Goal: Information Seeking & Learning: Learn about a topic

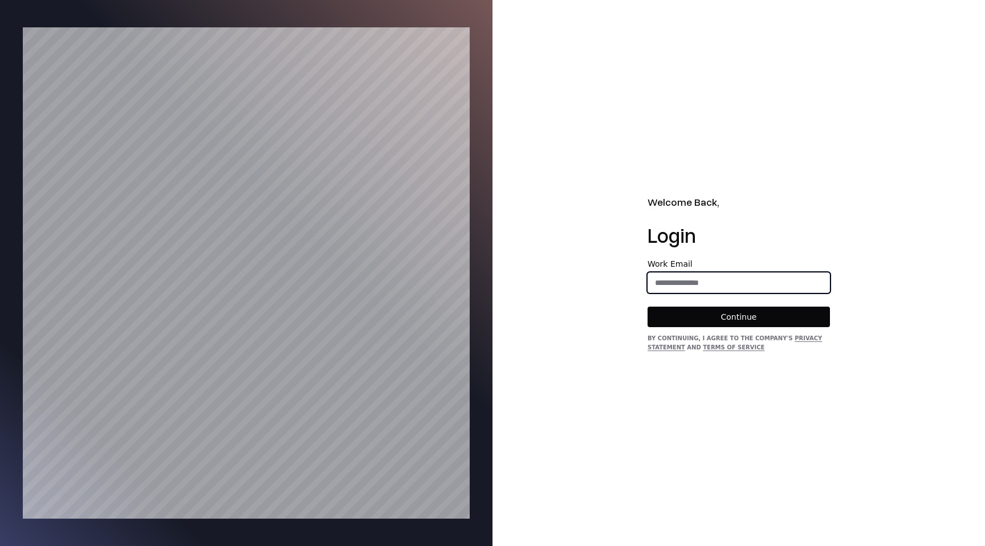
click at [699, 286] on input "email" at bounding box center [738, 282] width 181 height 21
type input "**********"
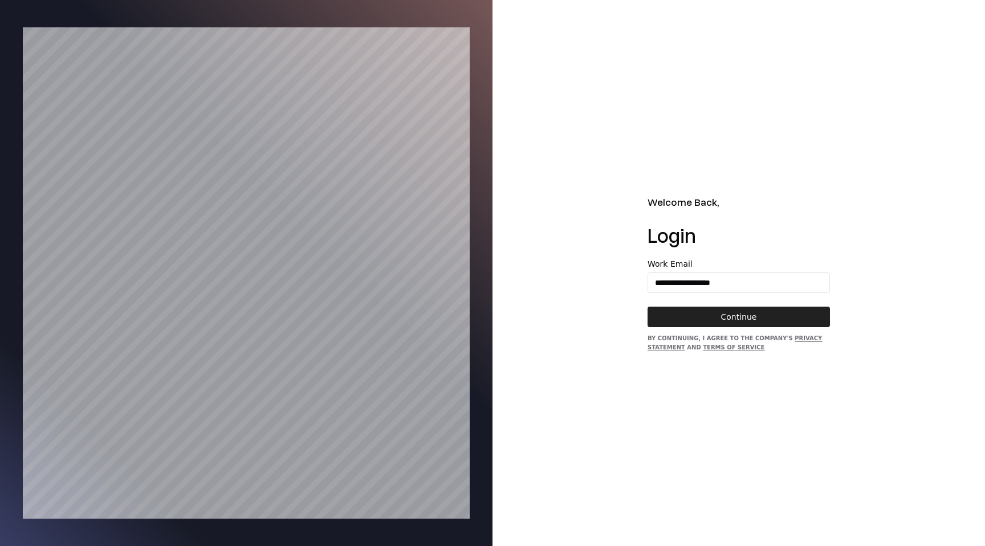
click at [702, 322] on button "Continue" at bounding box center [738, 317] width 182 height 21
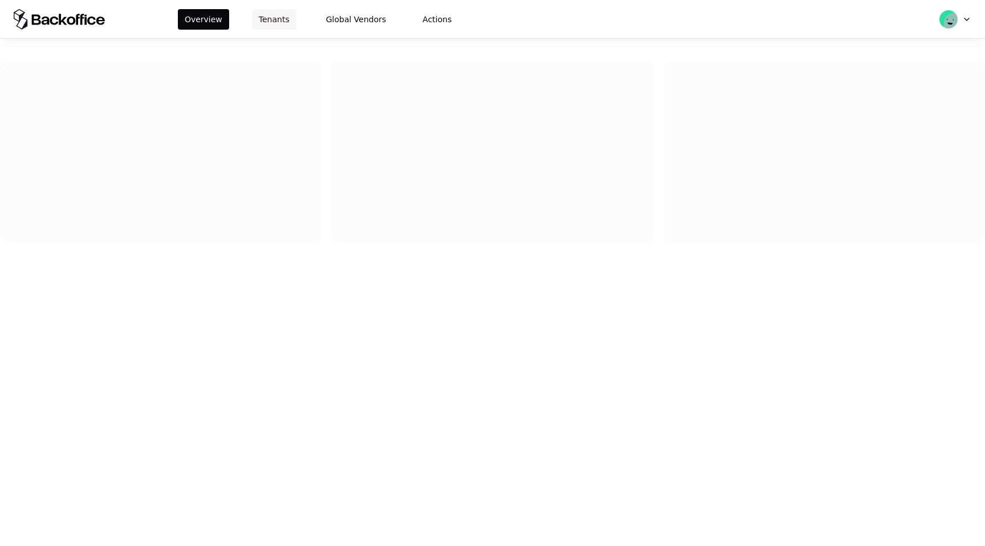
click at [275, 17] on button "Tenants" at bounding box center [274, 19] width 44 height 21
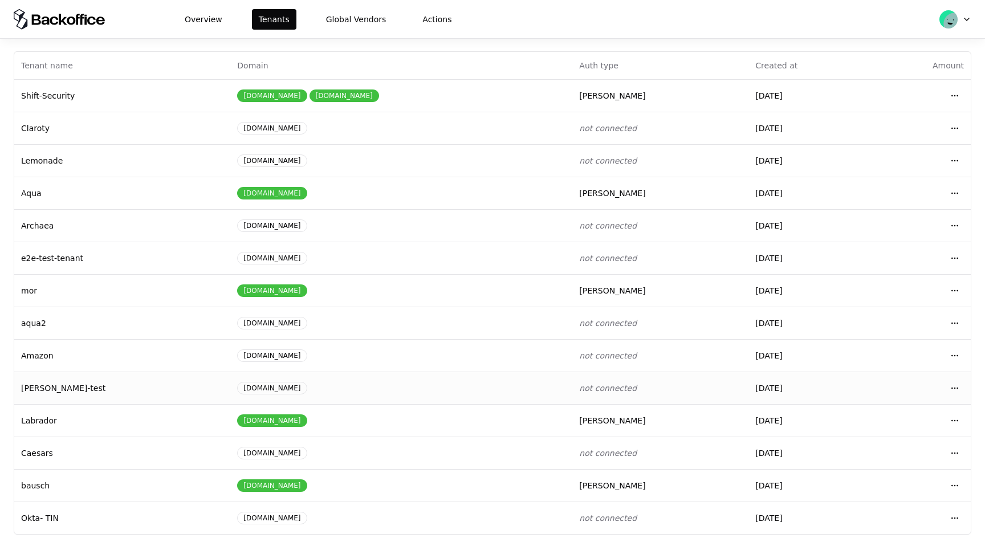
scroll to position [48, 0]
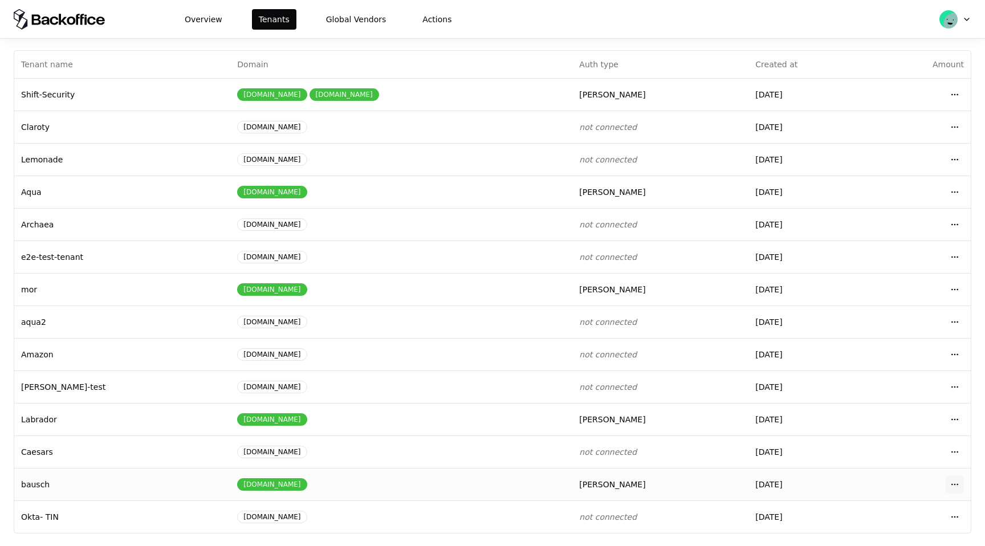
click at [955, 487] on html "Overview Tenants Global Vendors Actions Tenants Add Tenant Tenant name Domain A…" at bounding box center [492, 273] width 985 height 546
click at [887, 438] on div "Login to tenant" at bounding box center [904, 435] width 129 height 23
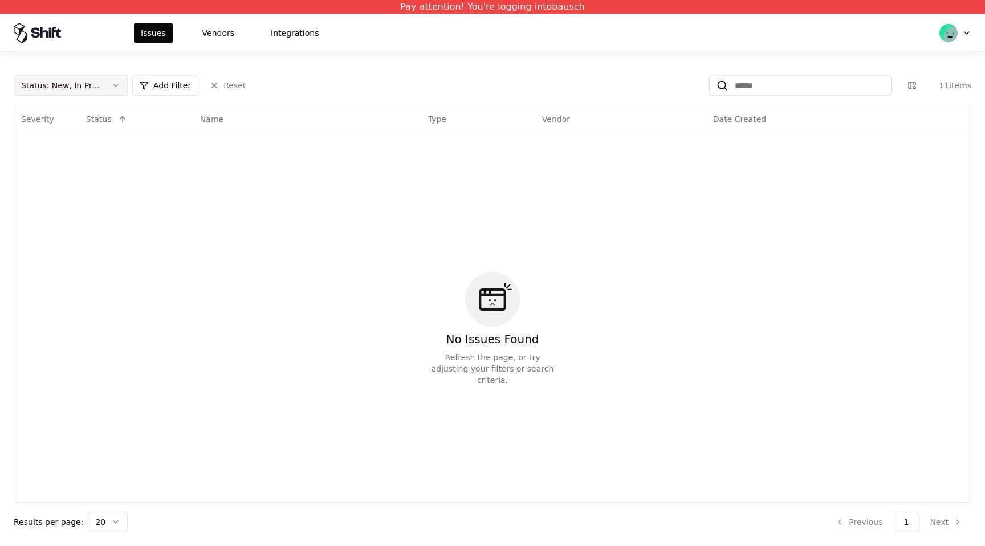
click at [113, 90] on button "Status : New, In Progress" at bounding box center [71, 85] width 114 height 21
click at [80, 199] on div "Draft" at bounding box center [71, 197] width 108 height 23
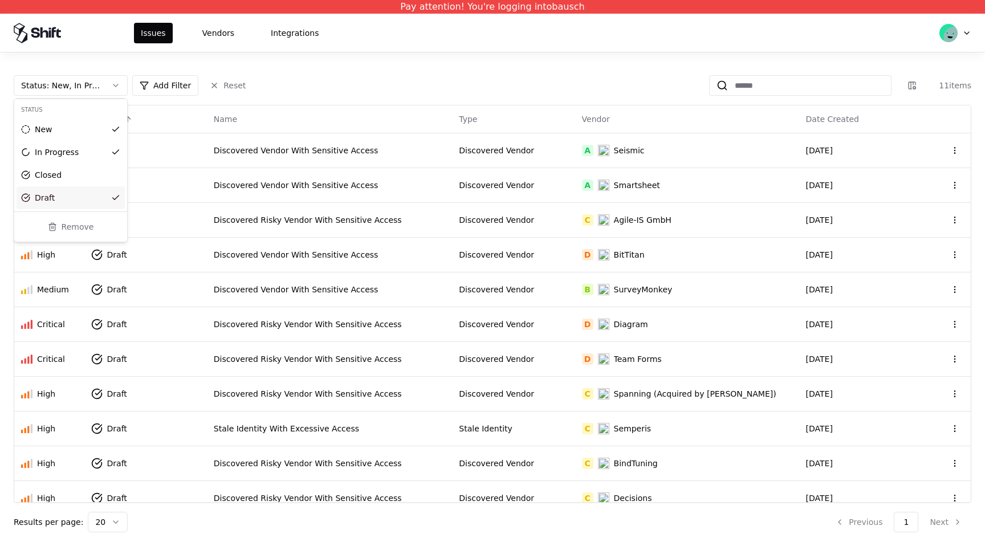
click at [465, 172] on html "Pay attention! You're logging into bausch Issues Vendors Integrations Status : …" at bounding box center [492, 273] width 985 height 546
click at [446, 153] on div "Discovered Vendor With Sensitive Access" at bounding box center [330, 150] width 232 height 11
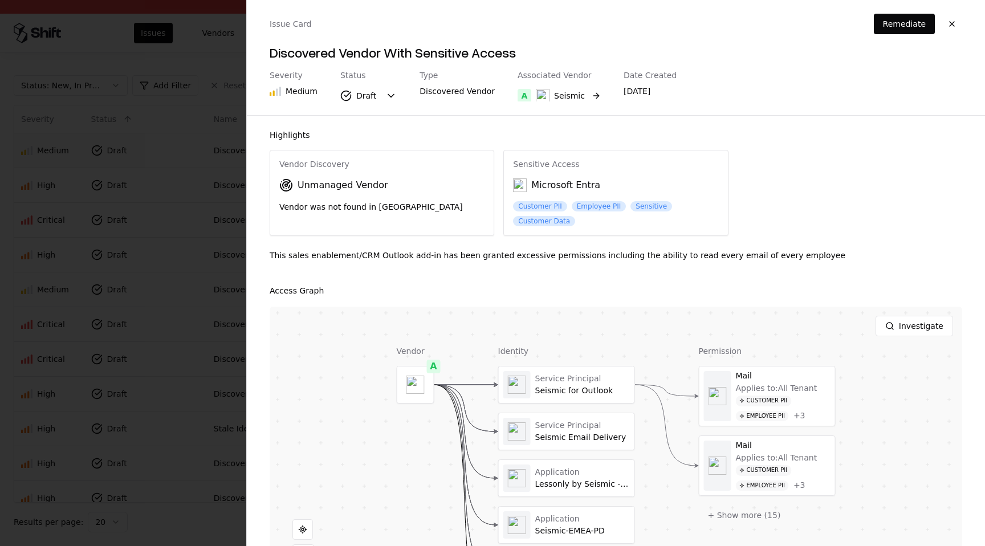
click at [582, 99] on button "A Seismic" at bounding box center [559, 95] width 83 height 21
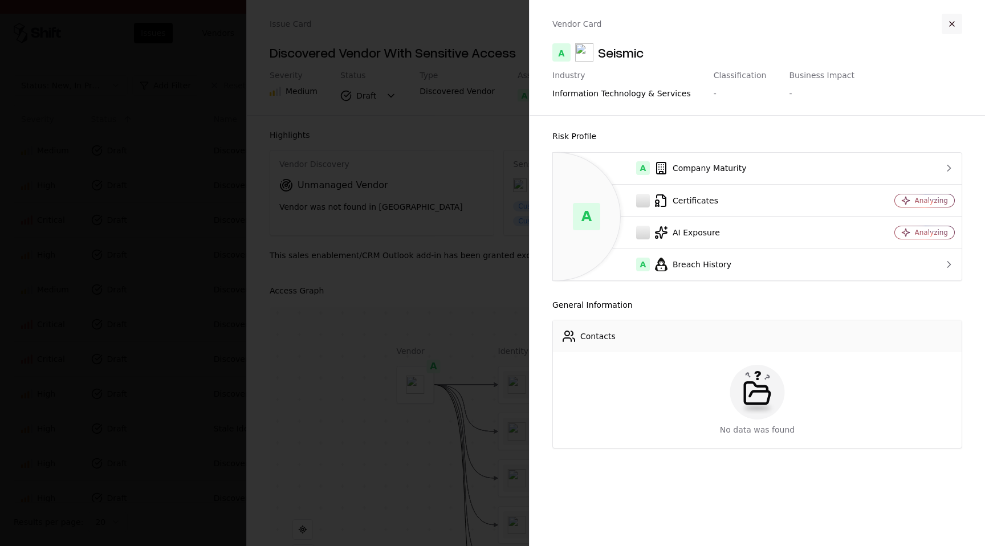
click at [952, 28] on button "button" at bounding box center [952, 24] width 21 height 21
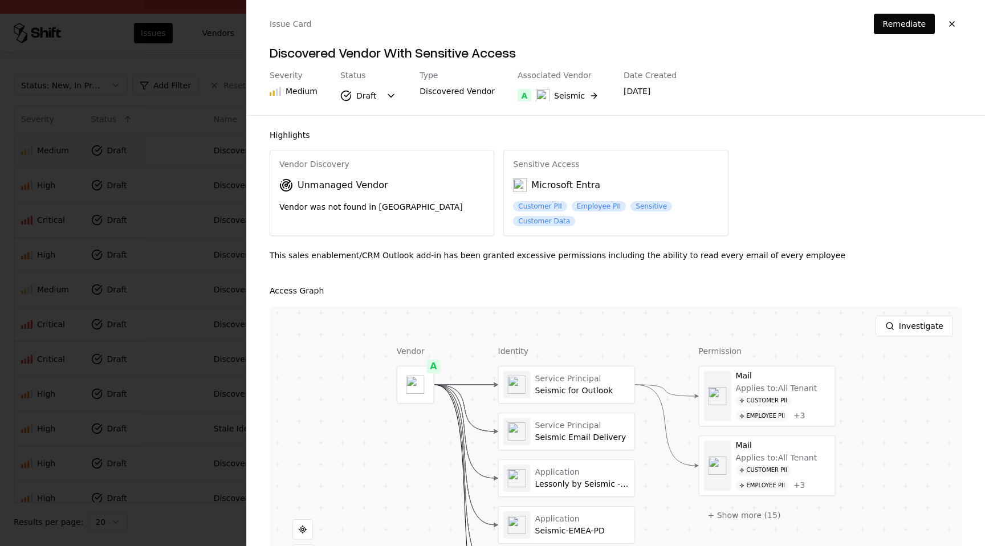
click at [794, 256] on div "This sales enablement/CRM Outlook add-in has been granted excessive permissions…" at bounding box center [616, 260] width 692 height 21
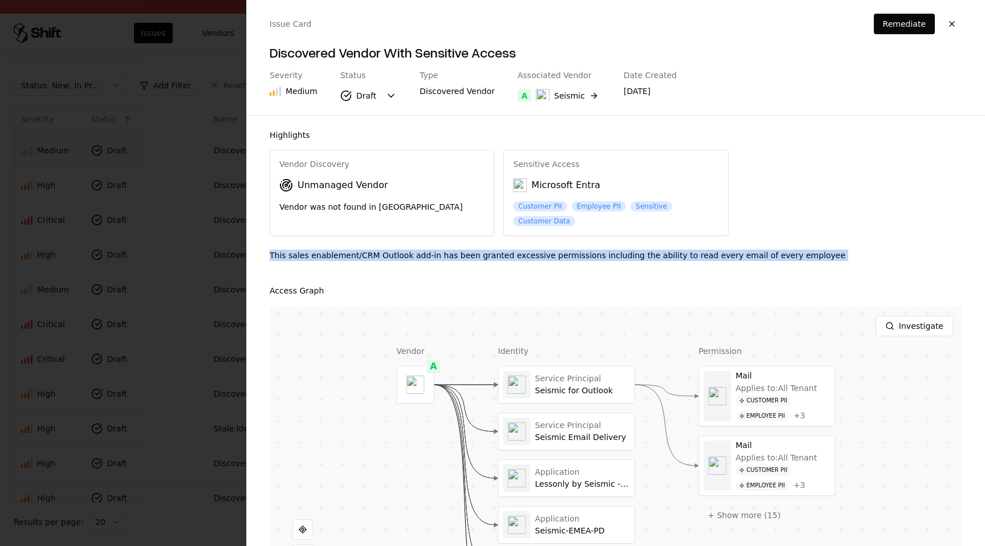
click at [794, 256] on div "This sales enablement/CRM Outlook add-in has been granted excessive permissions…" at bounding box center [616, 260] width 692 height 21
click at [955, 23] on button "button" at bounding box center [952, 24] width 21 height 21
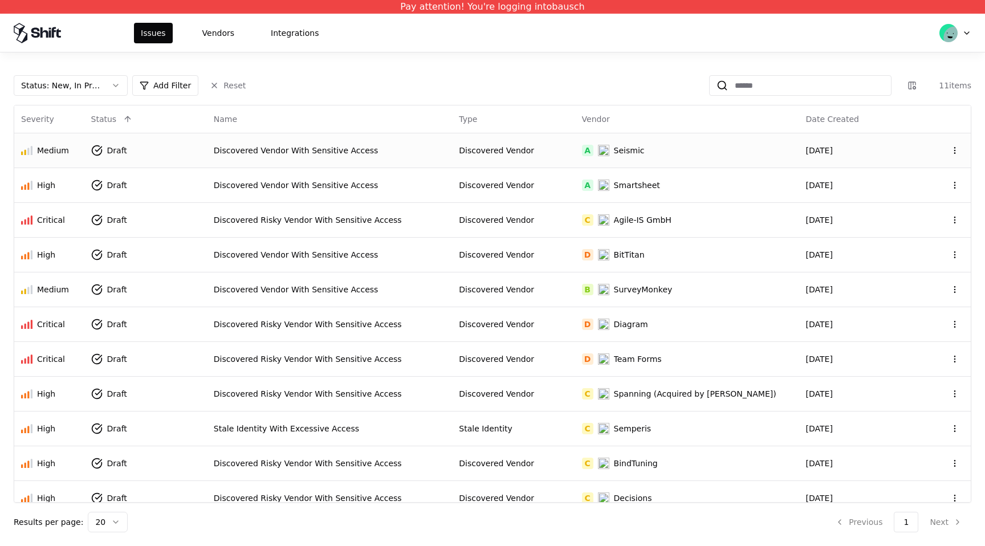
click at [562, 148] on div "Discovered Vendor" at bounding box center [513, 150] width 109 height 11
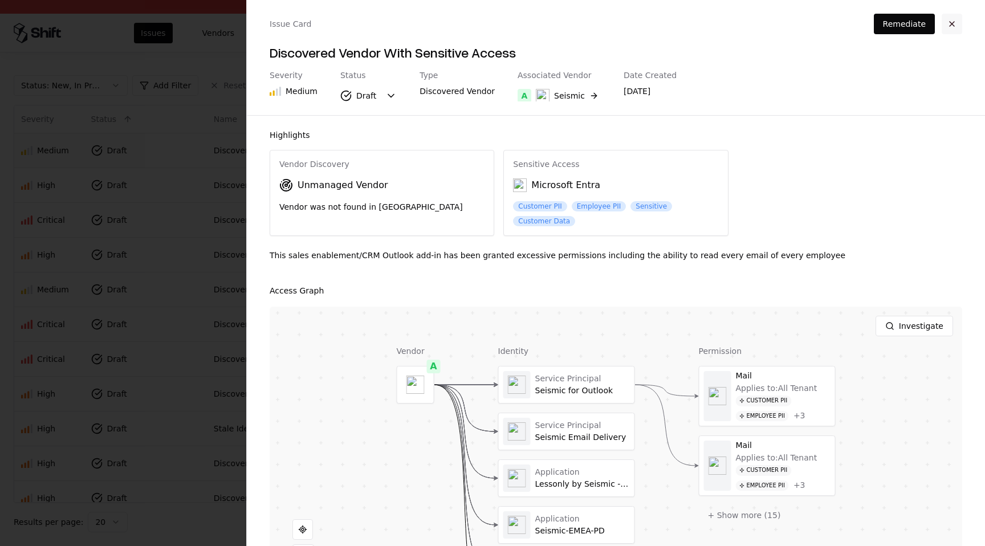
click at [955, 19] on button "button" at bounding box center [952, 24] width 21 height 21
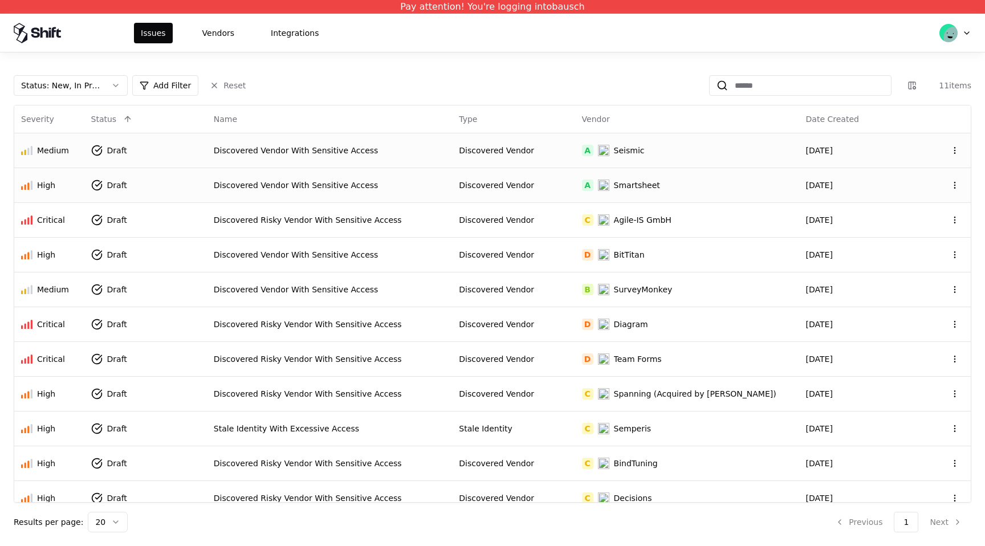
click at [524, 193] on td "Discovered Vendor" at bounding box center [513, 185] width 123 height 35
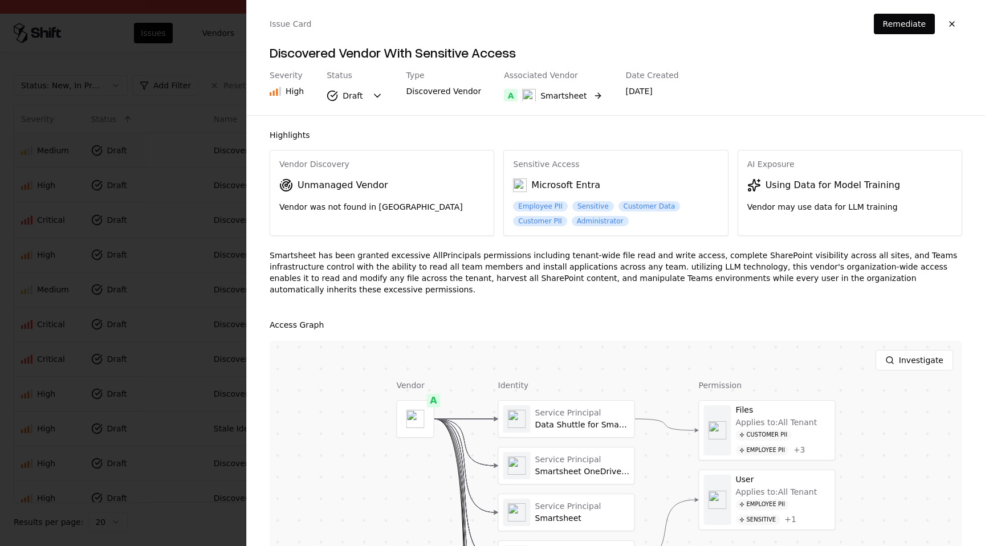
click at [581, 89] on button "A Smartsheet" at bounding box center [553, 95] width 99 height 21
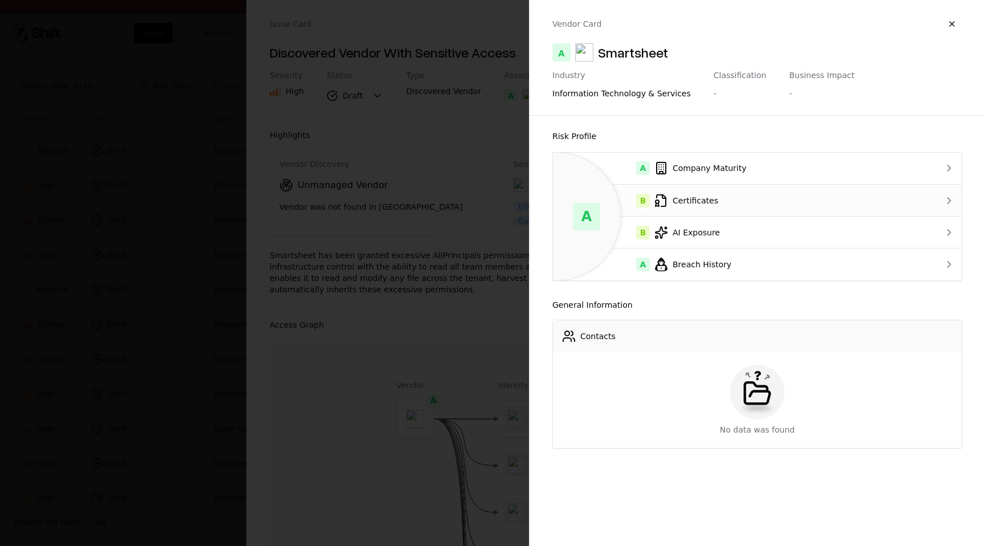
click at [735, 203] on div "B Certificates" at bounding box center [734, 201] width 345 height 14
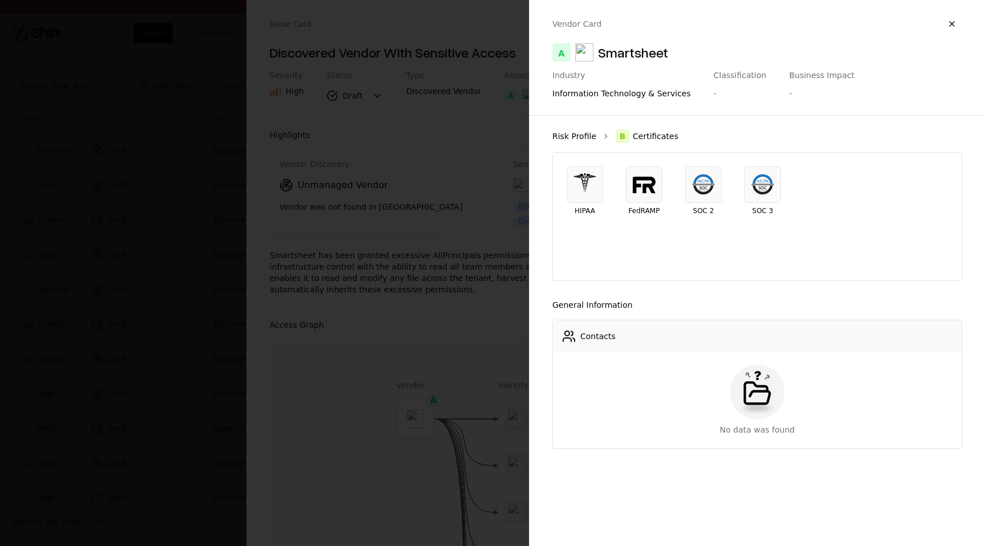
click at [582, 133] on link "Risk Profile" at bounding box center [574, 136] width 44 height 11
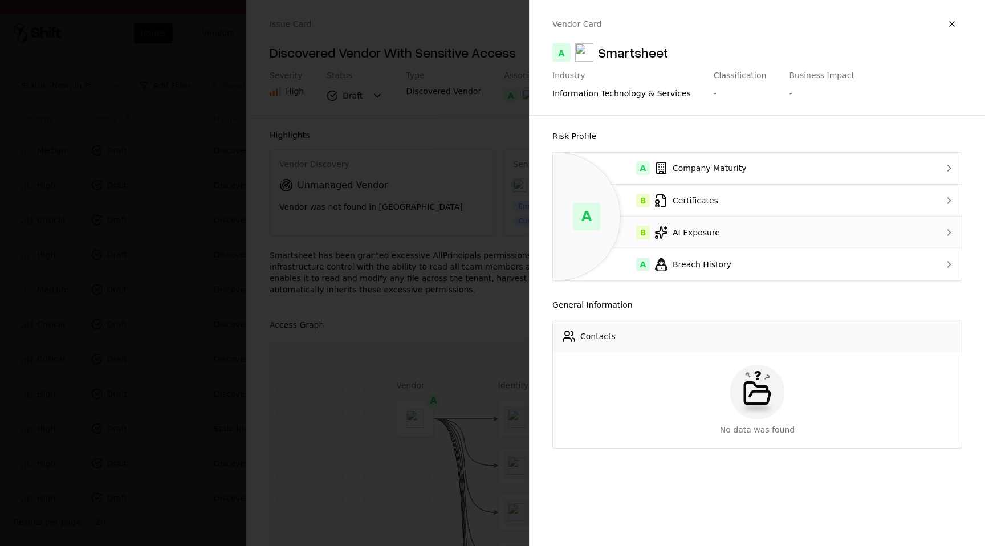
click at [666, 225] on td "B AI Exposure" at bounding box center [735, 233] width 364 height 32
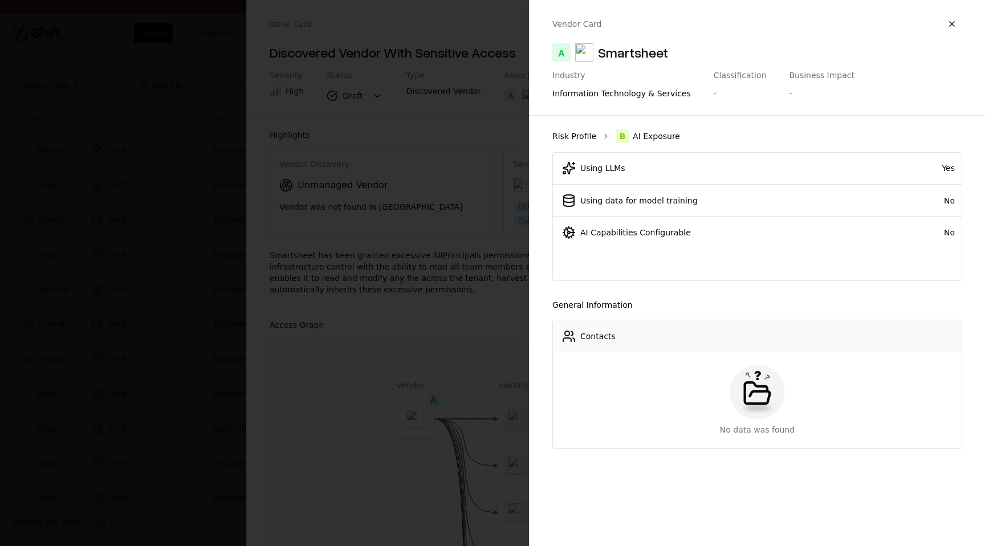
click at [581, 133] on link "Risk Profile" at bounding box center [574, 136] width 44 height 11
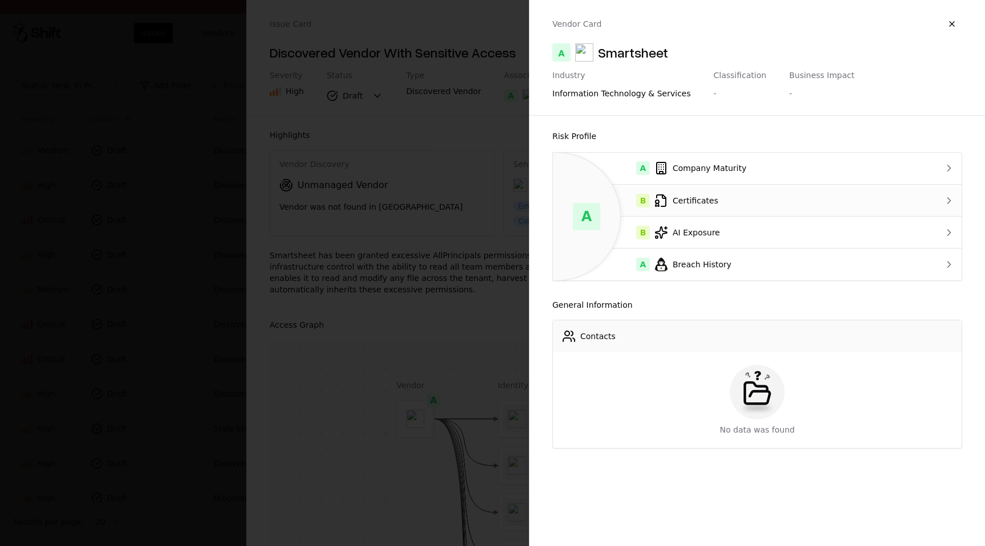
click at [662, 201] on icon at bounding box center [661, 201] width 14 height 14
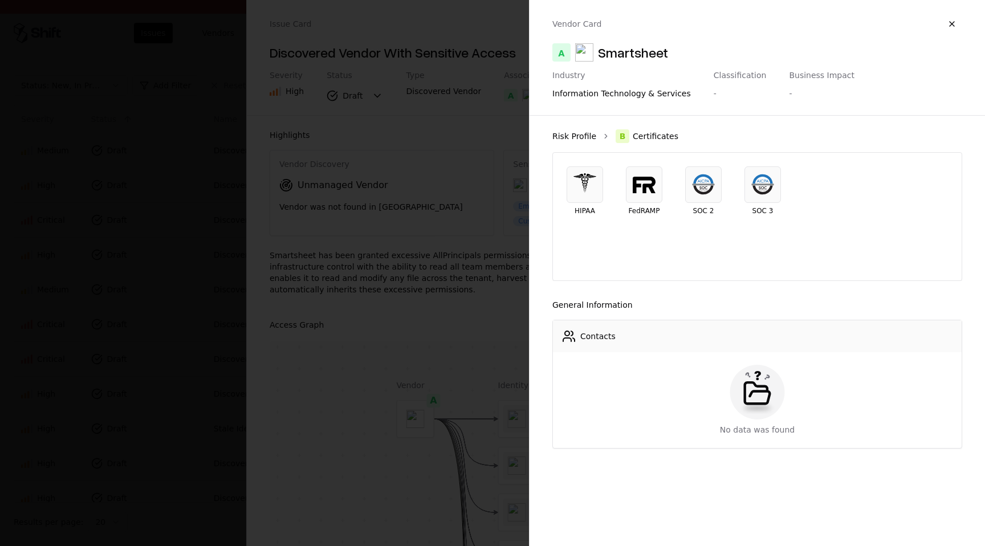
click at [568, 133] on link "Risk Profile" at bounding box center [574, 136] width 44 height 11
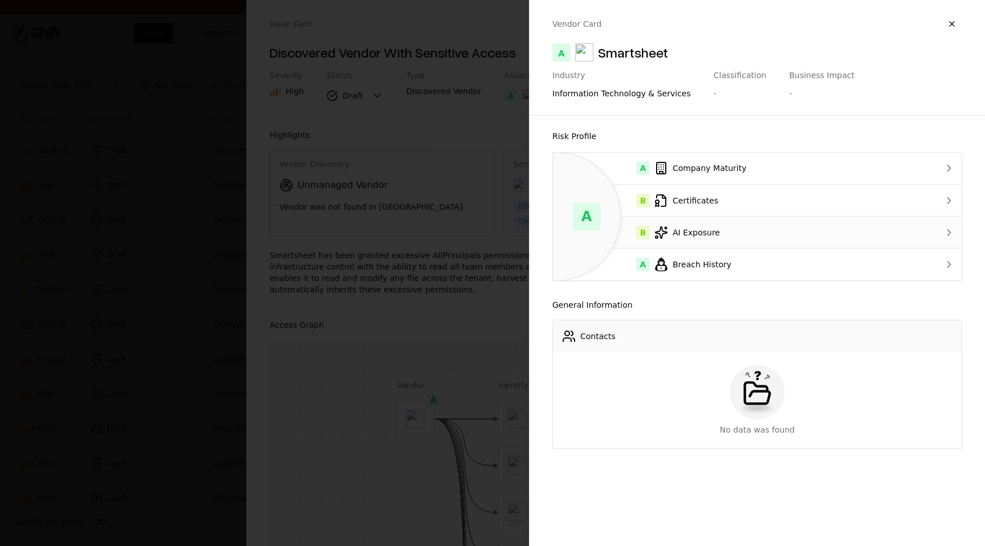
click at [741, 236] on div "B AI Exposure" at bounding box center [734, 233] width 345 height 14
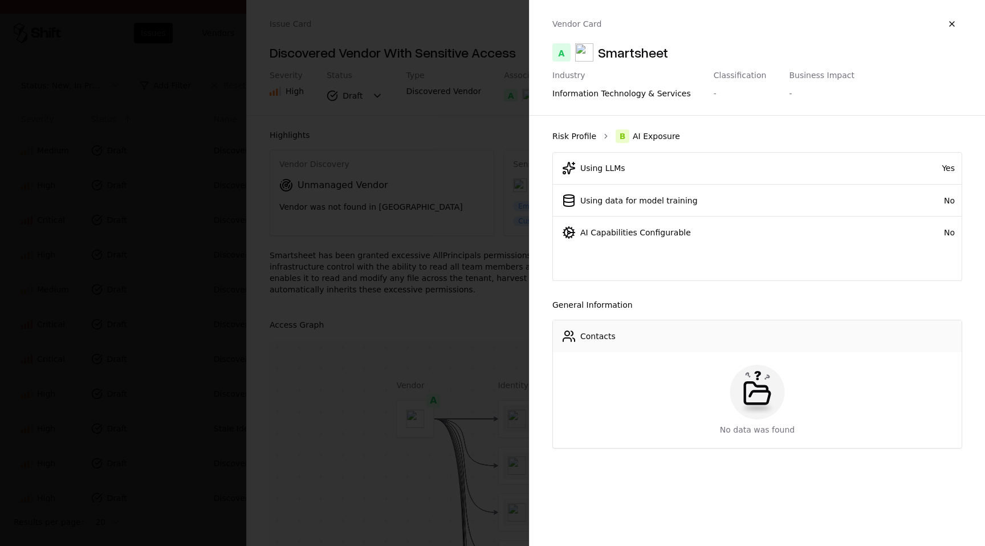
click at [579, 136] on link "Risk Profile" at bounding box center [574, 136] width 44 height 11
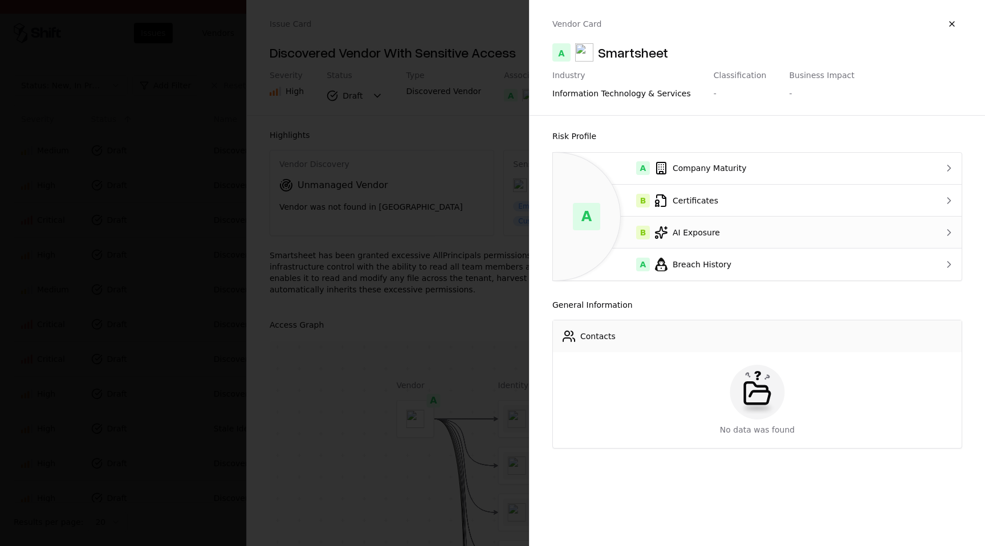
click at [691, 223] on td "B AI Exposure" at bounding box center [735, 233] width 364 height 32
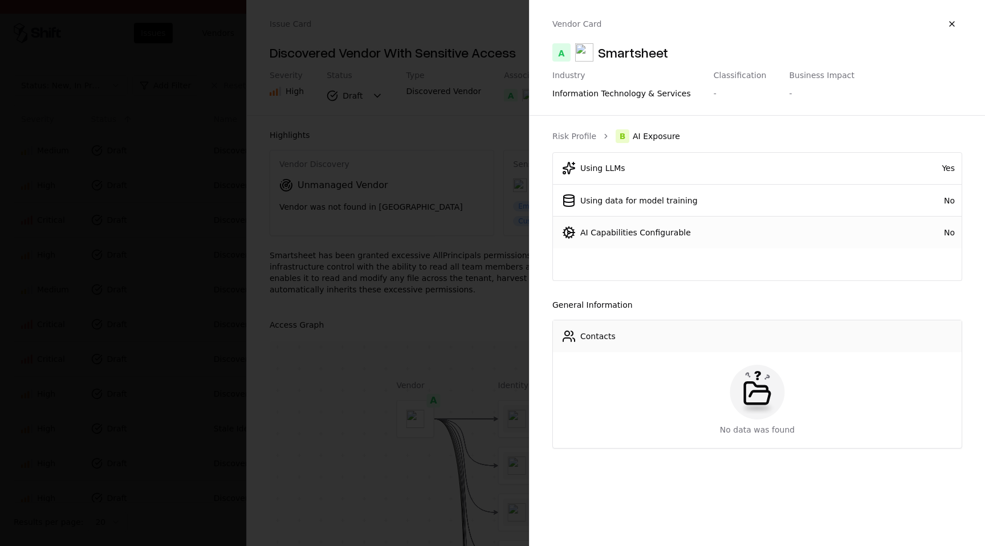
click at [659, 234] on div "AI Capabilities Configurable" at bounding box center [635, 232] width 111 height 11
click at [657, 234] on div "AI Capabilities Configurable" at bounding box center [635, 232] width 111 height 11
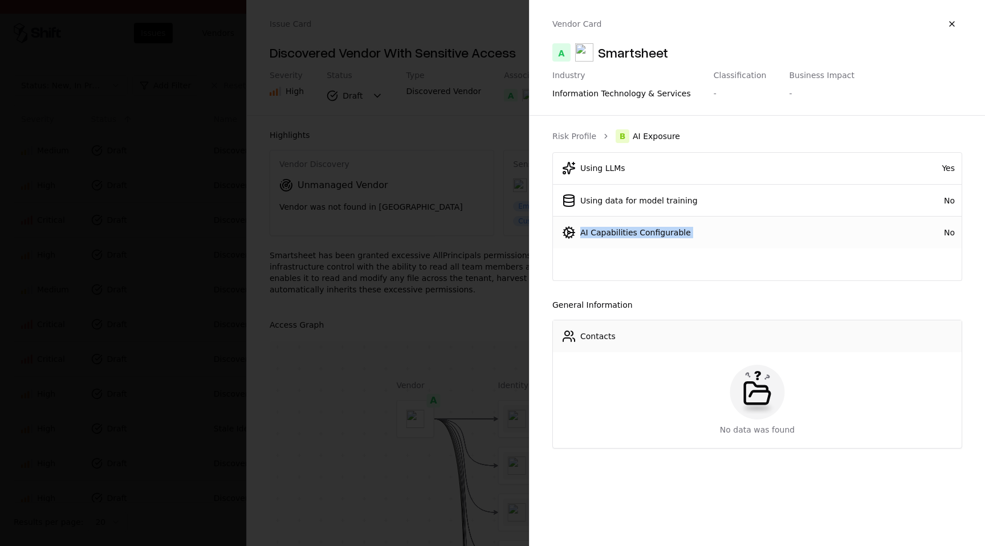
click at [657, 234] on div "AI Capabilities Configurable" at bounding box center [635, 232] width 111 height 11
click at [587, 129] on ol "Risk Profile B AI Exposure" at bounding box center [757, 136] width 410 height 14
click at [587, 132] on link "Risk Profile" at bounding box center [574, 136] width 44 height 11
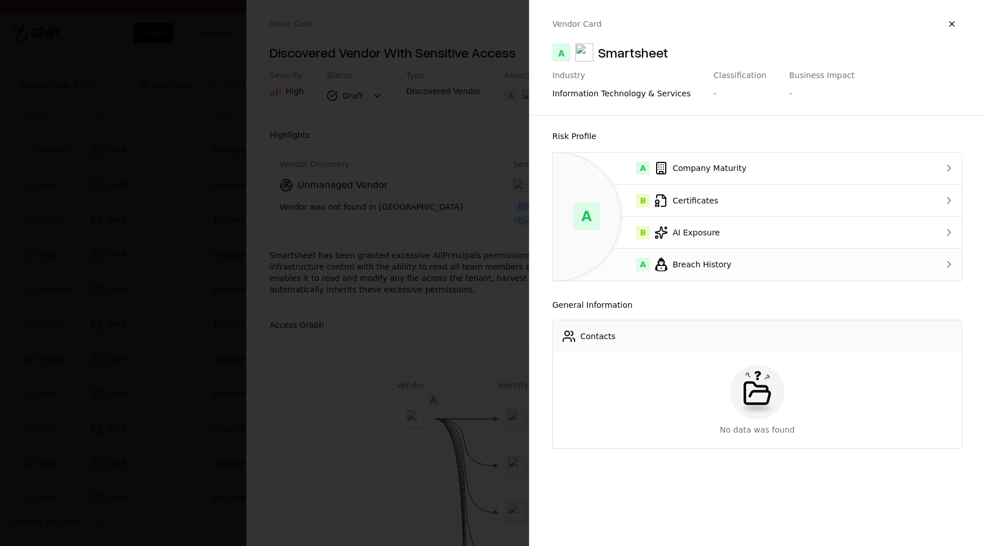
click at [719, 260] on div "A Breach History" at bounding box center [734, 265] width 345 height 14
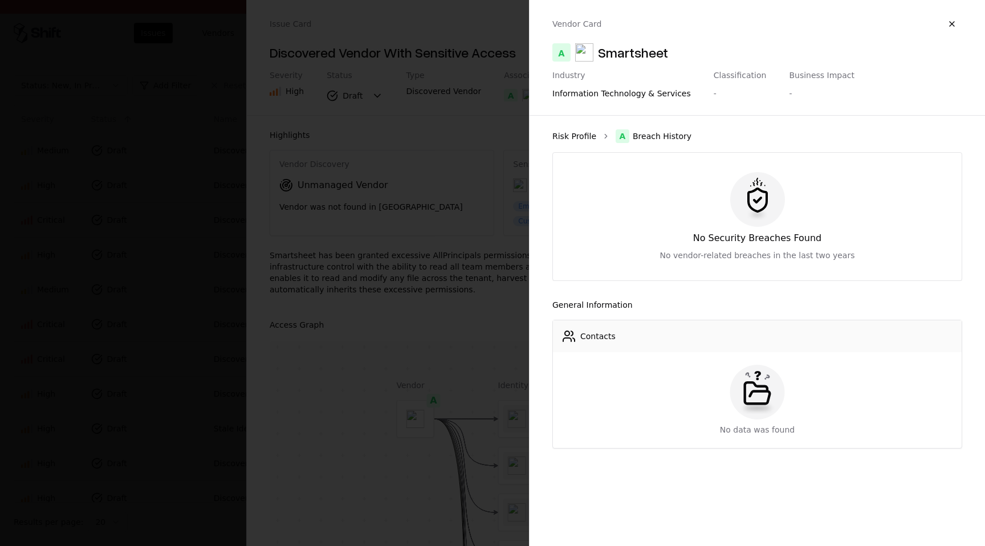
click at [572, 137] on link "Risk Profile" at bounding box center [574, 136] width 44 height 11
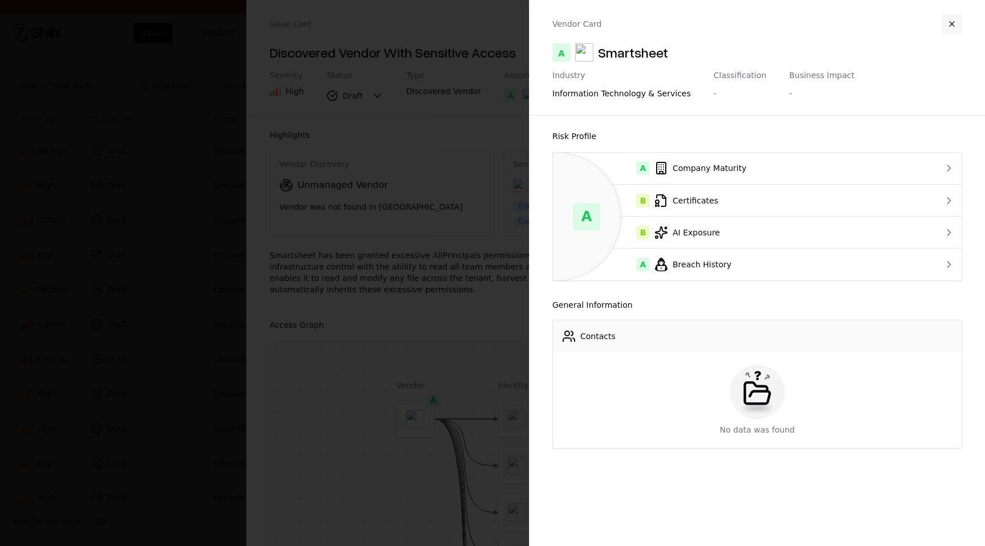
click at [957, 21] on button "button" at bounding box center [952, 24] width 21 height 21
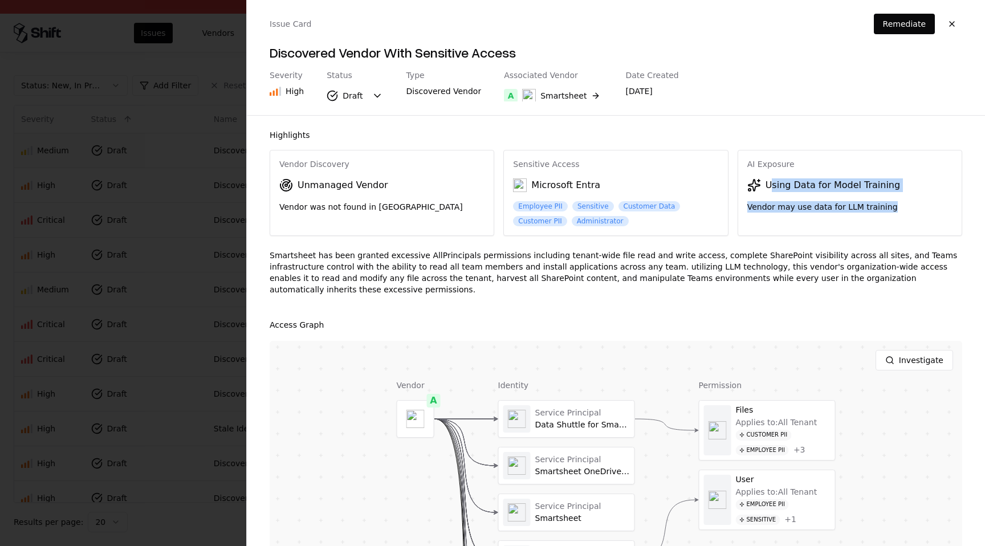
drag, startPoint x: 772, startPoint y: 186, endPoint x: 874, endPoint y: 216, distance: 106.2
click at [874, 216] on div "AI Exposure Using Data for Model Training Vendor may use data for LLM training" at bounding box center [849, 186] width 223 height 72
click at [568, 89] on div "Smartsheet" at bounding box center [554, 96] width 64 height 14
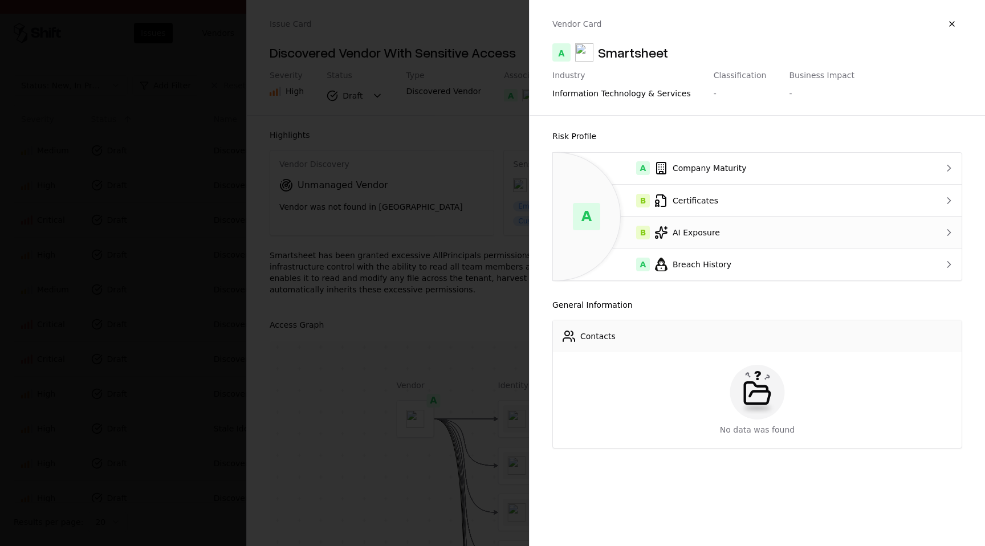
click at [699, 223] on td "B AI Exposure" at bounding box center [735, 233] width 364 height 32
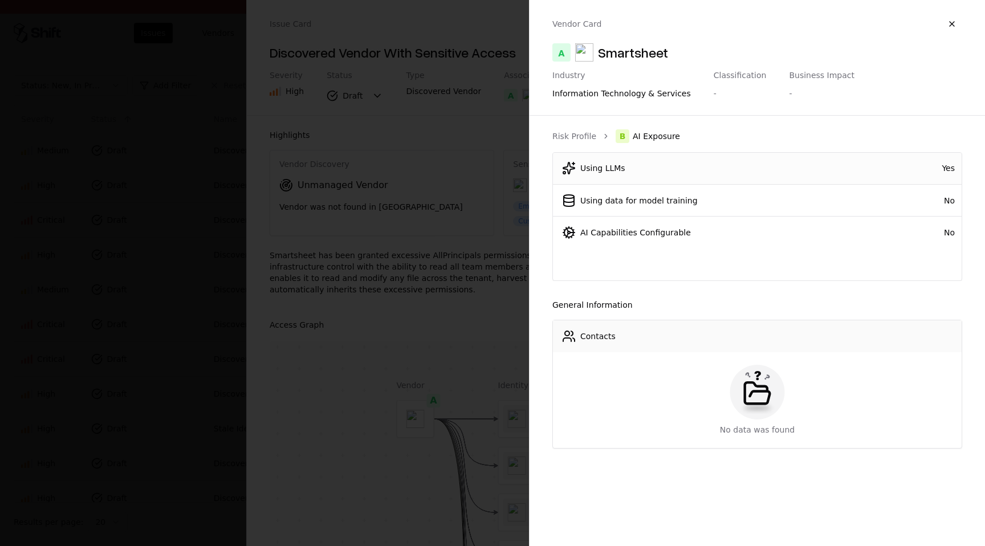
click at [613, 164] on div "Using LLMs" at bounding box center [602, 167] width 45 height 11
click at [625, 201] on div "Using data for model training" at bounding box center [638, 200] width 117 height 11
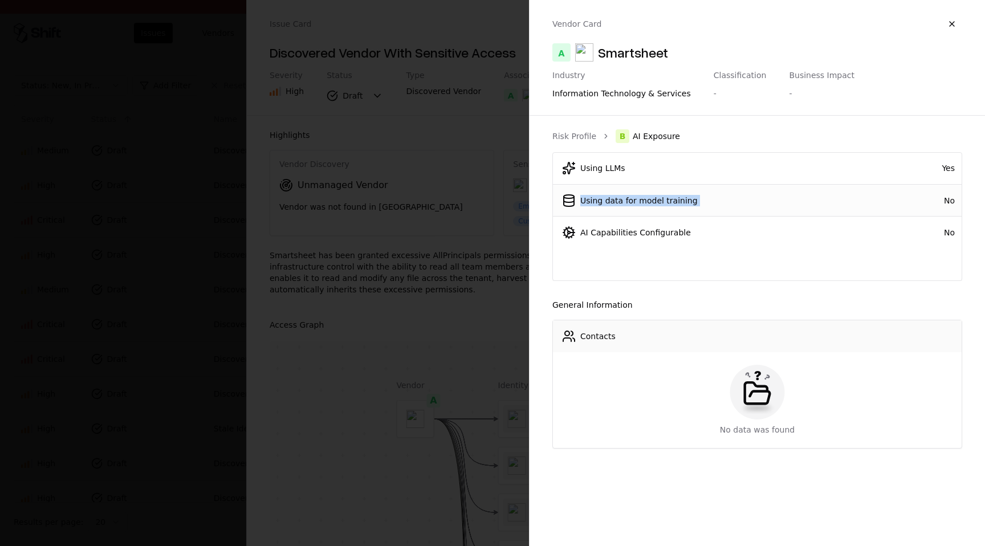
click at [625, 201] on div "Using data for model training" at bounding box center [638, 200] width 117 height 11
click at [622, 229] on div "AI Capabilities Configurable" at bounding box center [635, 232] width 111 height 11
click at [948, 25] on button "button" at bounding box center [952, 24] width 21 height 21
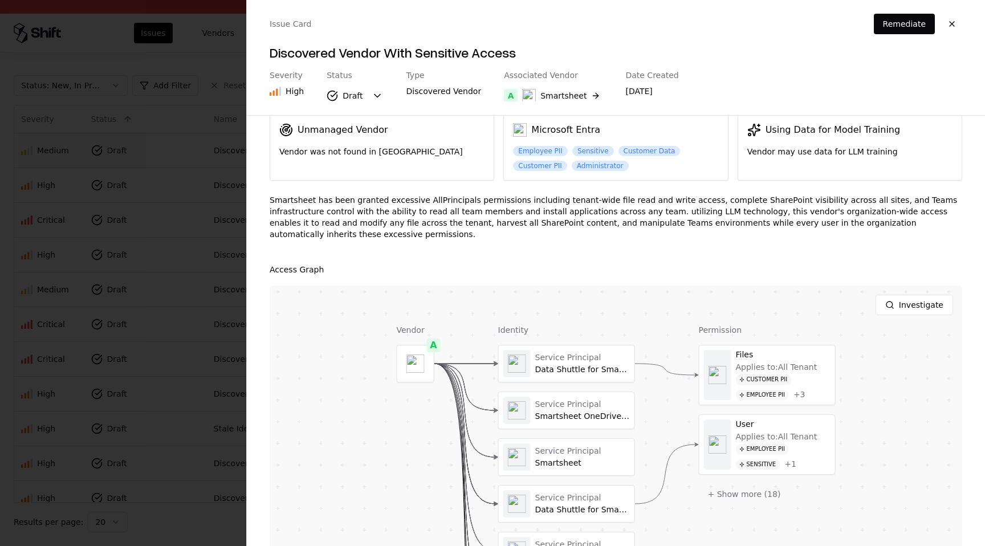
scroll to position [65, 0]
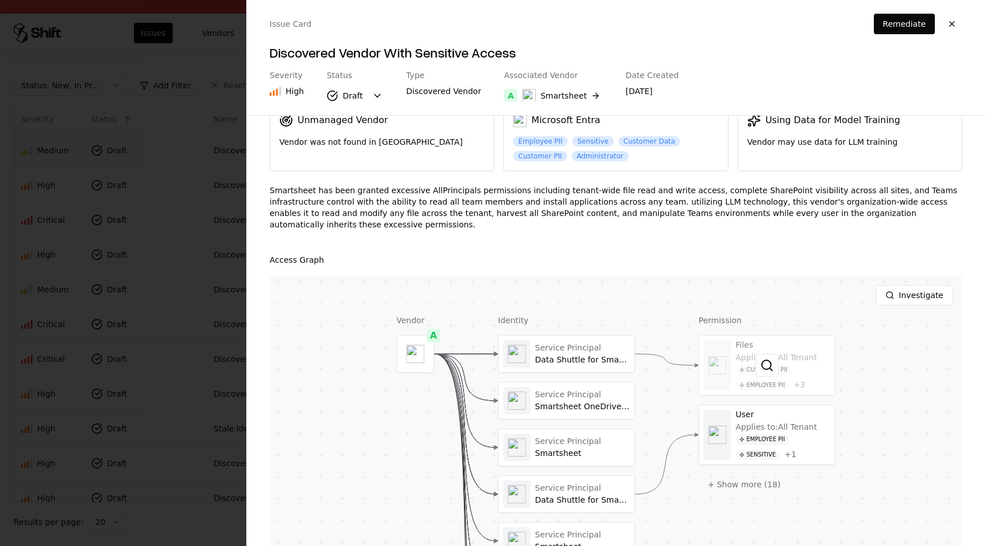
click at [803, 373] on div at bounding box center [767, 365] width 136 height 59
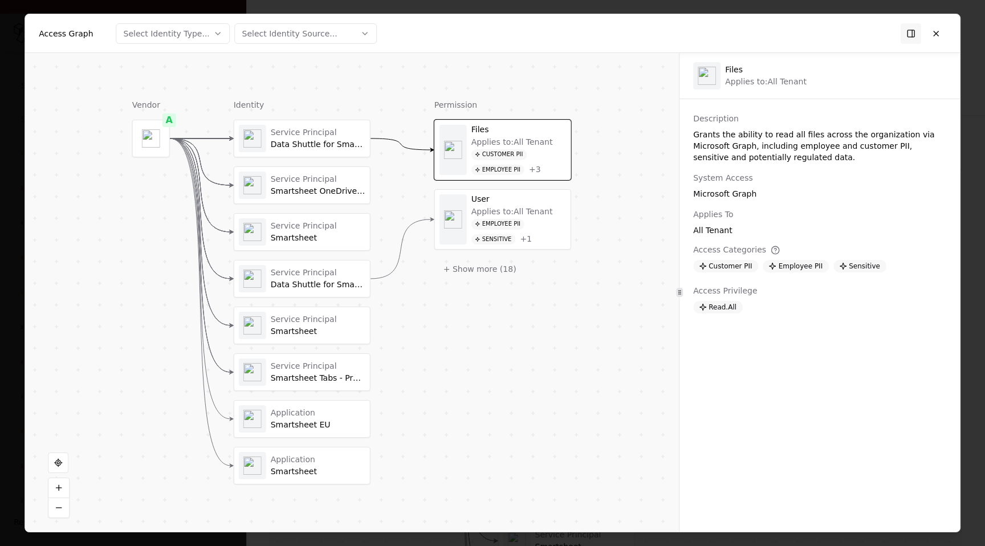
click at [546, 226] on div "Employee PII Sensitive + 1" at bounding box center [518, 232] width 95 height 26
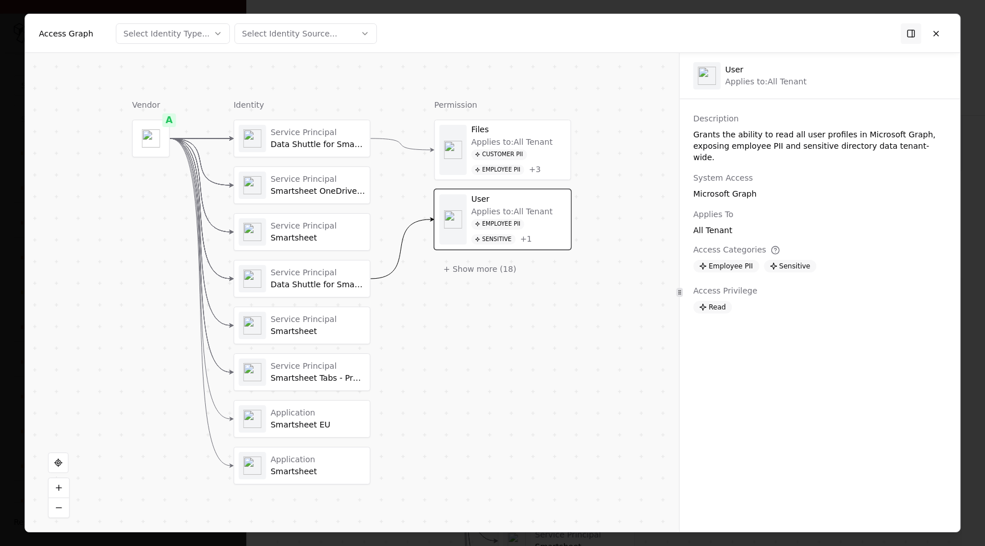
click at [550, 164] on div "Customer PII Employee PII + 3" at bounding box center [518, 162] width 95 height 26
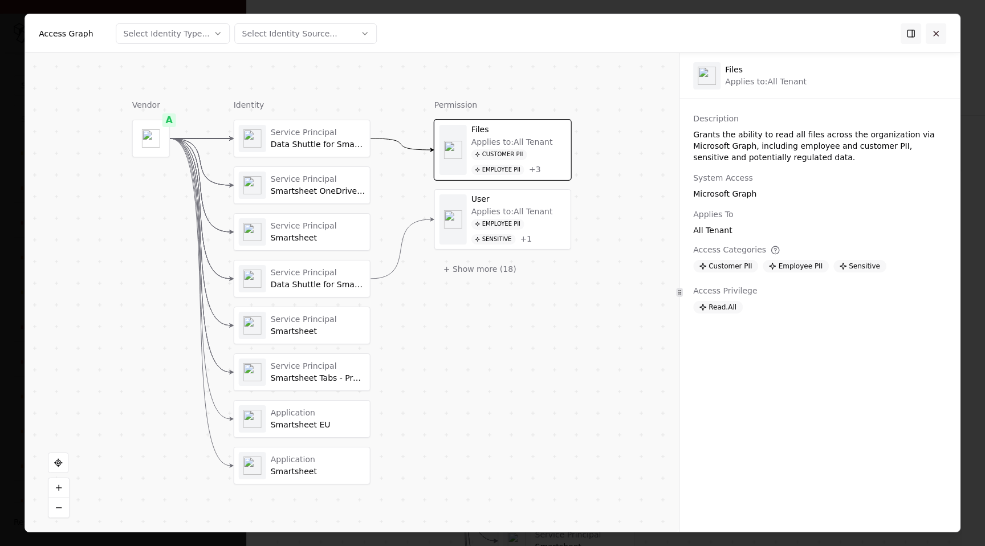
click at [938, 30] on button at bounding box center [936, 33] width 21 height 21
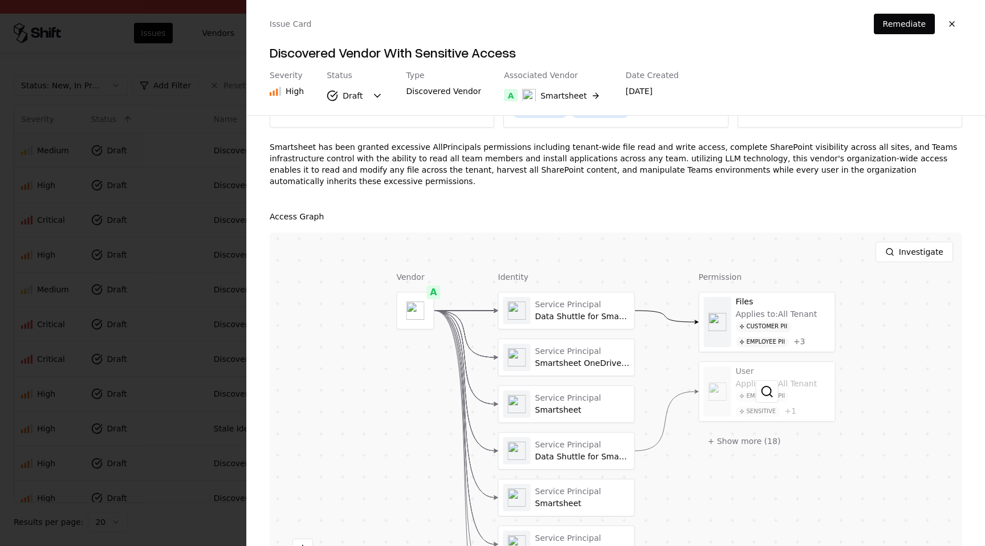
scroll to position [113, 0]
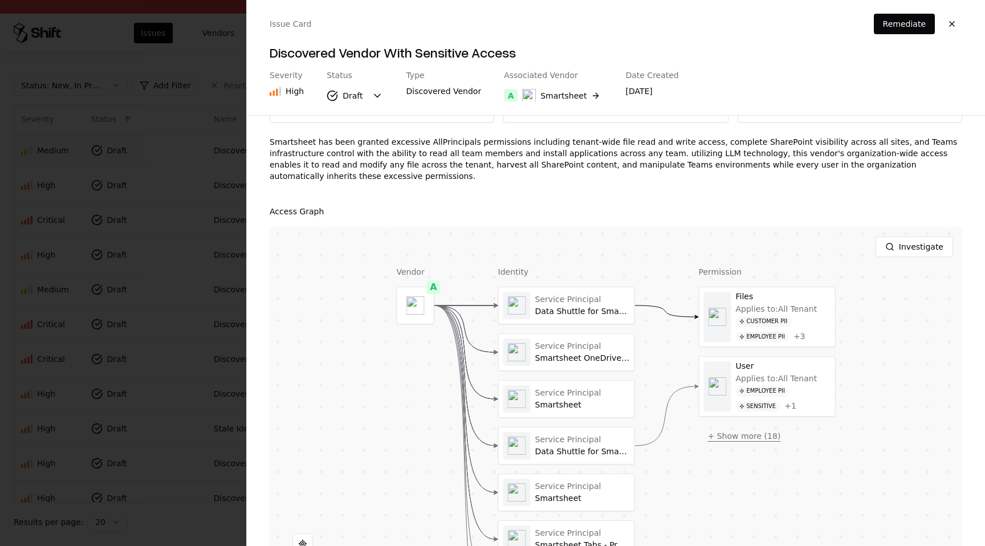
click at [745, 434] on button "+ Show more ( 18 )" at bounding box center [744, 436] width 91 height 21
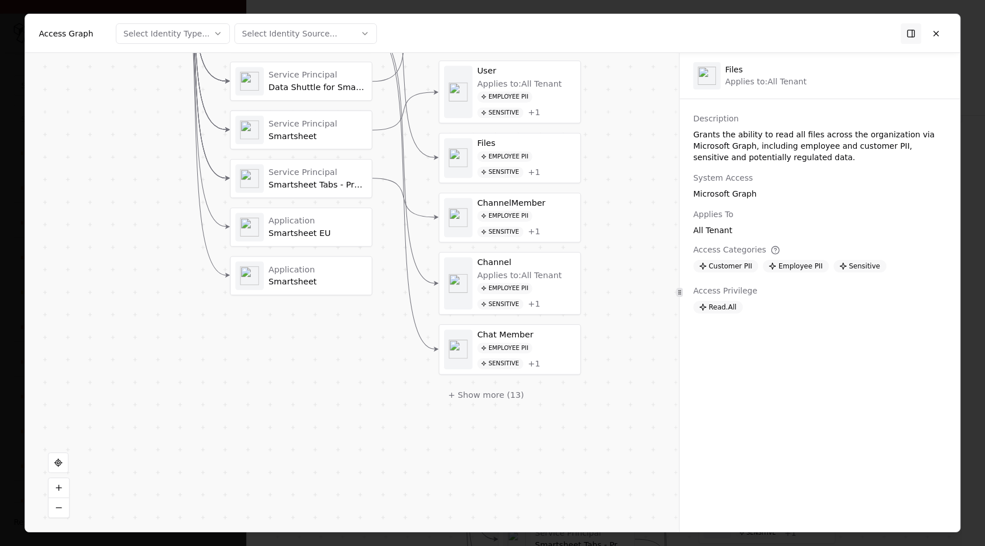
drag, startPoint x: 605, startPoint y: 361, endPoint x: 613, endPoint y: 211, distance: 150.1
click at [613, 211] on div "Vendor A Identity Service Principal Data Shuttle for Smartsheet Service Princip…" at bounding box center [352, 292] width 654 height 479
click at [490, 392] on button "+ Show more ( 13 )" at bounding box center [486, 391] width 95 height 21
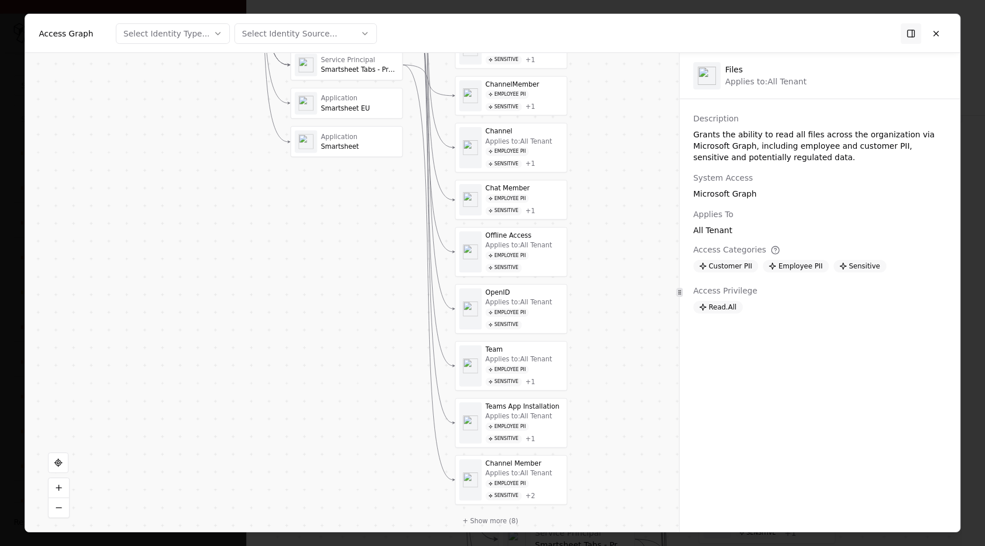
drag, startPoint x: 573, startPoint y: 441, endPoint x: 577, endPoint y: 279, distance: 162.5
click at [578, 279] on div "Vendor A Identity Service Principal Data Shuttle for Smartsheet Service Princip…" at bounding box center [352, 292] width 654 height 479
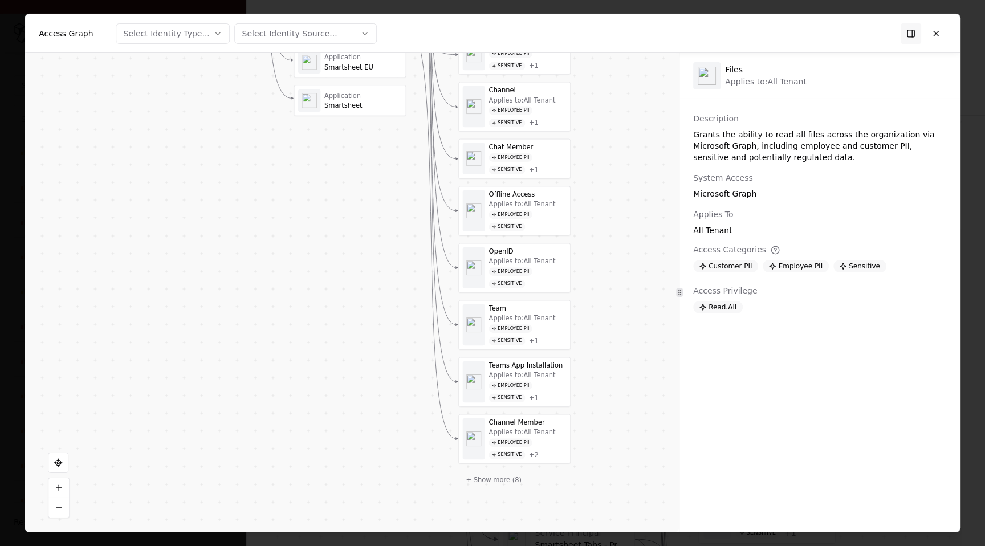
drag, startPoint x: 575, startPoint y: 375, endPoint x: 578, endPoint y: 332, distance: 42.9
click at [578, 332] on div "Vendor A Identity Service Principal Data Shuttle for Smartsheet Service Princip…" at bounding box center [352, 292] width 654 height 479
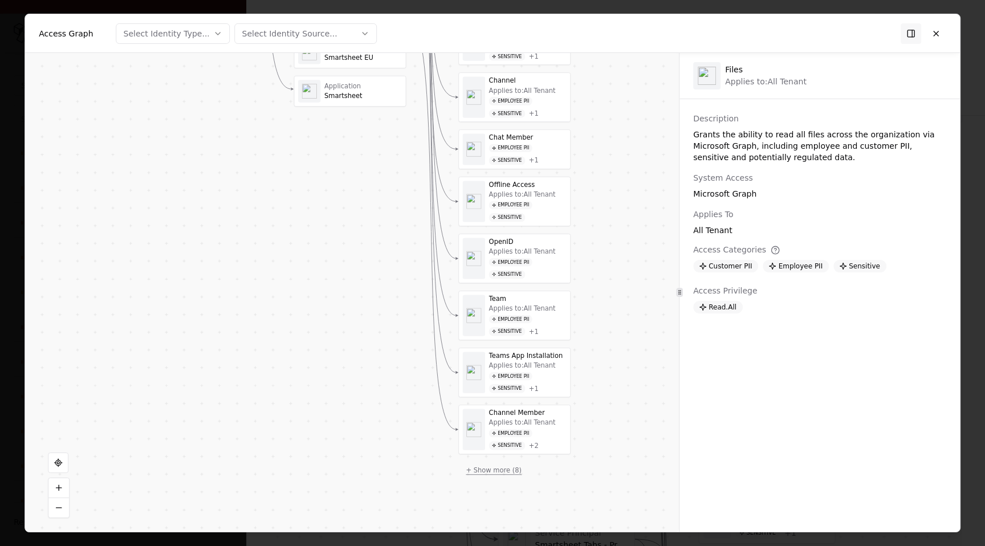
click at [505, 466] on button "+ Show more ( 8 )" at bounding box center [493, 470] width 71 height 17
drag, startPoint x: 622, startPoint y: 435, endPoint x: 634, endPoint y: 317, distance: 118.5
click at [631, 320] on div "Vendor A Identity Service Principal Data Shuttle for Smartsheet Service Princip…" at bounding box center [352, 292] width 654 height 479
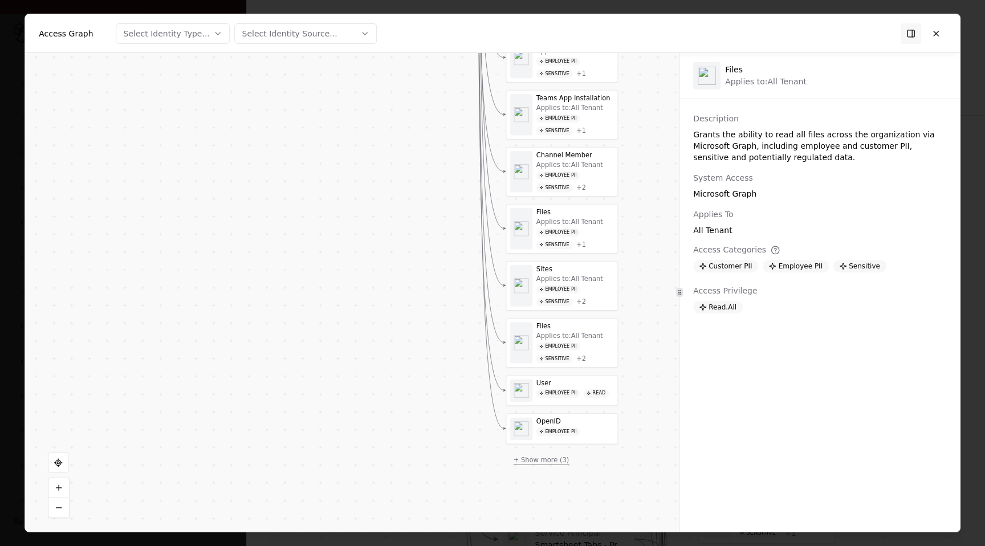
click at [549, 462] on button "+ Show more ( 3 )" at bounding box center [541, 459] width 71 height 17
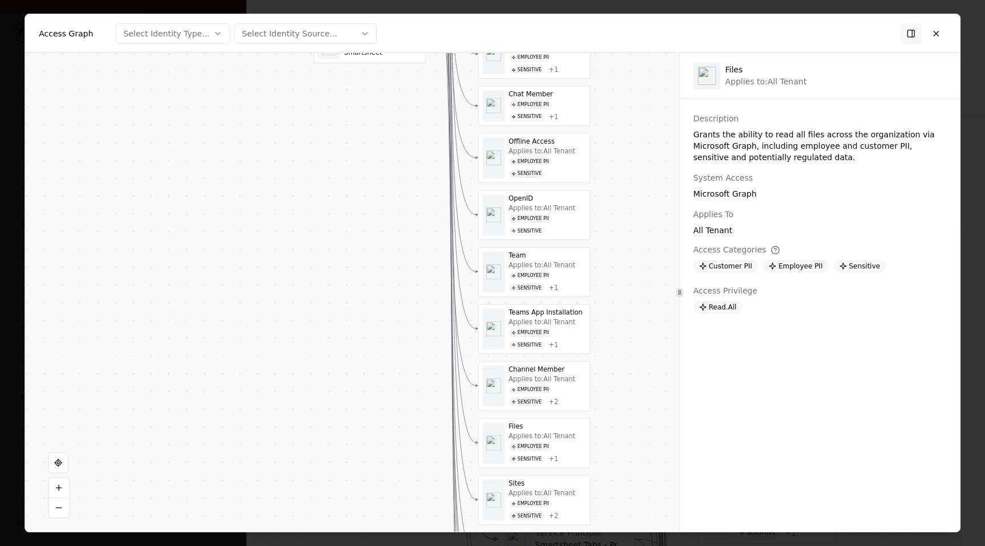
drag, startPoint x: 616, startPoint y: 356, endPoint x: 615, endPoint y: 494, distance: 137.9
click at [615, 494] on div "Vendor A Identity Service Principal Data Shuttle for Smartsheet Service Princip…" at bounding box center [352, 292] width 654 height 479
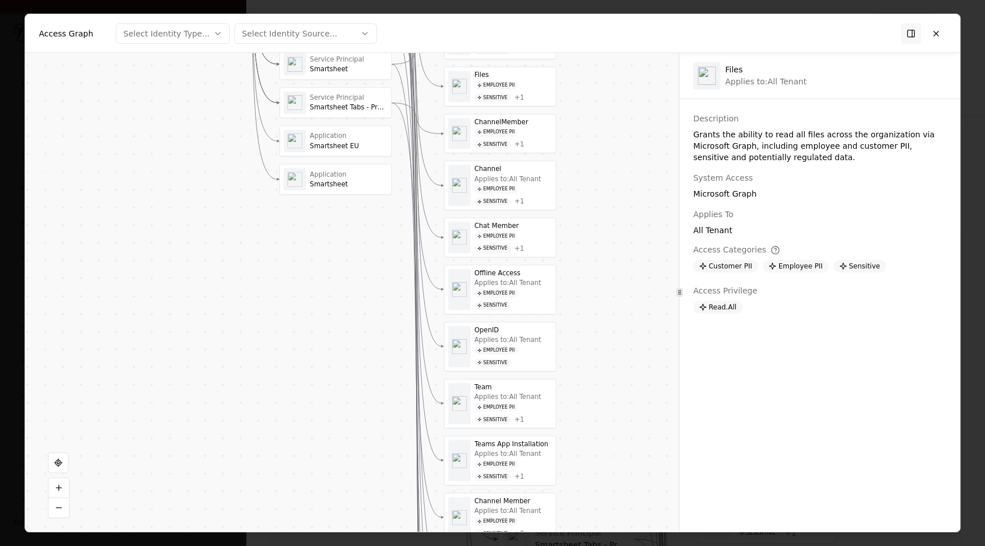
drag, startPoint x: 598, startPoint y: 348, endPoint x: 564, endPoint y: 445, distance: 102.9
click at [564, 445] on div "Vendor A Identity Service Principal Data Shuttle for Smartsheet Service Princip…" at bounding box center [352, 292] width 654 height 479
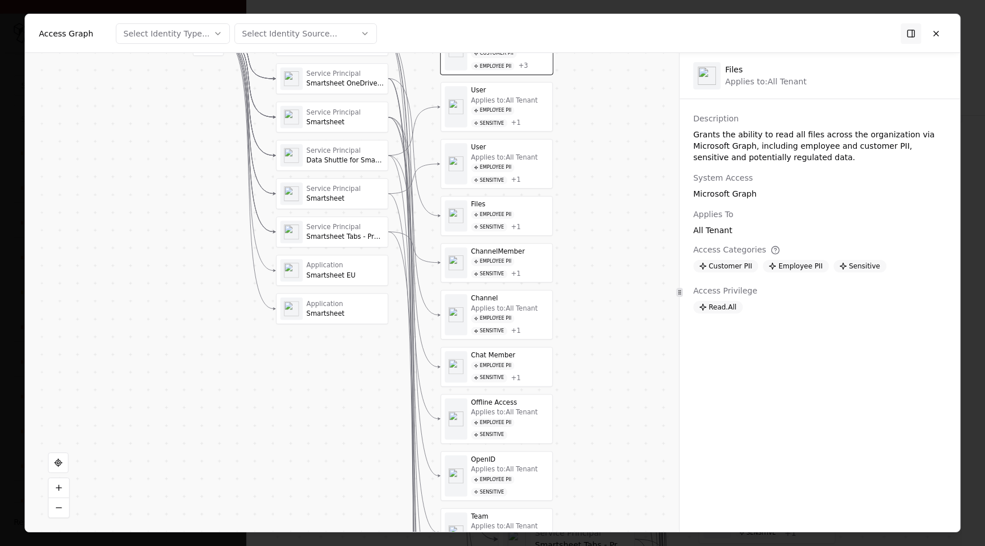
drag, startPoint x: 596, startPoint y: 244, endPoint x: 590, endPoint y: 362, distance: 118.7
click at [591, 364] on div "Vendor A Identity Service Principal Data Shuttle for Smartsheet Service Princip…" at bounding box center [352, 292] width 654 height 479
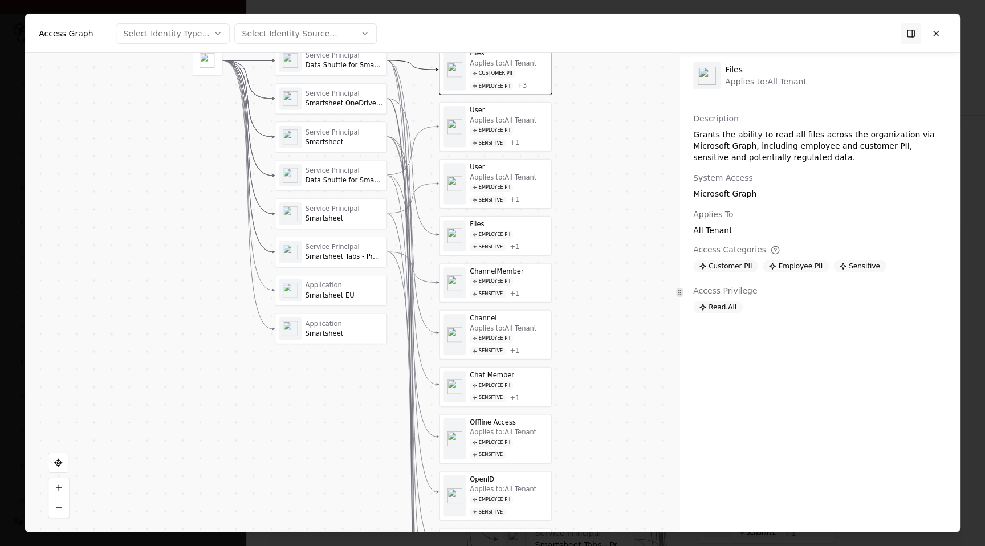
drag, startPoint x: 590, startPoint y: 383, endPoint x: 588, endPoint y: 409, distance: 26.3
click at [589, 409] on div "Vendor A Identity Service Principal Data Shuttle for Smartsheet Service Princip…" at bounding box center [352, 292] width 654 height 479
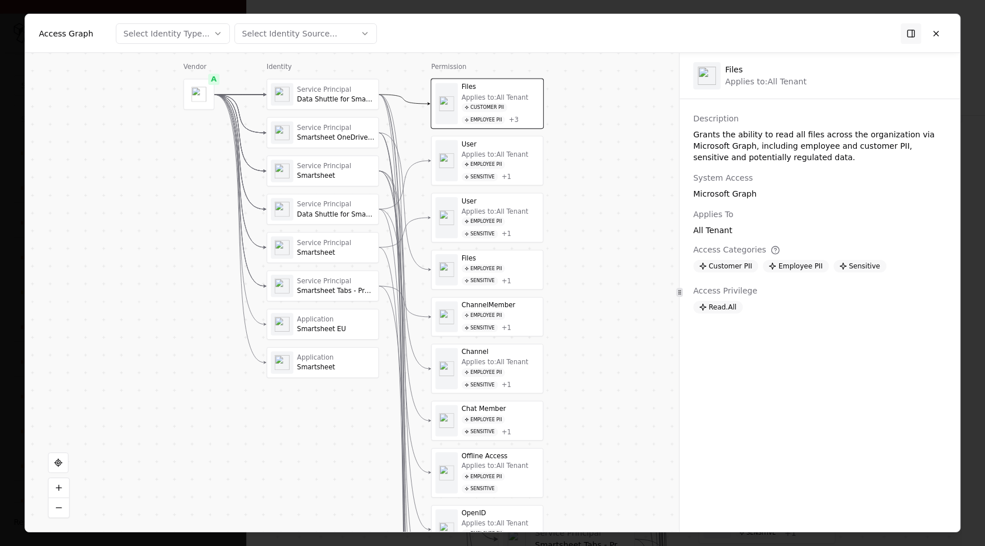
click at [483, 167] on div "Employee PII" at bounding box center [484, 164] width 44 height 9
click at [483, 209] on div "Applies to: All Tenant" at bounding box center [495, 212] width 67 height 8
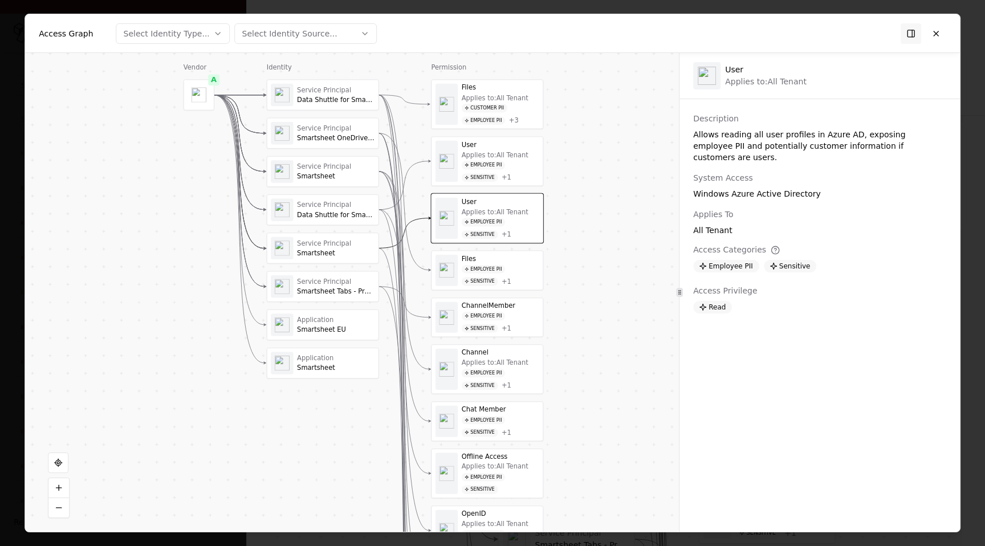
drag, startPoint x: 484, startPoint y: 251, endPoint x: 484, endPoint y: 260, distance: 9.1
click at [484, 267] on div "Employee PII" at bounding box center [484, 269] width 44 height 9
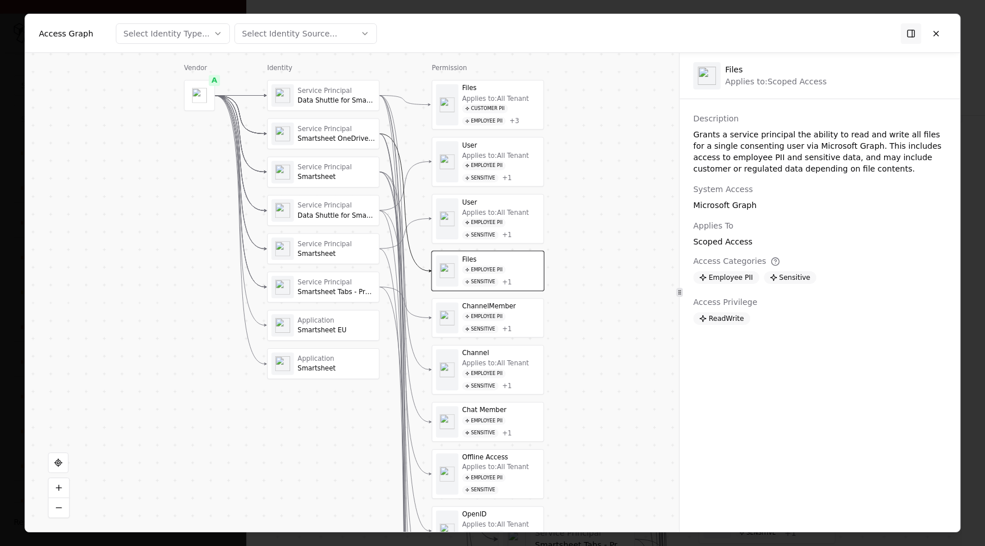
click at [488, 306] on div "ChannelMember" at bounding box center [501, 306] width 78 height 8
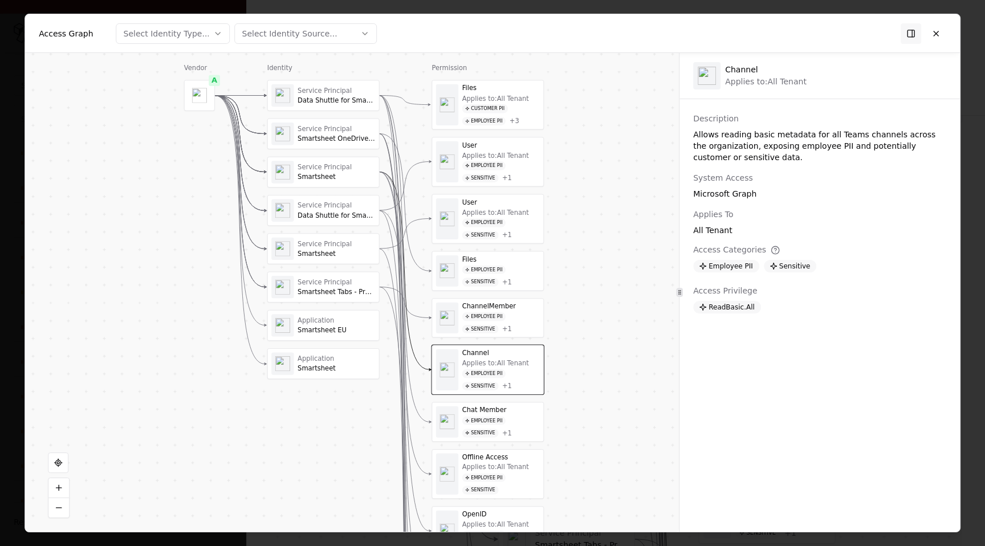
click at [503, 415] on div "Chat Member Employee PII Sensitive + 1" at bounding box center [501, 421] width 78 height 31
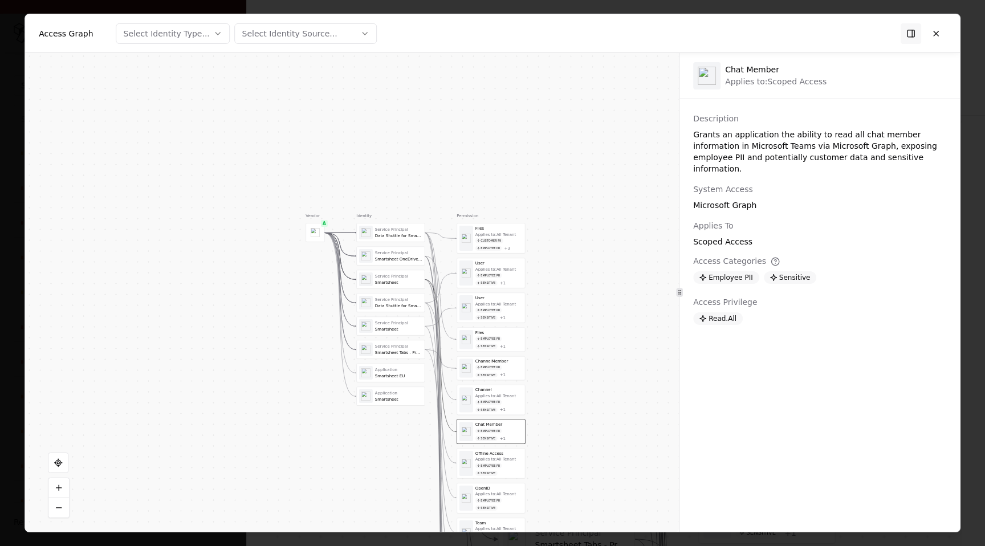
click at [496, 464] on div "Employee PII" at bounding box center [488, 465] width 27 height 5
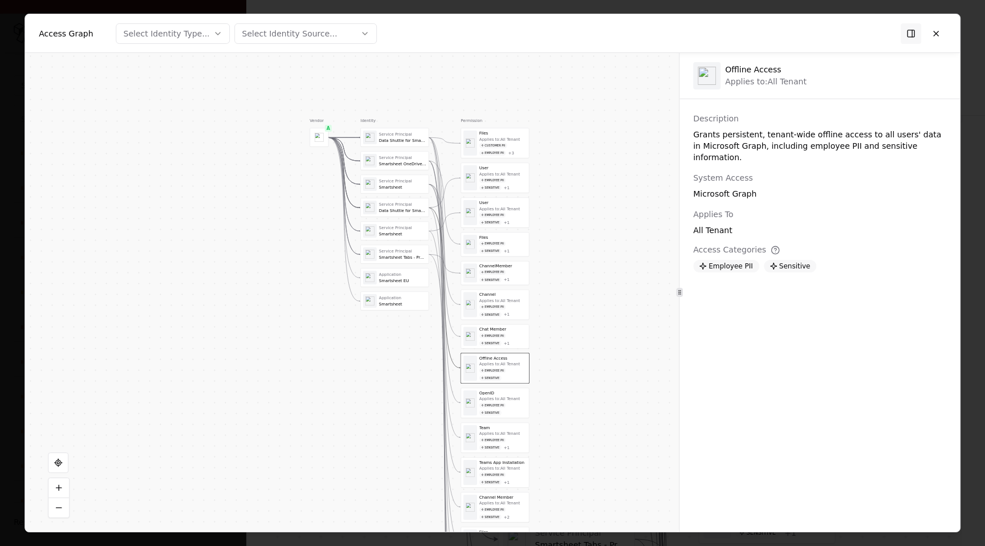
drag, startPoint x: 596, startPoint y: 468, endPoint x: 603, endPoint y: 356, distance: 111.9
click at [603, 356] on div "Vendor A Identity Service Principal Data Shuttle for Smartsheet Service Princip…" at bounding box center [352, 292] width 654 height 479
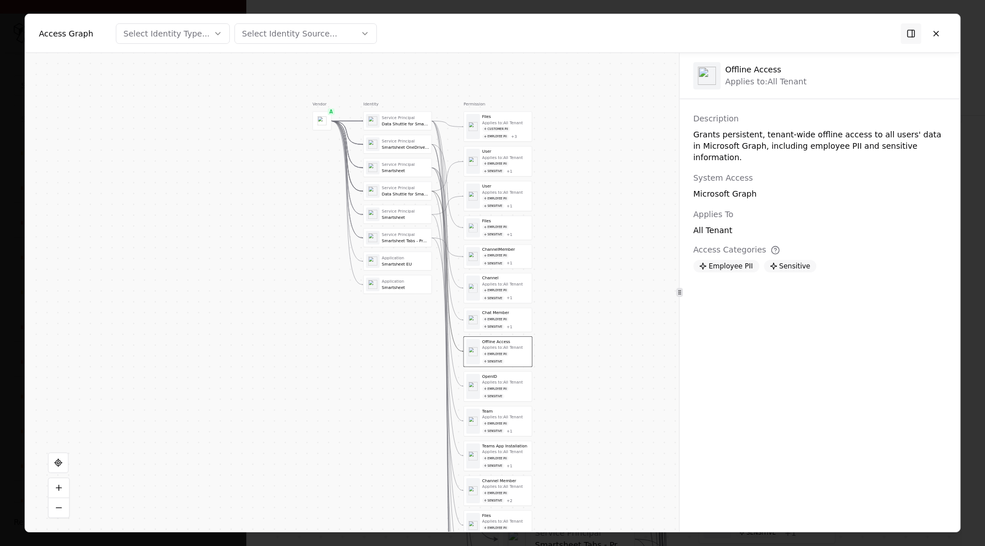
click at [495, 386] on div "Employee PII" at bounding box center [495, 388] width 27 height 5
click at [499, 433] on div "Team Applies to: All Tenant Employee PII Sensitive + 1" at bounding box center [498, 421] width 68 height 30
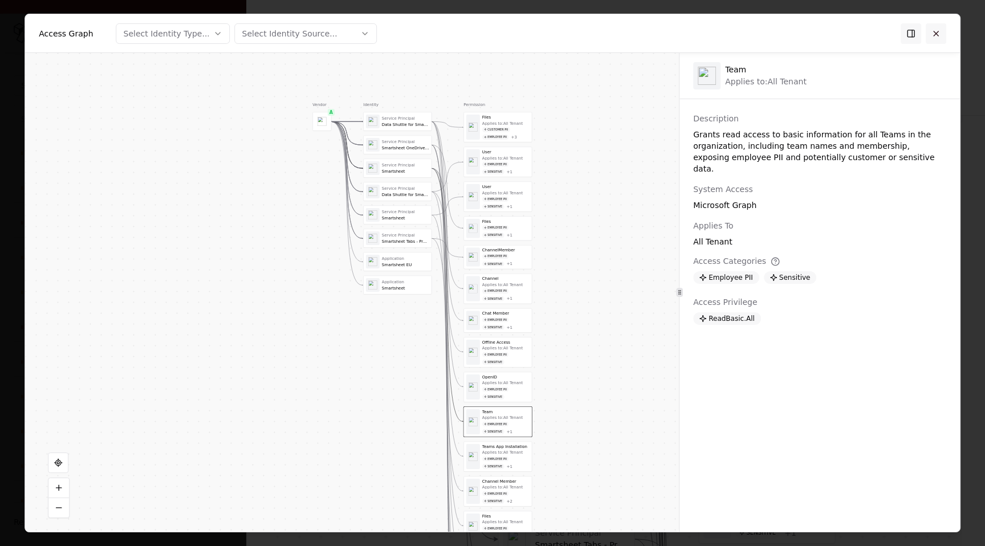
click at [934, 36] on button at bounding box center [936, 33] width 21 height 21
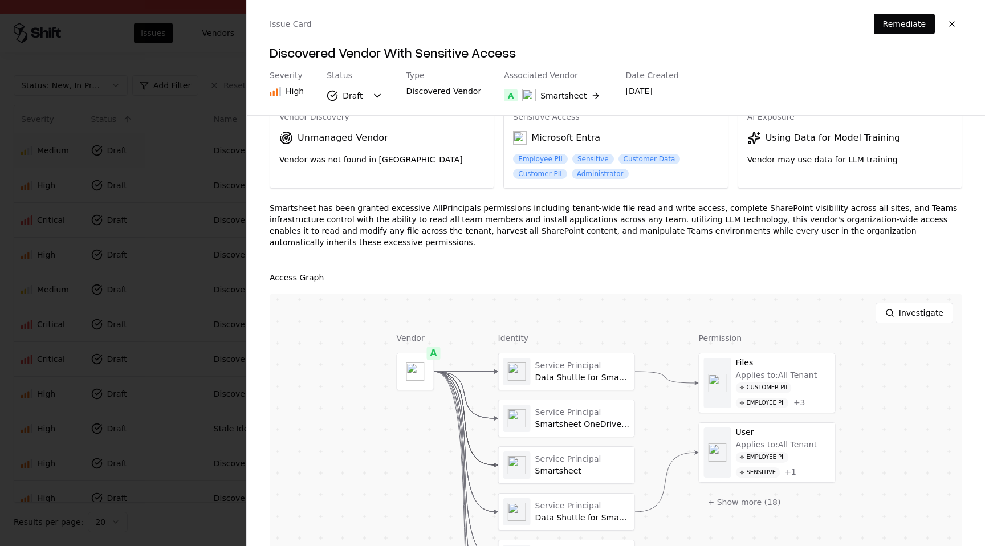
scroll to position [0, 0]
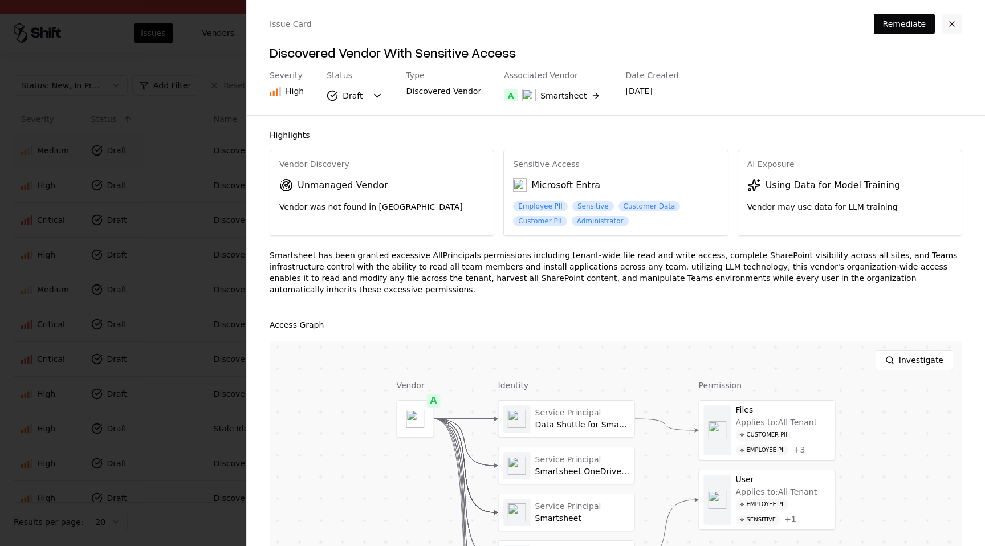
click at [950, 25] on button "button" at bounding box center [952, 24] width 21 height 21
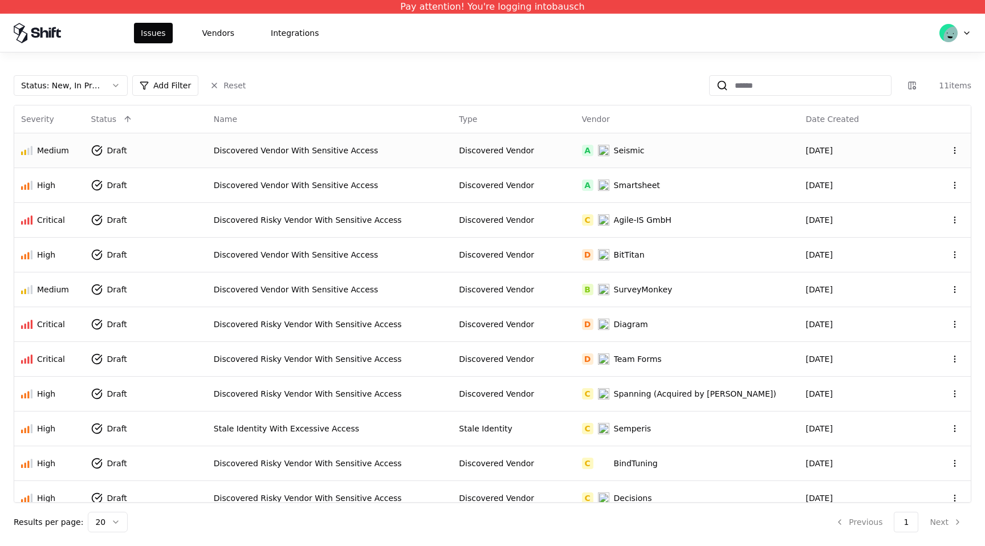
click at [413, 152] on div "Discovered Vendor With Sensitive Access" at bounding box center [330, 150] width 232 height 11
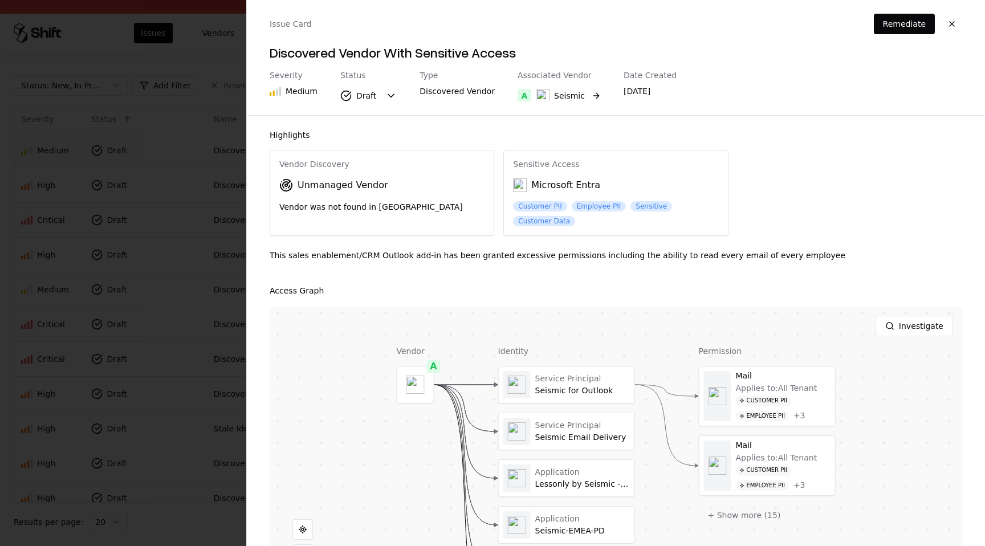
click at [575, 99] on button "A Seismic" at bounding box center [559, 95] width 83 height 21
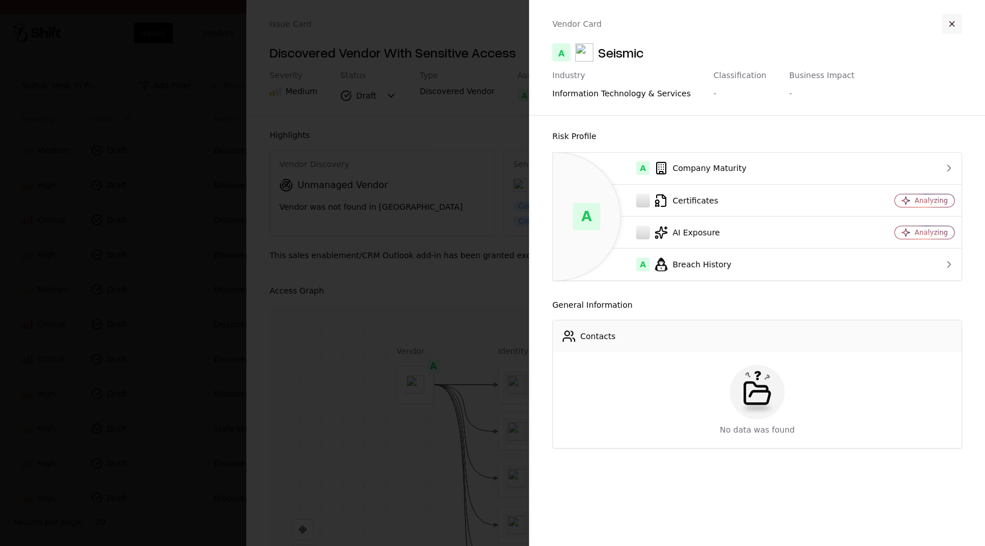
click at [956, 17] on button "button" at bounding box center [952, 24] width 21 height 21
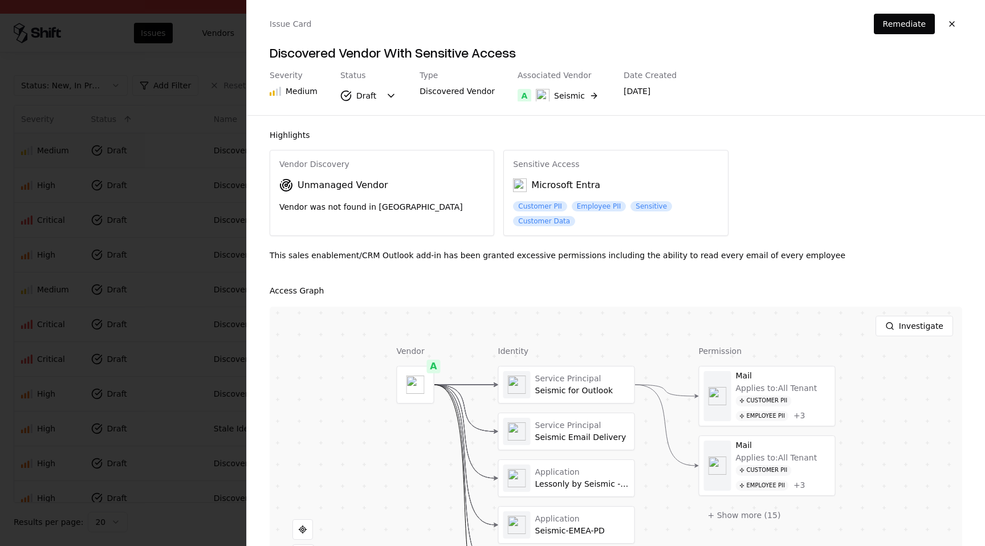
drag, startPoint x: 711, startPoint y: 329, endPoint x: 710, endPoint y: 297, distance: 31.9
click at [710, 297] on div "Access Graph Investigate Vendor A Identity Service Principal Seismic for Outloo…" at bounding box center [616, 441] width 692 height 315
click at [767, 393] on button at bounding box center [767, 396] width 23 height 23
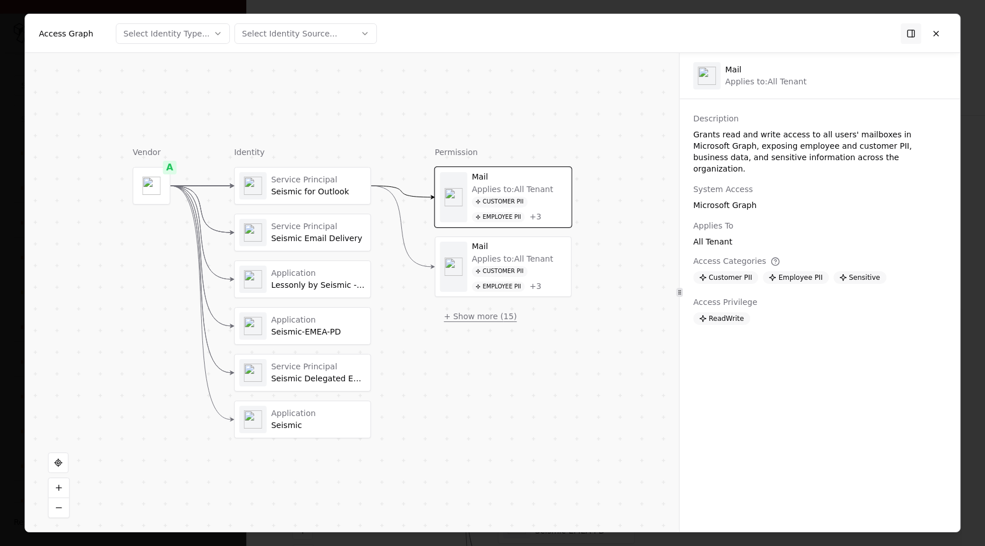
click at [490, 315] on button "+ Show more ( 15 )" at bounding box center [480, 316] width 91 height 21
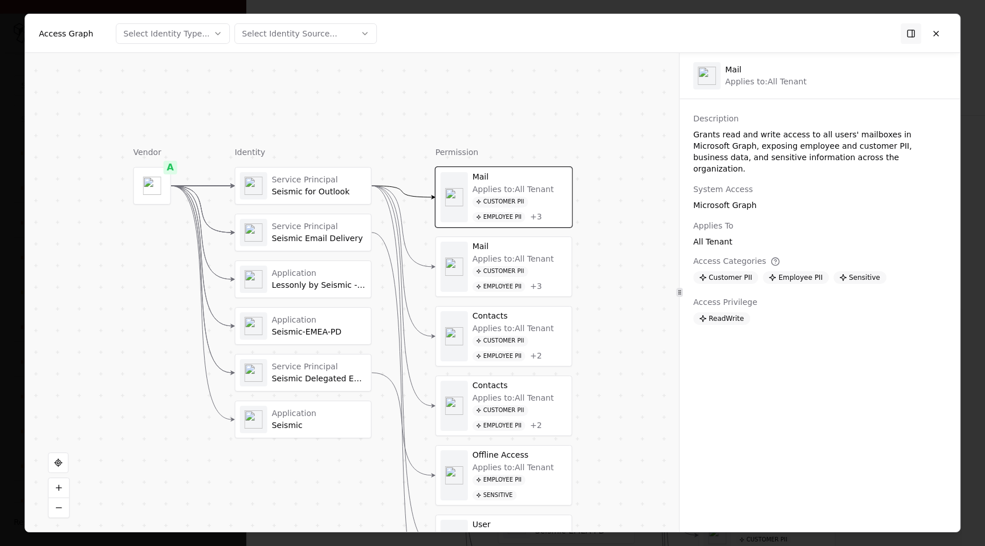
click at [535, 284] on div "+ 3" at bounding box center [536, 287] width 12 height 10
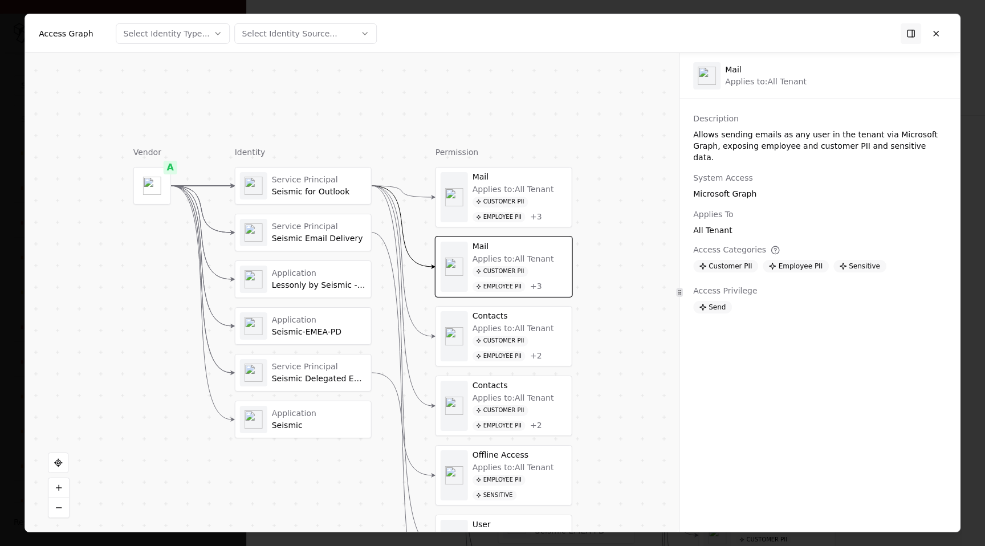
click at [530, 327] on div "Applies to: All Tenant" at bounding box center [513, 328] width 82 height 10
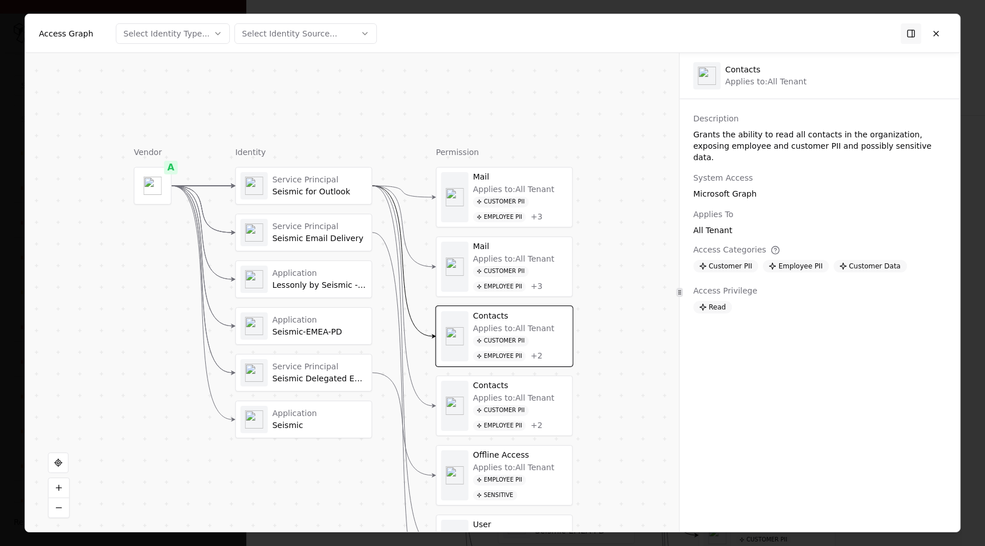
click at [539, 290] on div "+ 3" at bounding box center [537, 287] width 12 height 10
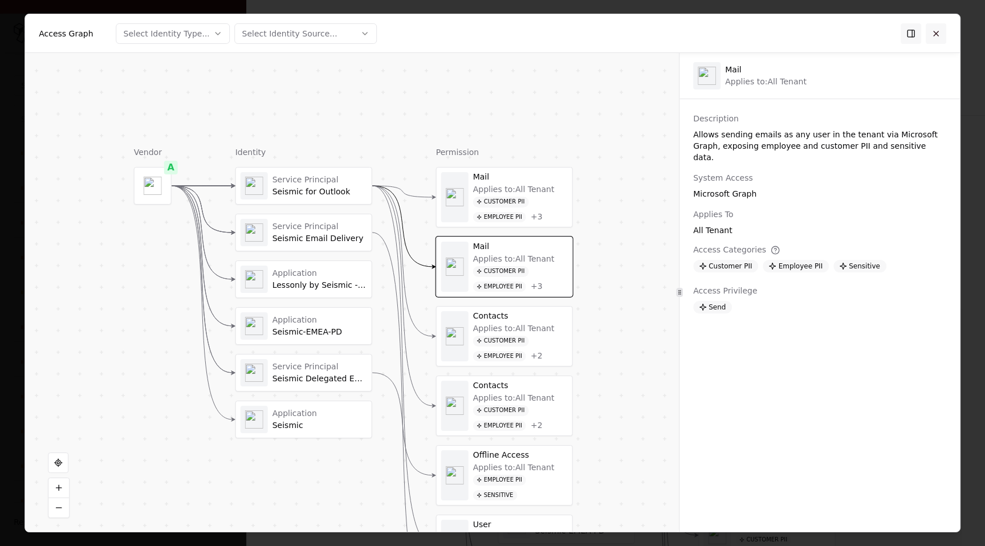
click at [932, 30] on button at bounding box center [936, 33] width 21 height 21
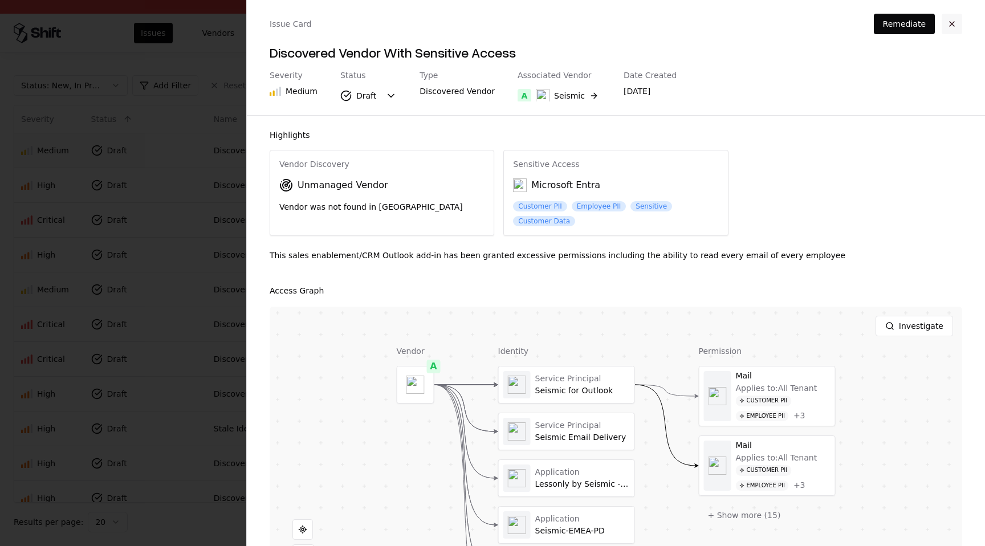
click at [952, 23] on button "button" at bounding box center [952, 24] width 21 height 21
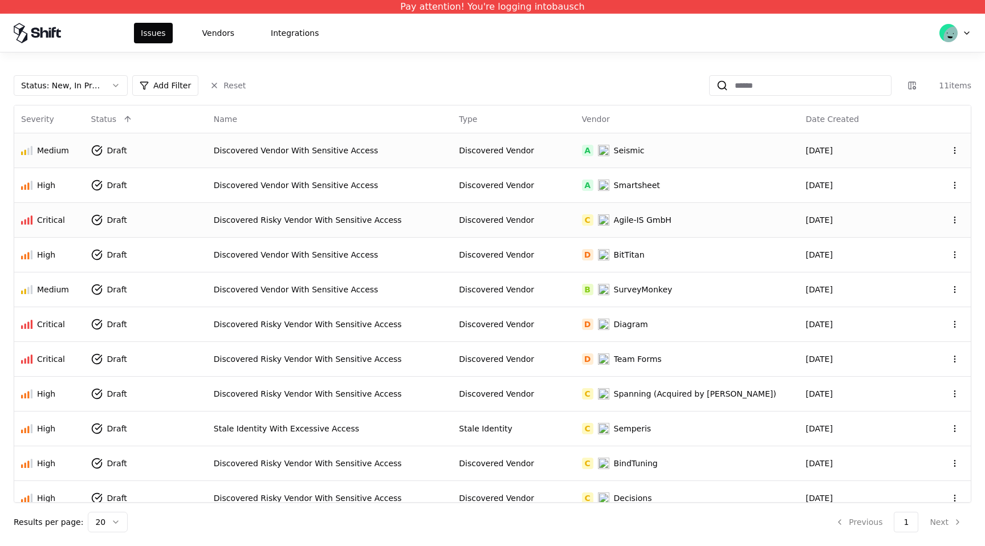
click at [555, 231] on td "Discovered Vendor" at bounding box center [513, 219] width 123 height 35
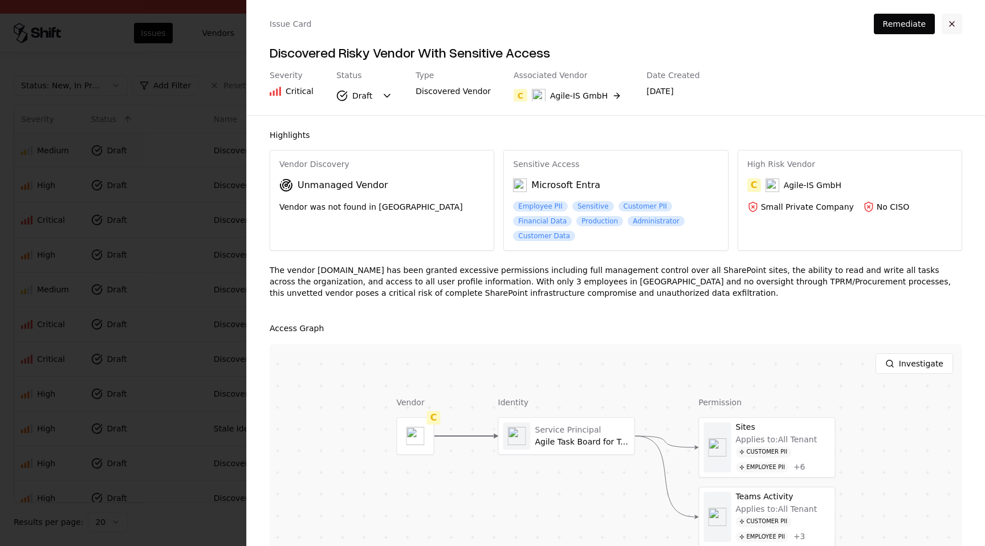
click at [959, 17] on button "button" at bounding box center [952, 24] width 21 height 21
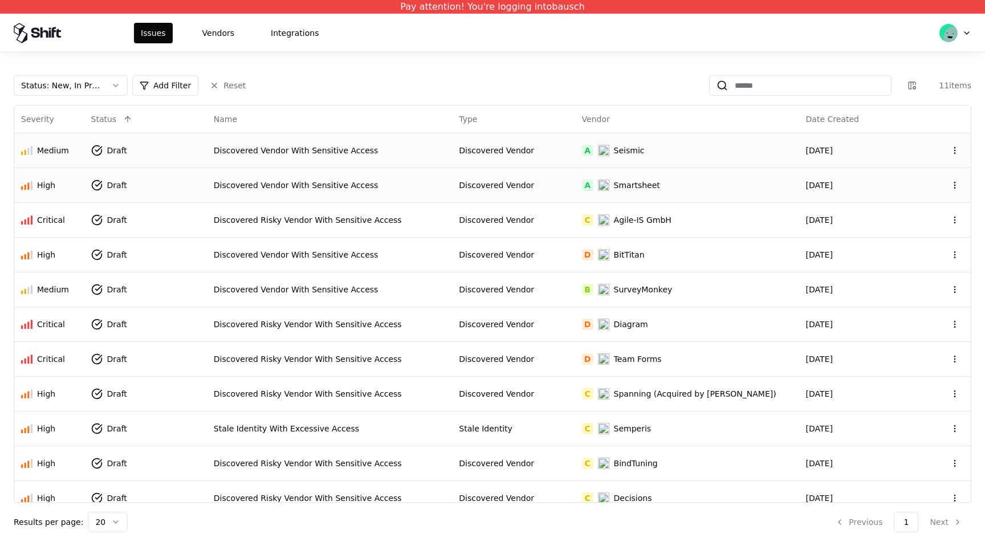
click at [446, 182] on div "Discovered Vendor With Sensitive Access" at bounding box center [330, 185] width 232 height 11
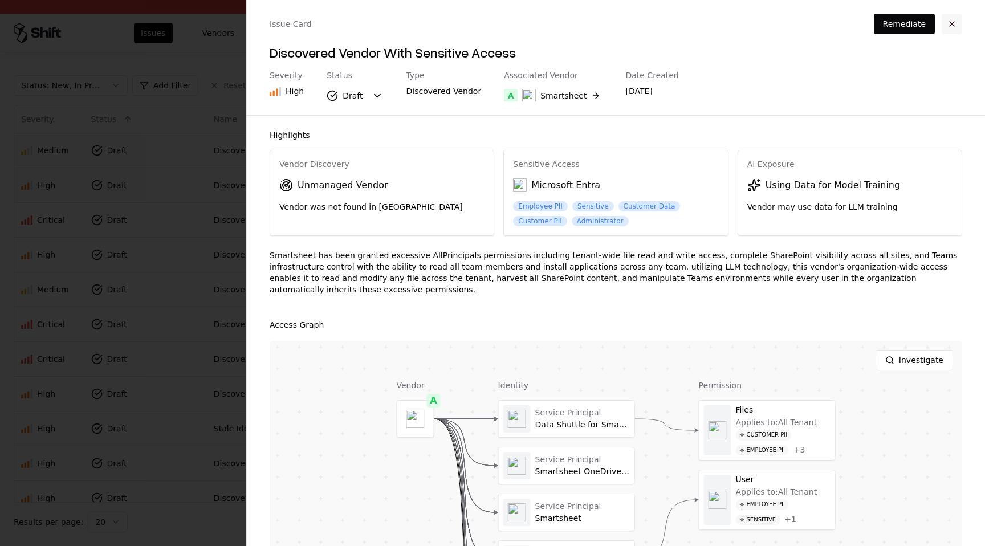
click at [952, 19] on button "button" at bounding box center [952, 24] width 21 height 21
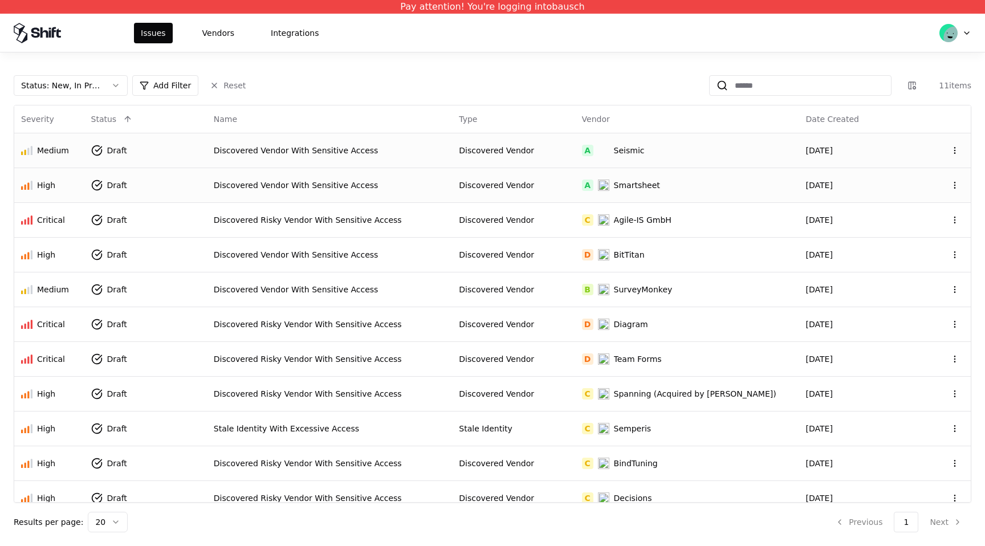
click at [342, 135] on td "Discovered Vendor With Sensitive Access" at bounding box center [330, 150] width 246 height 35
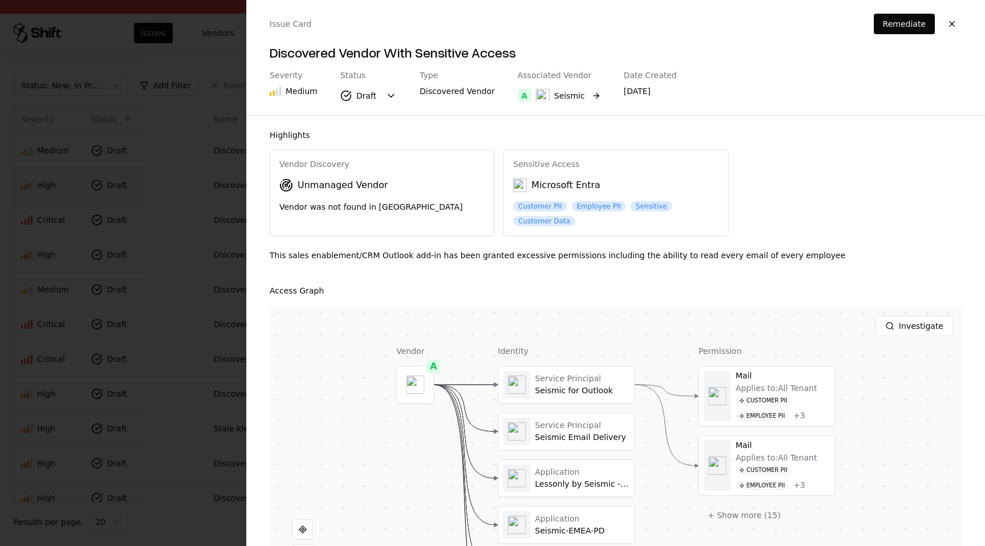
click at [560, 93] on div "Seismic" at bounding box center [569, 95] width 31 height 11
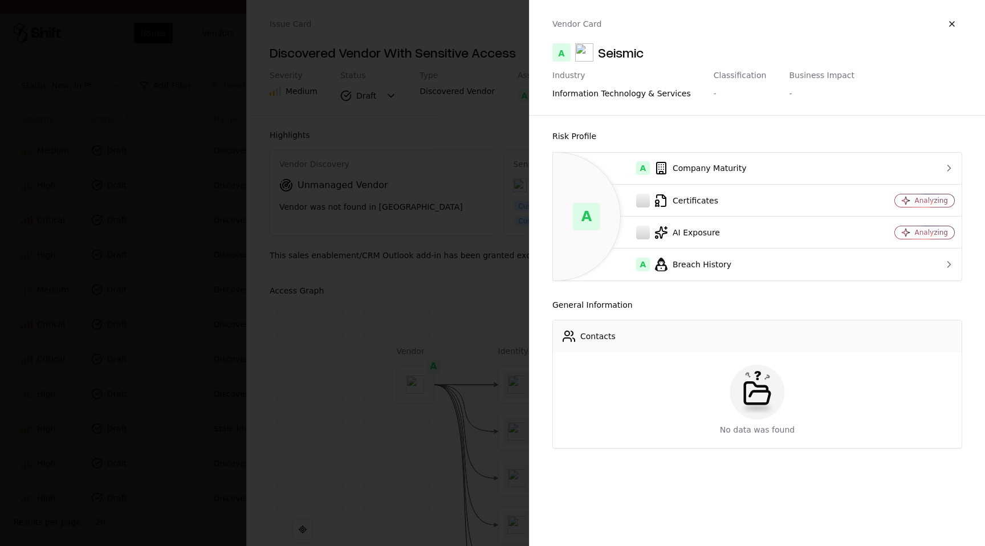
click at [631, 50] on div "Seismic" at bounding box center [621, 52] width 46 height 18
copy div "Seismic"
click at [959, 26] on button "button" at bounding box center [952, 24] width 21 height 21
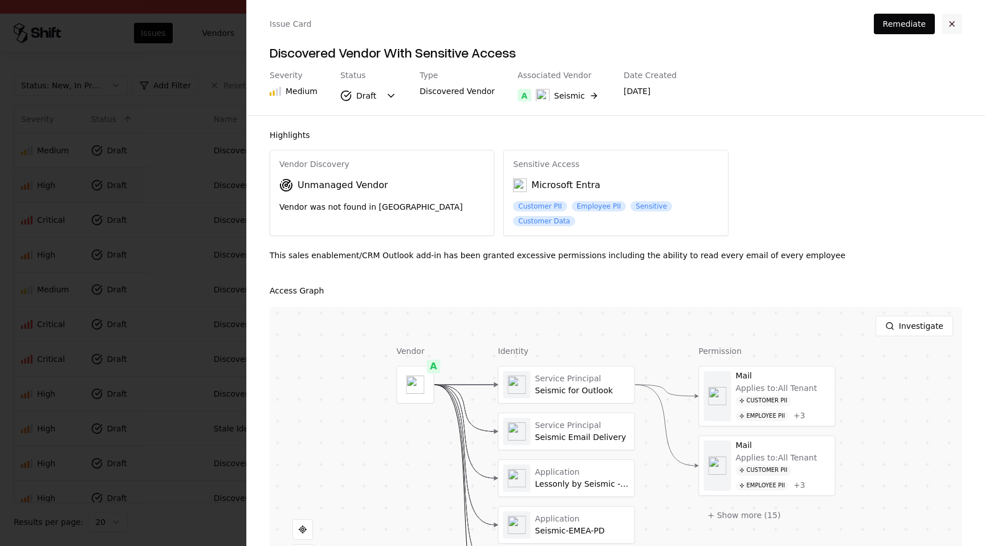
click at [956, 27] on button "button" at bounding box center [952, 24] width 21 height 21
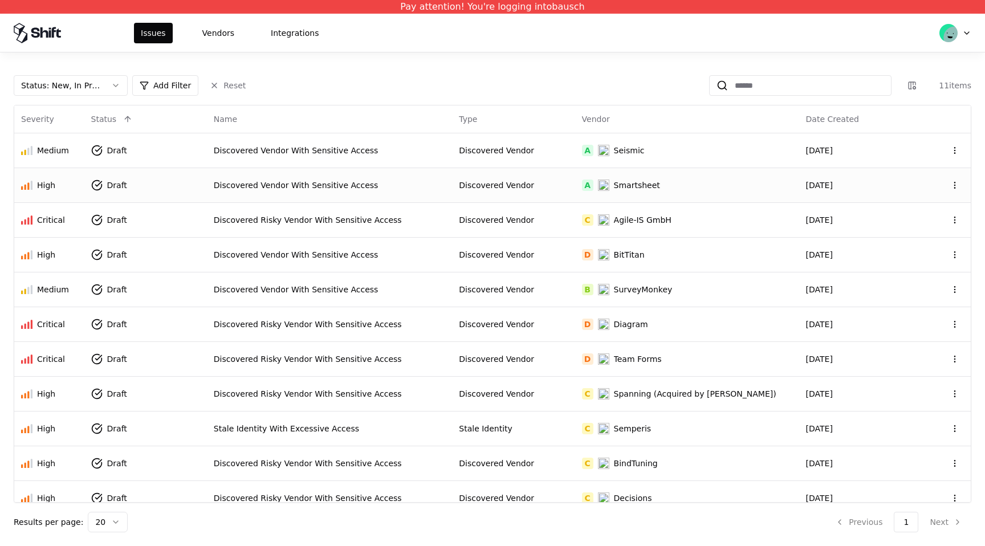
click at [521, 176] on td "Discovered Vendor" at bounding box center [513, 185] width 123 height 35
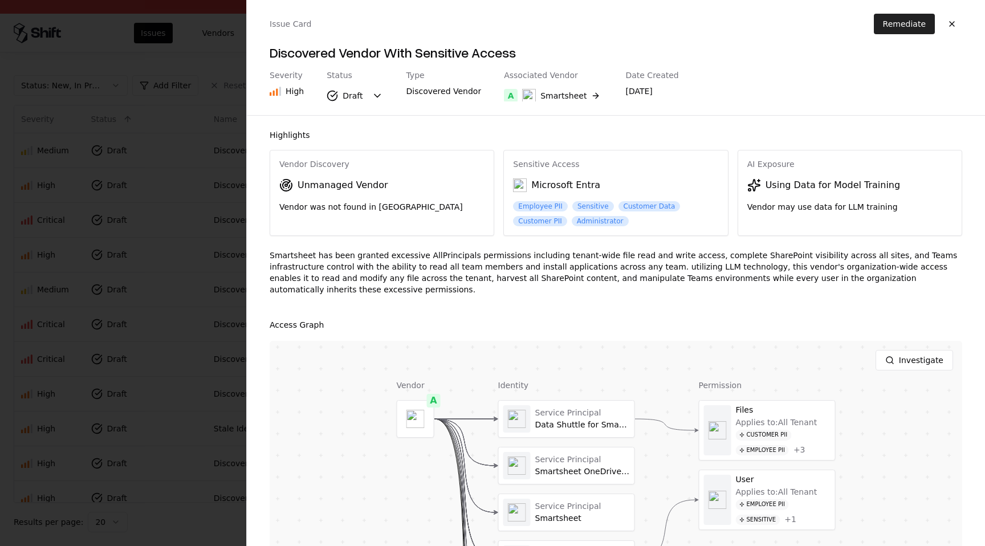
click at [899, 27] on button "Remediate" at bounding box center [904, 24] width 61 height 21
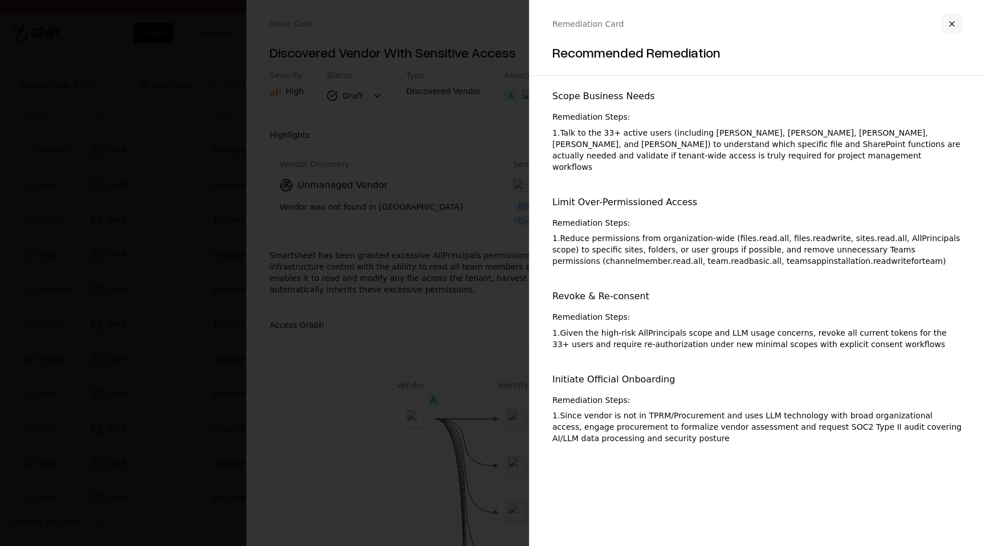
click at [959, 21] on button "button" at bounding box center [952, 24] width 21 height 21
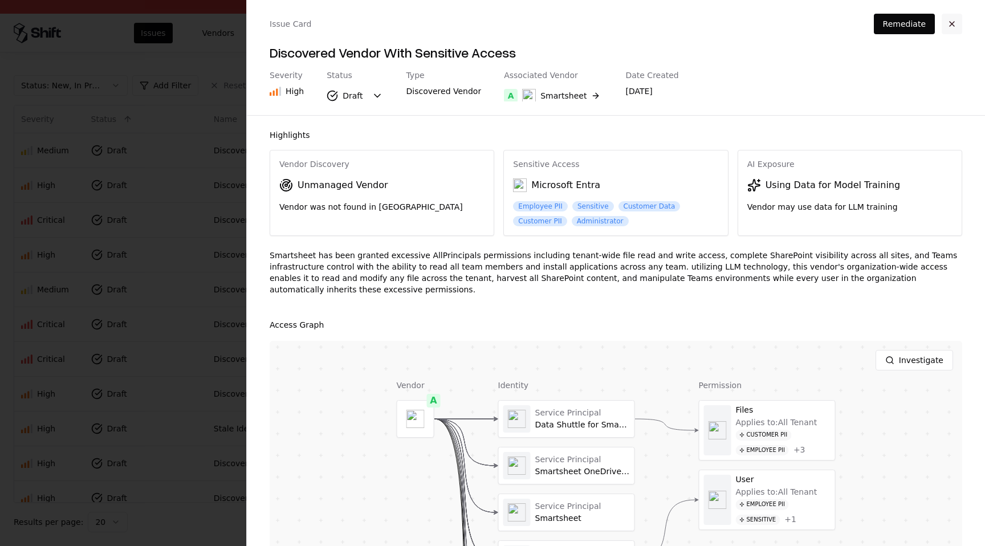
click at [957, 23] on button "button" at bounding box center [952, 24] width 21 height 21
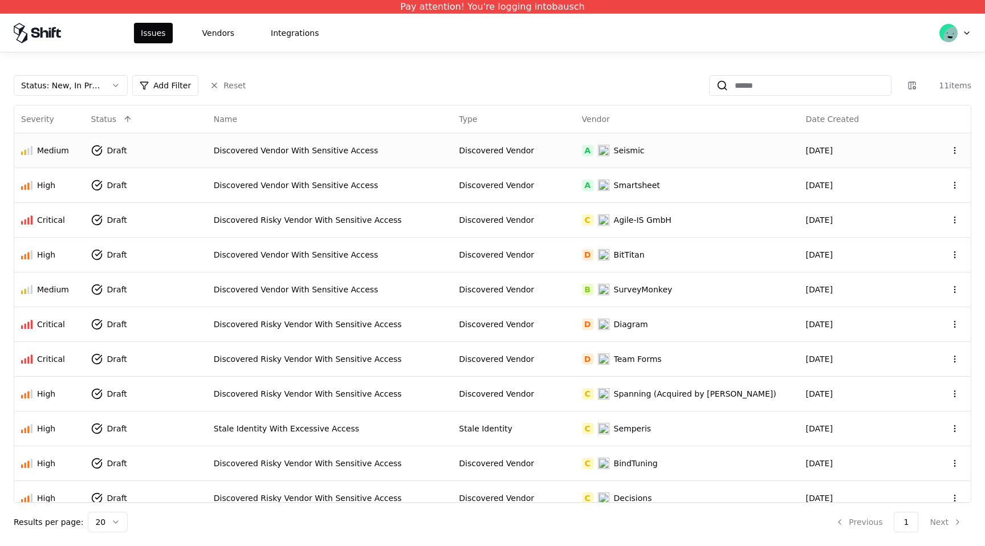
click at [677, 142] on td "A Seismic" at bounding box center [687, 150] width 224 height 35
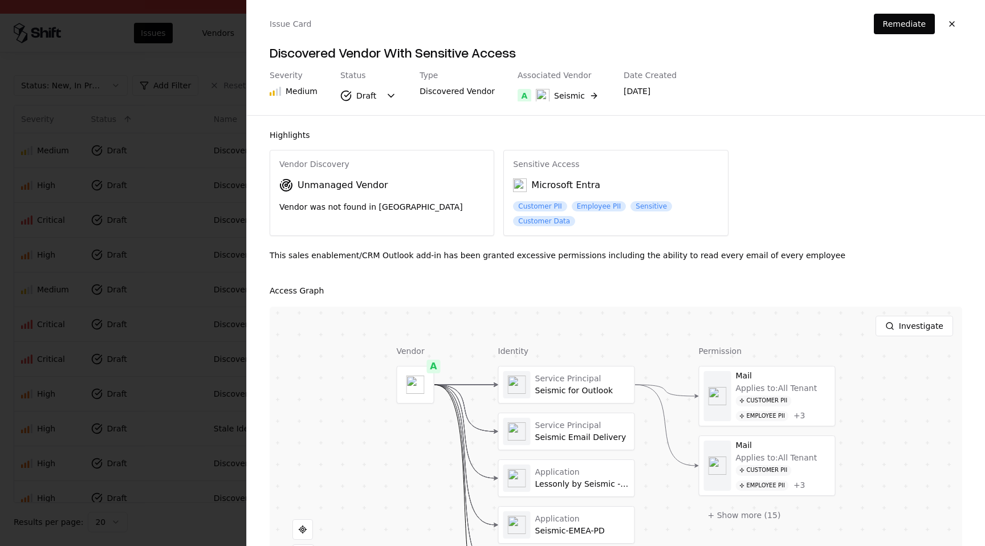
click at [901, 34] on div "Issue Card Remediate Discovered Vendor With Sensitive Access Severity Medium St…" at bounding box center [616, 57] width 738 height 115
click at [901, 31] on button "Remediate" at bounding box center [904, 24] width 61 height 21
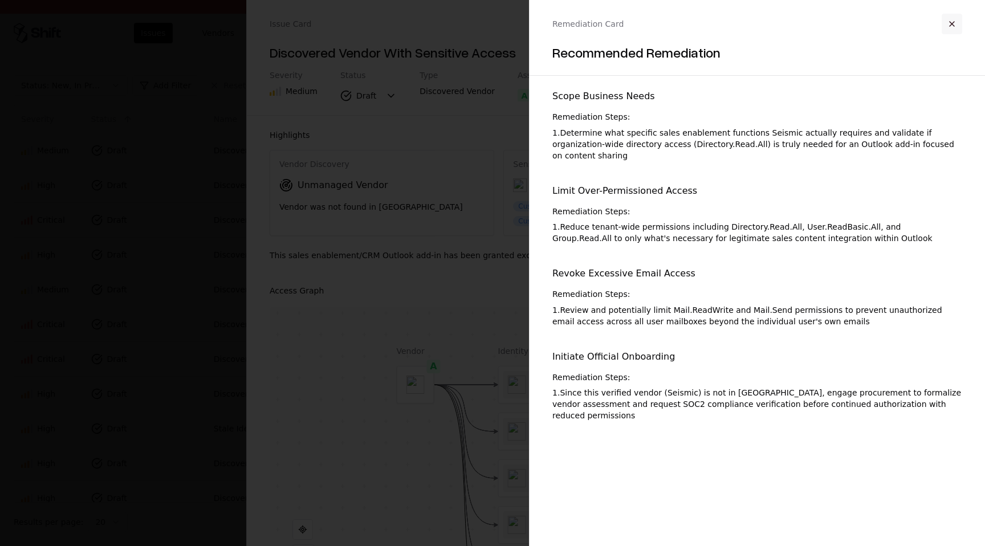
click at [952, 28] on button "button" at bounding box center [952, 24] width 21 height 21
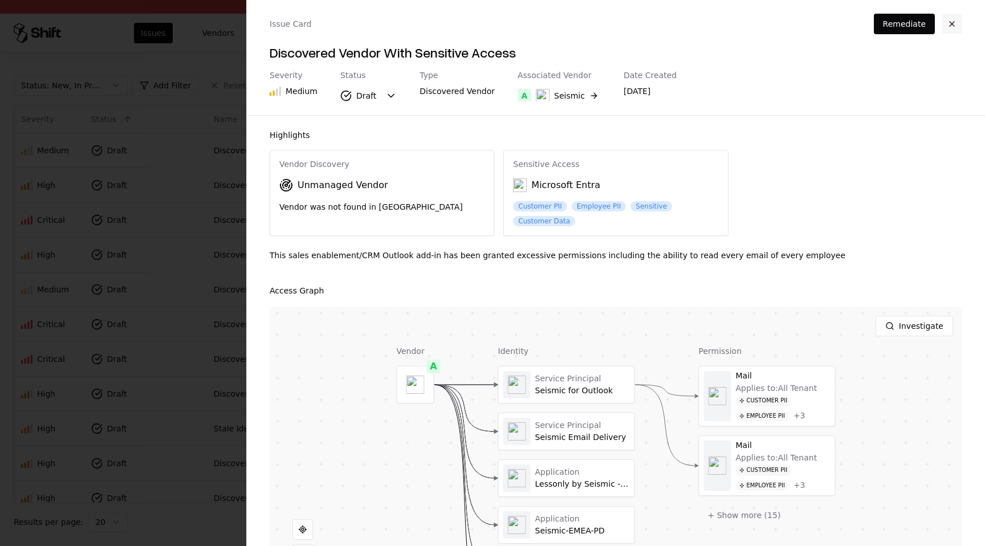
click at [956, 26] on button "button" at bounding box center [952, 24] width 21 height 21
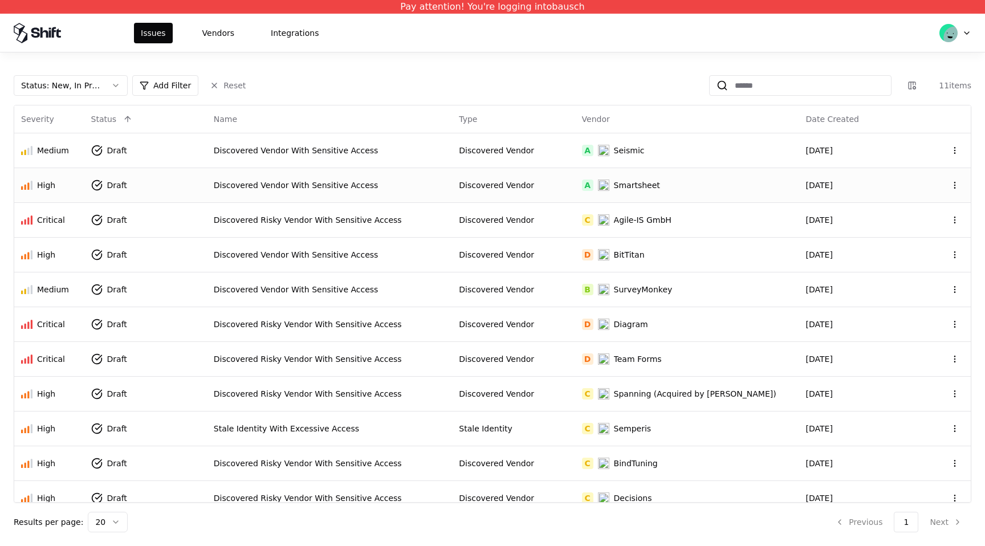
click at [693, 190] on div "A Smartsheet" at bounding box center [687, 185] width 210 height 11
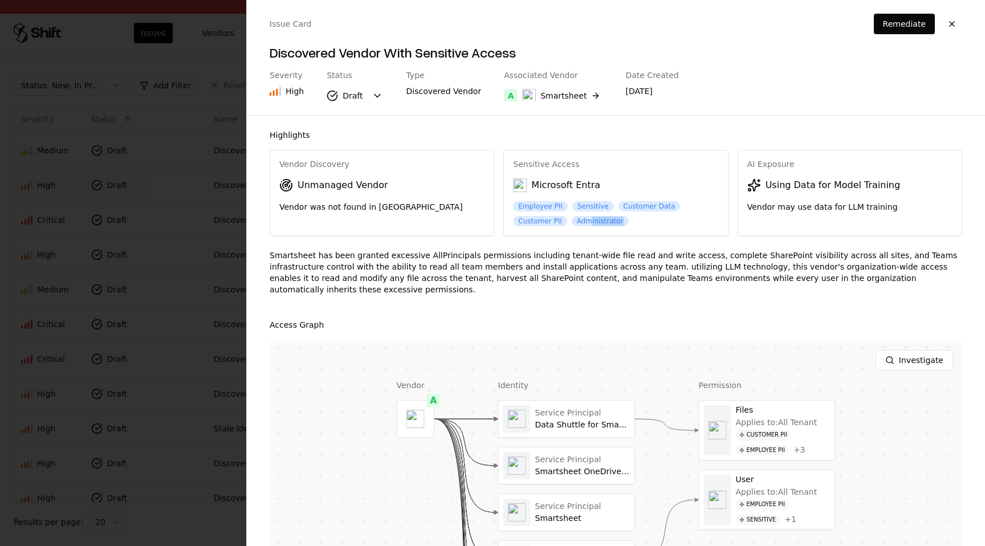
drag, startPoint x: 588, startPoint y: 219, endPoint x: 625, endPoint y: 218, distance: 37.1
click at [625, 218] on div "Employee PII Sensitive Customer Data Customer PII Administrator" at bounding box center [615, 213] width 205 height 25
click at [954, 22] on button "button" at bounding box center [952, 24] width 21 height 21
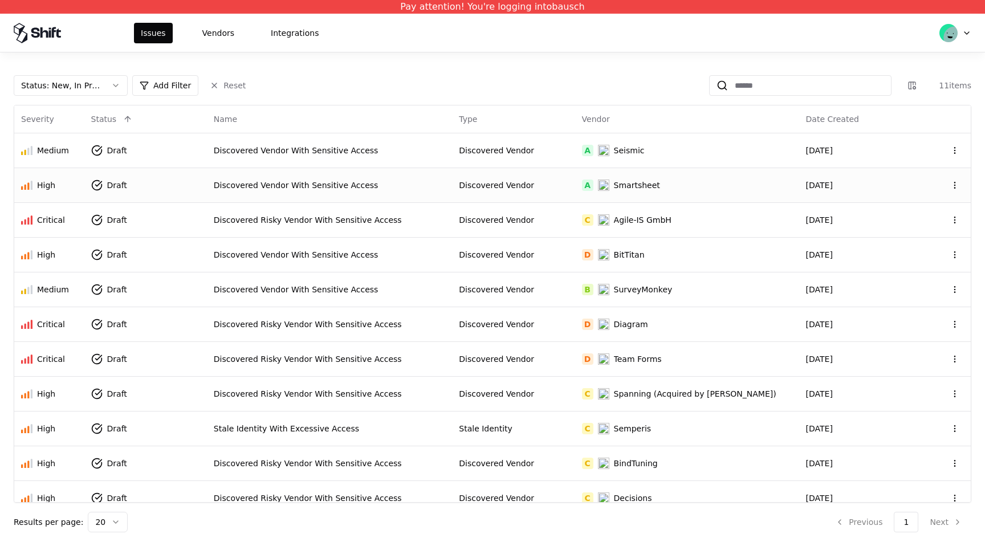
click at [702, 184] on div "A Smartsheet" at bounding box center [687, 185] width 210 height 11
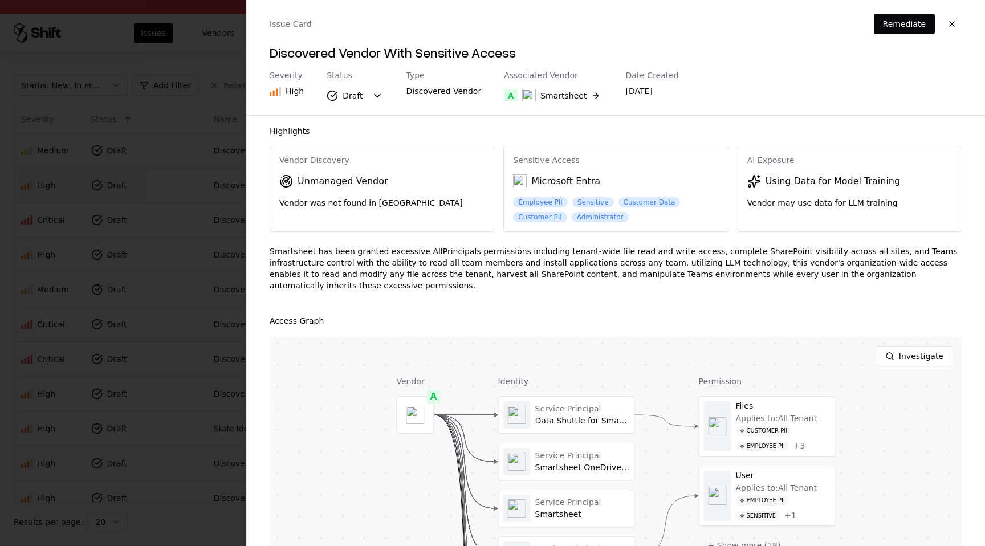
scroll to position [3, 0]
click at [956, 22] on button "button" at bounding box center [952, 24] width 21 height 21
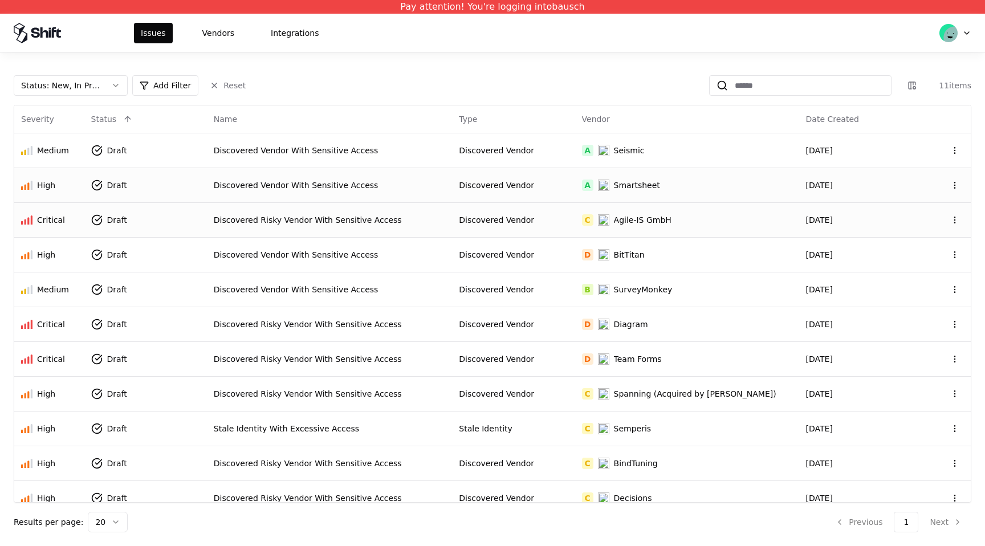
click at [659, 226] on td "C Agile-IS GmbH" at bounding box center [687, 219] width 224 height 35
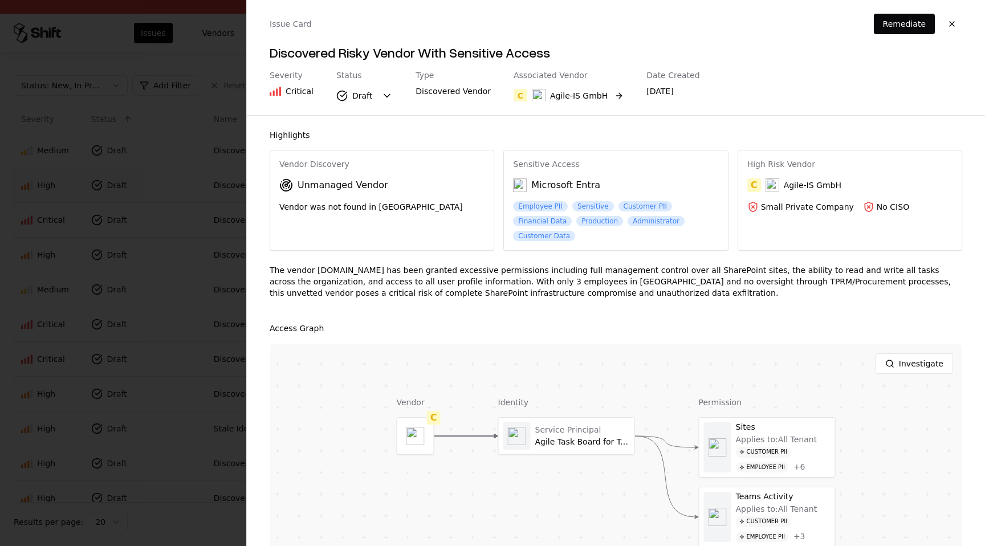
click at [603, 95] on button "C Agile-IS GmbH" at bounding box center [569, 95] width 110 height 21
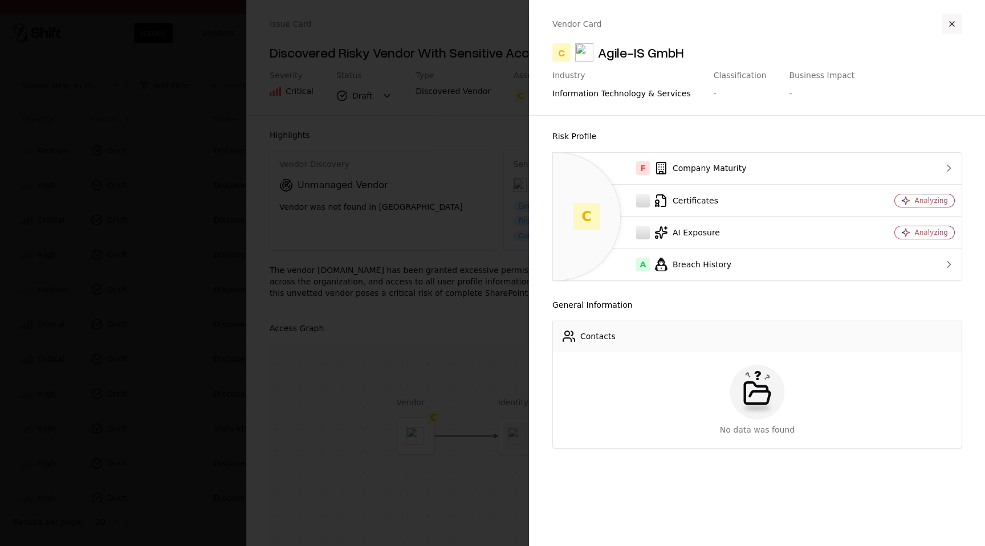
click at [949, 23] on button "button" at bounding box center [952, 24] width 21 height 21
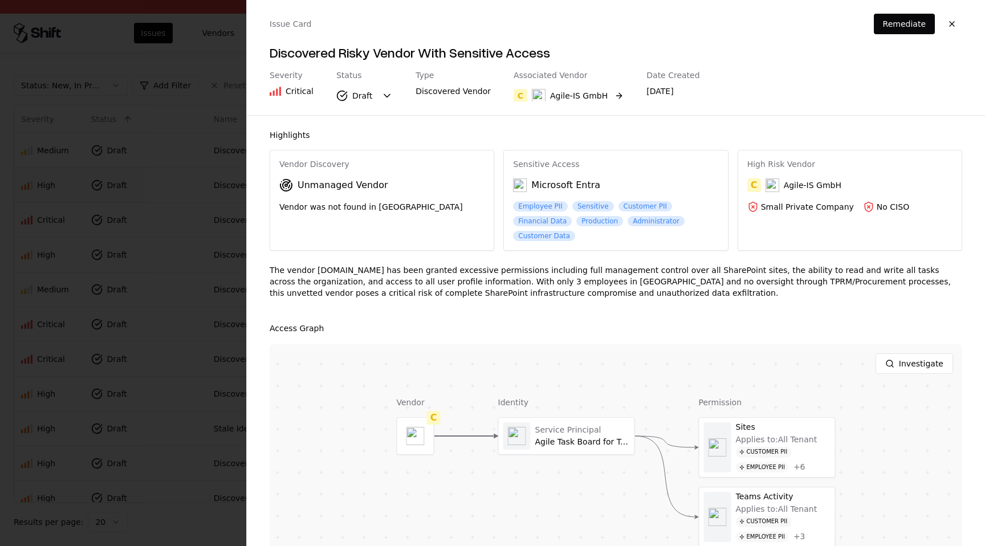
click at [602, 97] on button "C Agile-IS GmbH" at bounding box center [569, 95] width 110 height 21
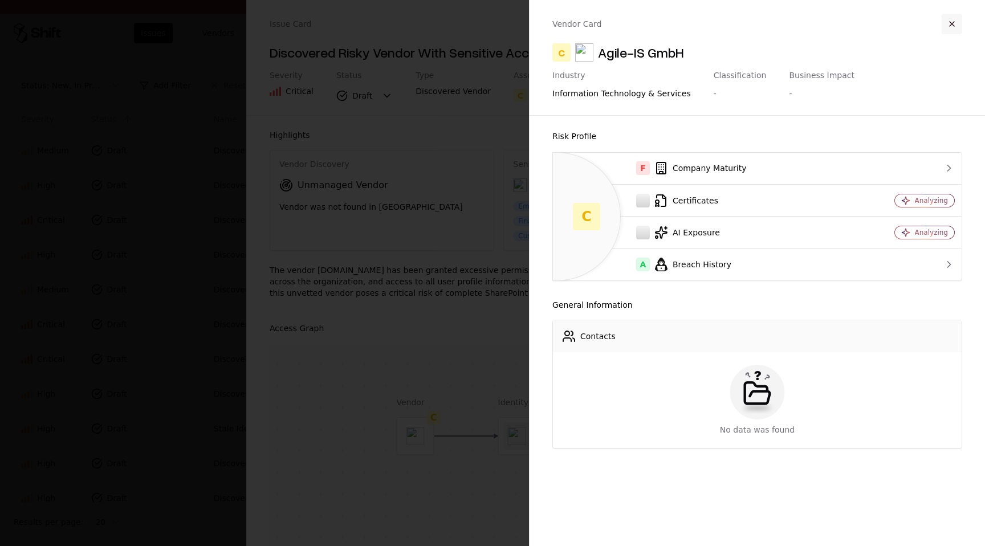
click at [953, 28] on button "button" at bounding box center [952, 24] width 21 height 21
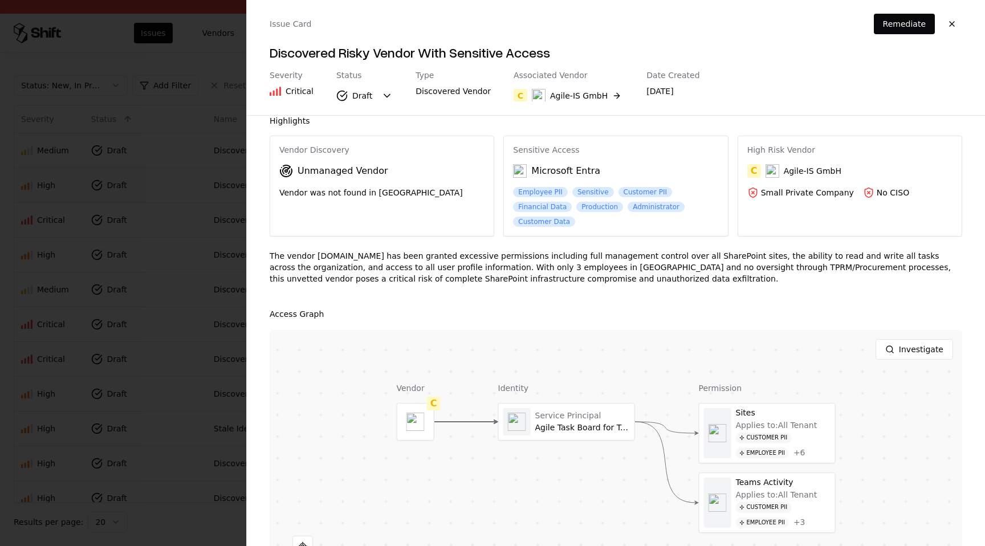
scroll to position [0, 0]
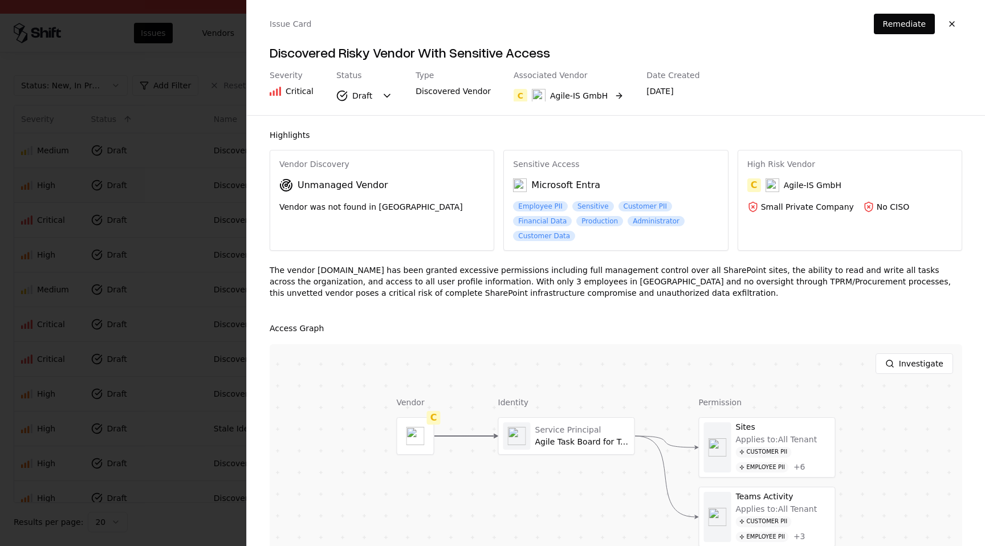
click at [601, 95] on button "C Agile-IS GmbH" at bounding box center [569, 95] width 110 height 21
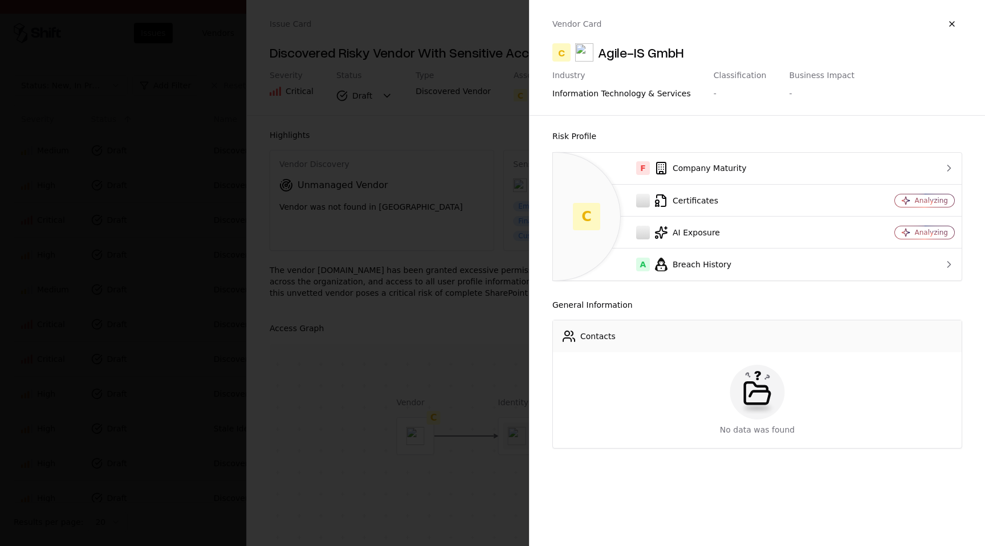
click at [637, 53] on div "Agile-IS GmbH" at bounding box center [641, 52] width 86 height 18
copy div "Agile-IS GmbH"
click at [952, 25] on button "button" at bounding box center [952, 24] width 21 height 21
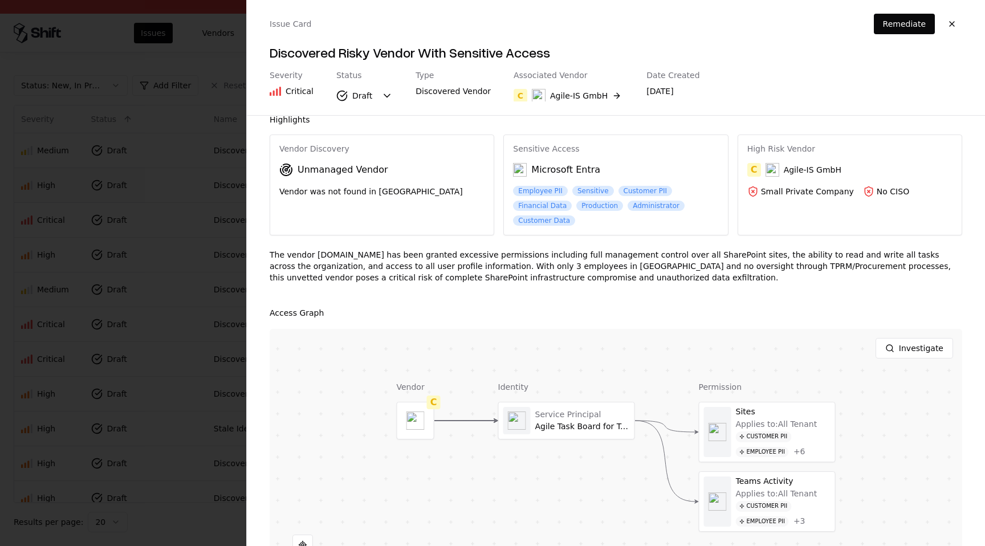
scroll to position [17, 0]
click at [607, 429] on div at bounding box center [567, 419] width 136 height 36
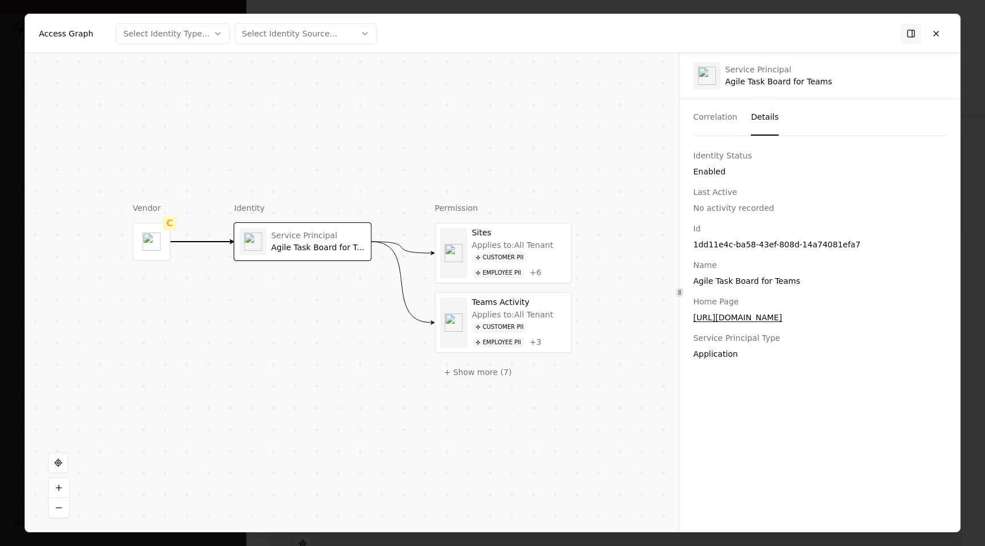
click at [766, 104] on button "Details" at bounding box center [765, 117] width 28 height 36
click at [940, 32] on button at bounding box center [936, 33] width 21 height 21
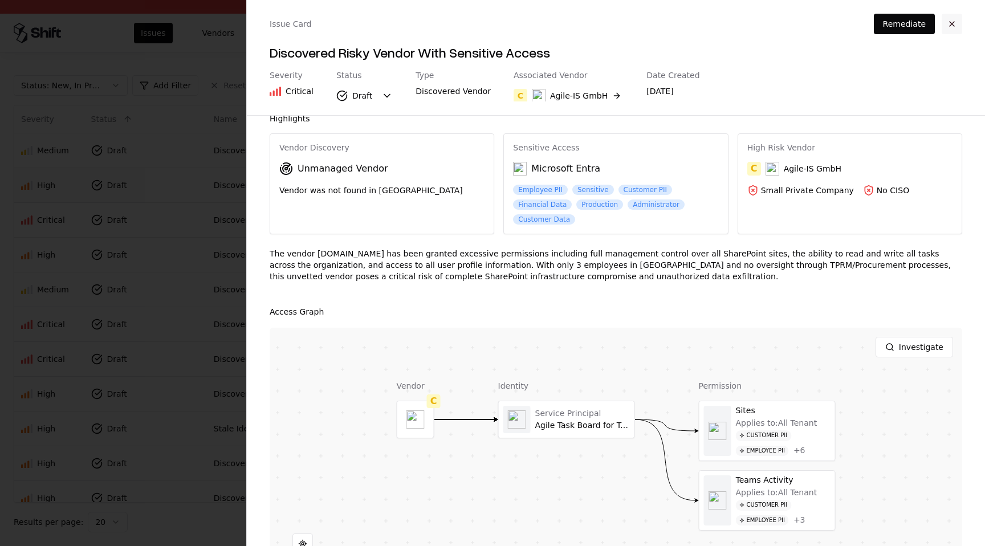
click at [956, 22] on button "button" at bounding box center [952, 24] width 21 height 21
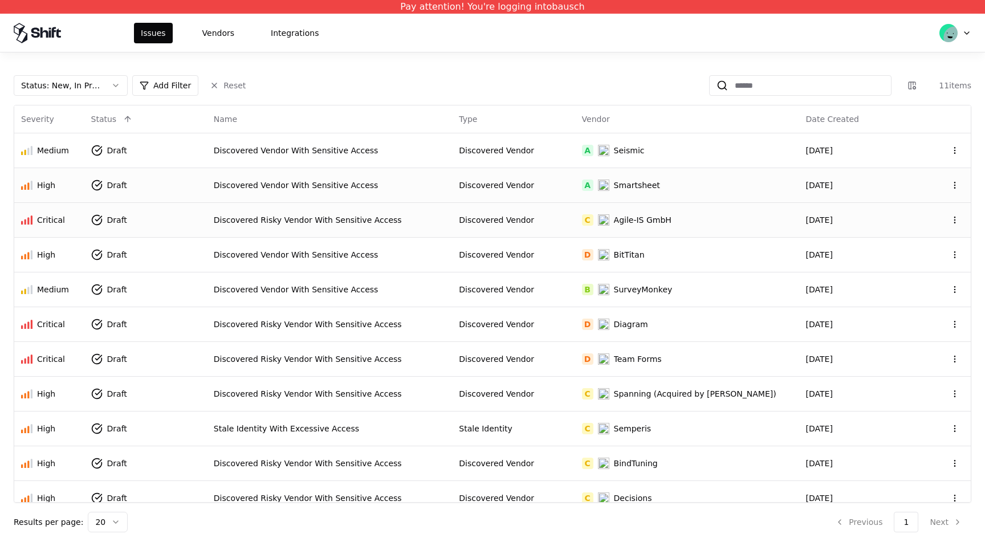
click at [653, 221] on div "Agile-IS GmbH" at bounding box center [643, 219] width 58 height 11
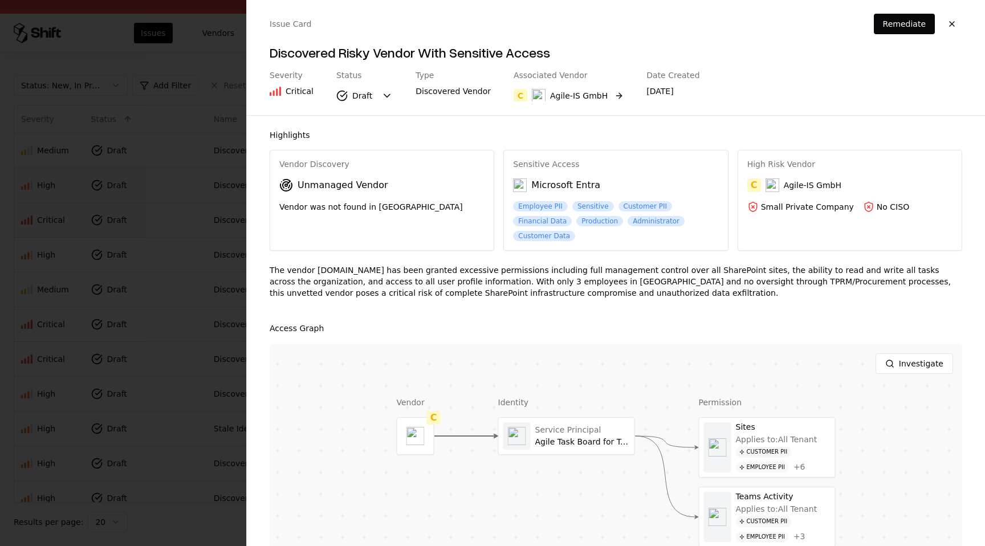
click at [600, 95] on button "C Agile-IS GmbH" at bounding box center [569, 95] width 110 height 21
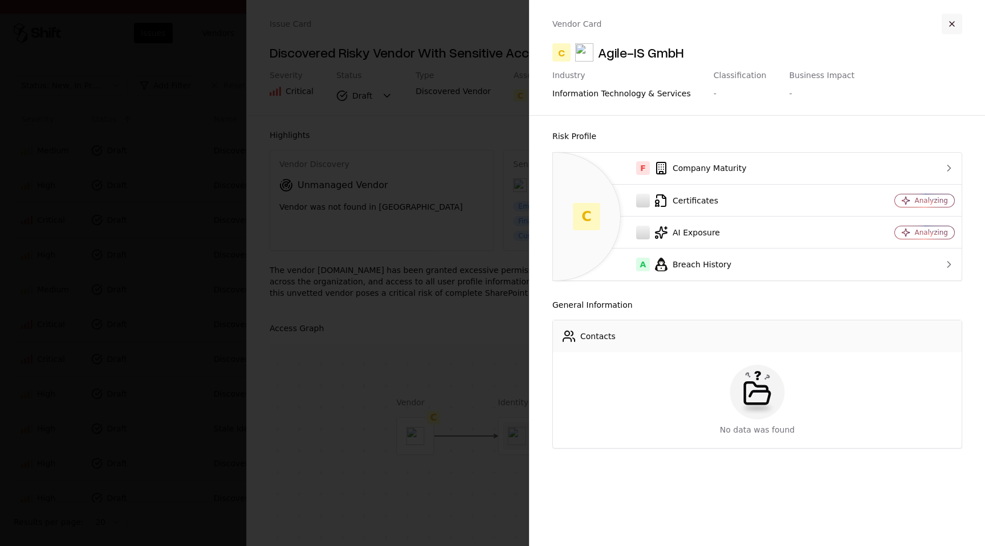
click at [957, 21] on button "button" at bounding box center [952, 24] width 21 height 21
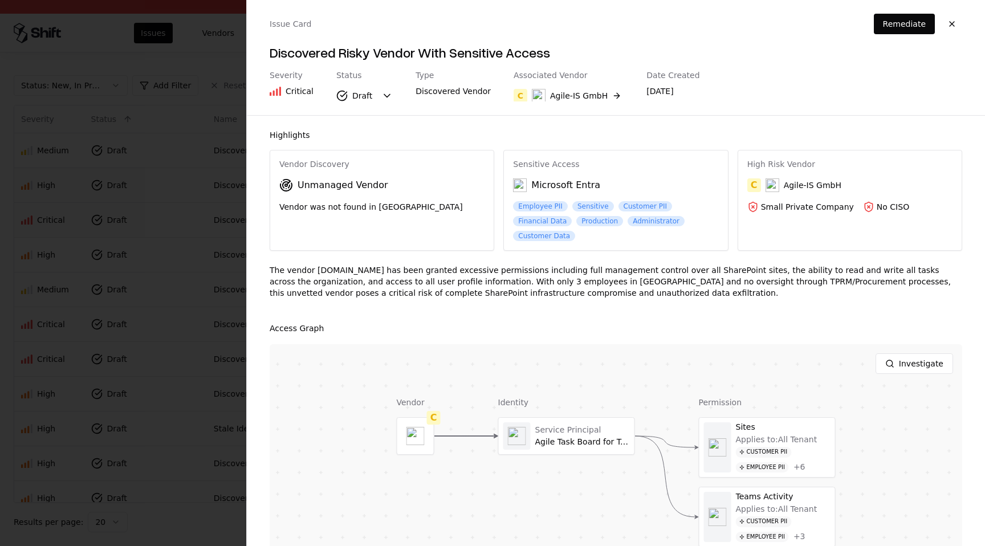
click at [755, 186] on div "C" at bounding box center [754, 185] width 14 height 14
click at [951, 23] on button "button" at bounding box center [952, 24] width 21 height 21
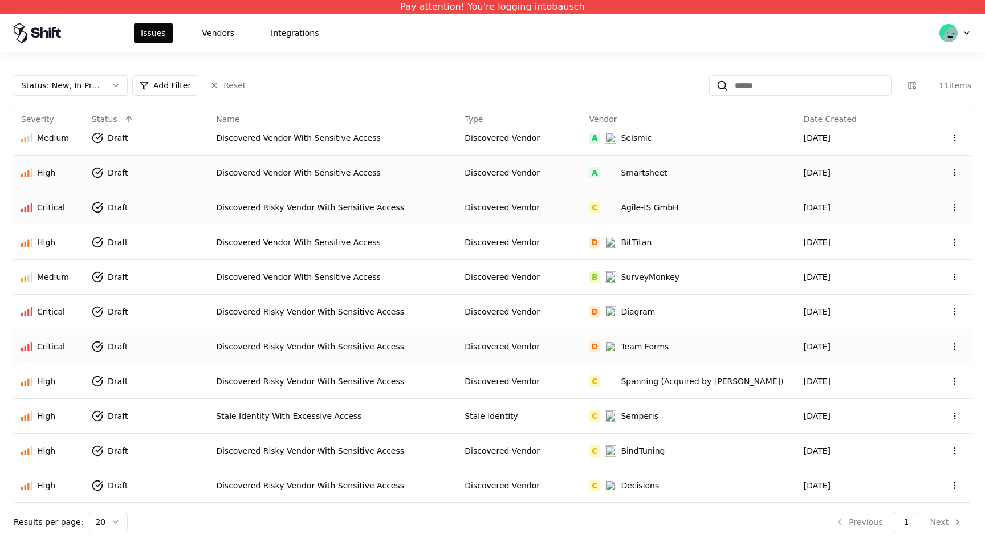
scroll to position [11, 0]
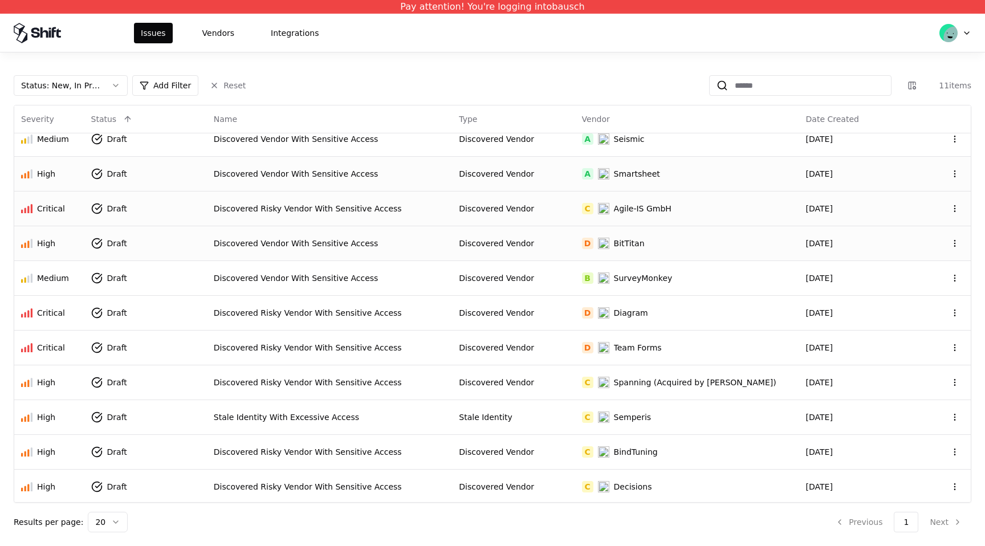
click at [687, 239] on div "D BitTitan" at bounding box center [687, 243] width 210 height 11
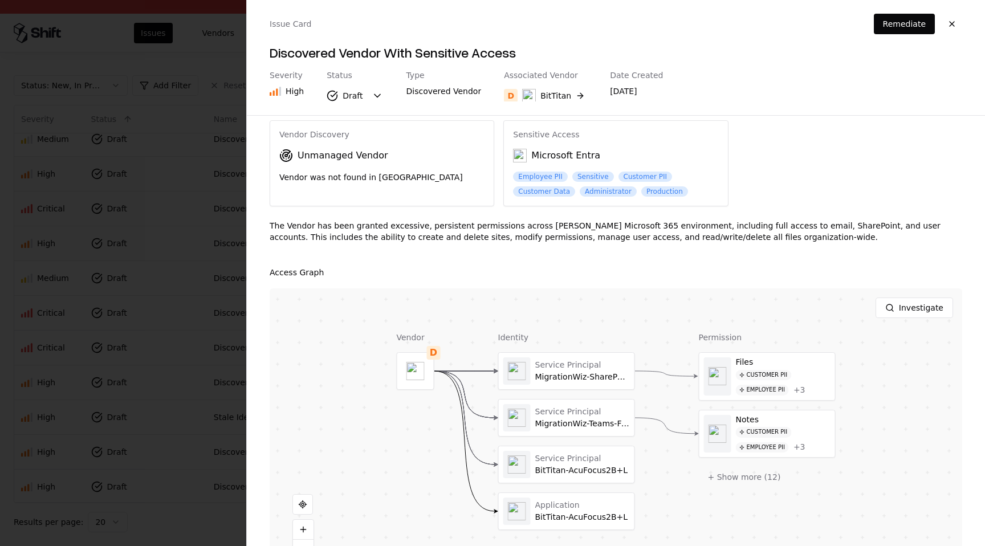
scroll to position [0, 0]
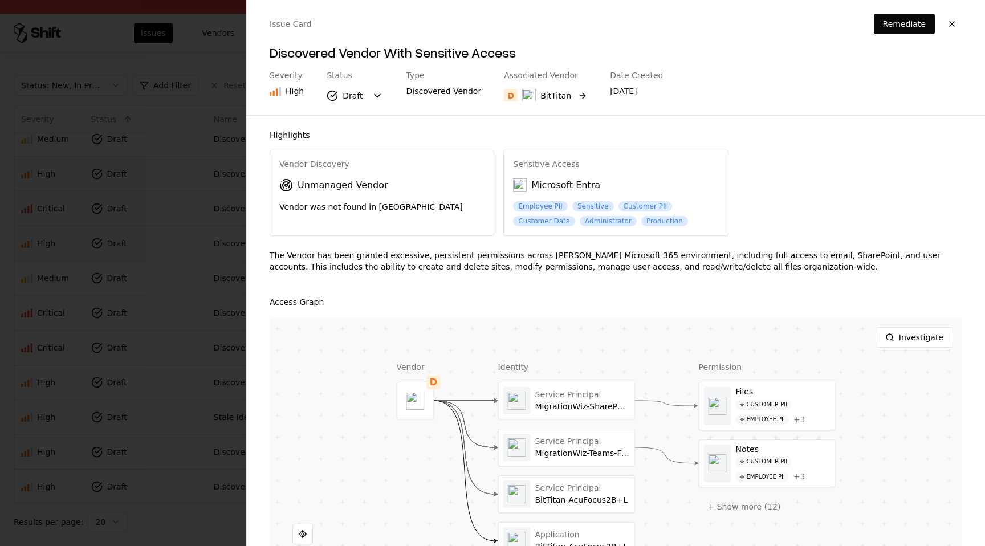
click at [571, 92] on button "D BitTitan" at bounding box center [545, 95] width 83 height 21
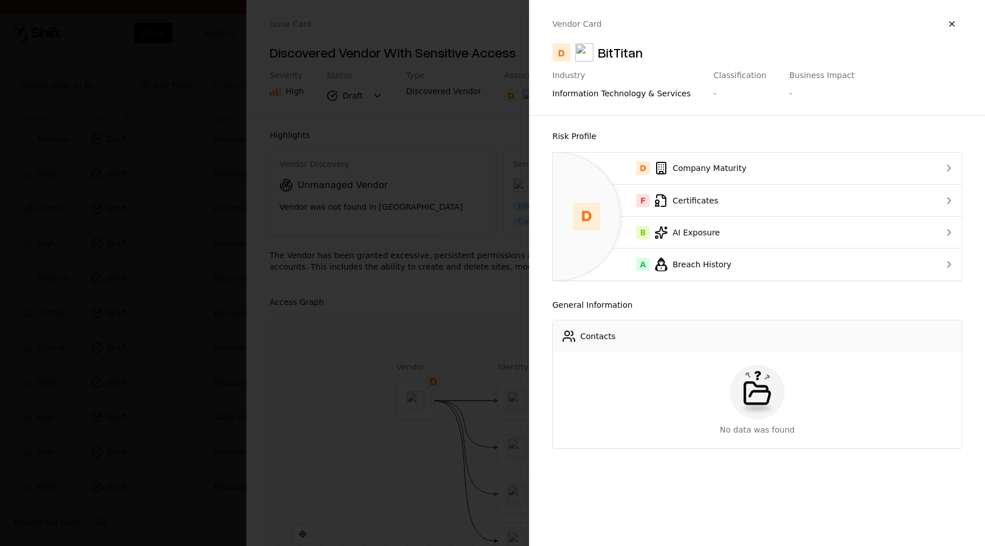
click at [601, 340] on div "Contacts" at bounding box center [597, 336] width 35 height 11
click at [955, 26] on button "button" at bounding box center [952, 24] width 21 height 21
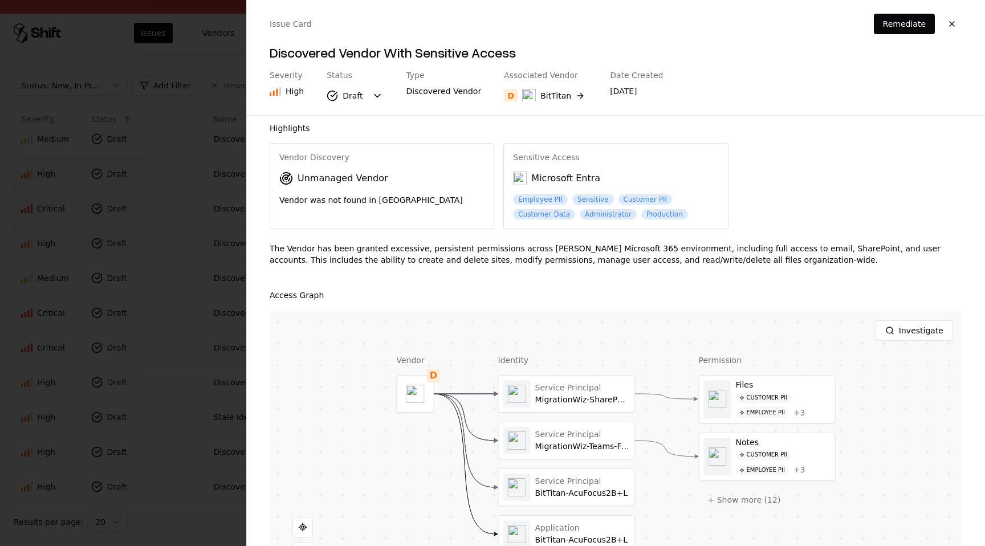
scroll to position [7, 0]
click at [565, 95] on button "D BitTitan" at bounding box center [545, 95] width 83 height 21
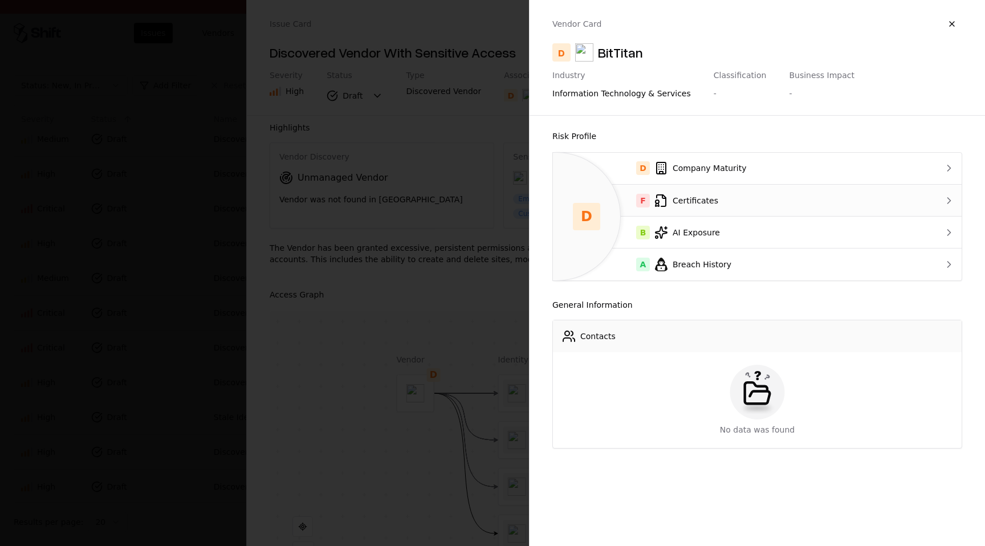
click at [719, 201] on div "F Certificates" at bounding box center [734, 201] width 345 height 14
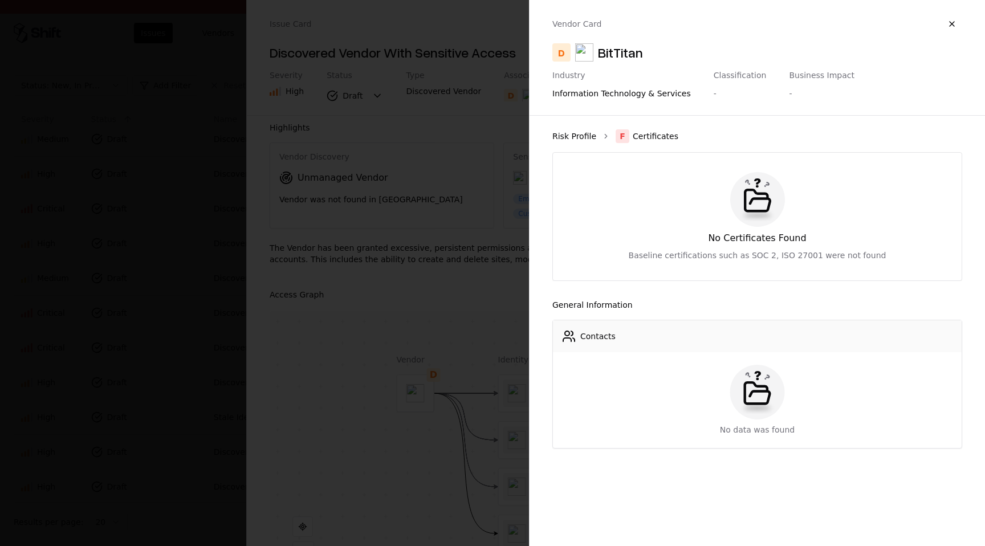
click at [574, 138] on link "Risk Profile" at bounding box center [574, 136] width 44 height 11
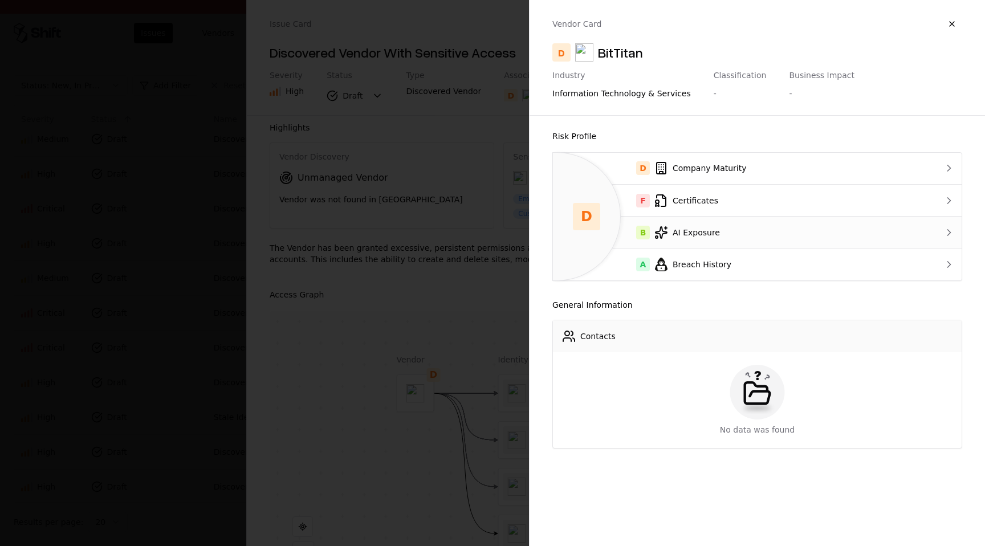
click at [699, 227] on div "B AI Exposure" at bounding box center [734, 233] width 345 height 14
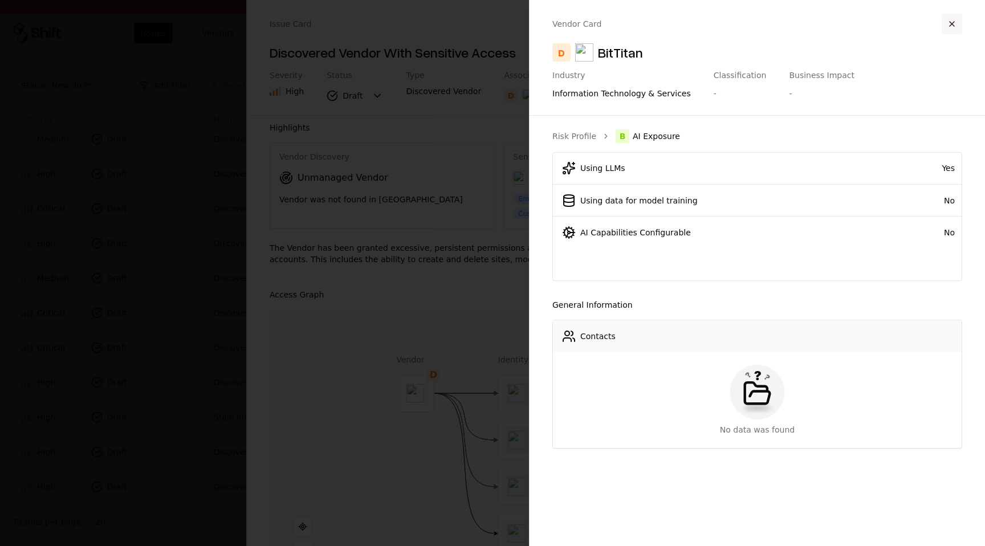
click at [951, 23] on button "button" at bounding box center [952, 24] width 21 height 21
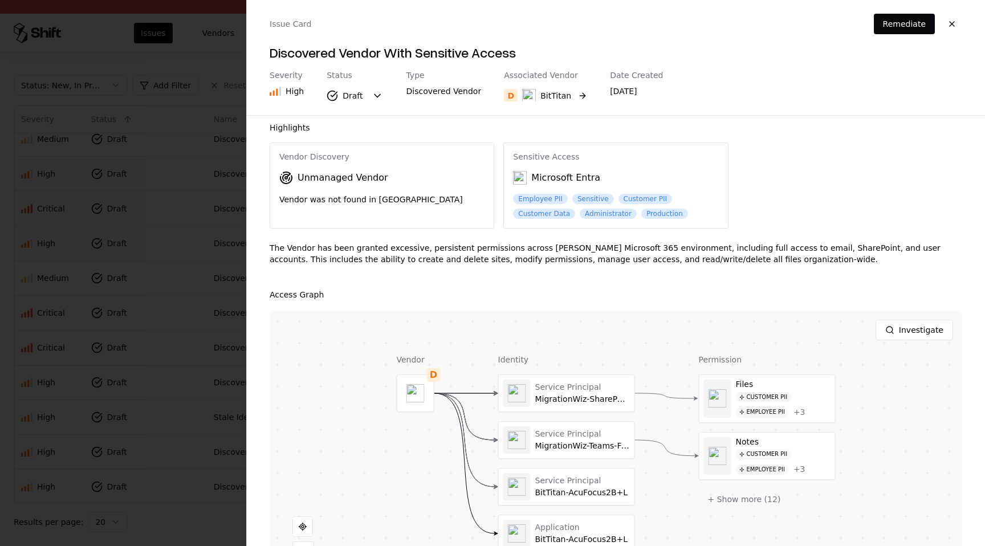
click at [574, 98] on button "D BitTitan" at bounding box center [545, 95] width 83 height 21
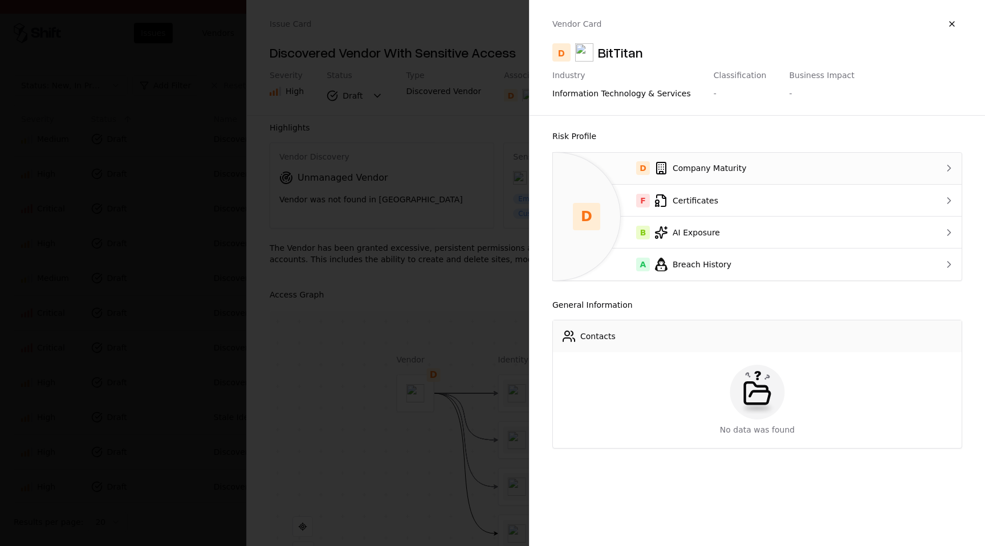
click at [713, 168] on div "D Company Maturity" at bounding box center [734, 168] width 345 height 14
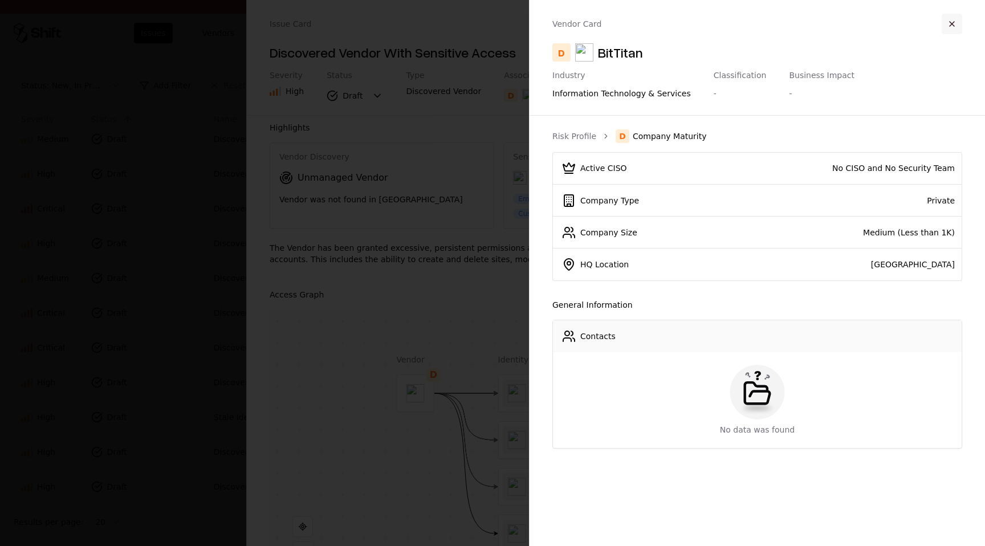
click at [945, 27] on button "button" at bounding box center [952, 24] width 21 height 21
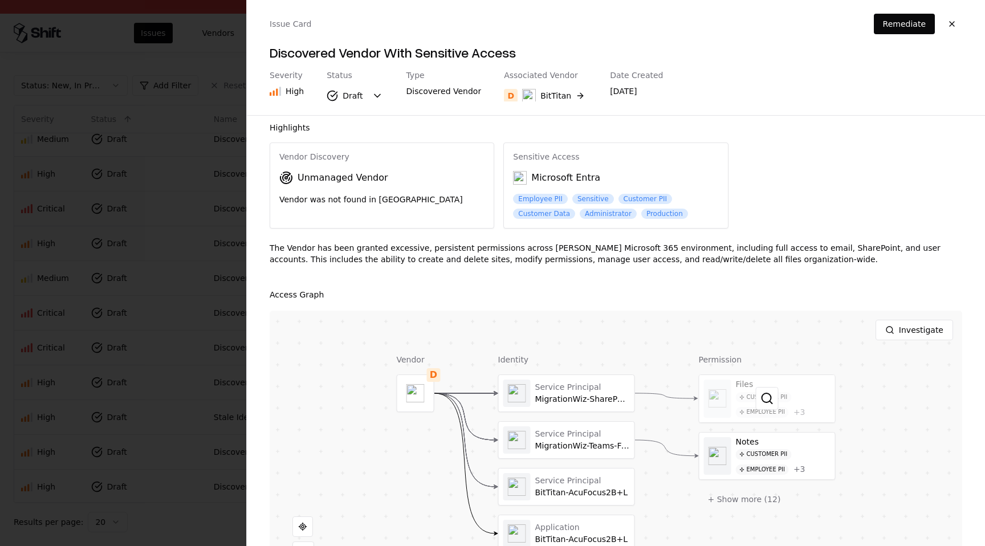
click at [803, 394] on div at bounding box center [767, 398] width 136 height 47
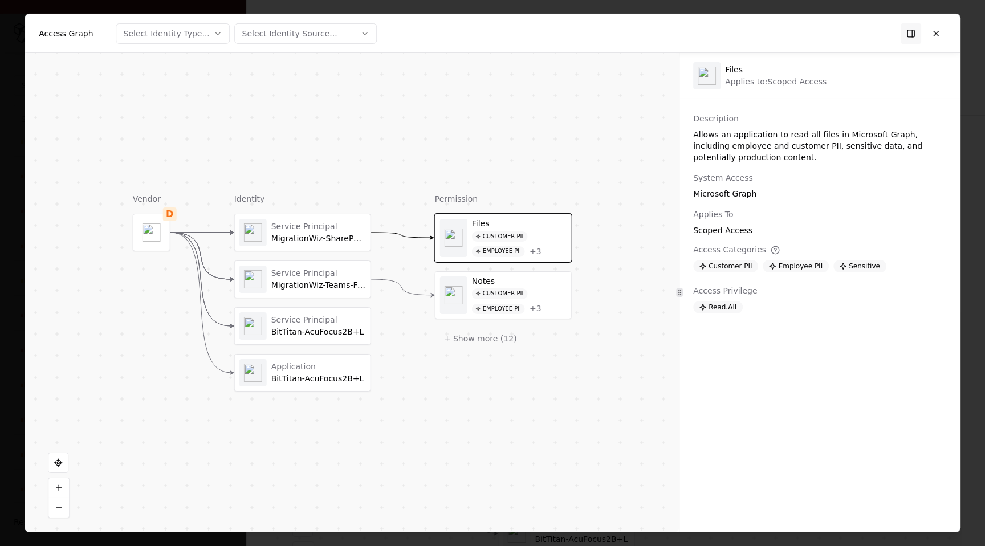
click at [551, 298] on div "Customer PII Employee PII + 3" at bounding box center [519, 301] width 95 height 26
click at [500, 342] on button "+ Show more ( 12 )" at bounding box center [480, 338] width 91 height 21
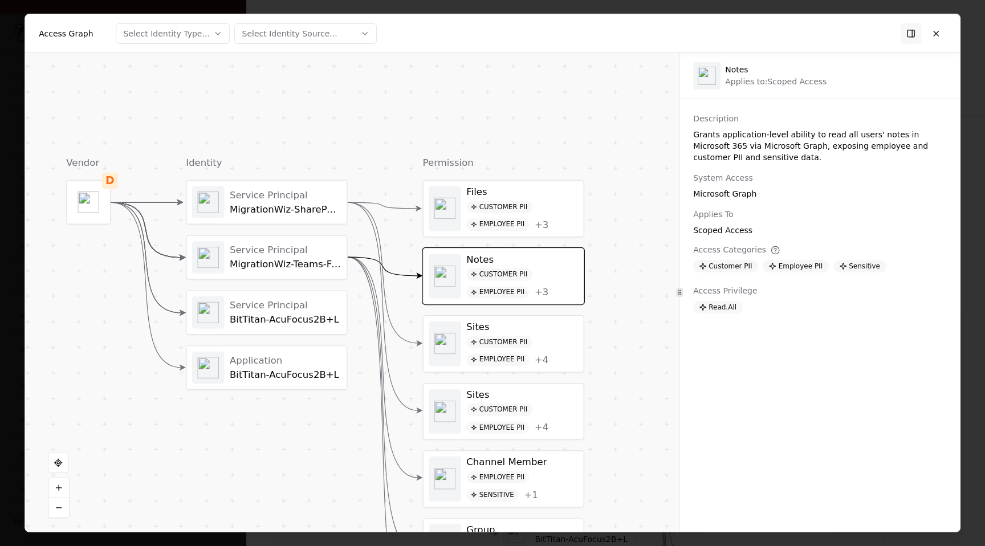
click at [504, 398] on div "Sites" at bounding box center [522, 395] width 112 height 12
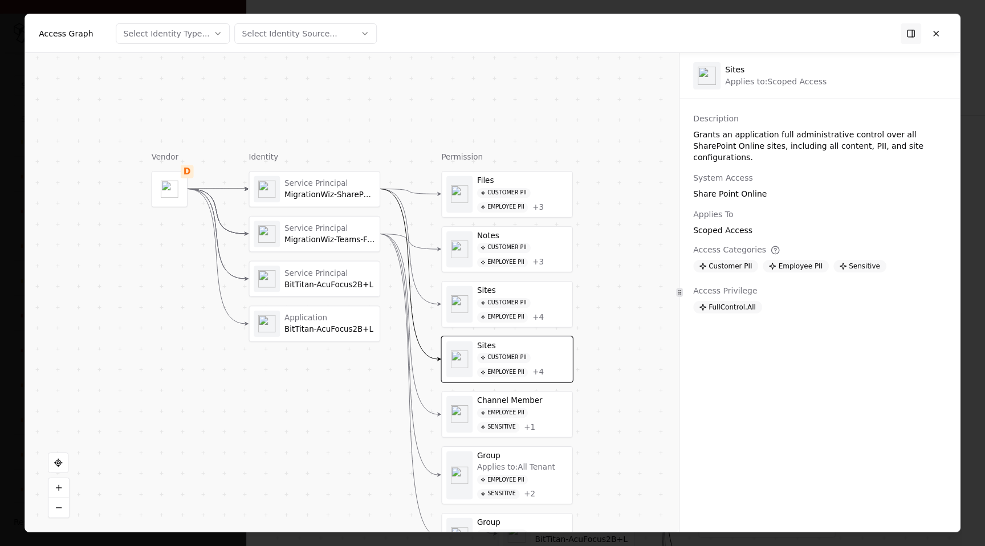
click at [715, 300] on div "FullControl.All" at bounding box center [727, 306] width 69 height 13
click at [517, 426] on div "Sensitive" at bounding box center [499, 427] width 43 height 10
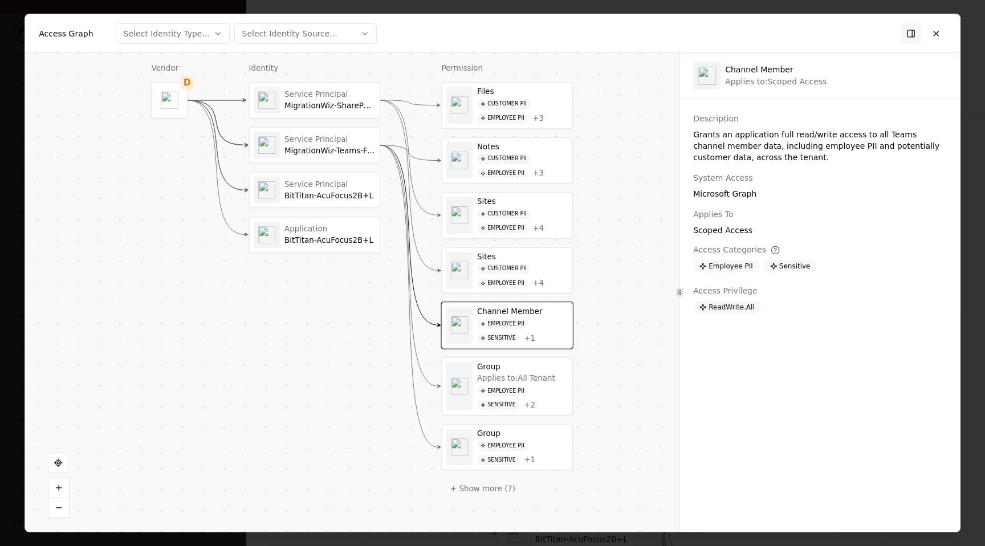
drag, startPoint x: 600, startPoint y: 426, endPoint x: 599, endPoint y: 336, distance: 89.5
click at [599, 336] on div "Vendor D Identity Service Principal MigrationWiz-SharePoint-FullControl Service…" at bounding box center [352, 292] width 654 height 479
click at [529, 393] on div "Employee PII Sensitive + 2" at bounding box center [521, 398] width 91 height 25
click at [541, 404] on div "Employee PII Sensitive + 2" at bounding box center [521, 398] width 91 height 25
click at [935, 31] on button at bounding box center [936, 33] width 21 height 21
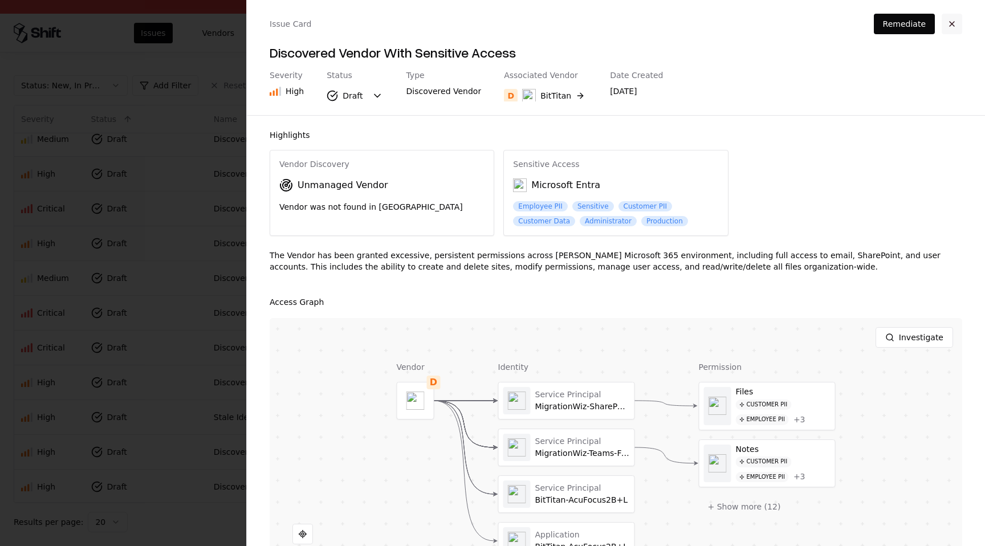
click at [950, 23] on button "button" at bounding box center [952, 24] width 21 height 21
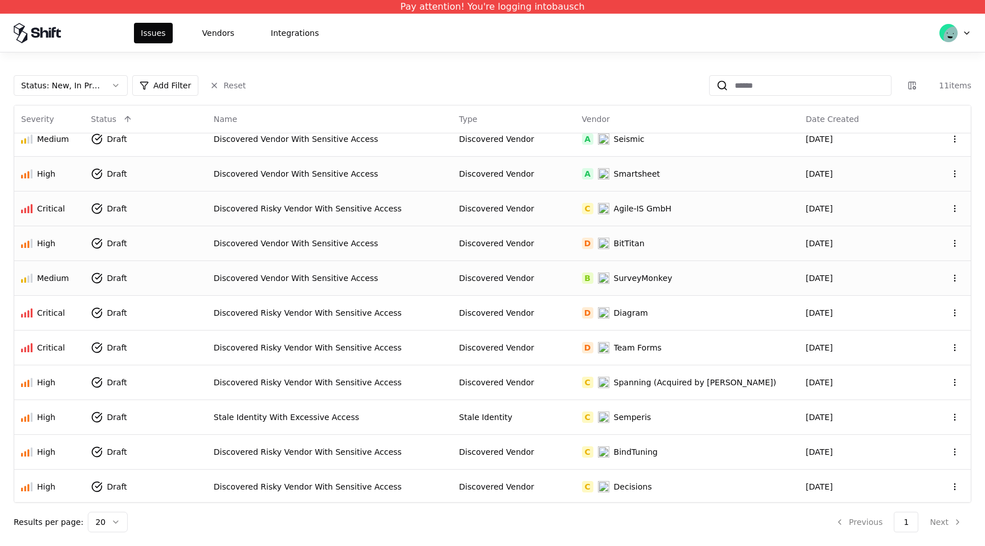
click at [433, 284] on td "Discovered Vendor With Sensitive Access" at bounding box center [330, 277] width 246 height 35
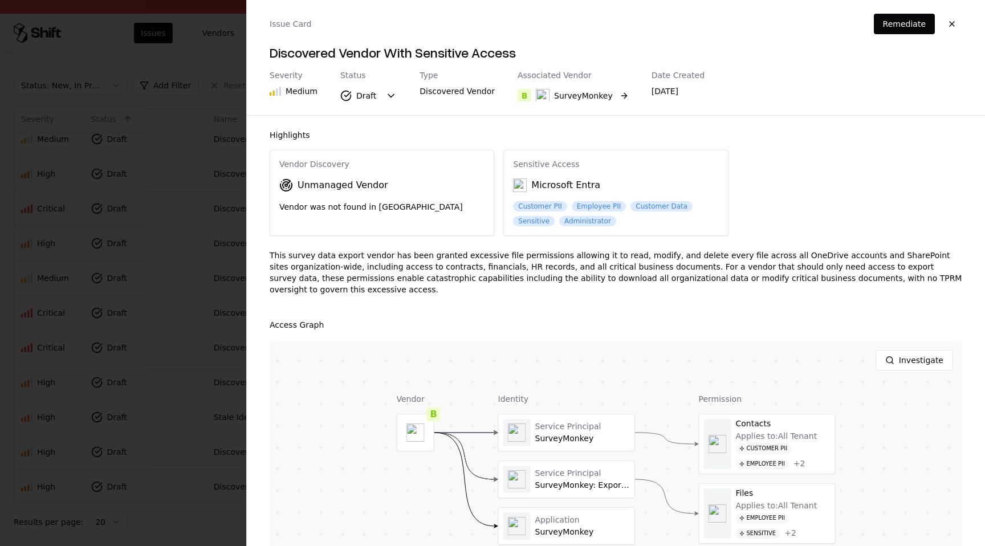
click at [608, 98] on button "B SurveyMonkey" at bounding box center [573, 95] width 111 height 21
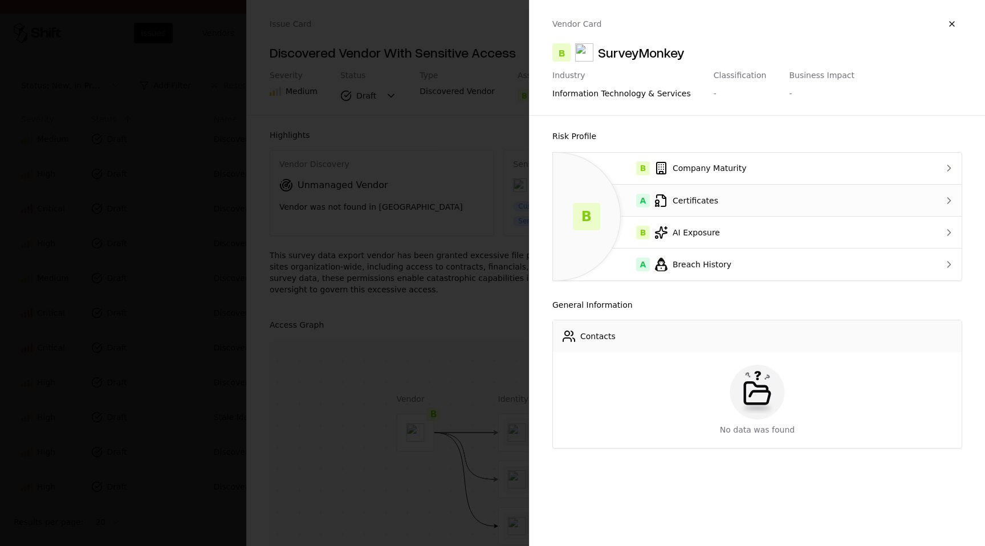
click at [669, 197] on div "A Certificates" at bounding box center [734, 201] width 345 height 14
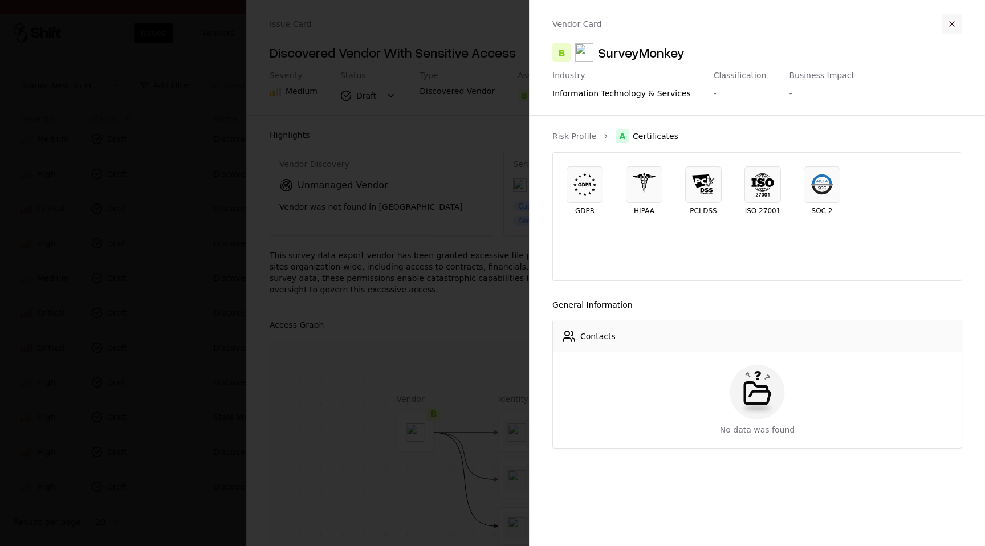
click at [955, 25] on button "button" at bounding box center [952, 24] width 21 height 21
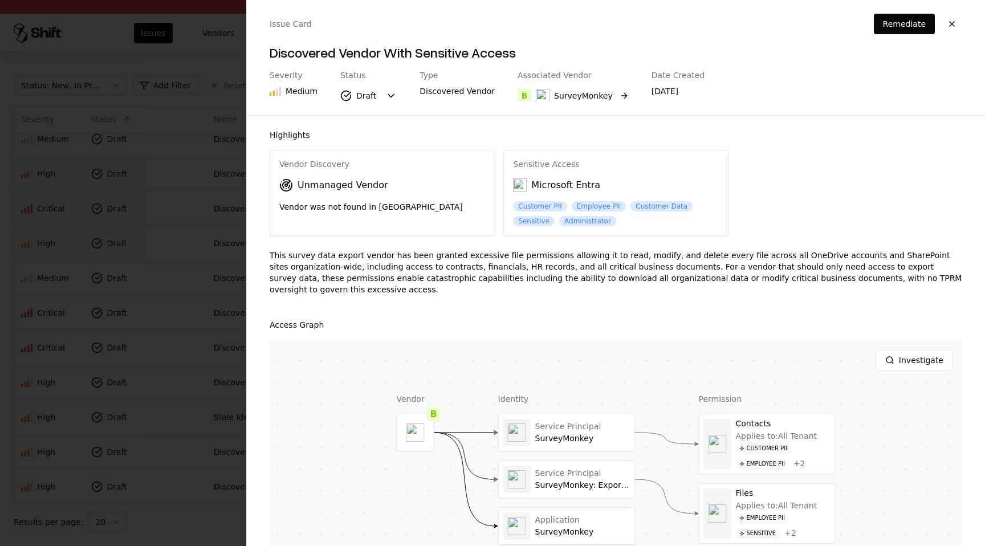
click at [604, 97] on button "B SurveyMonkey" at bounding box center [573, 95] width 111 height 21
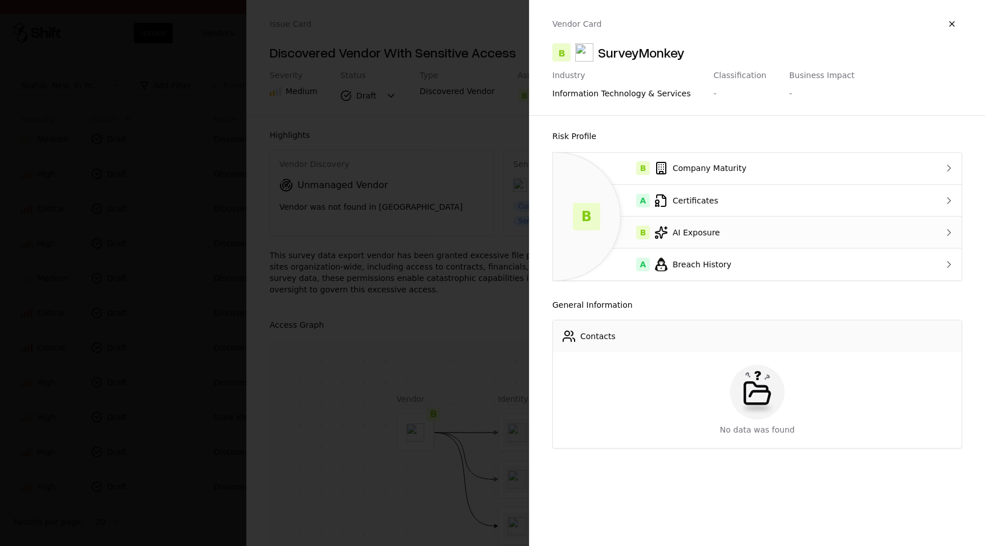
click at [700, 228] on div "B AI Exposure" at bounding box center [734, 233] width 345 height 14
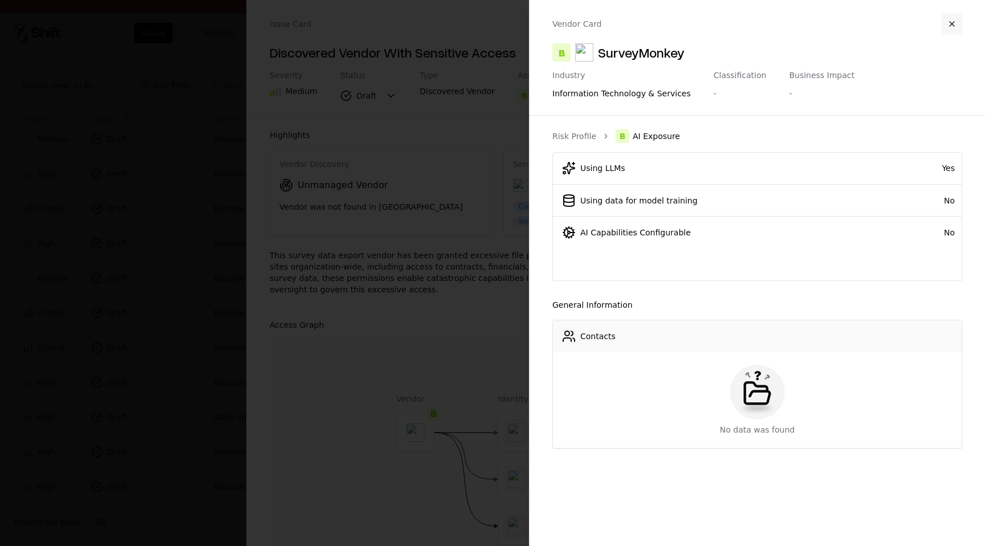
click at [955, 28] on button "button" at bounding box center [952, 24] width 21 height 21
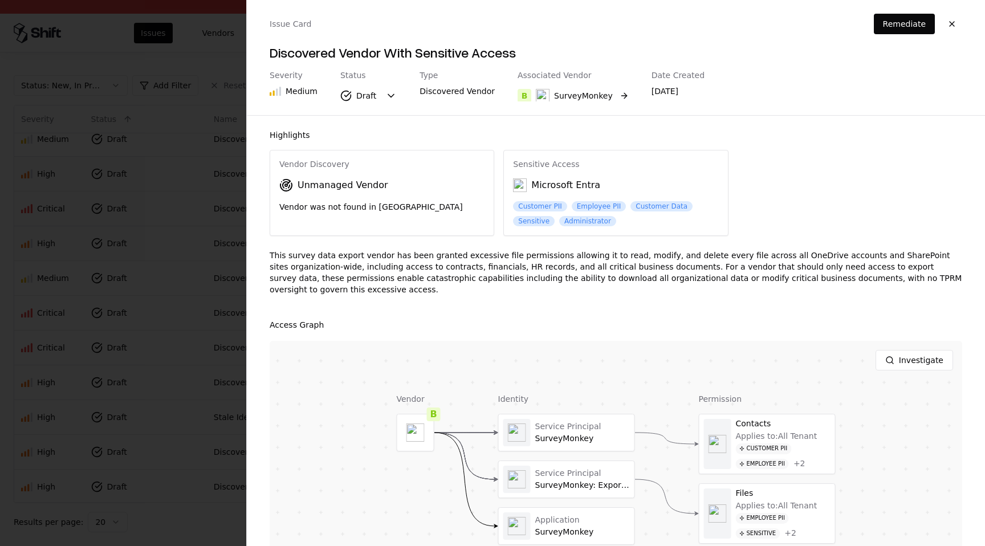
click at [574, 95] on div "SurveyMonkey" at bounding box center [583, 95] width 59 height 11
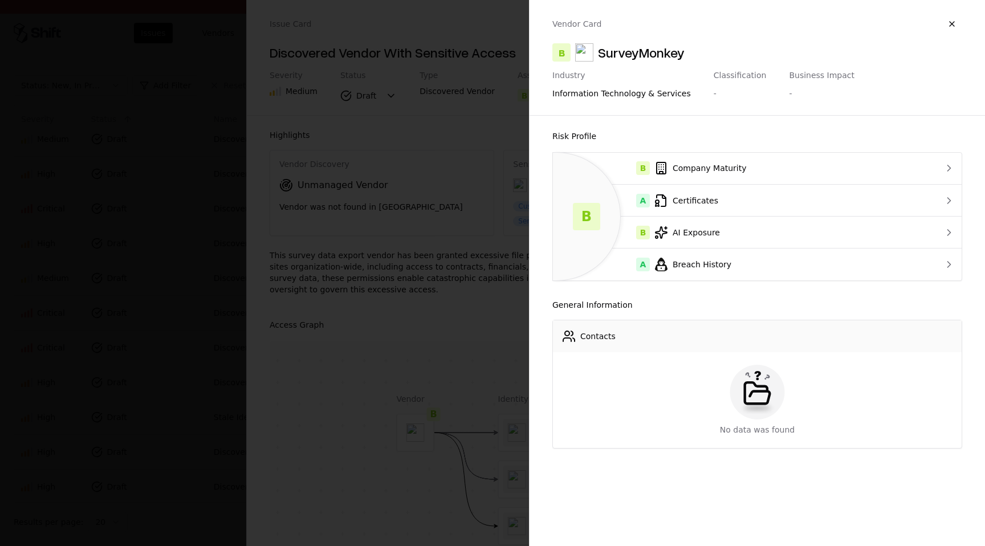
click at [650, 49] on div "SurveyMonkey" at bounding box center [641, 52] width 87 height 18
copy div "SurveyMonkey"
click at [952, 25] on button "button" at bounding box center [952, 24] width 21 height 21
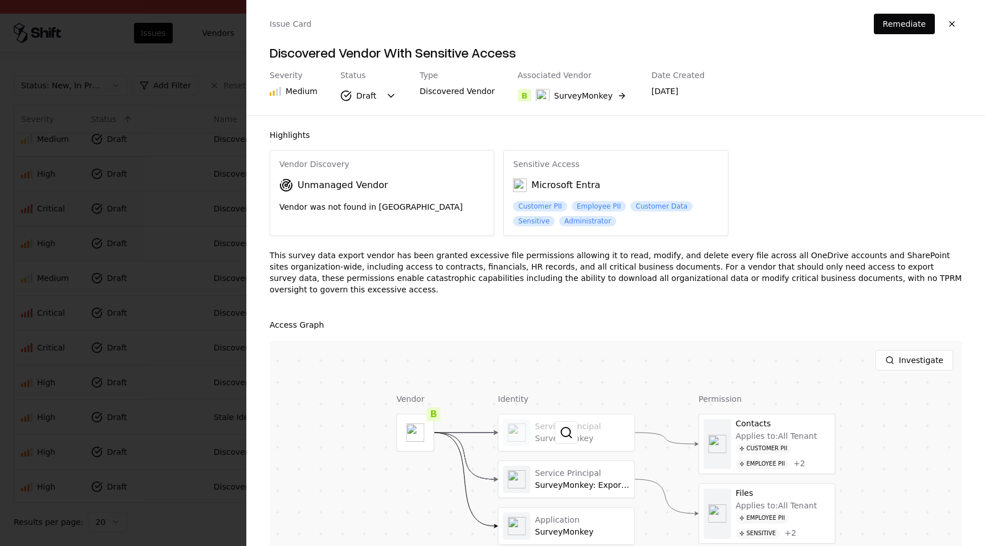
click at [590, 433] on div at bounding box center [567, 432] width 136 height 36
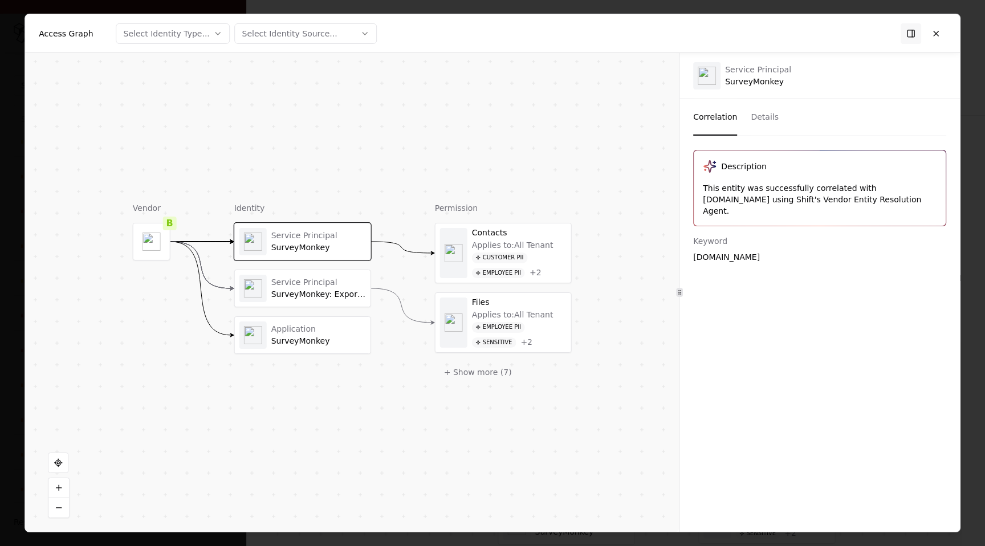
click at [765, 124] on button "Details" at bounding box center [765, 117] width 28 height 36
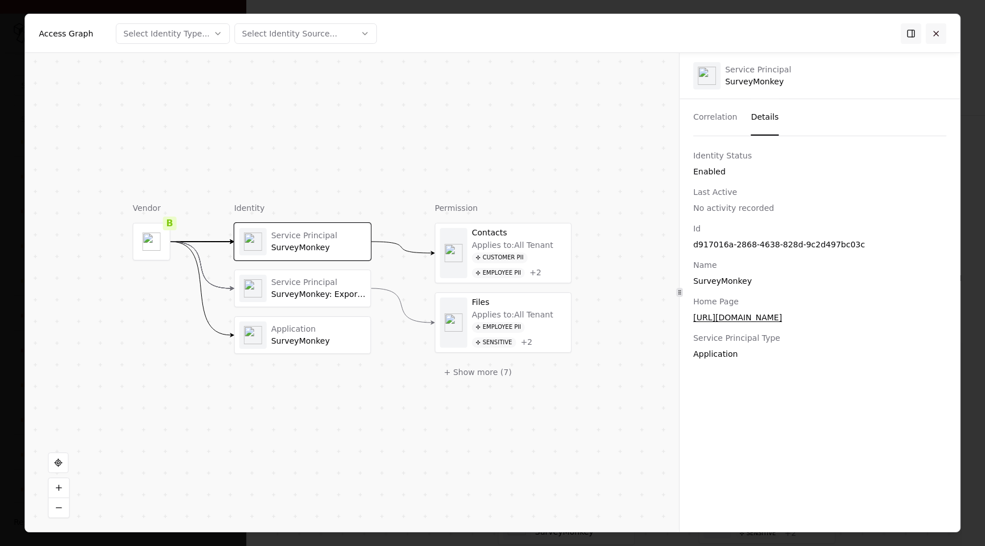
click at [936, 33] on button at bounding box center [936, 33] width 21 height 21
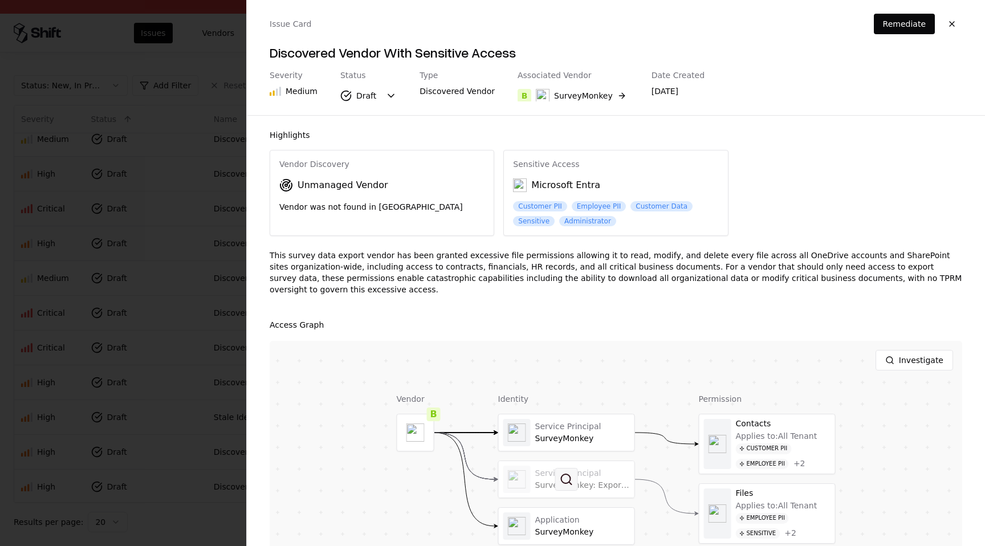
click at [561, 468] on button at bounding box center [566, 479] width 23 height 23
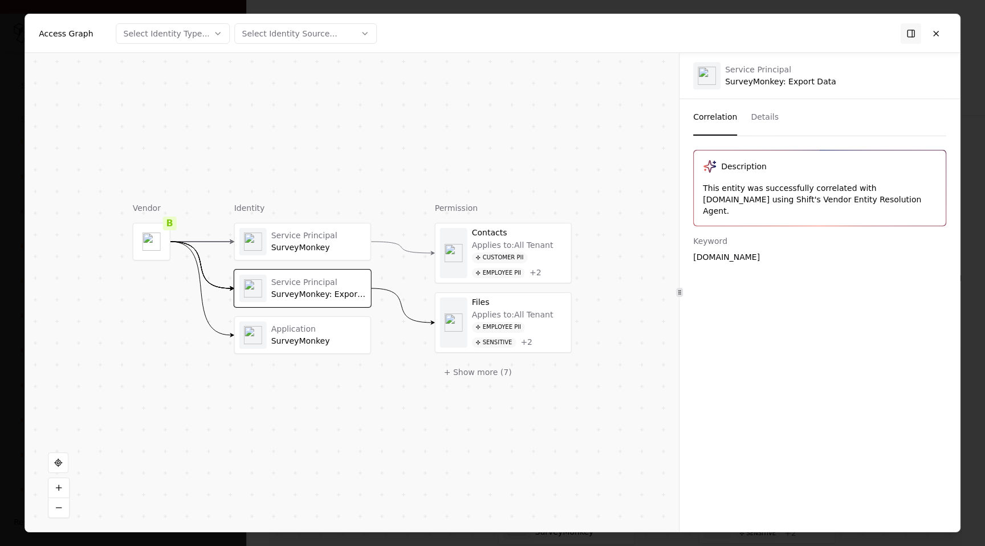
click at [761, 108] on button "Details" at bounding box center [765, 117] width 28 height 36
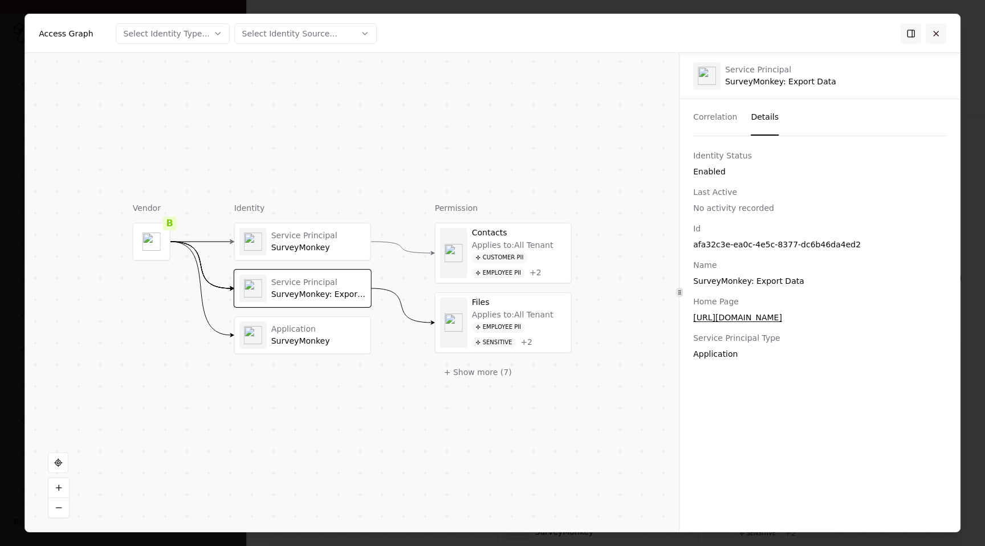
click at [935, 32] on button at bounding box center [936, 33] width 21 height 21
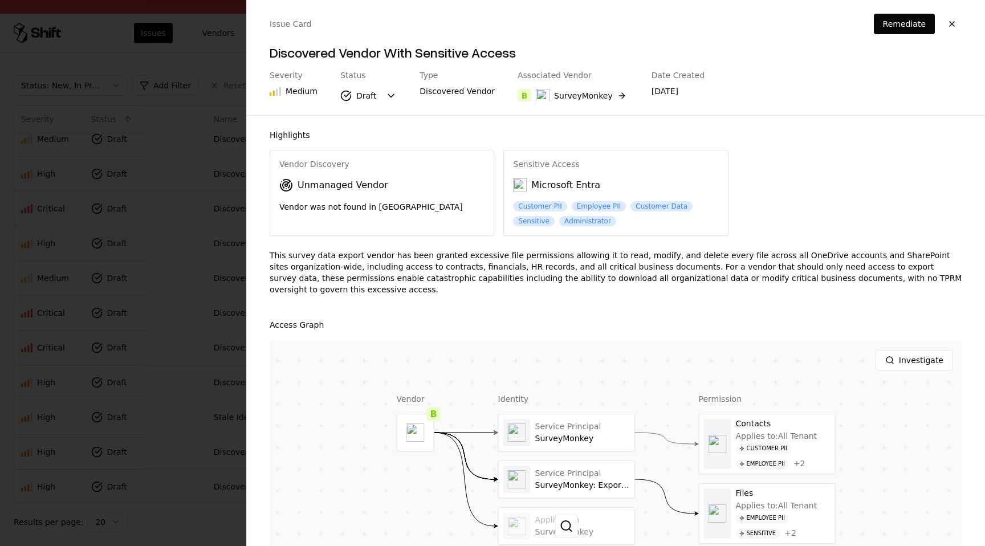
click at [606, 508] on div at bounding box center [567, 526] width 136 height 36
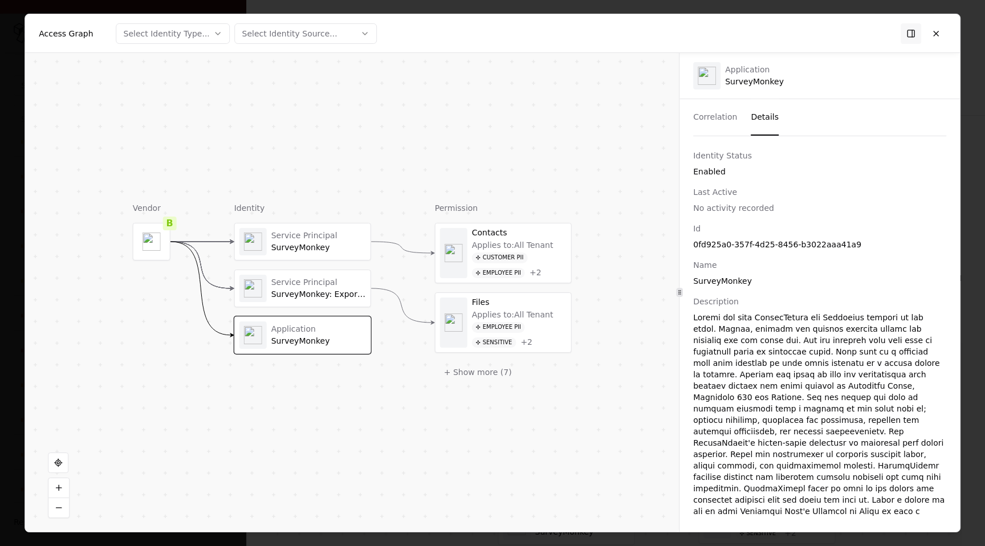
click at [753, 118] on button "Details" at bounding box center [765, 117] width 28 height 36
click at [934, 31] on button at bounding box center [936, 33] width 21 height 21
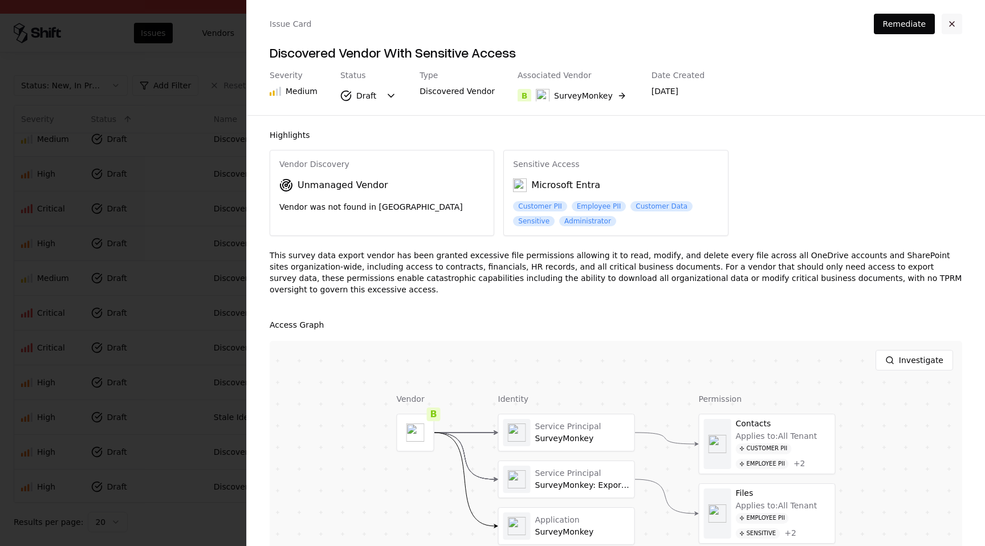
click at [957, 25] on button "button" at bounding box center [952, 24] width 21 height 21
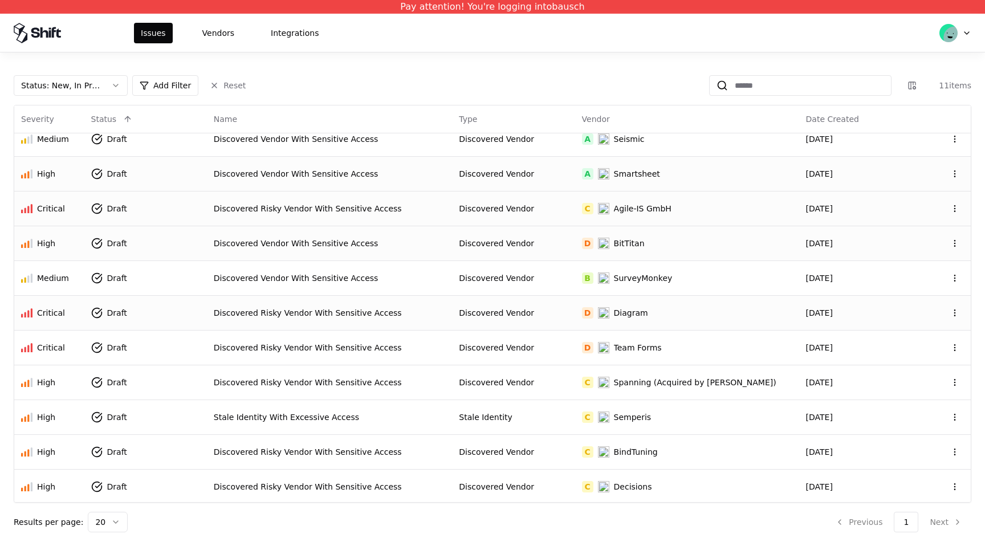
click at [445, 312] on div "Discovered Risky Vendor With Sensitive Access" at bounding box center [330, 312] width 232 height 11
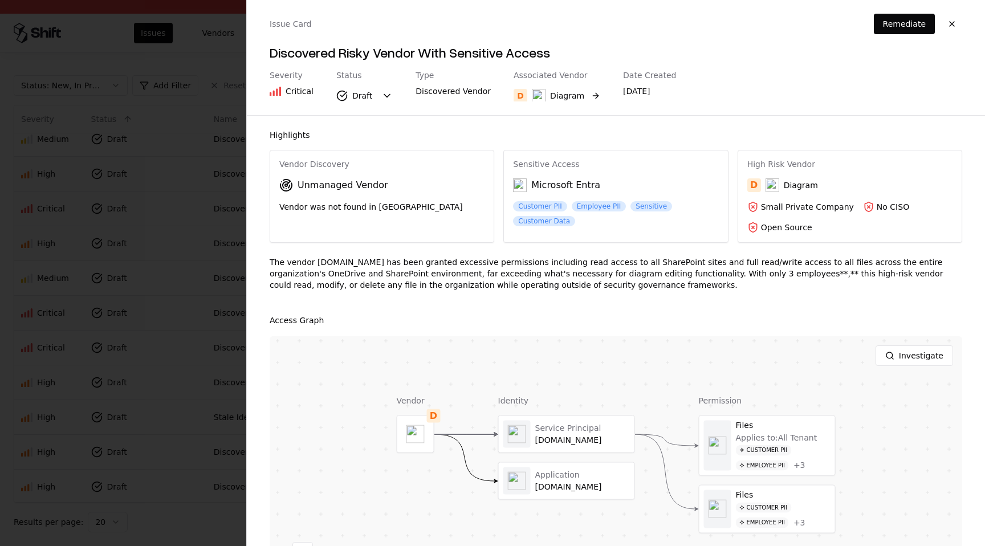
click at [584, 90] on button "D Diagram" at bounding box center [557, 95] width 87 height 21
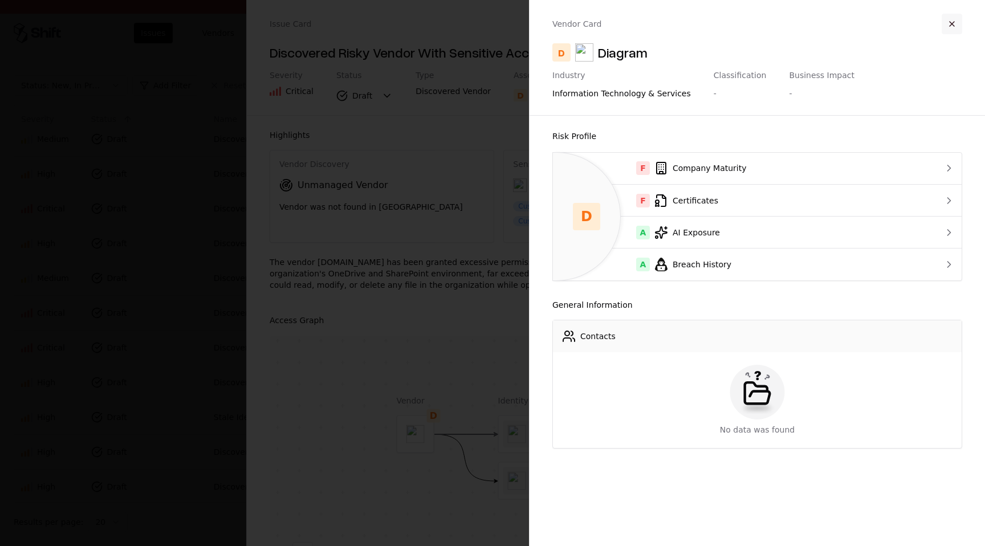
click at [951, 19] on button "button" at bounding box center [952, 24] width 21 height 21
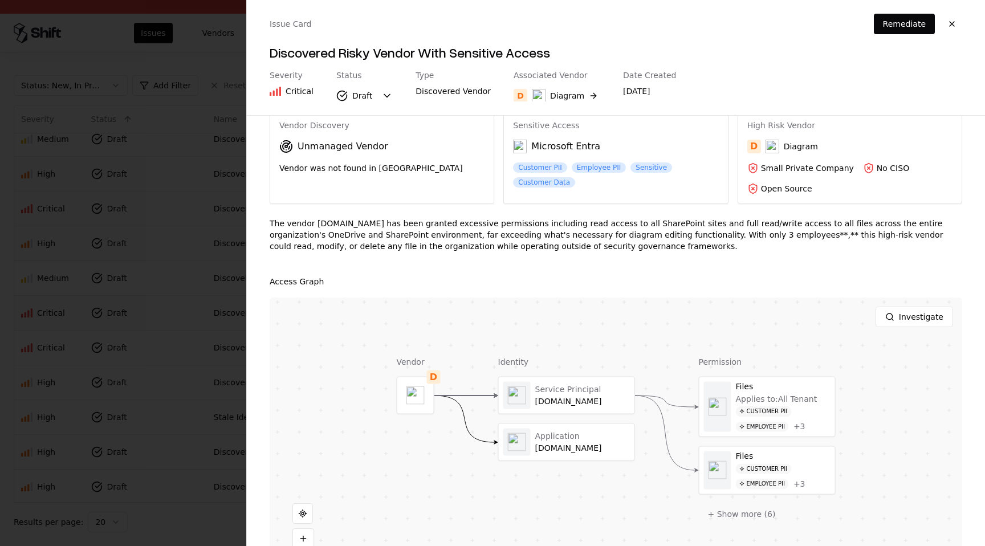
scroll to position [42, 0]
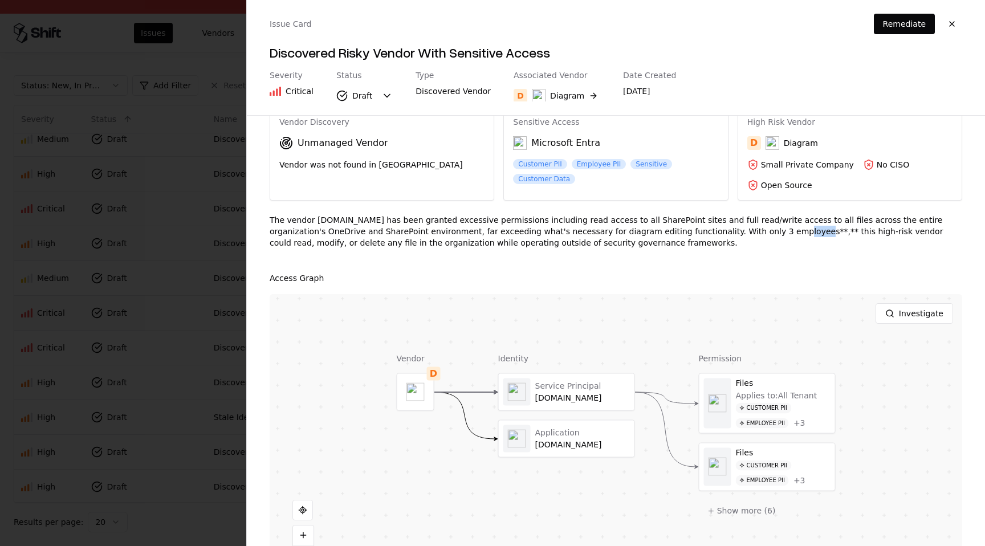
drag, startPoint x: 698, startPoint y: 231, endPoint x: 685, endPoint y: 232, distance: 13.2
click at [685, 233] on div "The vendor [DOMAIN_NAME] has been granted excessive permissions including read …" at bounding box center [616, 235] width 692 height 43
click at [688, 247] on div "The vendor [DOMAIN_NAME] has been granted excessive permissions including read …" at bounding box center [616, 235] width 692 height 43
click at [653, 238] on div "The vendor [DOMAIN_NAME] has been granted excessive permissions including read …" at bounding box center [616, 235] width 692 height 43
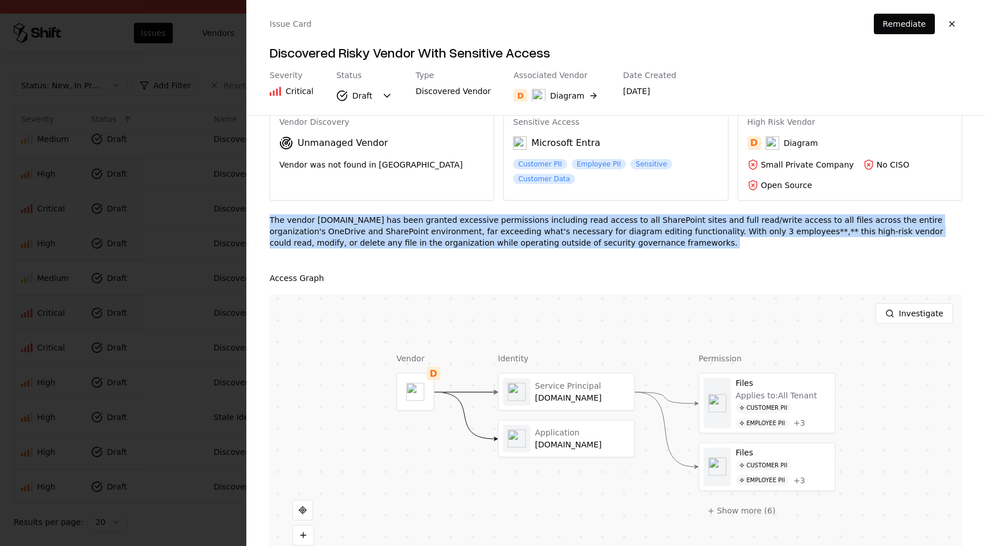
click at [653, 238] on div "The vendor [DOMAIN_NAME] has been granted excessive permissions including read …" at bounding box center [616, 235] width 692 height 43
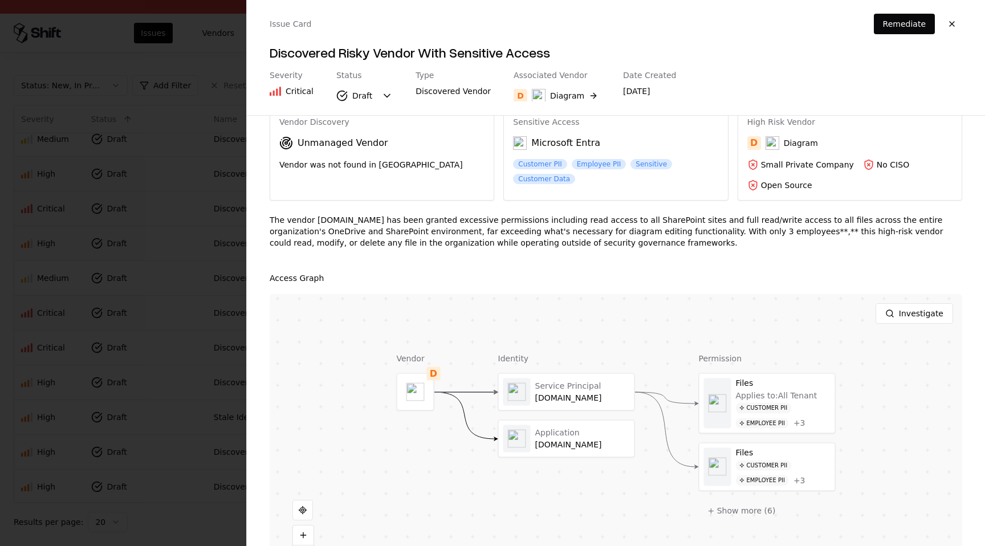
click at [657, 229] on div "The vendor [DOMAIN_NAME] has been granted excessive permissions including read …" at bounding box center [616, 235] width 692 height 43
drag, startPoint x: 684, startPoint y: 231, endPoint x: 702, endPoint y: 230, distance: 17.7
click at [702, 231] on div "The vendor [DOMAIN_NAME] has been granted excessive permissions including read …" at bounding box center [616, 235] width 692 height 43
click at [746, 514] on button "+ Show more ( 6 )" at bounding box center [742, 510] width 86 height 21
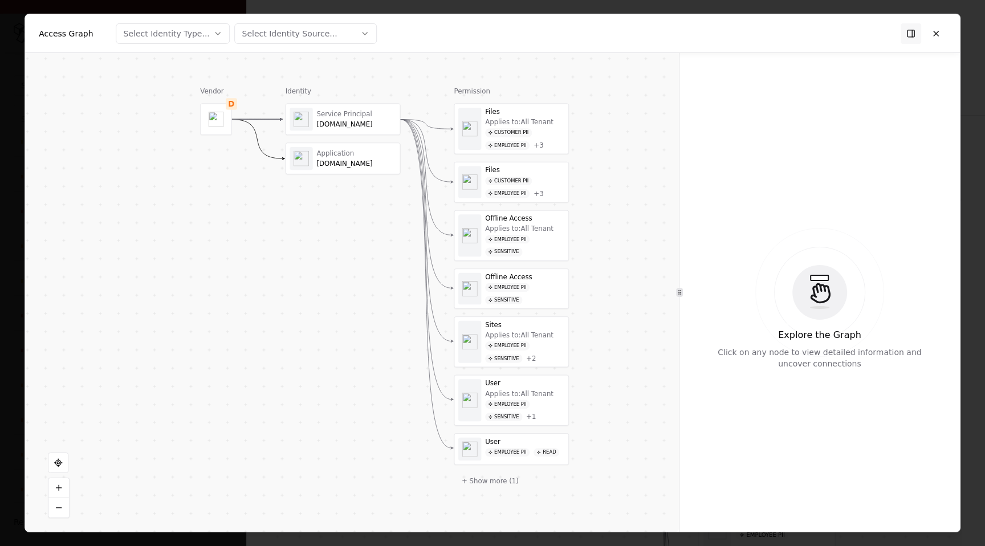
click at [551, 123] on div "Applies to: All Tenant Customer PII Employee PII + 3" at bounding box center [524, 134] width 79 height 32
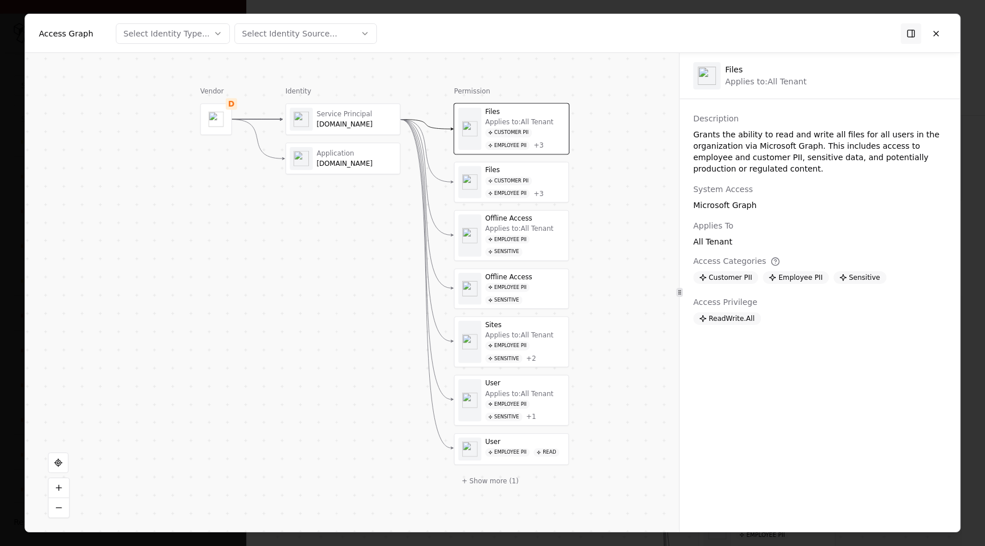
click at [536, 170] on div "Files" at bounding box center [524, 170] width 79 height 9
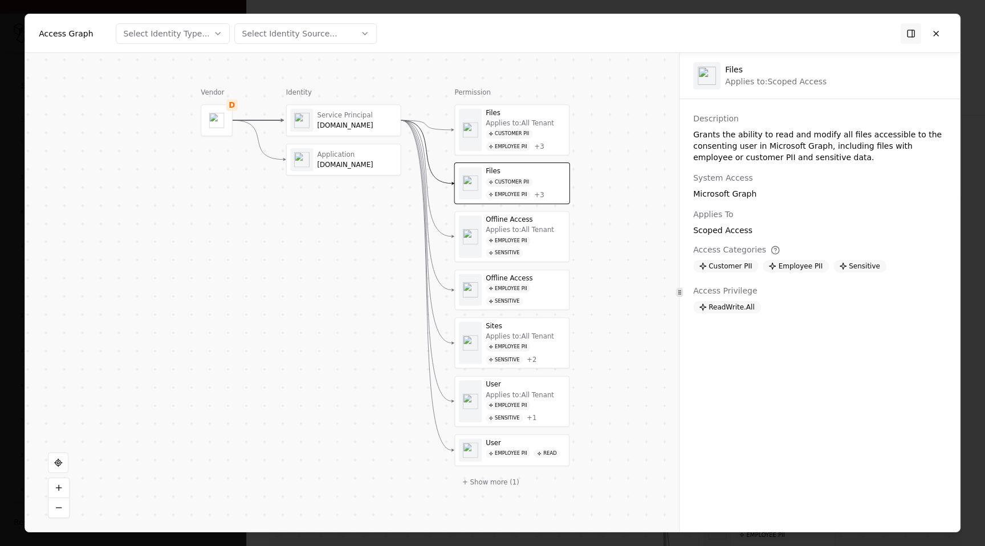
click at [517, 299] on div "Sensitive" at bounding box center [504, 301] width 37 height 9
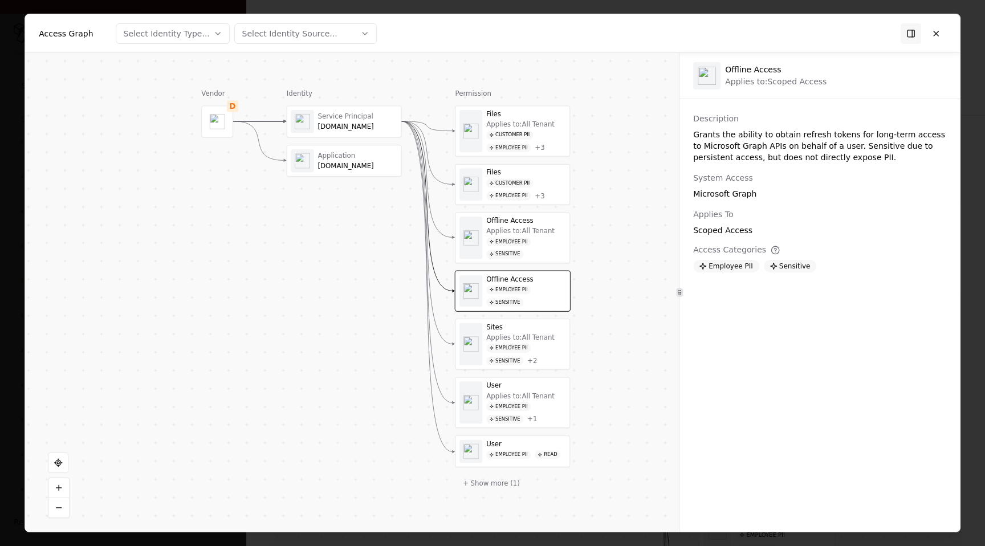
click at [519, 393] on div "Applies to: All Tenant" at bounding box center [520, 396] width 68 height 9
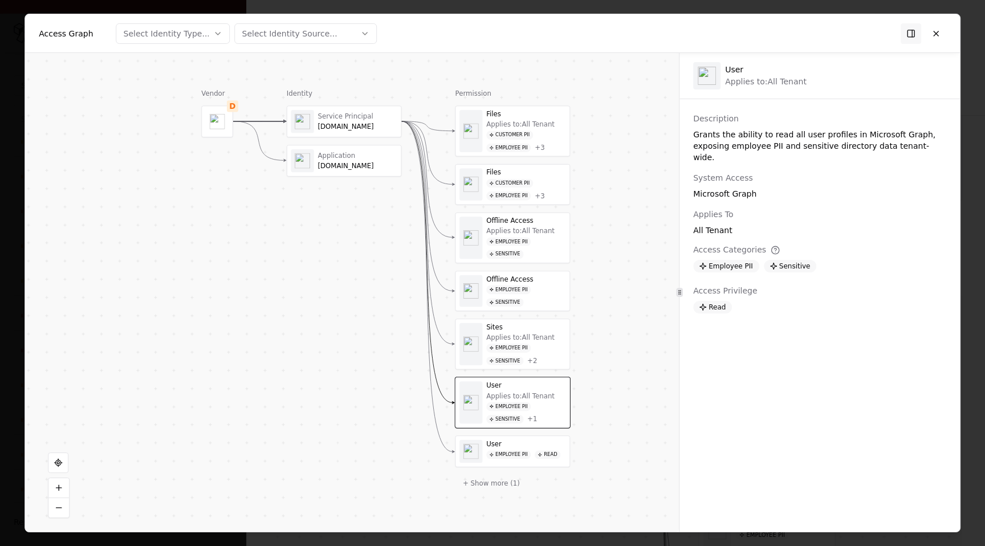
click at [704, 303] on icon at bounding box center [702, 306] width 7 height 7
click at [932, 31] on button at bounding box center [936, 33] width 21 height 21
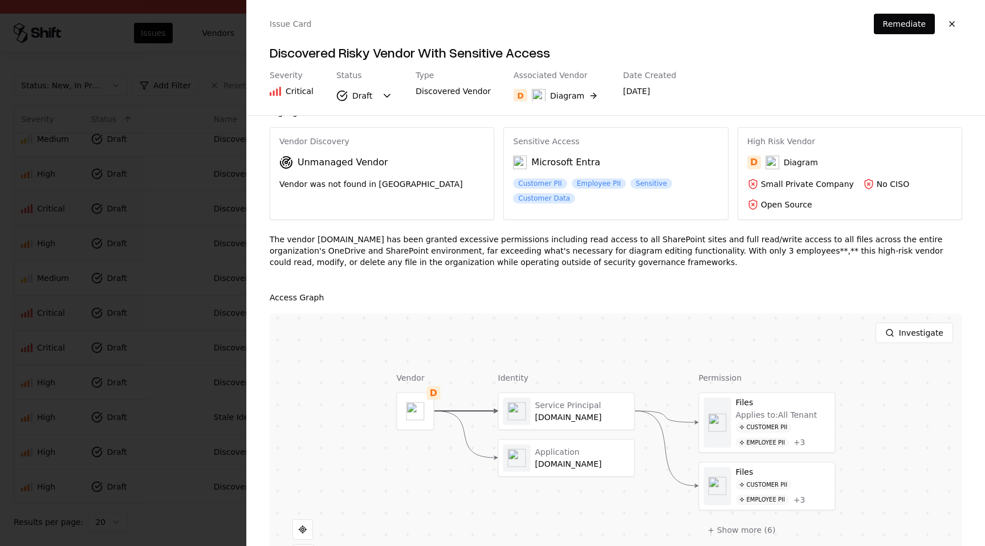
scroll to position [26, 0]
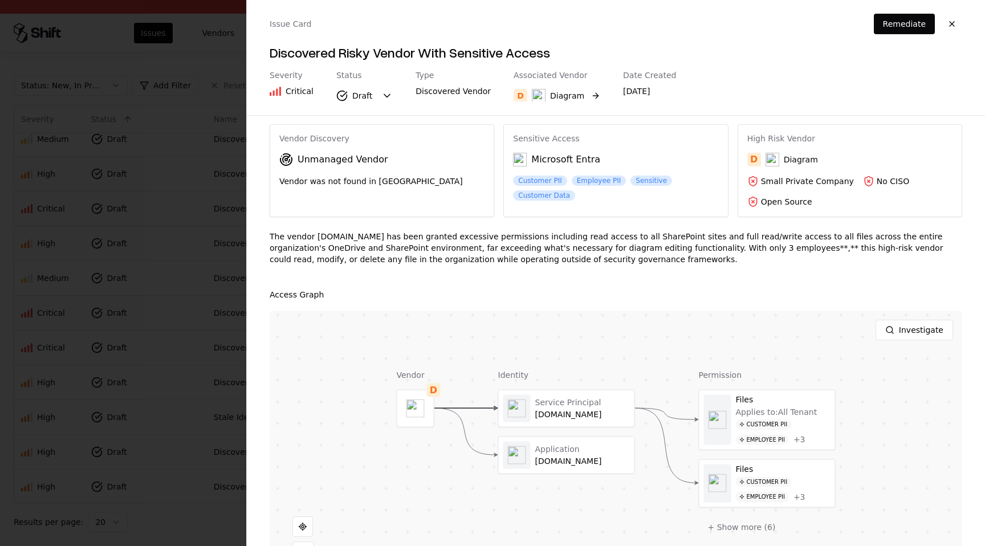
click at [560, 98] on div "Diagram" at bounding box center [567, 95] width 34 height 11
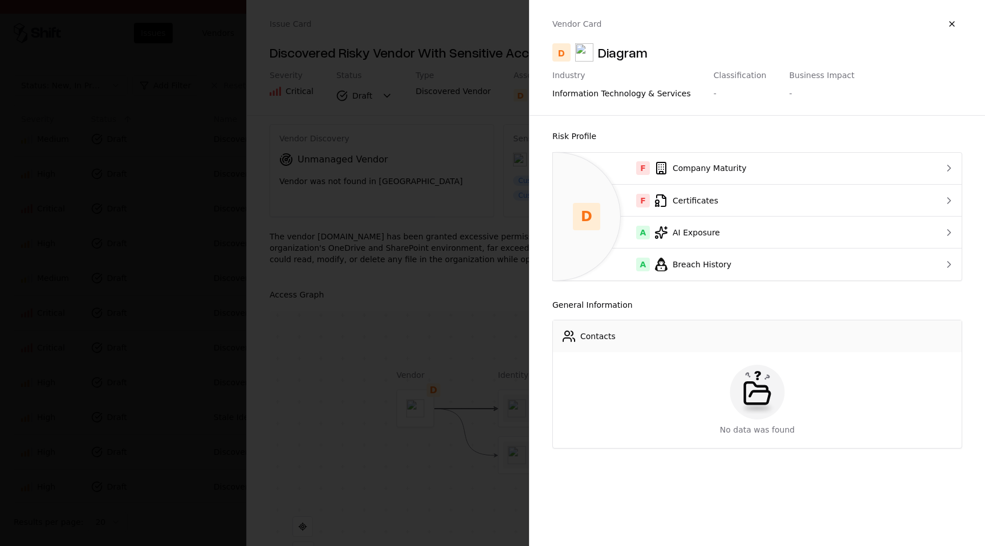
click at [618, 49] on div "Diagram" at bounding box center [623, 52] width 50 height 18
copy div "Diagram"
click at [459, 282] on div at bounding box center [492, 273] width 985 height 546
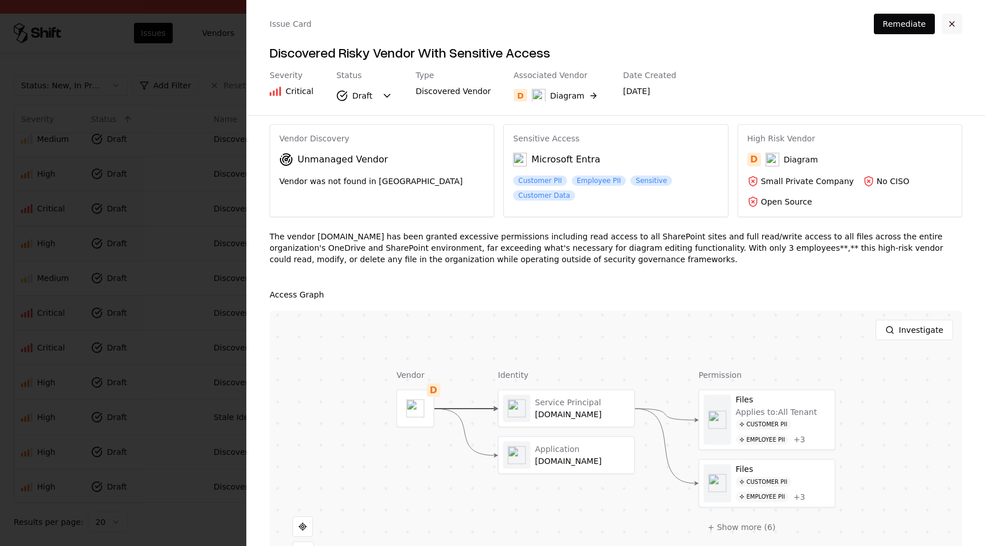
click at [951, 18] on button "button" at bounding box center [952, 24] width 21 height 21
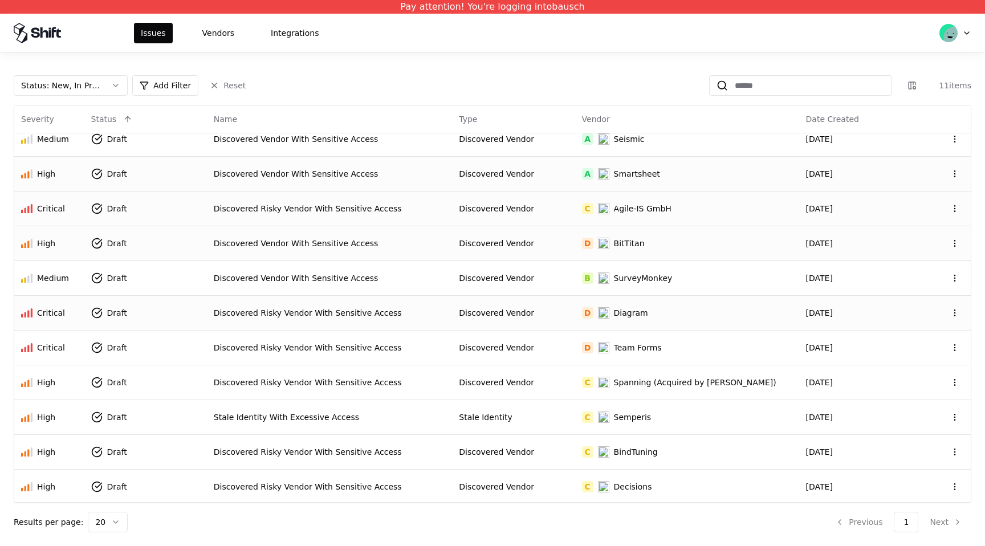
scroll to position [13, 0]
click at [540, 358] on td "Discovered Vendor" at bounding box center [513, 346] width 123 height 35
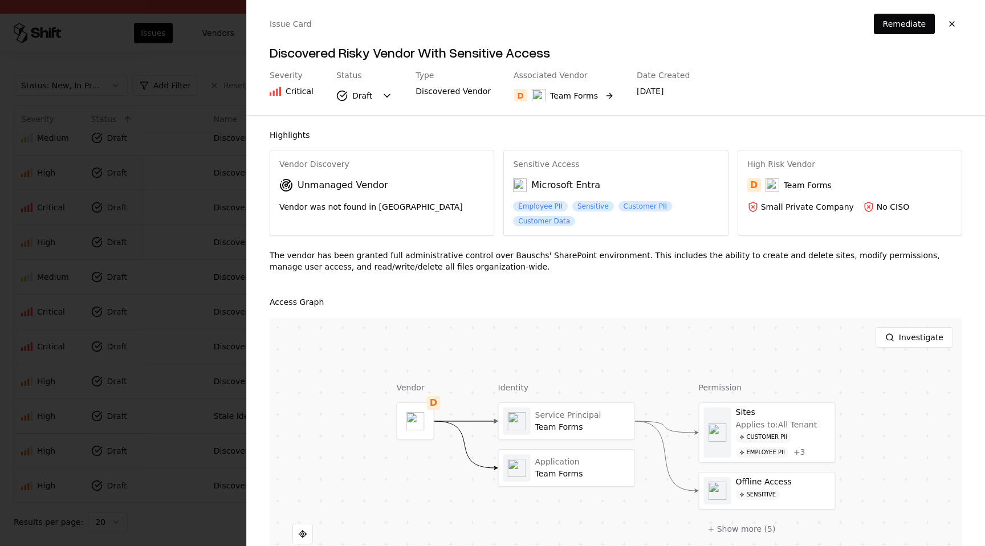
click at [599, 90] on button "D Team Forms" at bounding box center [564, 95] width 100 height 21
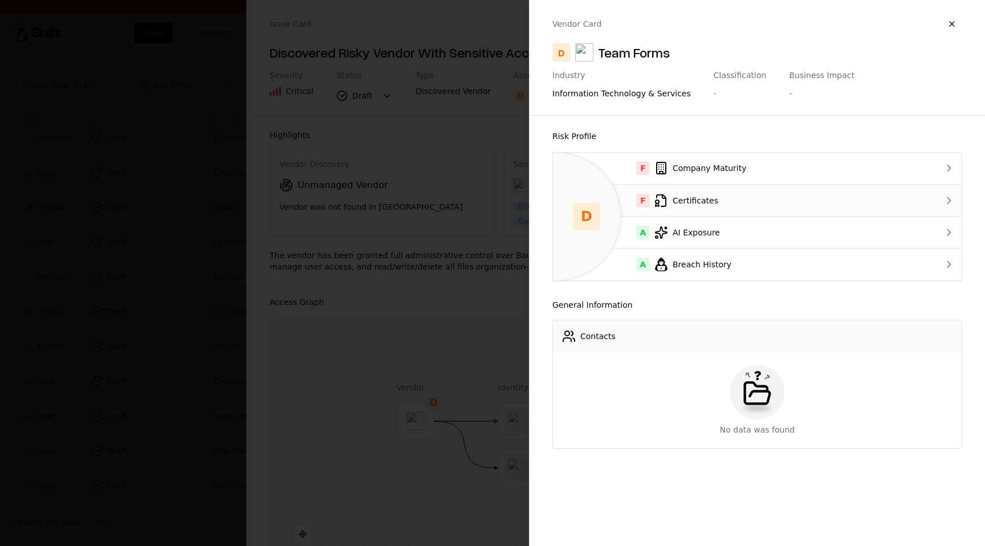
click at [731, 201] on div "F Certificates" at bounding box center [734, 201] width 345 height 14
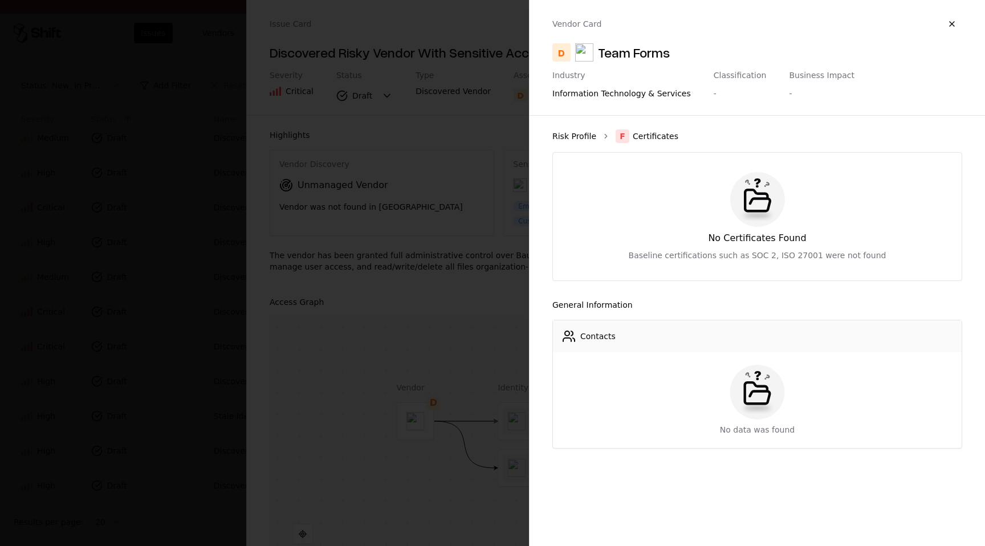
click at [585, 137] on link "Risk Profile" at bounding box center [574, 136] width 44 height 11
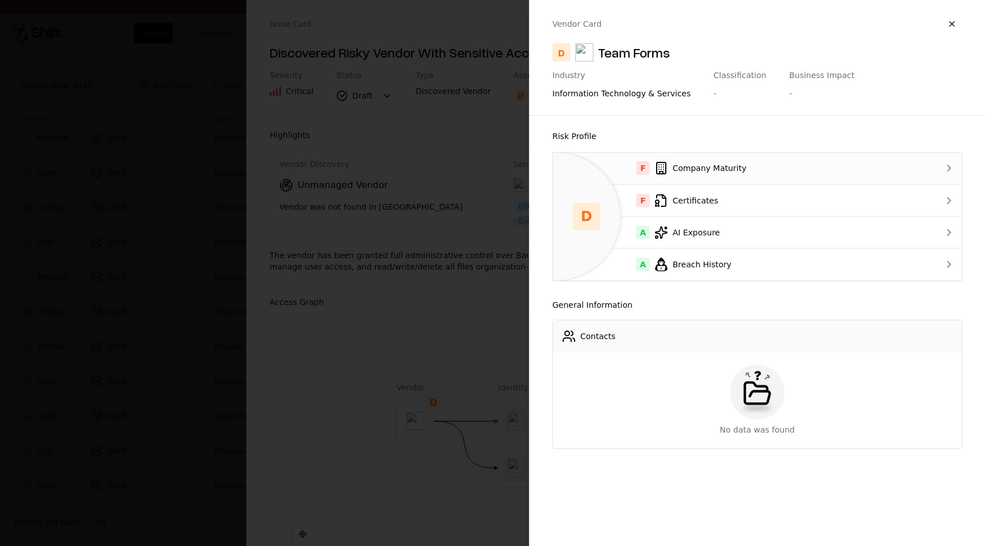
click at [686, 161] on td "F Company Maturity" at bounding box center [735, 169] width 364 height 32
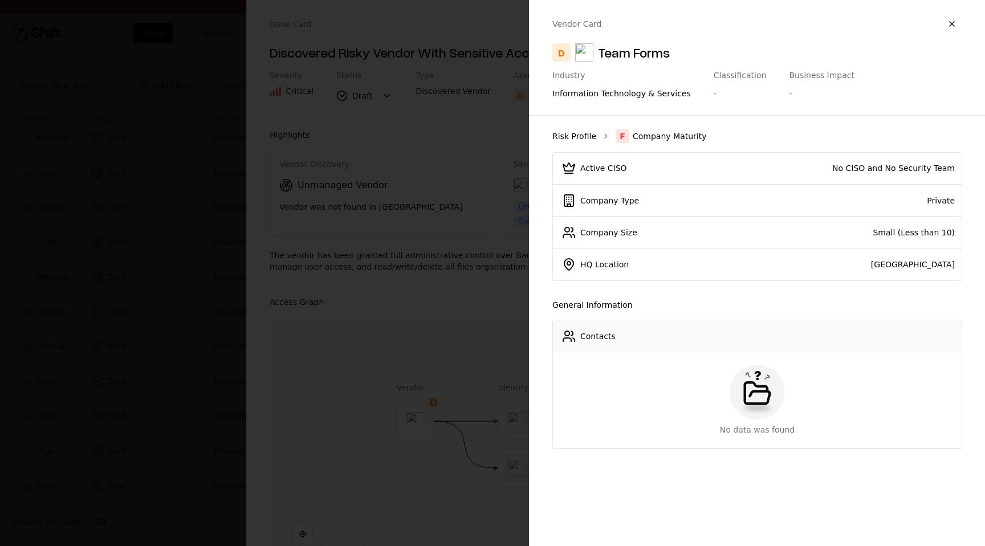
click at [574, 138] on link "Risk Profile" at bounding box center [574, 136] width 44 height 11
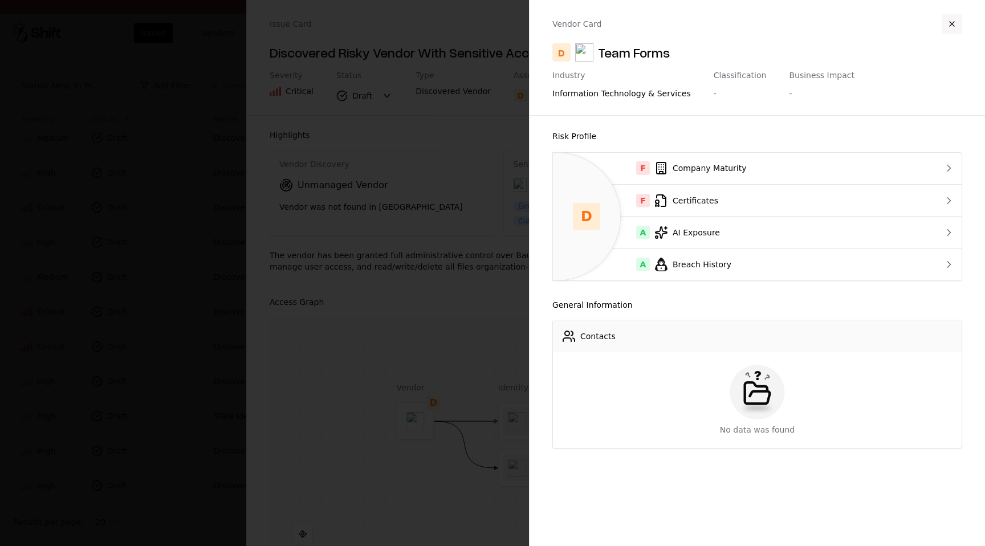
click at [950, 23] on button "button" at bounding box center [952, 24] width 21 height 21
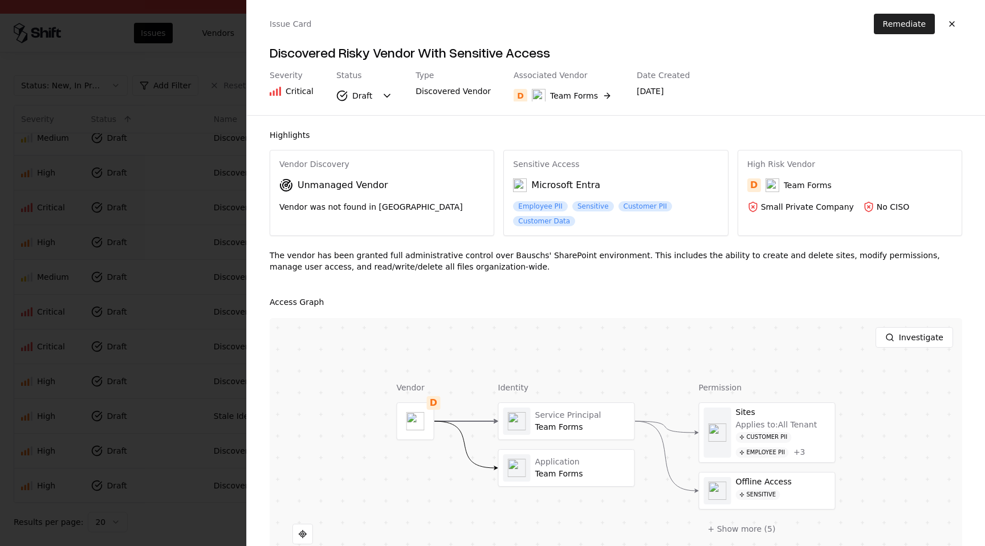
click at [916, 19] on button "Remediate" at bounding box center [904, 24] width 61 height 21
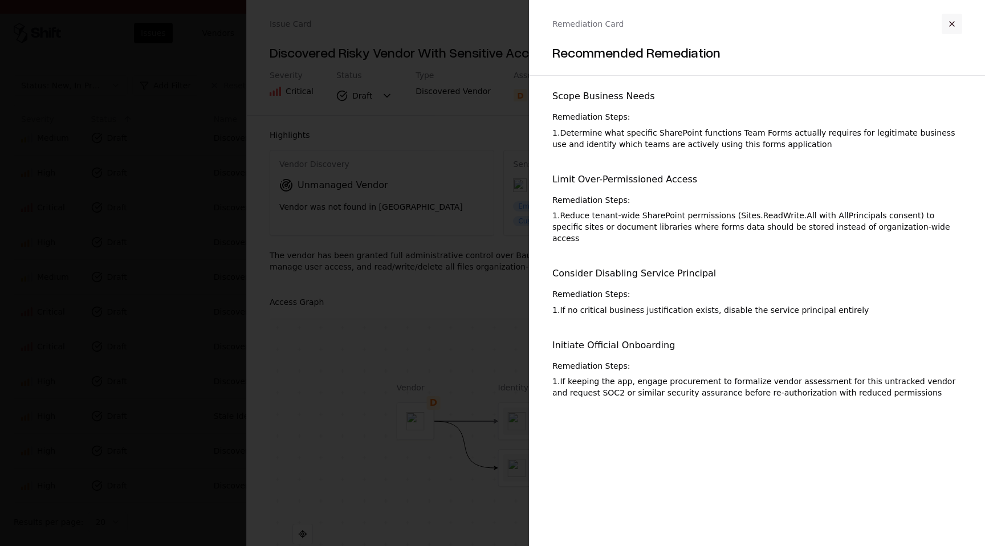
click at [957, 26] on button "button" at bounding box center [952, 24] width 21 height 21
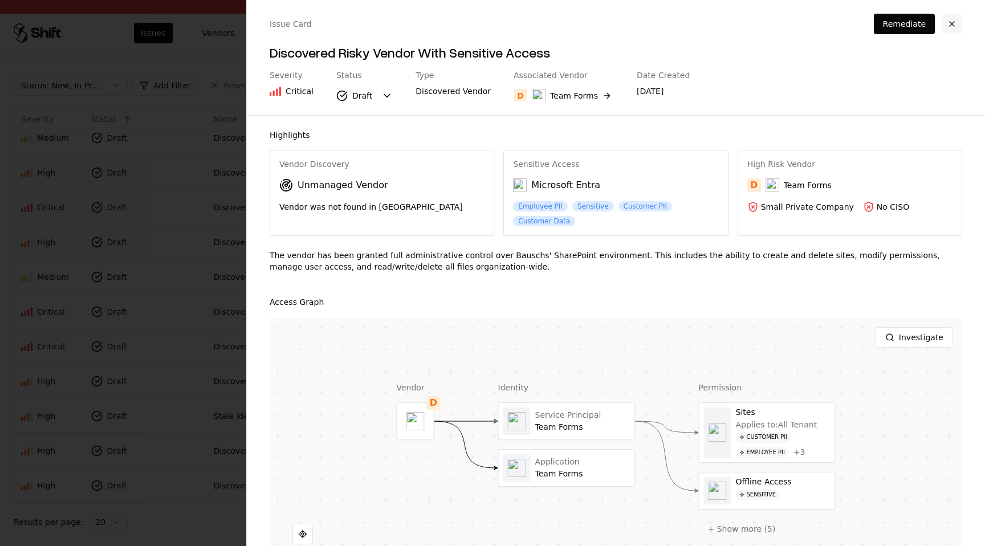
click at [956, 24] on button "button" at bounding box center [952, 24] width 21 height 21
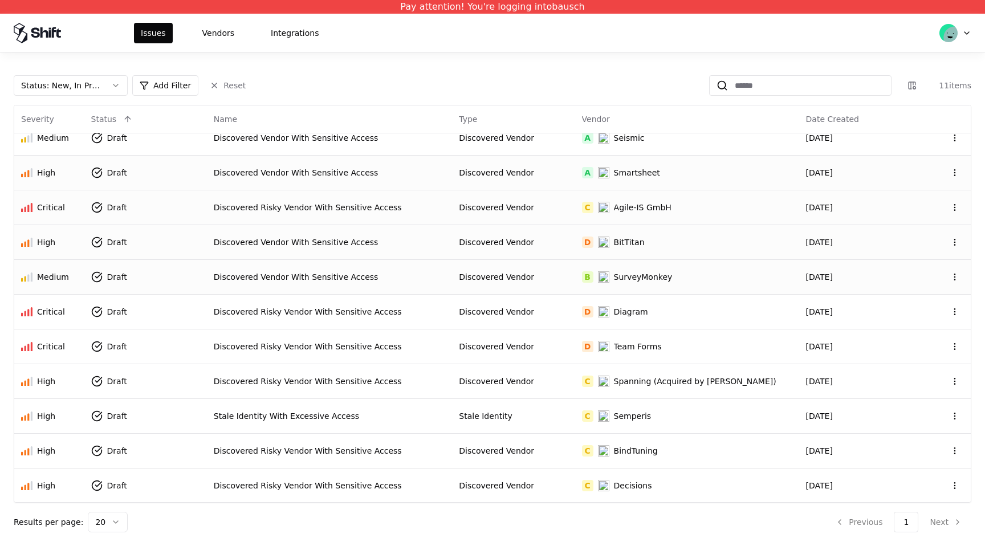
click at [637, 276] on div "SurveyMonkey" at bounding box center [643, 276] width 59 height 11
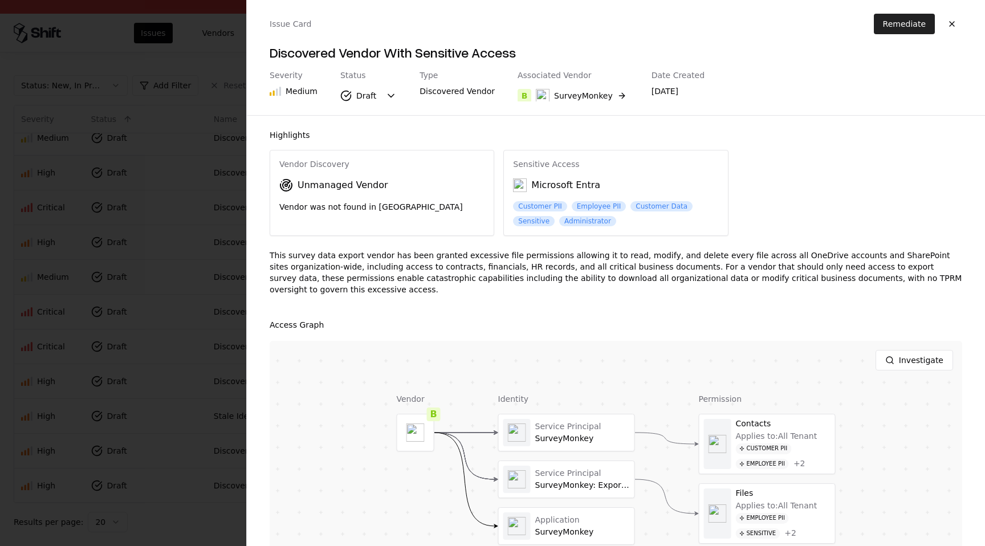
click at [892, 19] on button "Remediate" at bounding box center [904, 24] width 61 height 21
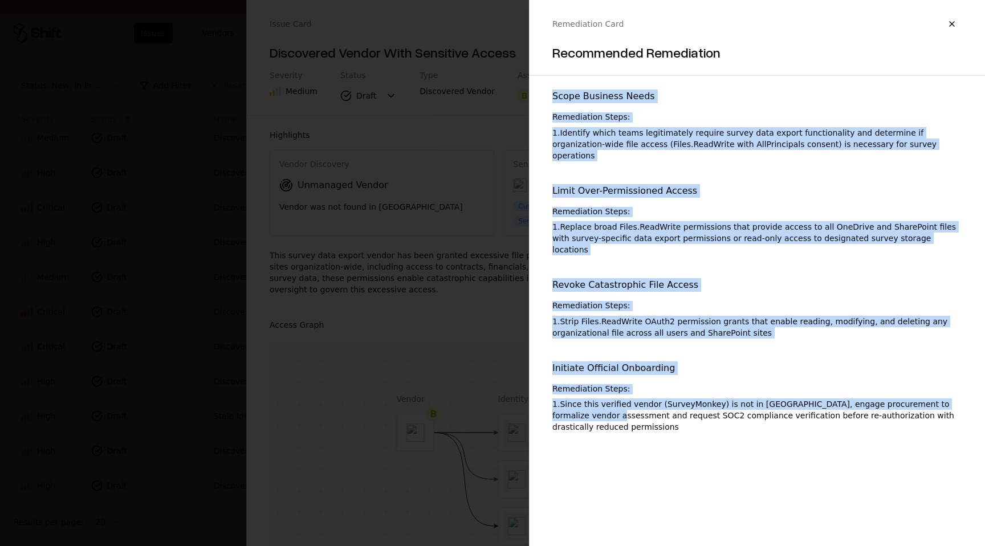
drag, startPoint x: 629, startPoint y: 89, endPoint x: 612, endPoint y: 394, distance: 306.0
click at [612, 394] on div "Scope Business Needs Remediation Steps: 1 . Identify which teams legitimately r…" at bounding box center [756, 268] width 455 height 366
click at [612, 398] on div "1 . Since this verified vendor (SurveyMonkey) is not in [GEOGRAPHIC_DATA], enga…" at bounding box center [757, 415] width 410 height 34
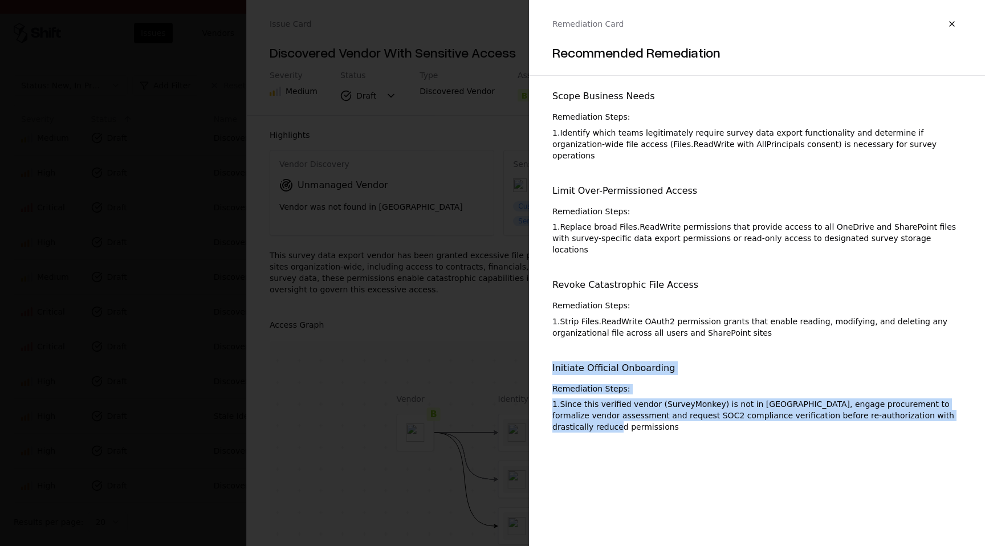
drag, startPoint x: 617, startPoint y: 409, endPoint x: 551, endPoint y: 343, distance: 93.1
click at [551, 343] on div "Scope Business Needs Remediation Steps: 1 . Identify which teams legitimately r…" at bounding box center [756, 268] width 455 height 366
click at [951, 23] on button "button" at bounding box center [952, 24] width 21 height 21
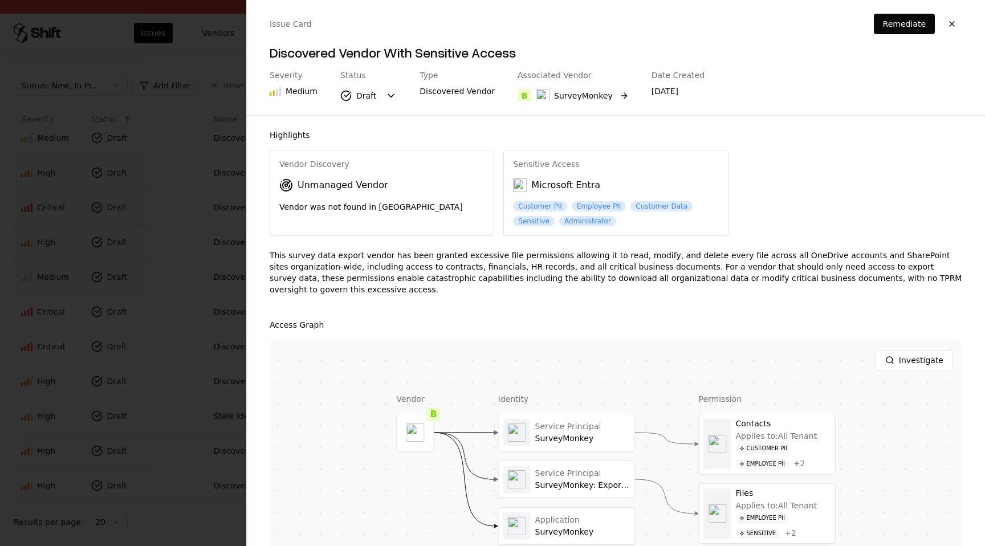
click at [608, 99] on button "B SurveyMonkey" at bounding box center [573, 95] width 111 height 21
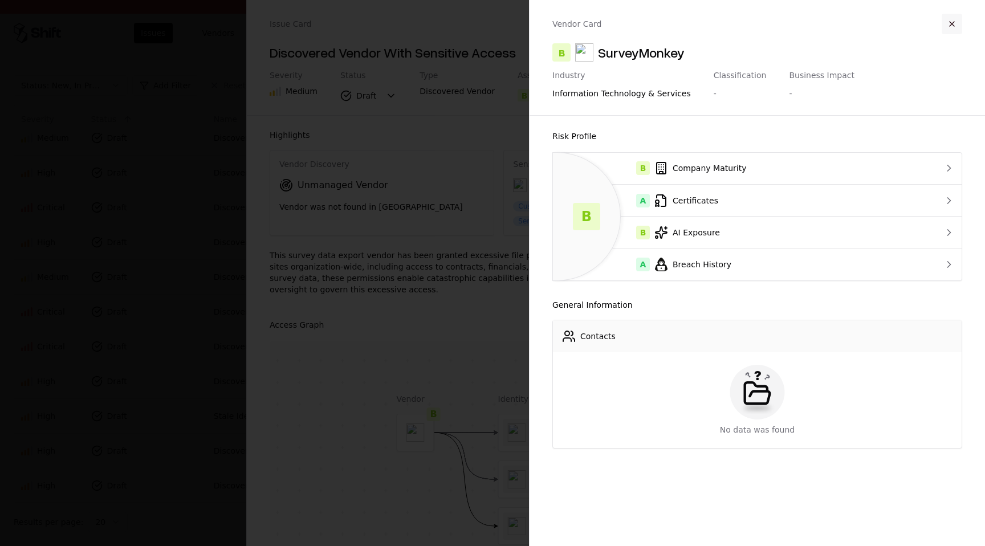
click at [954, 25] on button "button" at bounding box center [952, 24] width 21 height 21
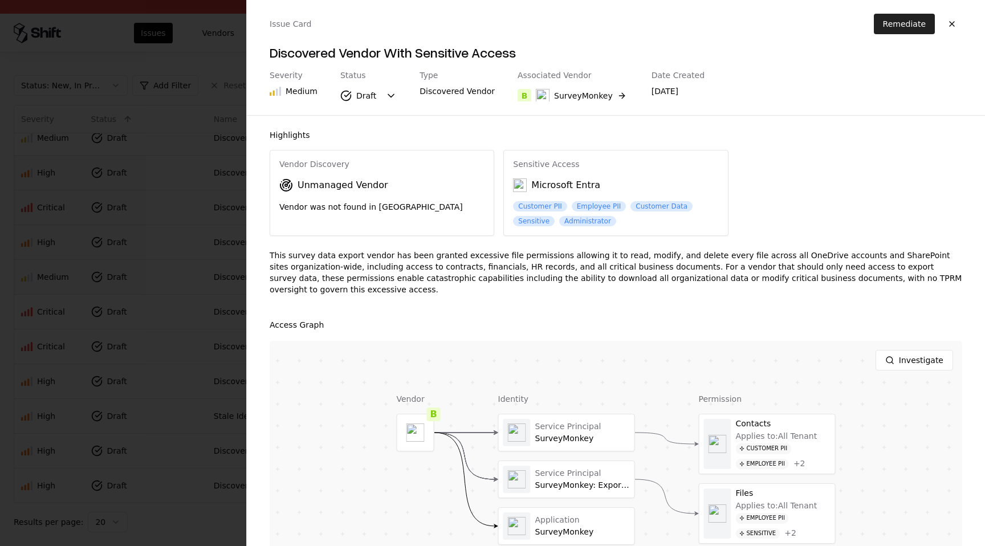
click at [900, 30] on button "Remediate" at bounding box center [904, 24] width 61 height 21
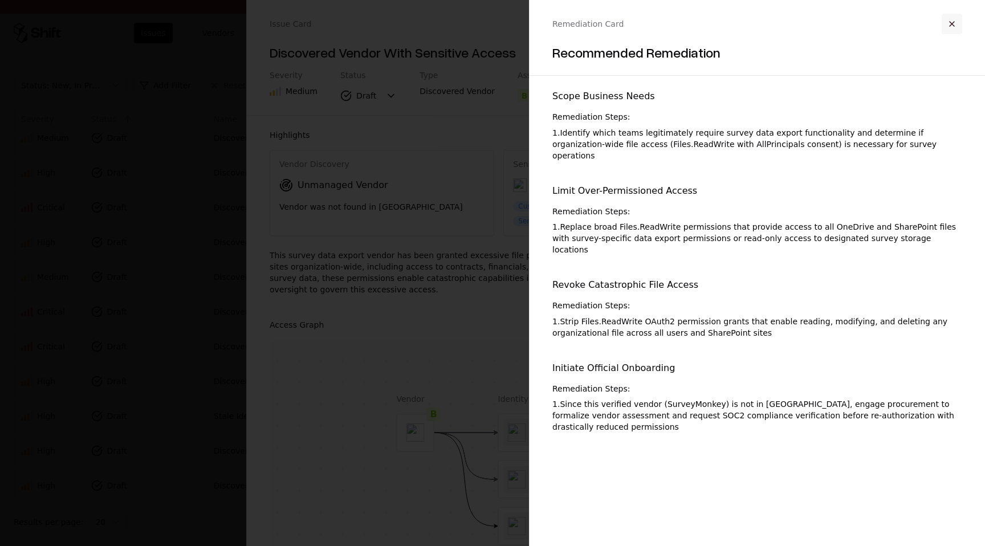
click at [948, 18] on button "button" at bounding box center [952, 24] width 21 height 21
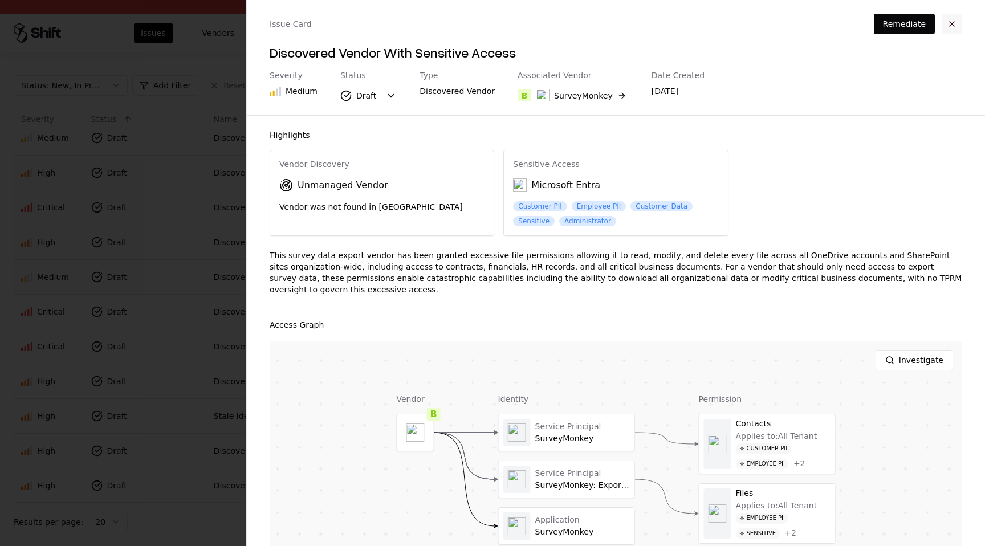
click at [952, 24] on button "button" at bounding box center [952, 24] width 21 height 21
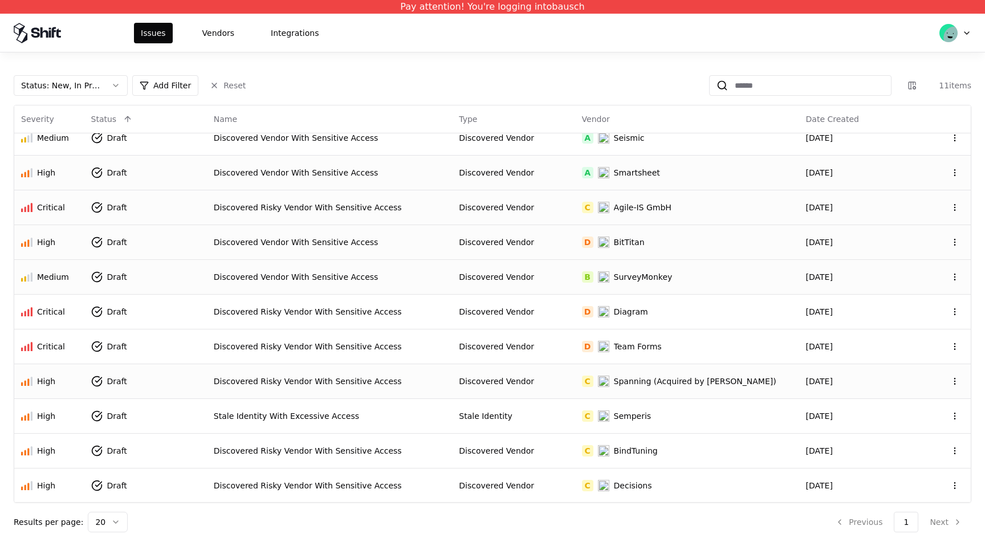
click at [650, 382] on div "Spanning (Acquired by [PERSON_NAME])" at bounding box center [695, 381] width 162 height 11
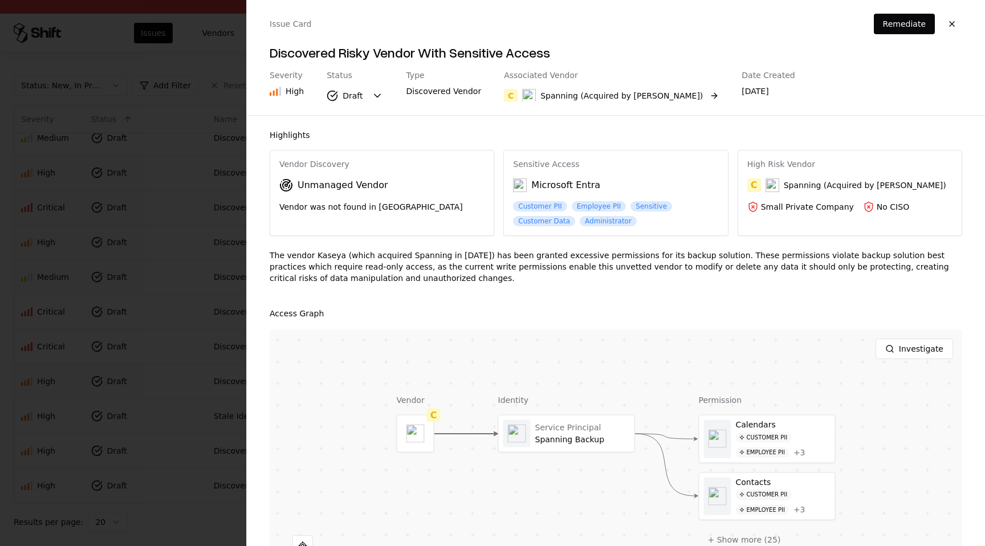
click at [636, 92] on div "Spanning (Acquired by [PERSON_NAME])" at bounding box center [621, 95] width 162 height 11
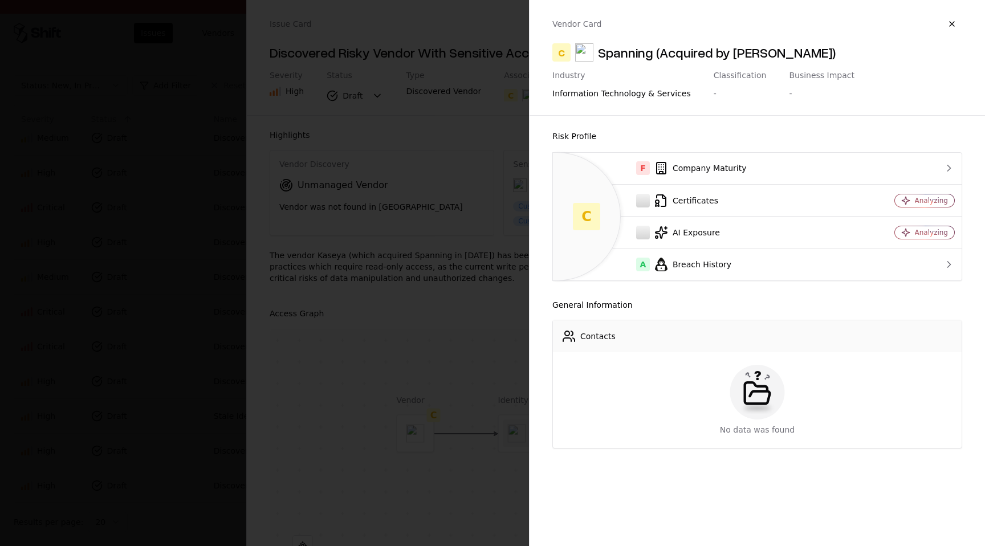
click at [772, 52] on div "Spanning (Acquired by [PERSON_NAME])" at bounding box center [717, 52] width 238 height 18
copy div "Kaseya"
click at [693, 263] on div "A Breach History" at bounding box center [702, 265] width 281 height 14
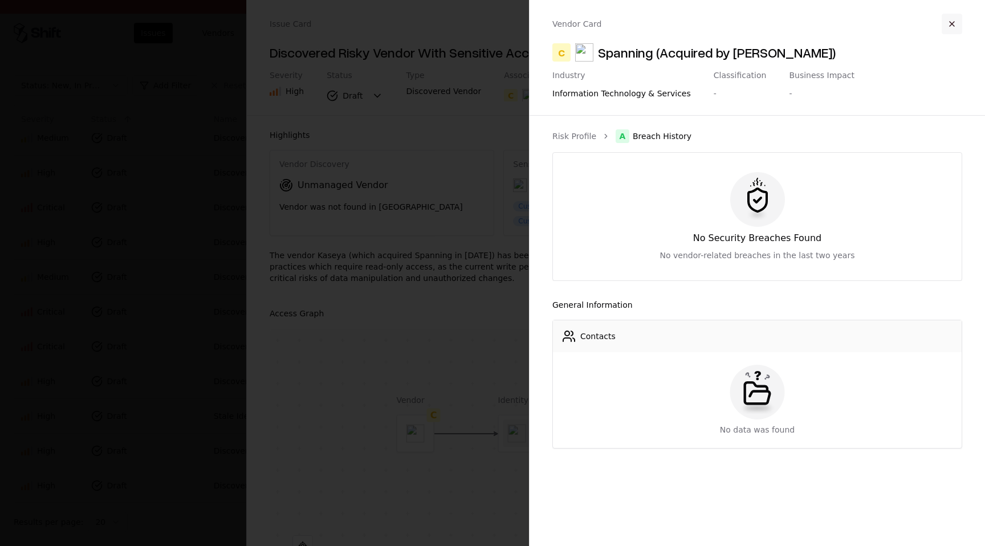
click at [948, 23] on button "button" at bounding box center [952, 24] width 21 height 21
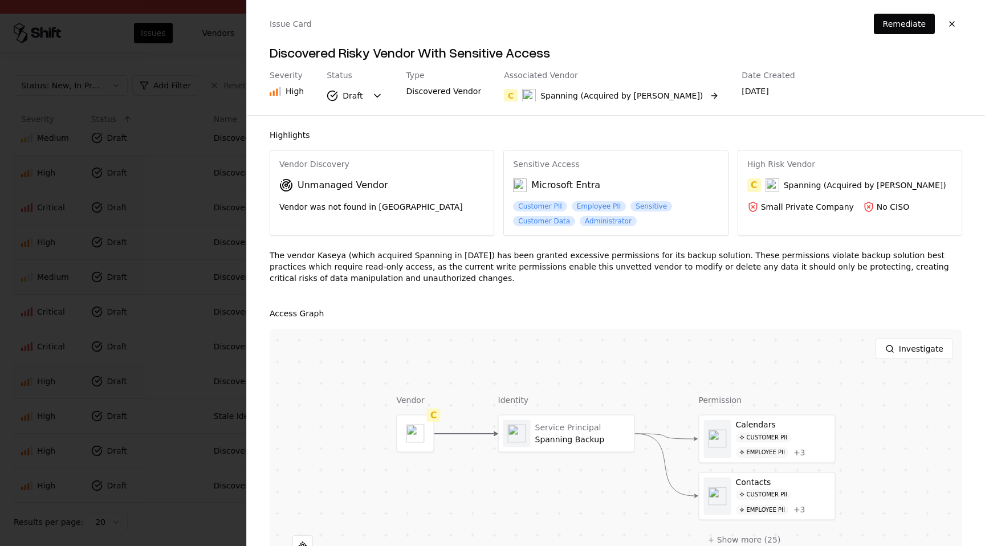
click at [661, 93] on button "C Spanning (Acquired by [PERSON_NAME])" at bounding box center [611, 95] width 215 height 21
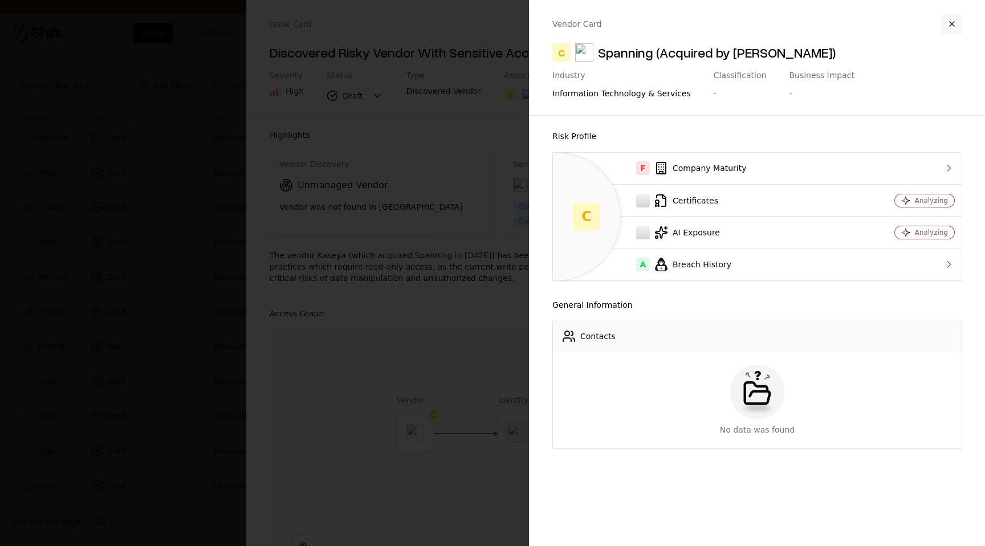
click at [951, 23] on button "button" at bounding box center [952, 24] width 21 height 21
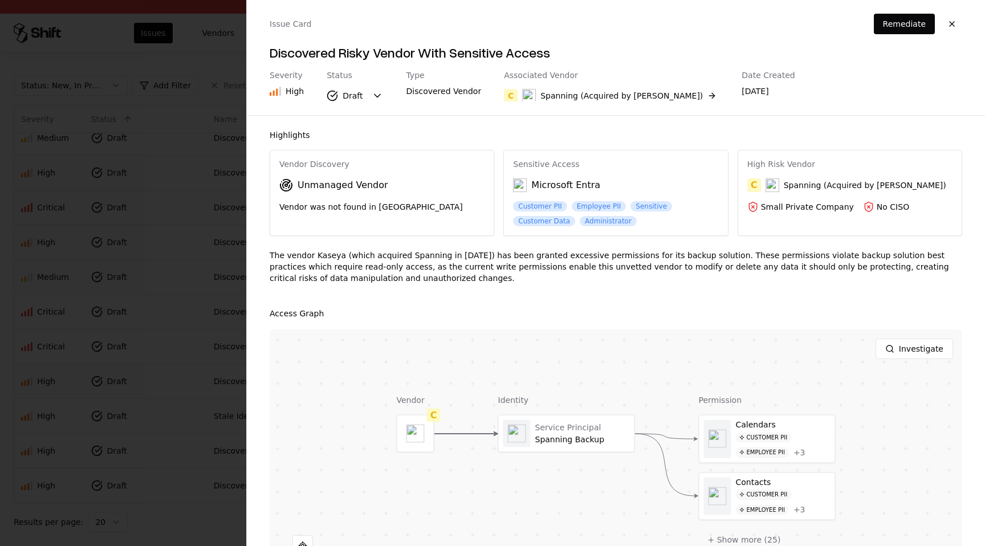
click at [882, 207] on div "No CISO" at bounding box center [893, 206] width 32 height 11
click at [954, 15] on button "button" at bounding box center [952, 24] width 21 height 21
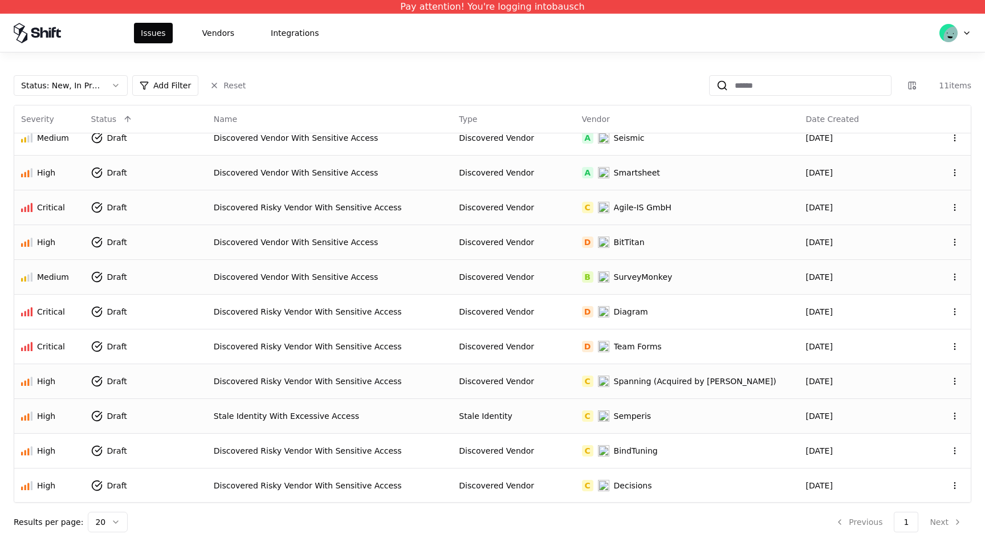
click at [568, 419] on div "Stale Identity" at bounding box center [513, 415] width 109 height 11
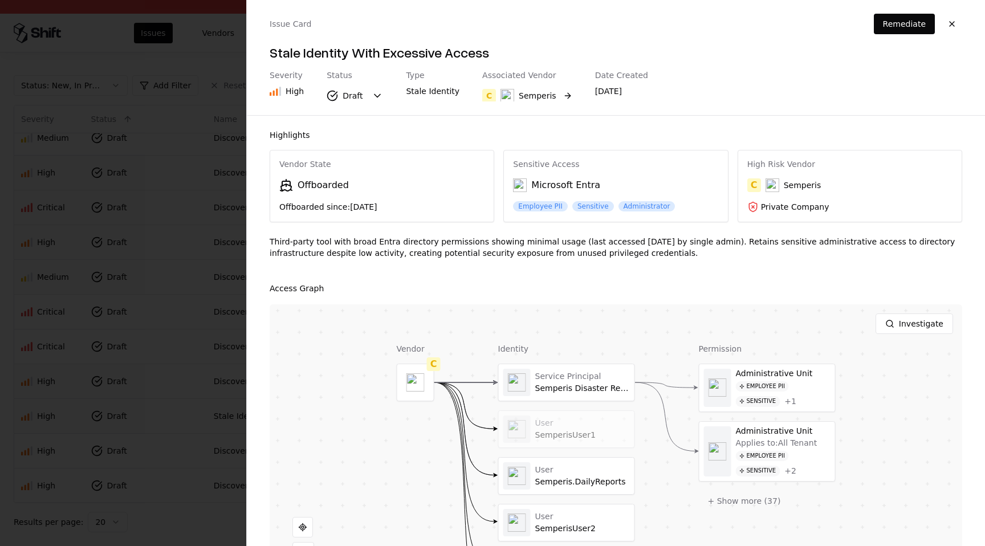
click at [550, 97] on button "C Semperis" at bounding box center [527, 95] width 90 height 21
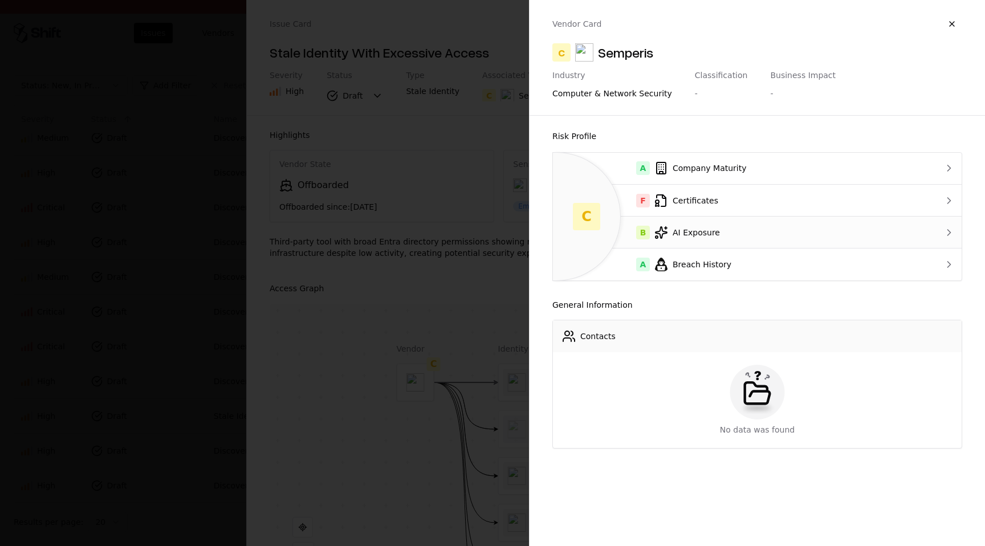
click at [743, 233] on div "B AI Exposure" at bounding box center [734, 233] width 345 height 14
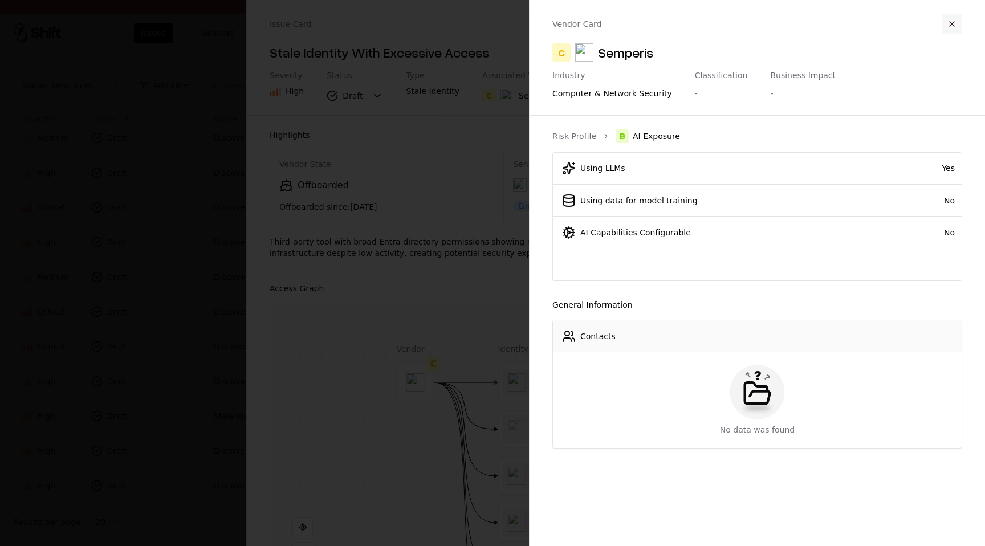
click at [953, 22] on button "button" at bounding box center [952, 24] width 21 height 21
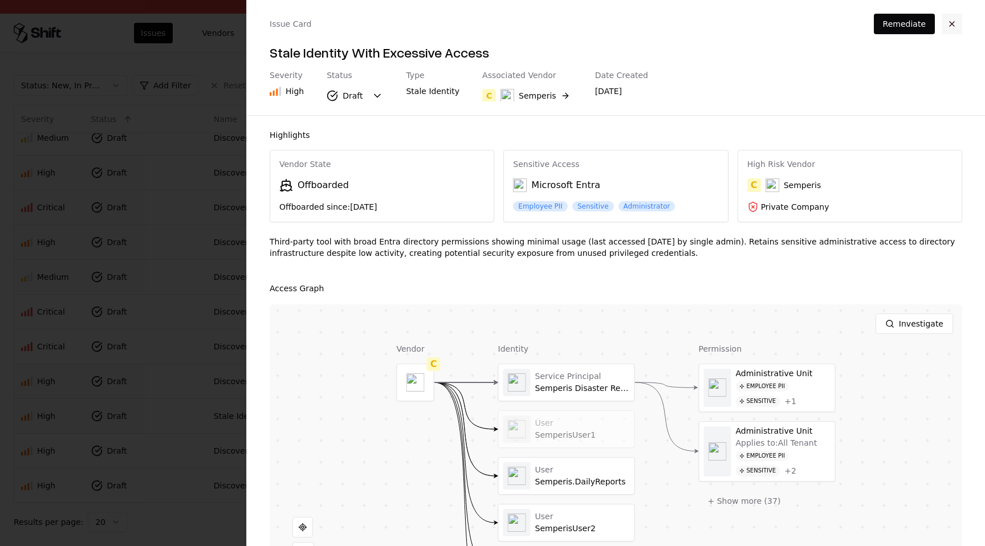
click at [949, 21] on button "button" at bounding box center [952, 24] width 21 height 21
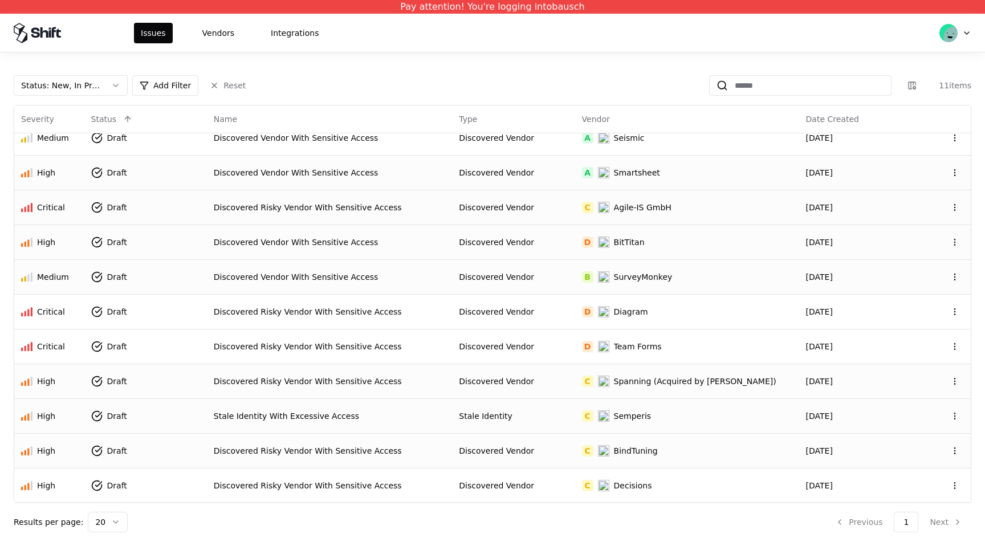
click at [658, 447] on div "BindTuning" at bounding box center [636, 450] width 44 height 11
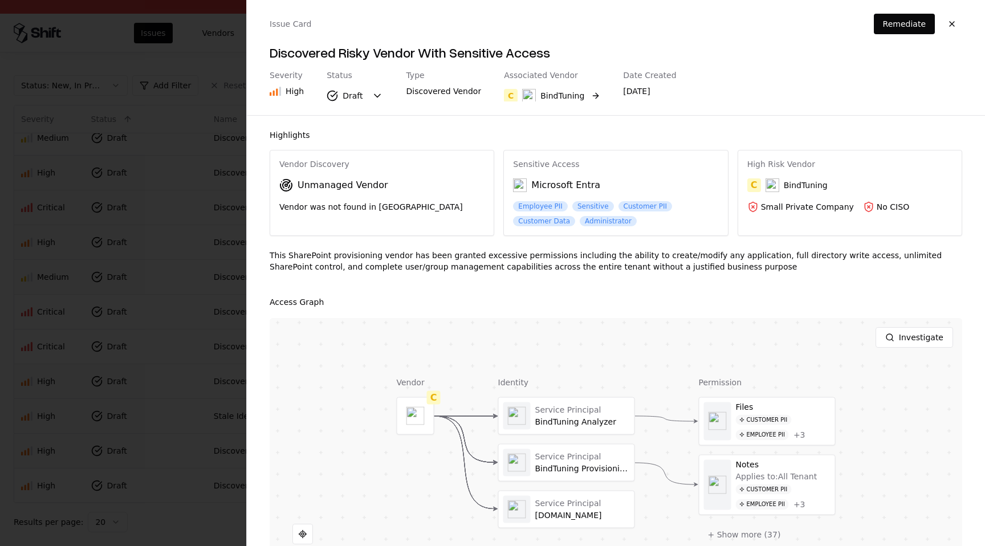
click at [582, 99] on button "C BindTuning" at bounding box center [552, 95] width 96 height 21
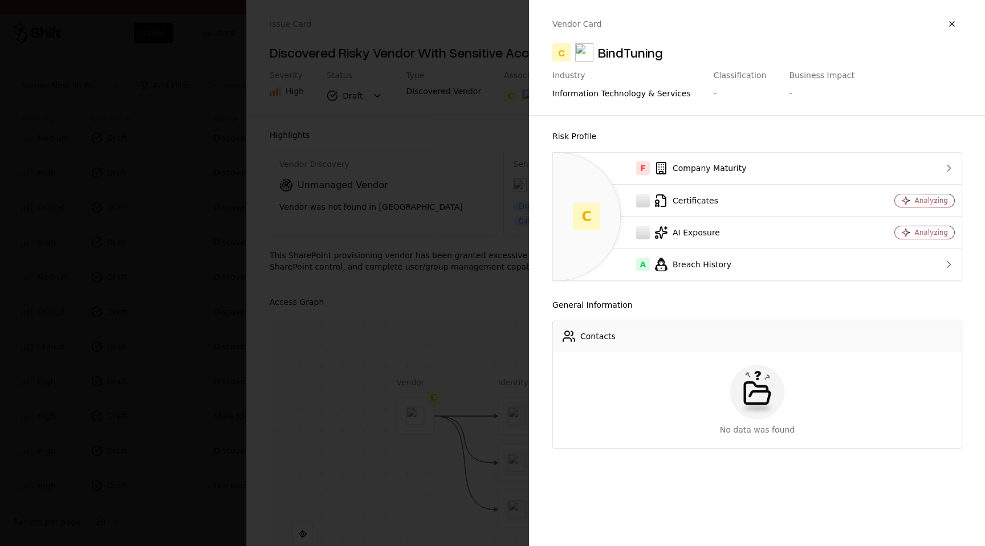
click at [421, 185] on div at bounding box center [492, 273] width 985 height 546
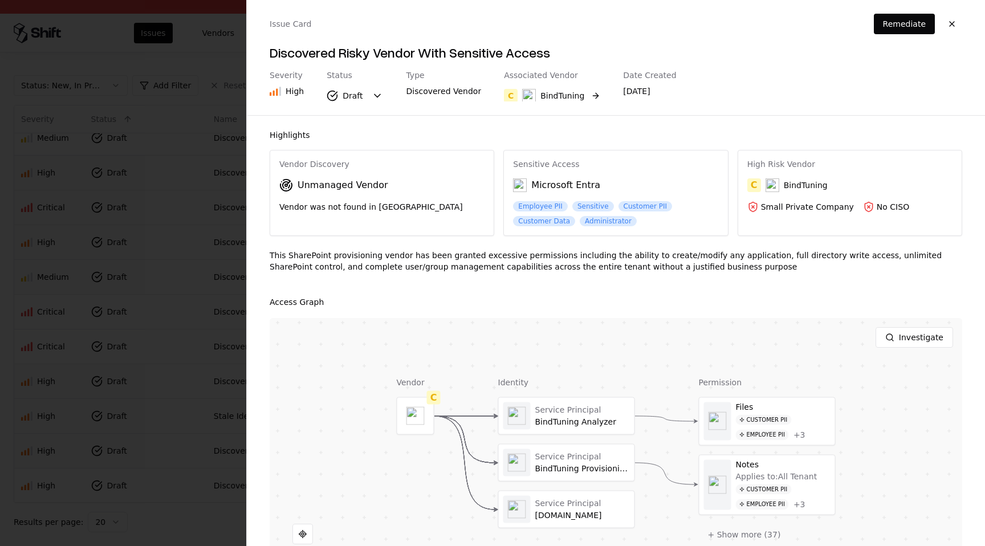
click at [557, 95] on div "BindTuning" at bounding box center [562, 95] width 44 height 11
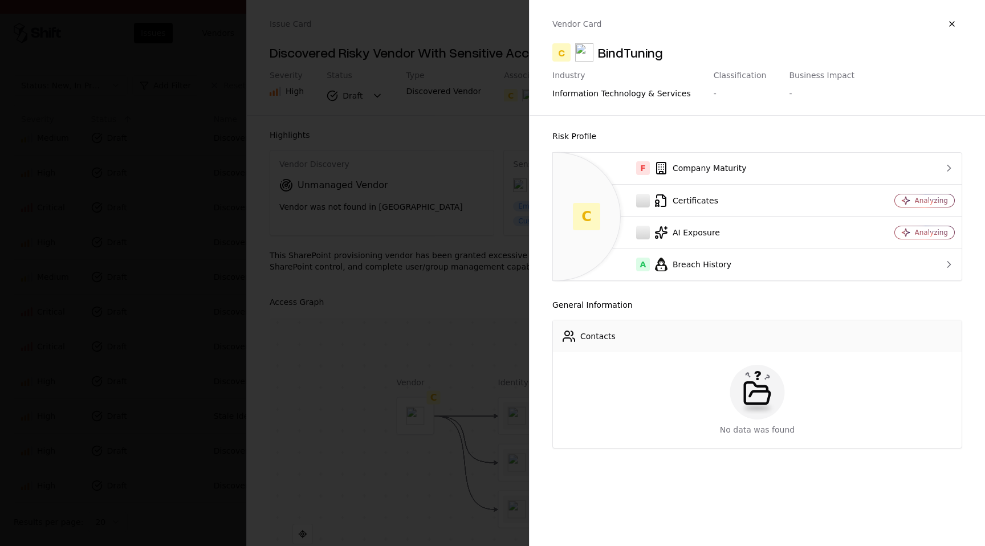
click at [646, 58] on div "BindTuning" at bounding box center [630, 52] width 65 height 18
copy div "BindTuning"
click at [954, 21] on button "button" at bounding box center [952, 24] width 21 height 21
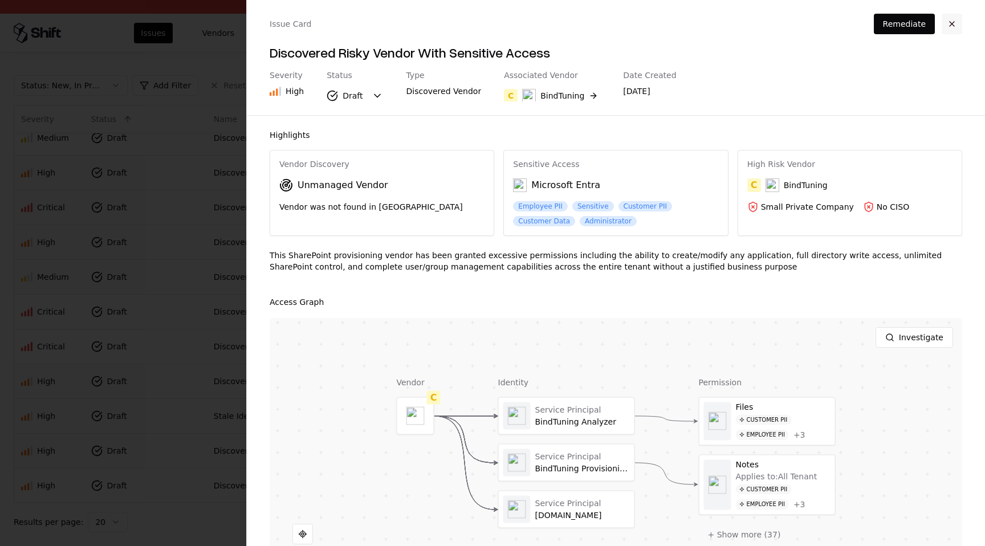
click at [954, 21] on button "button" at bounding box center [952, 24] width 21 height 21
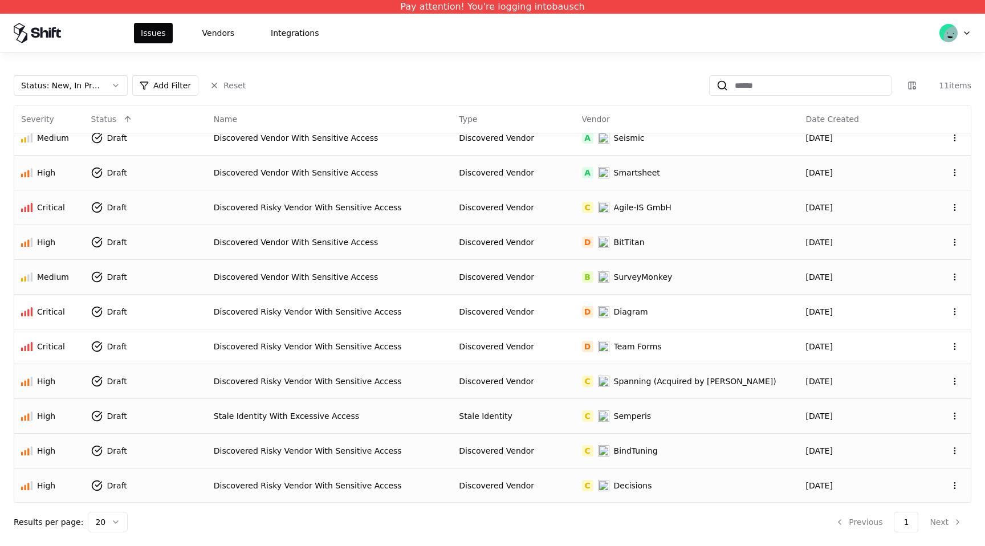
click at [377, 483] on div "Discovered Risky Vendor With Sensitive Access" at bounding box center [330, 485] width 232 height 11
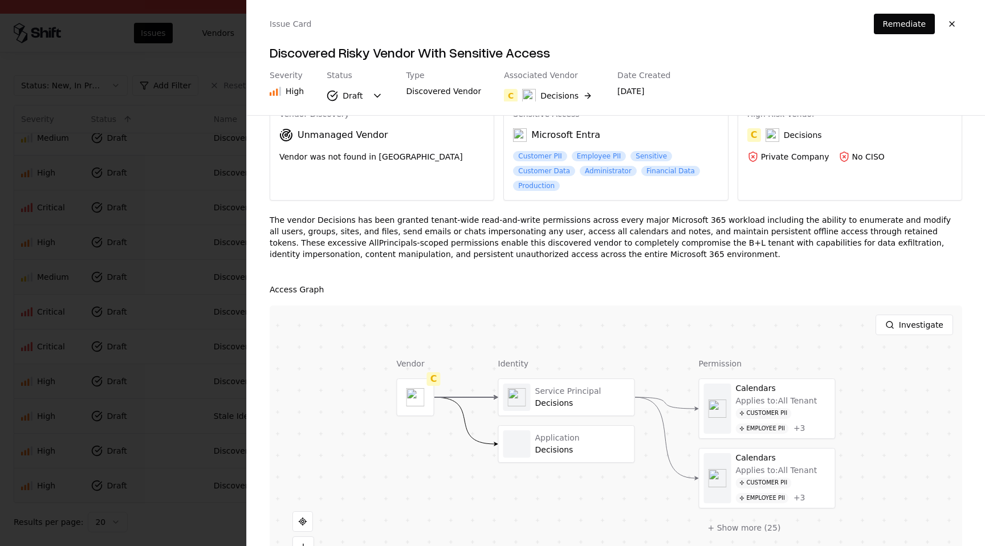
scroll to position [55, 0]
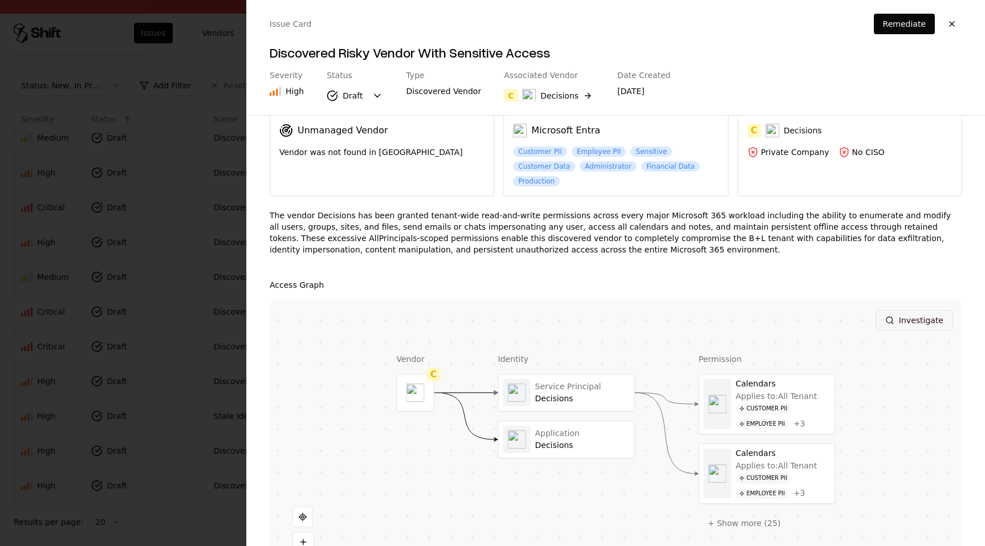
click at [901, 324] on button "Investigate" at bounding box center [914, 320] width 78 height 21
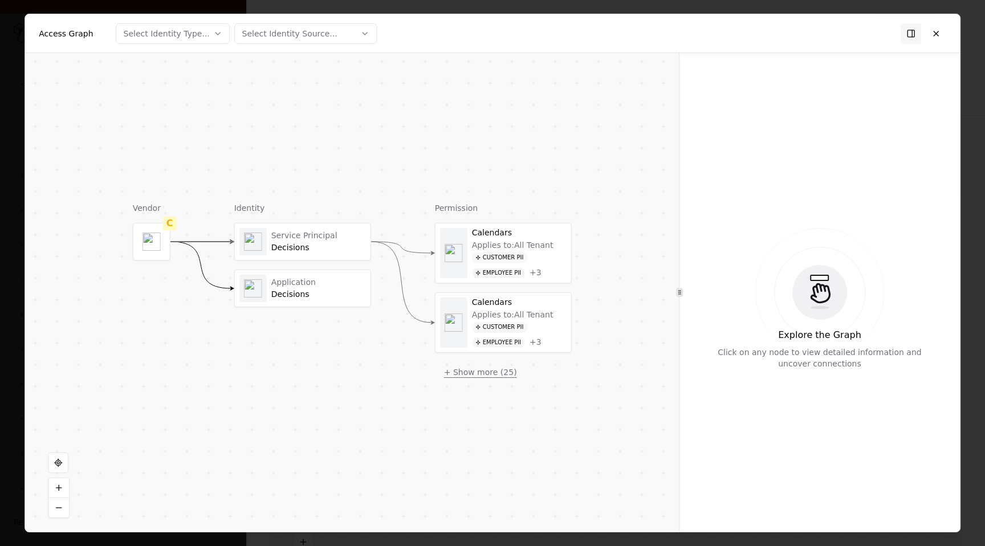
click at [480, 373] on button "+ Show more ( 25 )" at bounding box center [480, 372] width 91 height 21
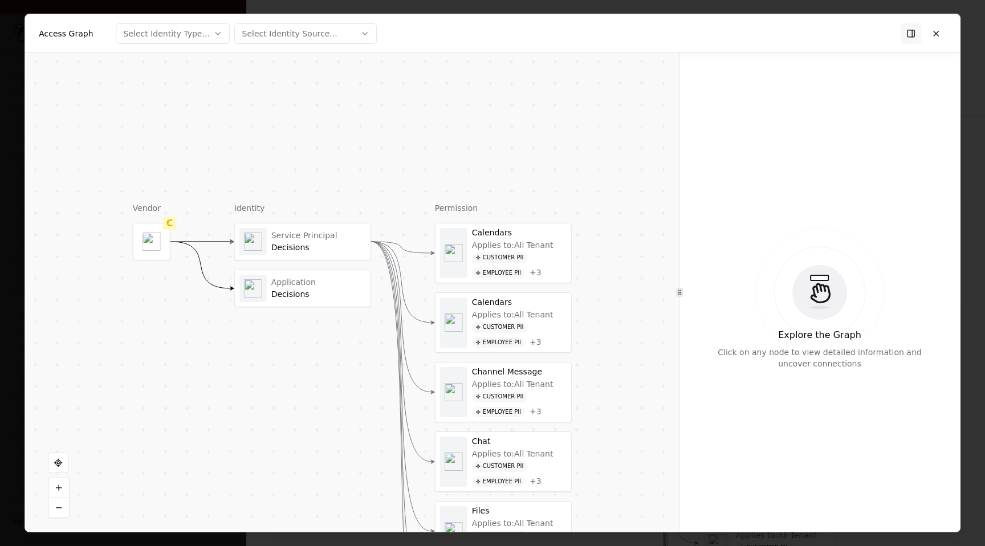
click at [539, 272] on div "+ 3" at bounding box center [535, 273] width 12 height 10
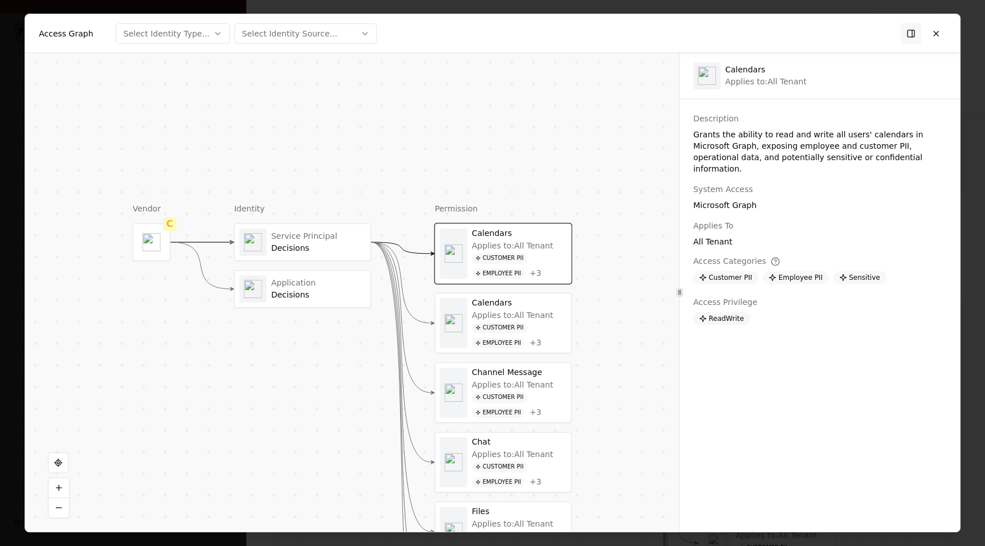
click at [533, 327] on div "Customer PII Employee PII + 3" at bounding box center [519, 336] width 95 height 26
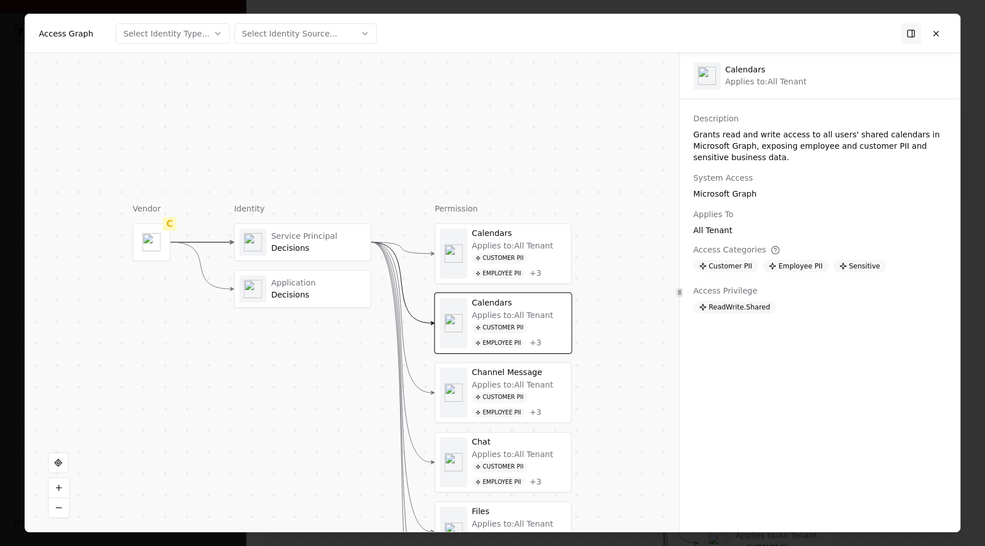
click at [528, 386] on div "Applies to: All Tenant" at bounding box center [513, 385] width 82 height 10
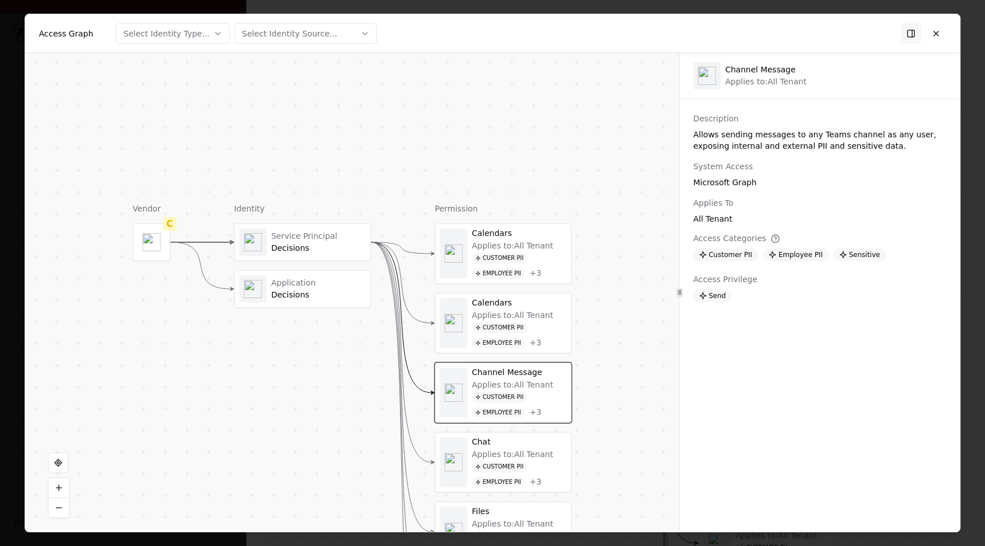
click at [524, 434] on div "Chat Applies to: All Tenant Customer PII Employee PII + 3" at bounding box center [503, 462] width 136 height 59
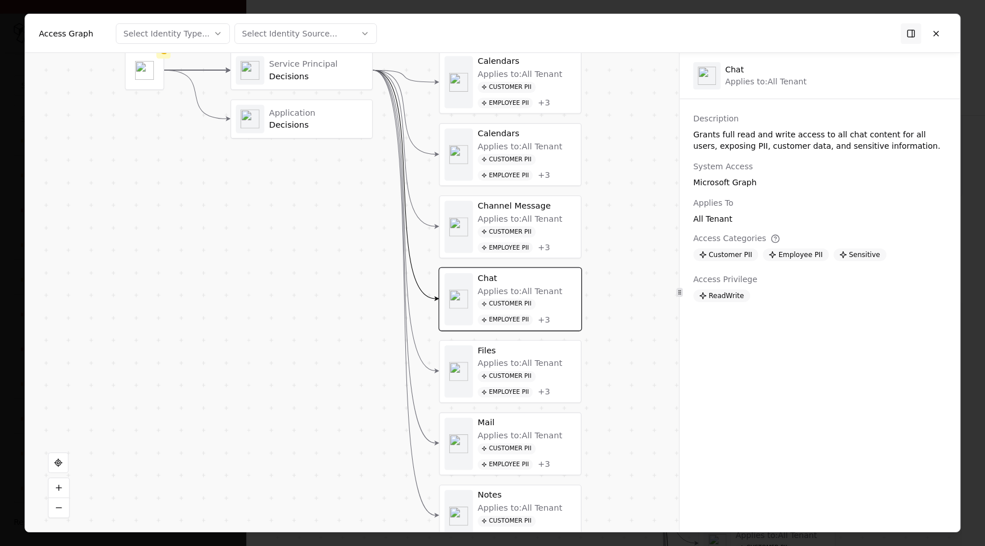
drag, startPoint x: 597, startPoint y: 441, endPoint x: 605, endPoint y: 265, distance: 176.3
click at [605, 265] on div "Vendor C Identity Service Principal Decisions Application Decisions Permission …" at bounding box center [352, 292] width 654 height 479
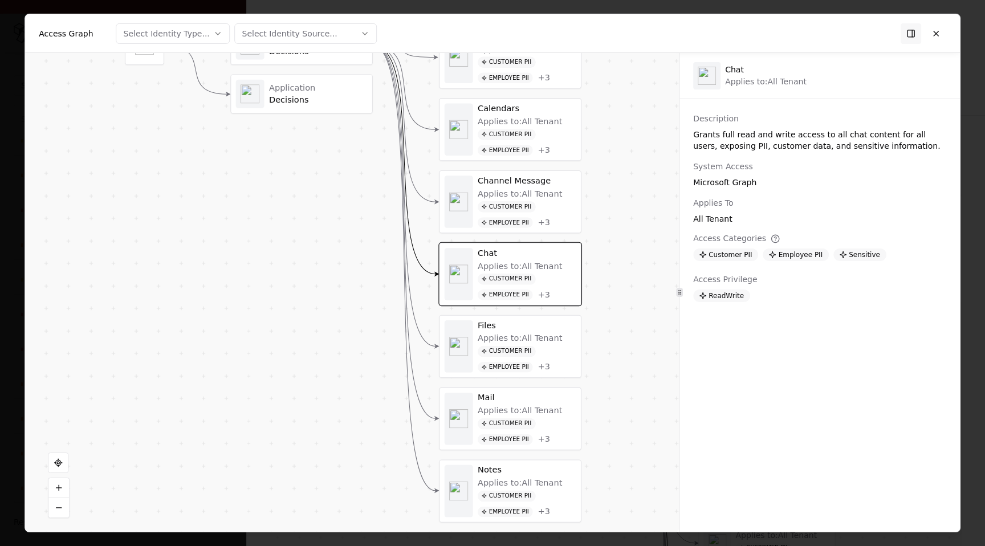
drag, startPoint x: 567, startPoint y: 317, endPoint x: 567, endPoint y: 326, distance: 9.1
click at [563, 350] on div "Customer PII Employee PII + 3" at bounding box center [527, 359] width 99 height 27
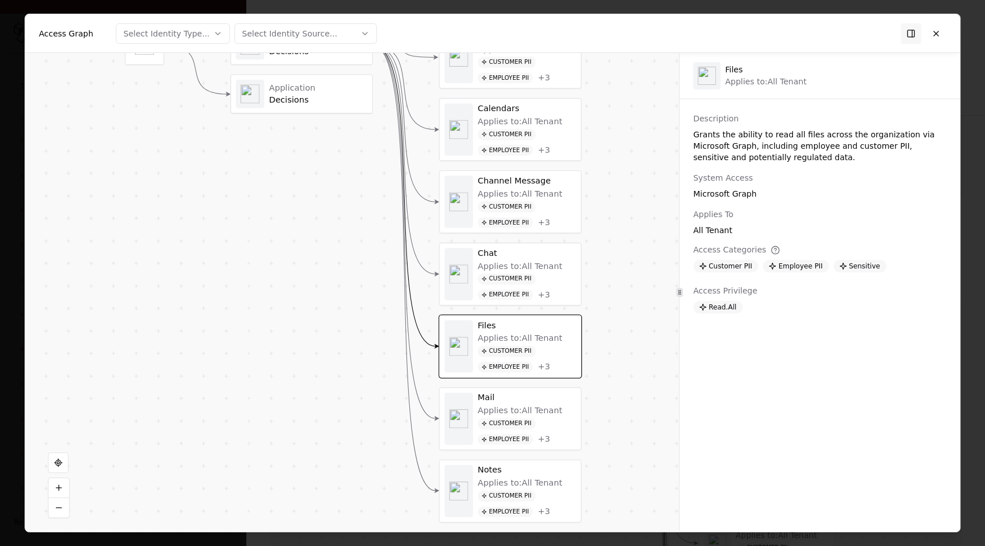
click at [537, 443] on div "Customer PII Employee PII + 3" at bounding box center [527, 431] width 99 height 27
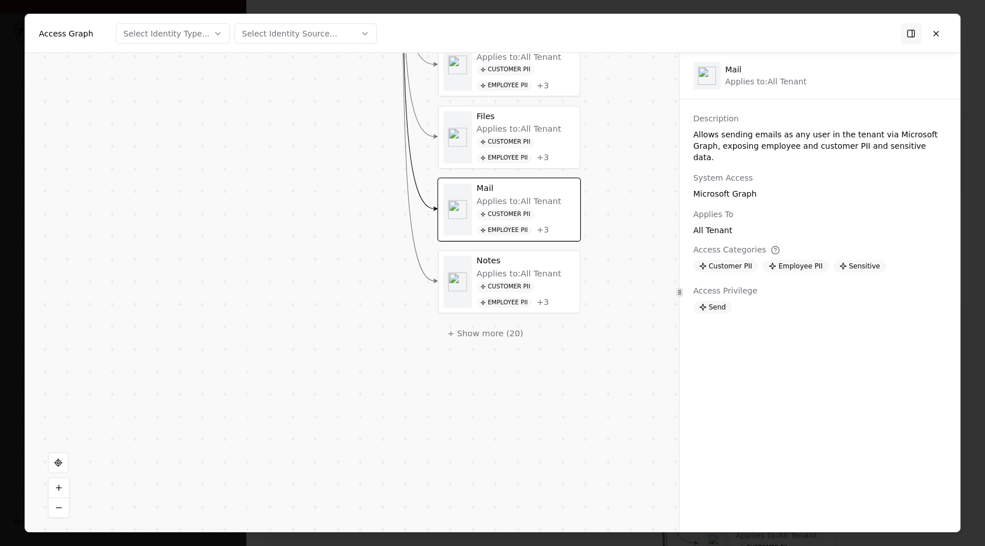
drag, startPoint x: 603, startPoint y: 441, endPoint x: 601, endPoint y: 230, distance: 210.3
click at [601, 230] on div "Vendor C Identity Service Principal Decisions Application Decisions Permission …" at bounding box center [352, 292] width 654 height 479
click at [536, 292] on div "Customer PII Employee PII + 3" at bounding box center [525, 293] width 99 height 27
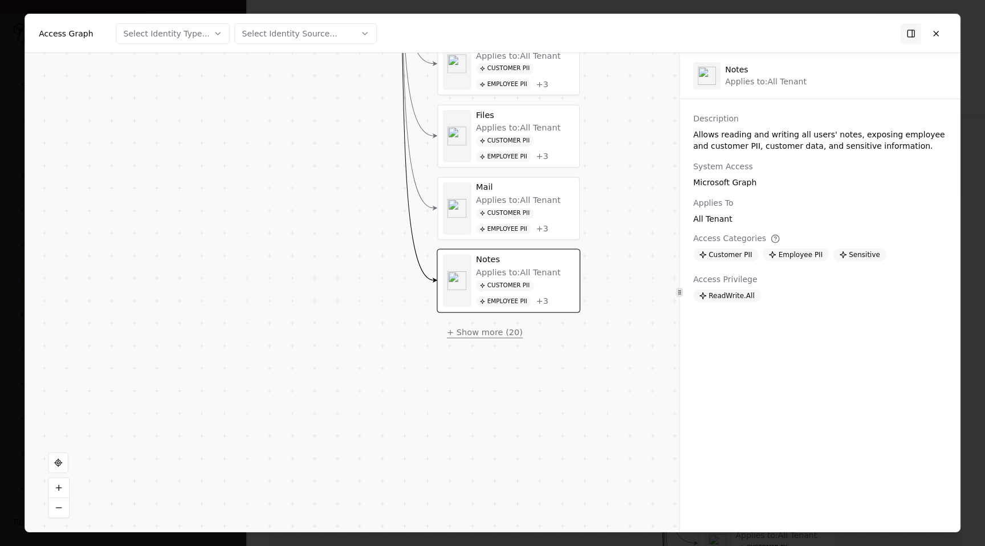
click at [498, 332] on button "+ Show more ( 20 )" at bounding box center [484, 331] width 95 height 21
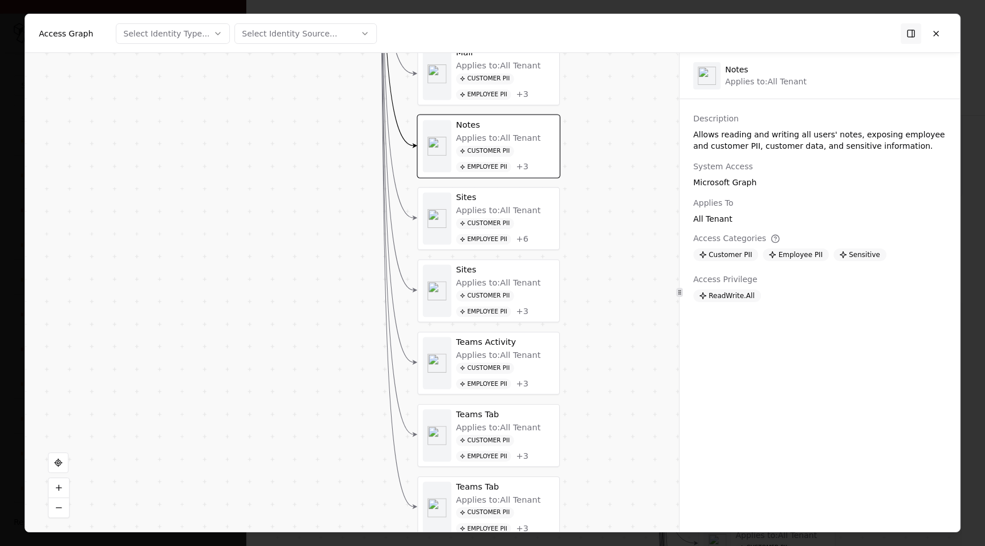
click at [535, 365] on div "Customer PII Employee PII + 3" at bounding box center [505, 375] width 99 height 27
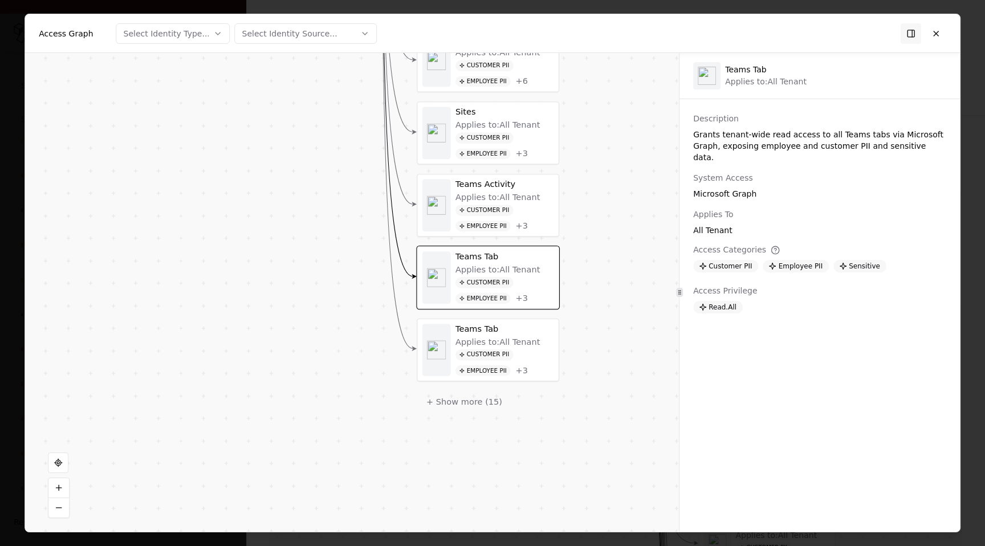
drag, startPoint x: 572, startPoint y: 438, endPoint x: 572, endPoint y: 270, distance: 168.1
click at [572, 270] on div "Vendor C Identity Service Principal Decisions Application Decisions Permission …" at bounding box center [352, 292] width 654 height 479
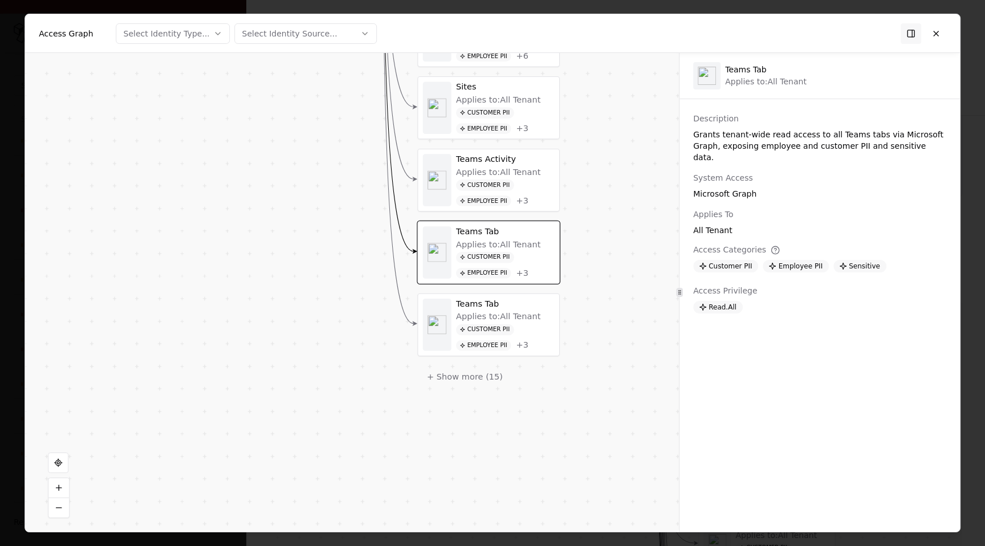
click at [522, 344] on div "+ 3" at bounding box center [522, 345] width 12 height 10
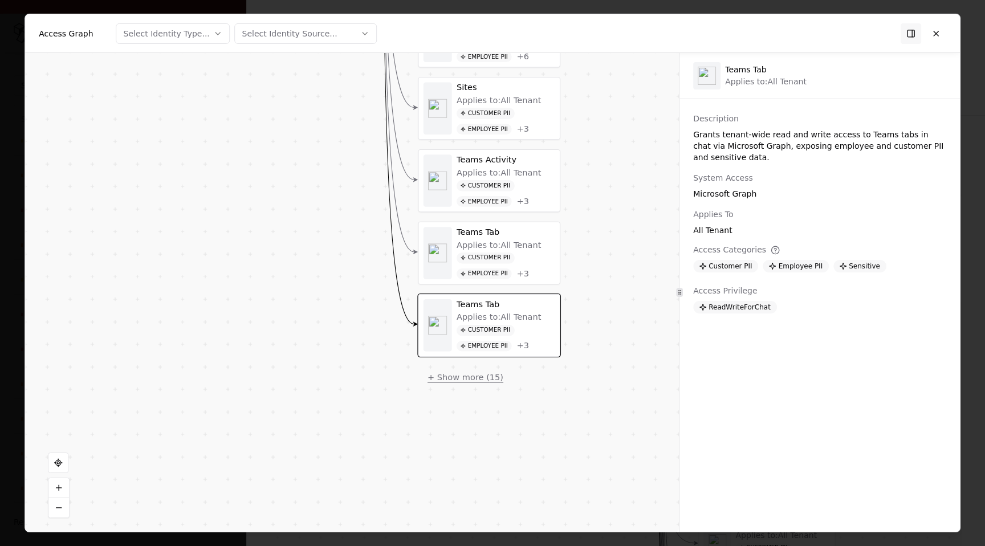
click at [478, 375] on button "+ Show more ( 15 )" at bounding box center [465, 376] width 95 height 21
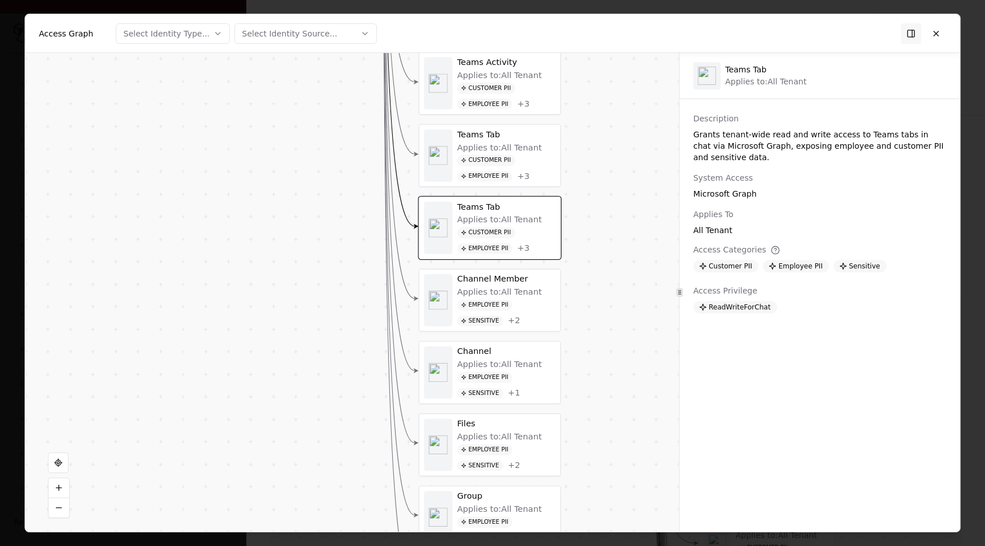
drag, startPoint x: 597, startPoint y: 414, endPoint x: 597, endPoint y: 270, distance: 144.2
click at [598, 270] on div "Vendor C Identity Service Principal Decisions Application Decisions Permission …" at bounding box center [352, 292] width 654 height 479
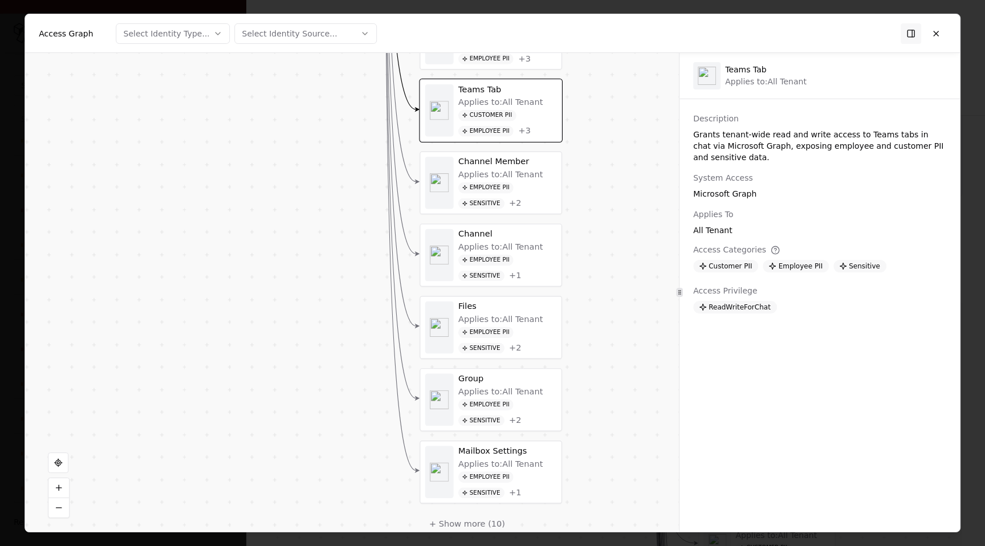
drag, startPoint x: 585, startPoint y: 357, endPoint x: 586, endPoint y: 244, distance: 112.9
click at [586, 244] on div "Vendor C Identity Service Principal Decisions Application Decisions Permission …" at bounding box center [352, 292] width 654 height 479
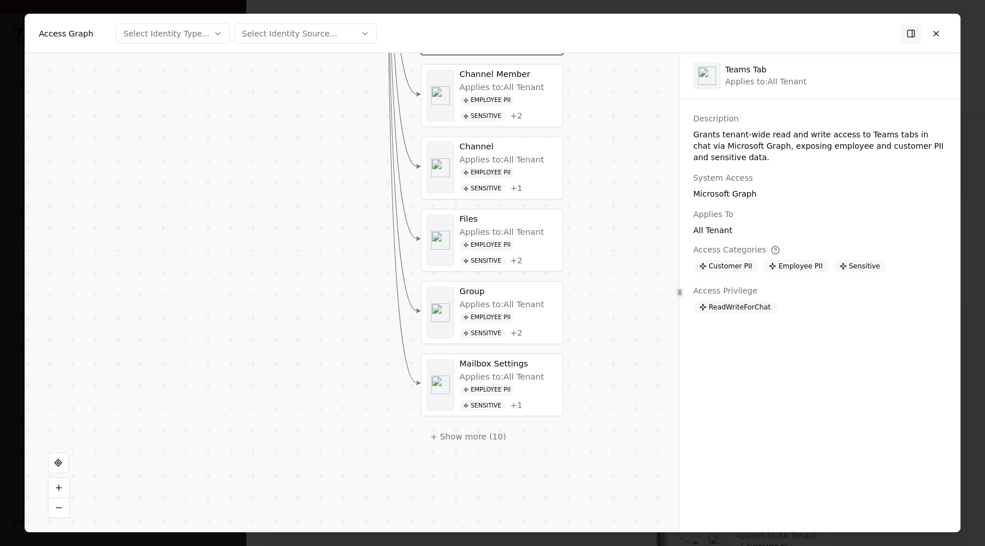
drag, startPoint x: 585, startPoint y: 364, endPoint x: 584, endPoint y: 311, distance: 52.5
click at [584, 312] on div "Vendor C Identity Service Principal Decisions Application Decisions Permission …" at bounding box center [352, 292] width 654 height 479
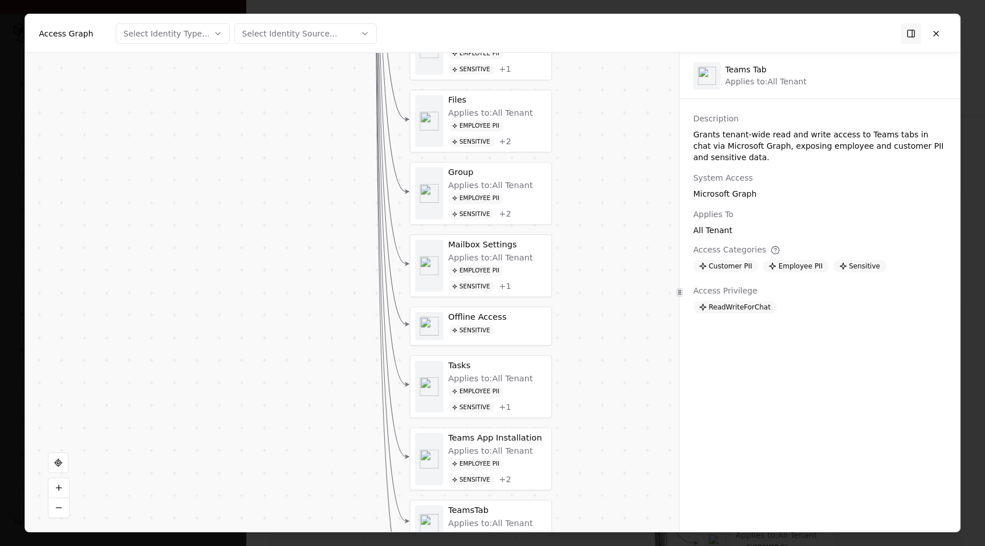
drag, startPoint x: 584, startPoint y: 438, endPoint x: 584, endPoint y: 274, distance: 163.6
click at [584, 275] on div "Vendor C Identity Service Principal Decisions Application Decisions Permission …" at bounding box center [352, 292] width 654 height 479
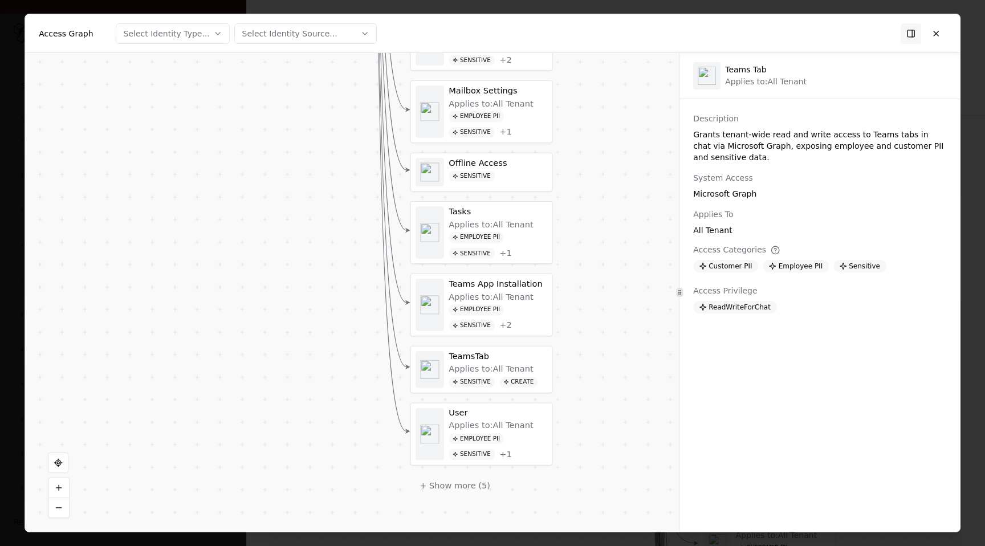
click at [588, 373] on div "Vendor C Identity Service Principal Decisions Application Decisions Permission …" at bounding box center [352, 292] width 654 height 479
click at [469, 482] on button "+ Show more ( 5 )" at bounding box center [454, 485] width 89 height 21
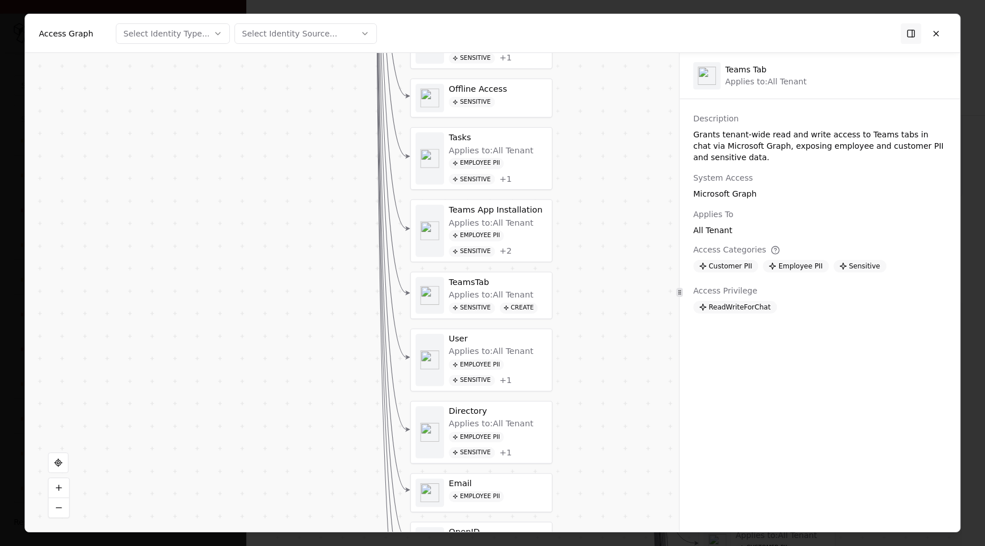
drag, startPoint x: 581, startPoint y: 464, endPoint x: 581, endPoint y: 298, distance: 165.9
click at [581, 299] on div "Vendor C Identity Service Principal Decisions Application Decisions Permission …" at bounding box center [352, 292] width 654 height 479
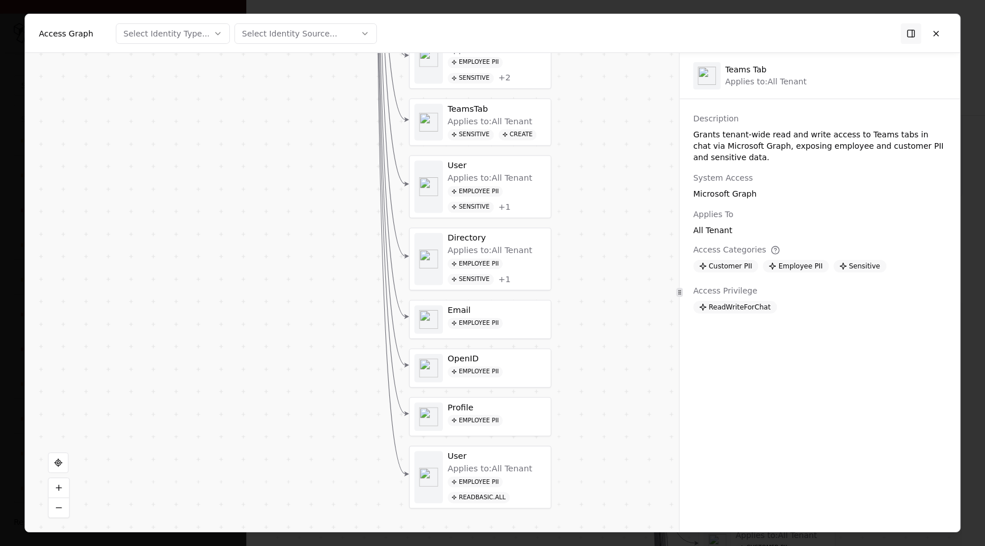
drag, startPoint x: 591, startPoint y: 416, endPoint x: 588, endPoint y: 304, distance: 111.7
click at [588, 304] on div "Vendor C Identity Service Principal Decisions Application Decisions Permission …" at bounding box center [352, 292] width 654 height 479
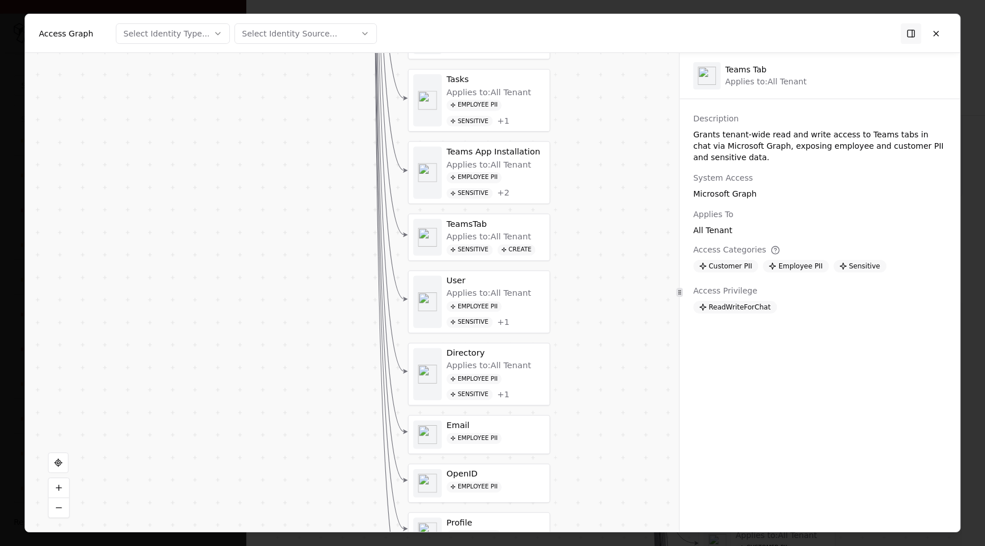
drag, startPoint x: 583, startPoint y: 304, endPoint x: 582, endPoint y: 451, distance: 147.6
click at [582, 452] on div "Vendor C Identity Service Principal Decisions Application Decisions Permission …" at bounding box center [352, 292] width 654 height 479
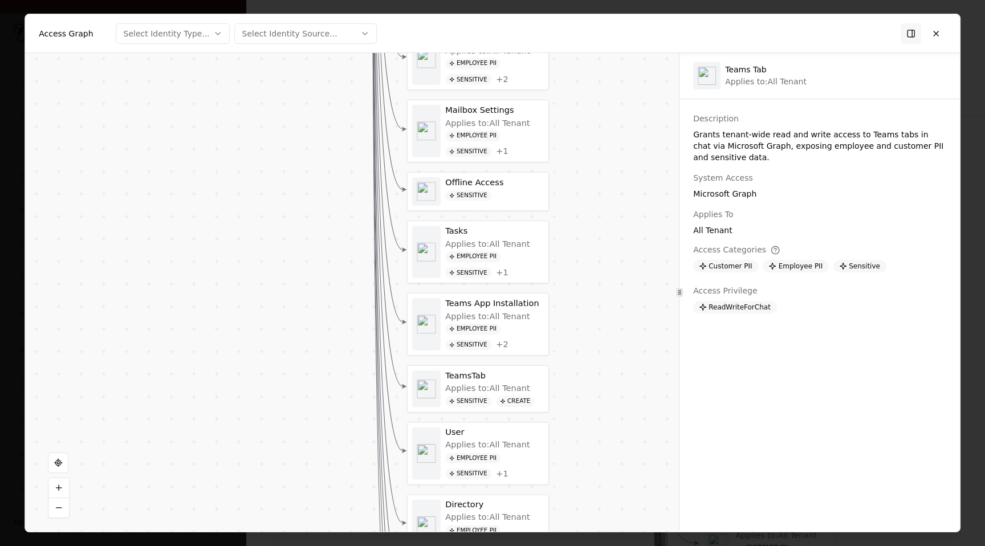
drag, startPoint x: 592, startPoint y: 323, endPoint x: 592, endPoint y: 482, distance: 159.6
click at [592, 480] on div "Vendor C Identity Service Principal Decisions Application Decisions Permission …" at bounding box center [352, 292] width 654 height 479
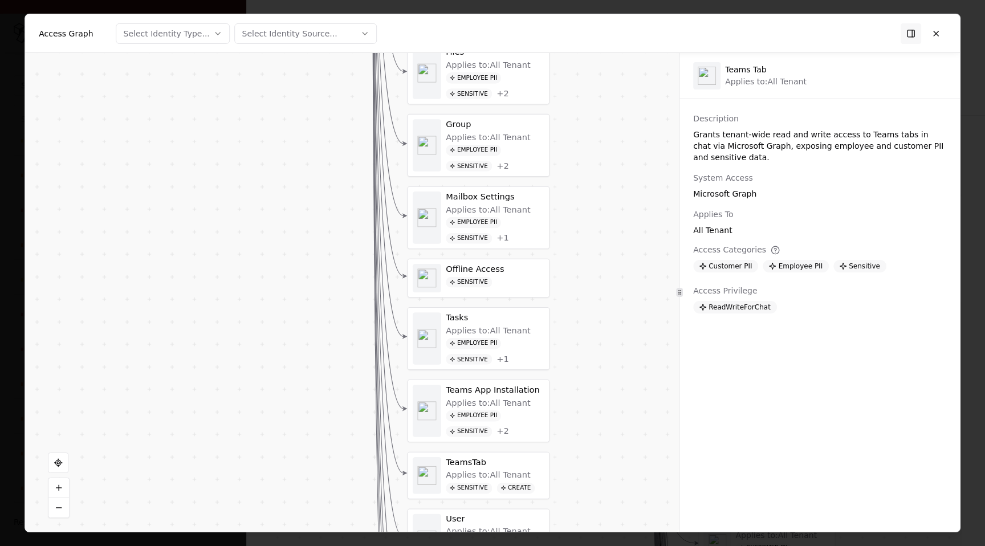
drag, startPoint x: 596, startPoint y: 335, endPoint x: 596, endPoint y: 451, distance: 115.7
click at [596, 451] on div "Vendor C Identity Service Principal Decisions Application Decisions Permission …" at bounding box center [352, 292] width 654 height 479
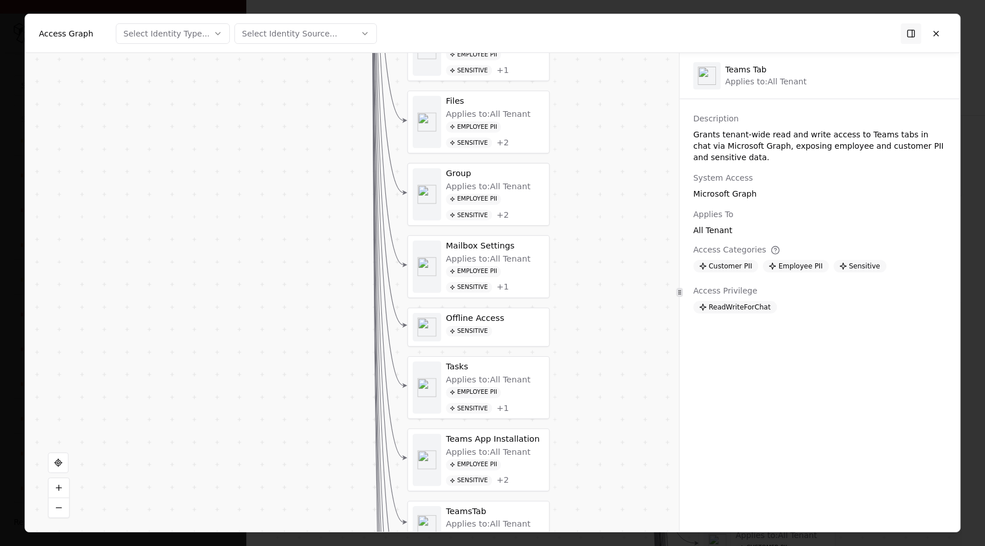
click at [525, 213] on div "Employee PII Sensitive + 2" at bounding box center [495, 207] width 99 height 27
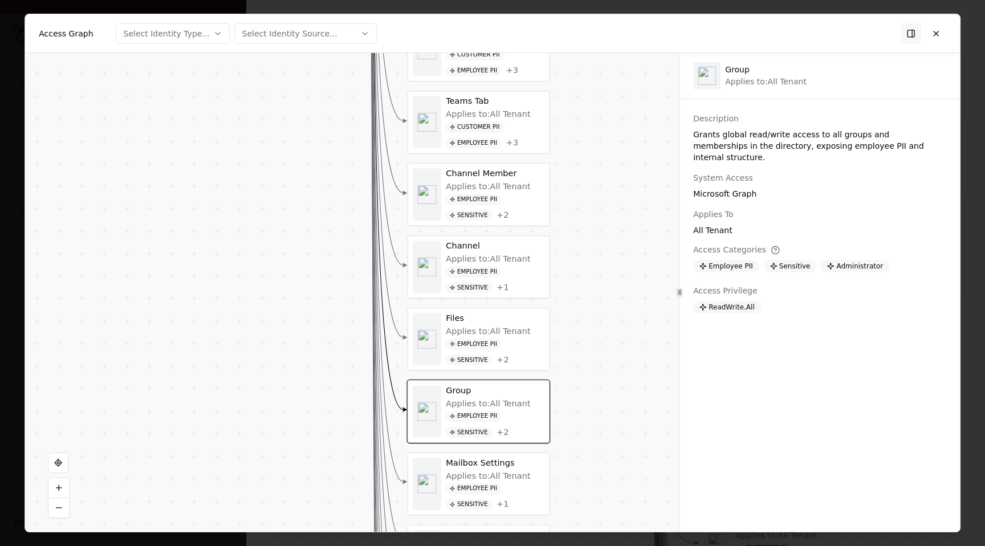
drag, startPoint x: 577, startPoint y: 355, endPoint x: 577, endPoint y: 430, distance: 75.8
click at [577, 430] on div "Vendor C Identity Service Principal Decisions Application Decisions Permission …" at bounding box center [352, 292] width 654 height 479
click at [500, 276] on div "Employee PII Sensitive + 1" at bounding box center [495, 279] width 99 height 27
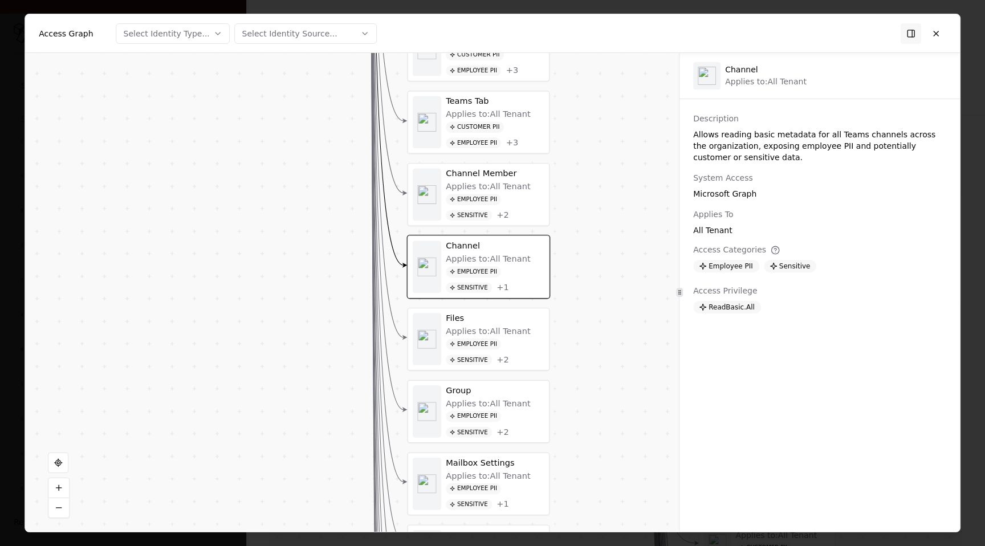
click at [500, 276] on div "Employee PII Sensitive + 1" at bounding box center [495, 279] width 99 height 27
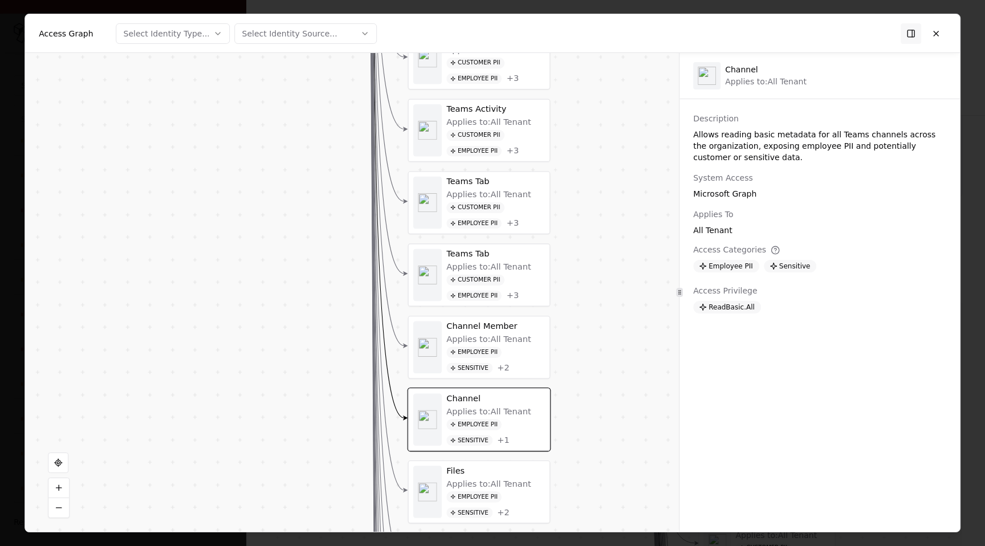
drag, startPoint x: 577, startPoint y: 247, endPoint x: 577, endPoint y: 423, distance: 176.1
click at [577, 423] on div "Vendor C Identity Service Principal Decisions Application Decisions Permission …" at bounding box center [352, 292] width 654 height 479
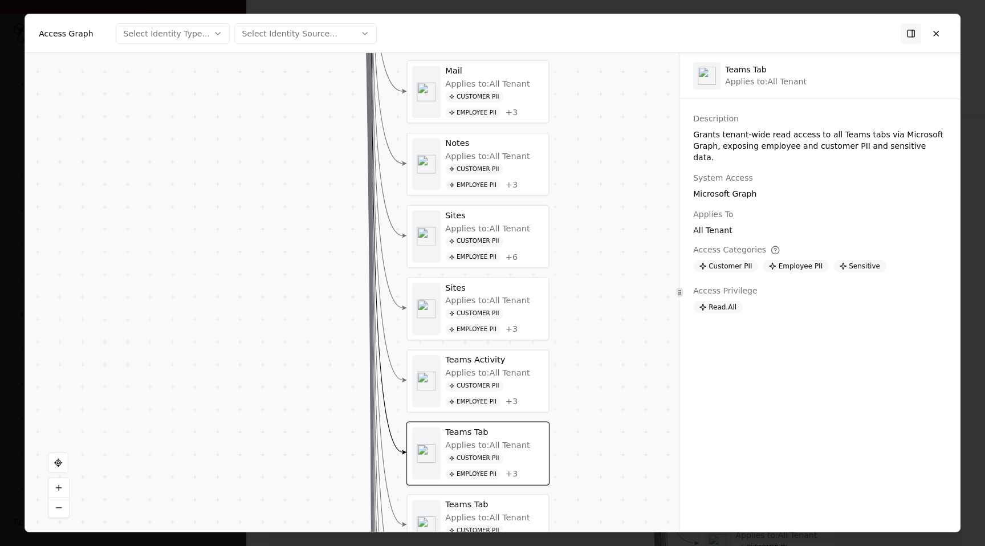
drag, startPoint x: 543, startPoint y: 222, endPoint x: 544, endPoint y: 285, distance: 63.3
click at [532, 181] on div "Customer PII Employee PII + 3" at bounding box center [494, 177] width 99 height 27
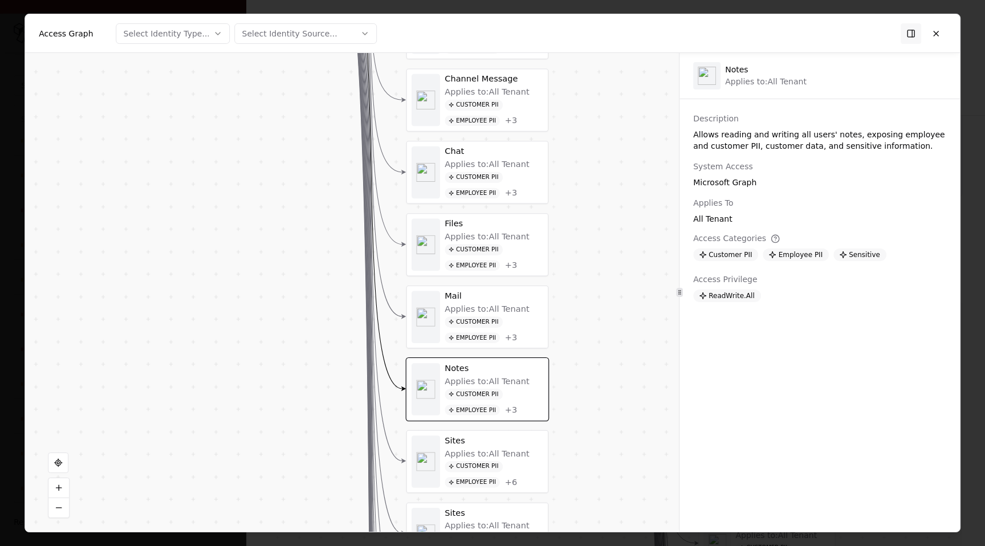
click at [527, 237] on div "Applies to: All Tenant Customer PII Employee PII + 3" at bounding box center [494, 250] width 99 height 39
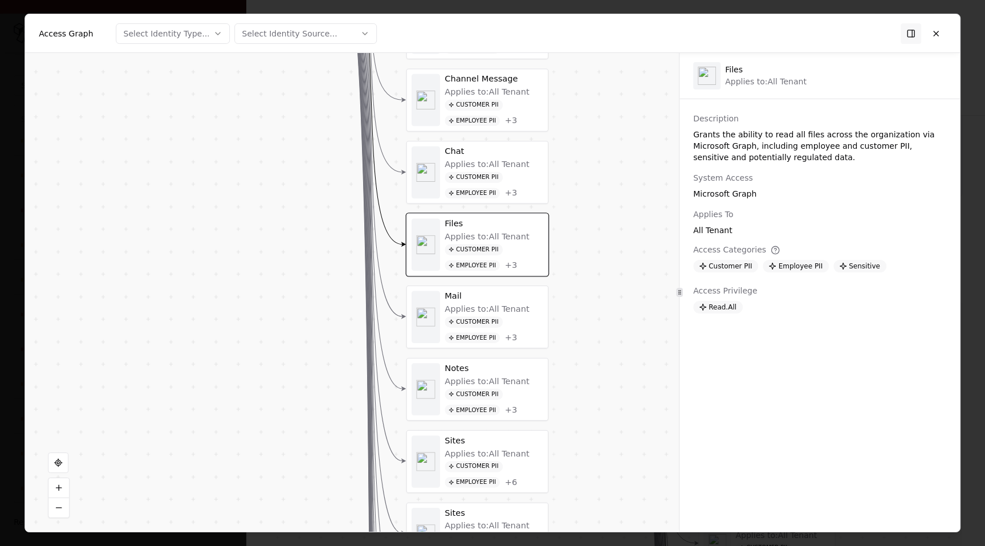
click at [515, 179] on div "Customer PII Employee PII + 3" at bounding box center [494, 185] width 99 height 27
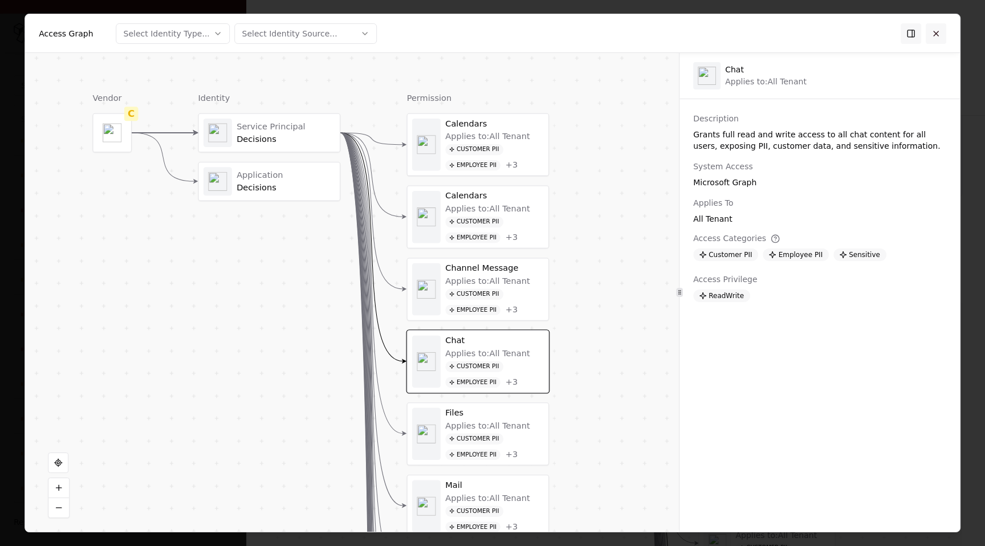
click at [937, 38] on button at bounding box center [936, 33] width 21 height 21
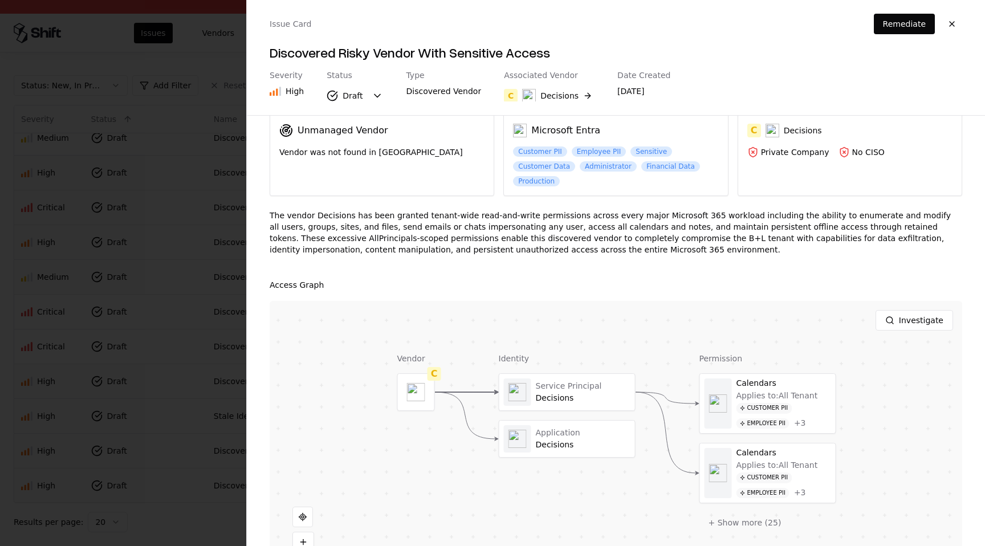
click at [0, 0] on div at bounding box center [0, 0] width 0 height 0
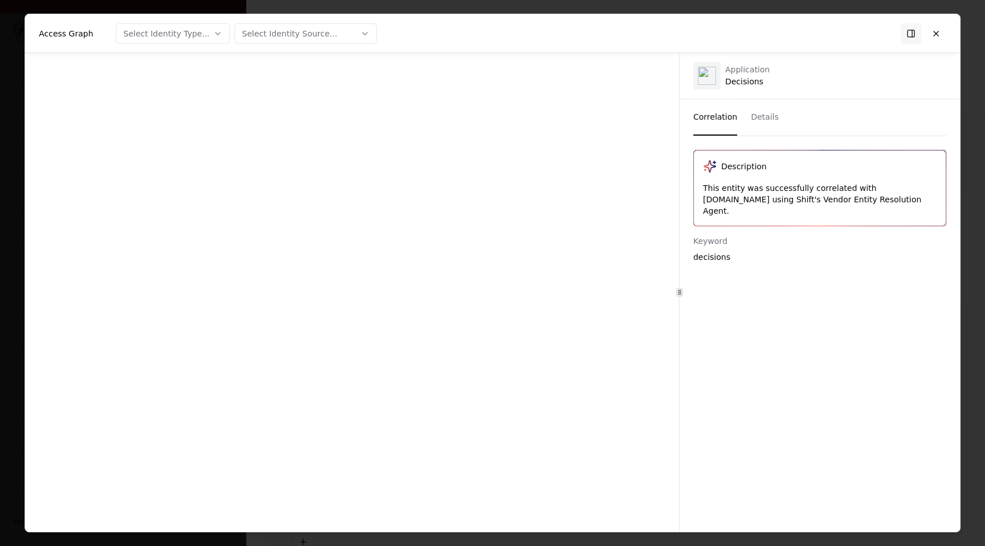
click at [590, 443] on div at bounding box center [352, 292] width 654 height 479
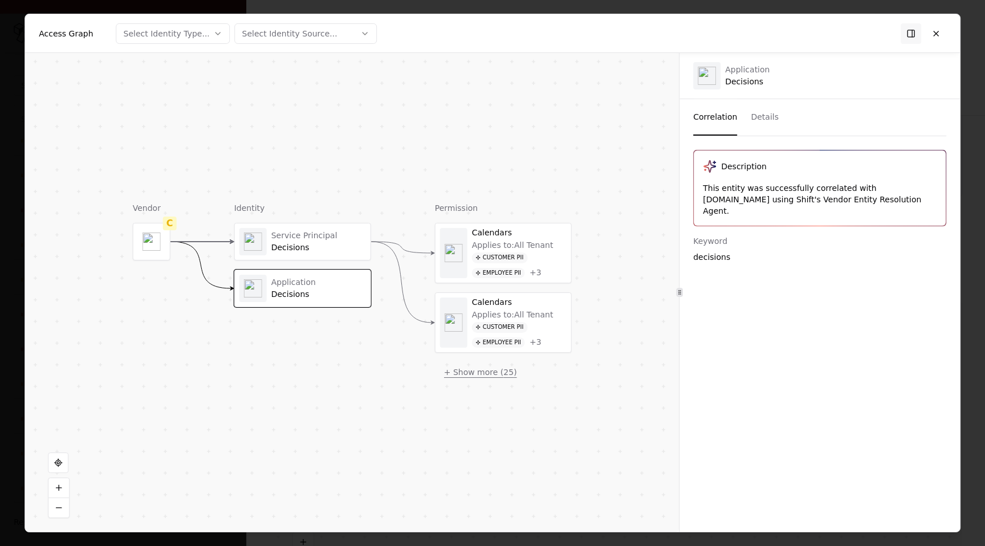
click at [498, 378] on button "+ Show more ( 25 )" at bounding box center [480, 372] width 91 height 21
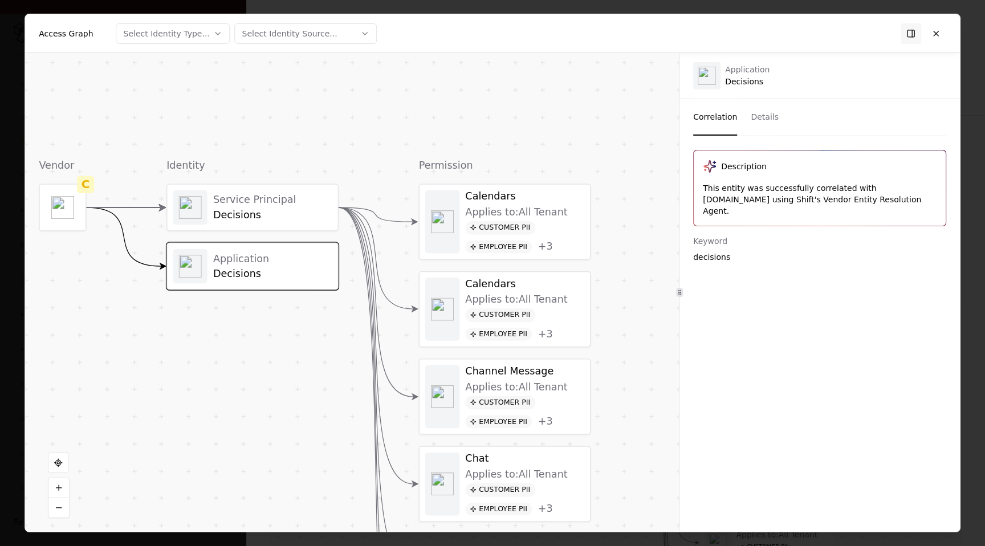
click at [325, 208] on div "Service Principal Decisions" at bounding box center [272, 208] width 119 height 28
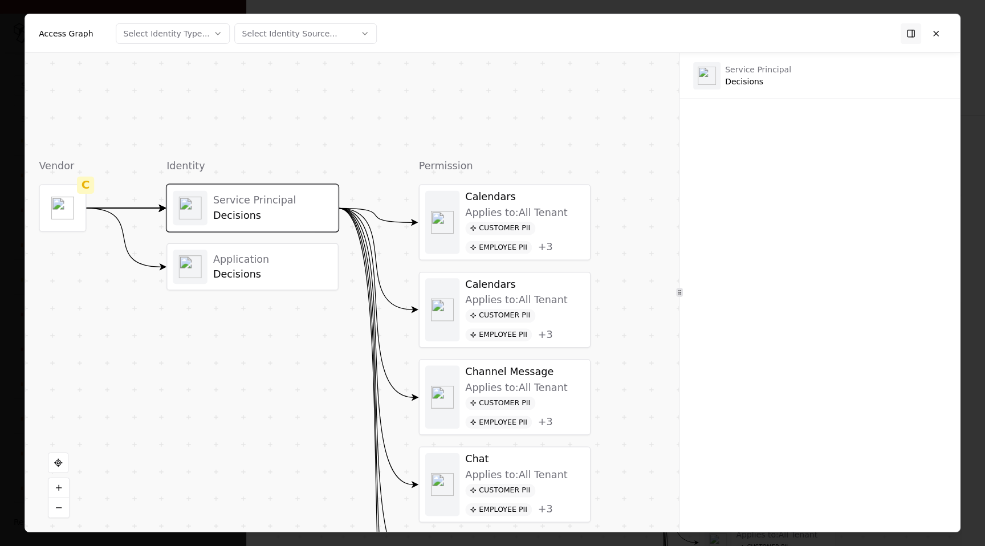
click at [312, 266] on div "Application Decisions" at bounding box center [272, 267] width 119 height 28
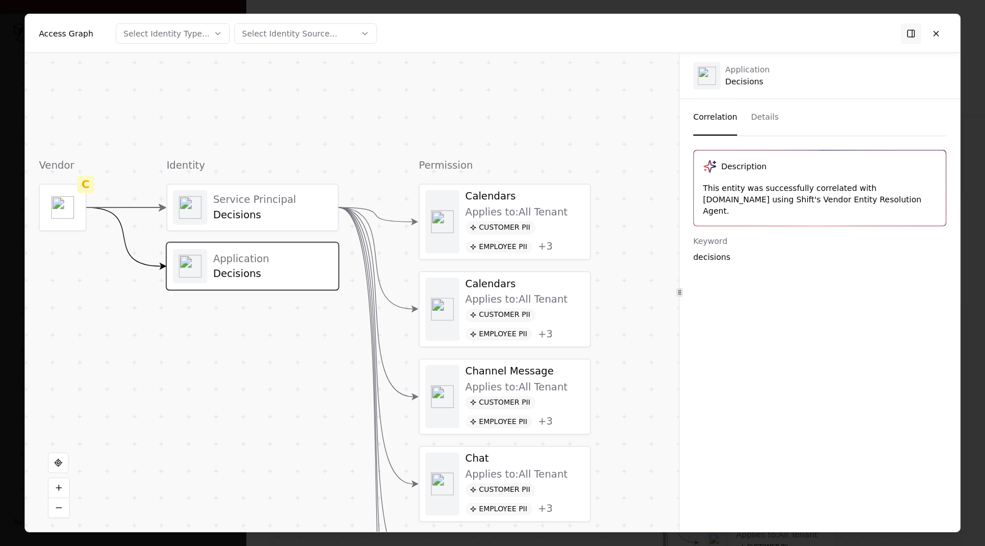
click at [314, 218] on div "Decisions" at bounding box center [272, 215] width 119 height 13
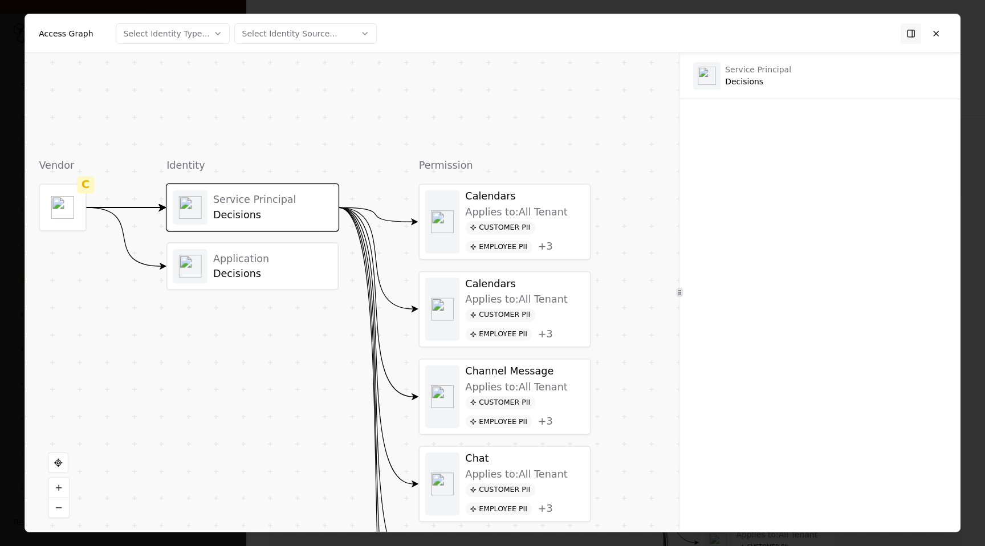
click at [779, 125] on div at bounding box center [819, 315] width 280 height 405
click at [281, 266] on div "Application Decisions" at bounding box center [272, 266] width 119 height 28
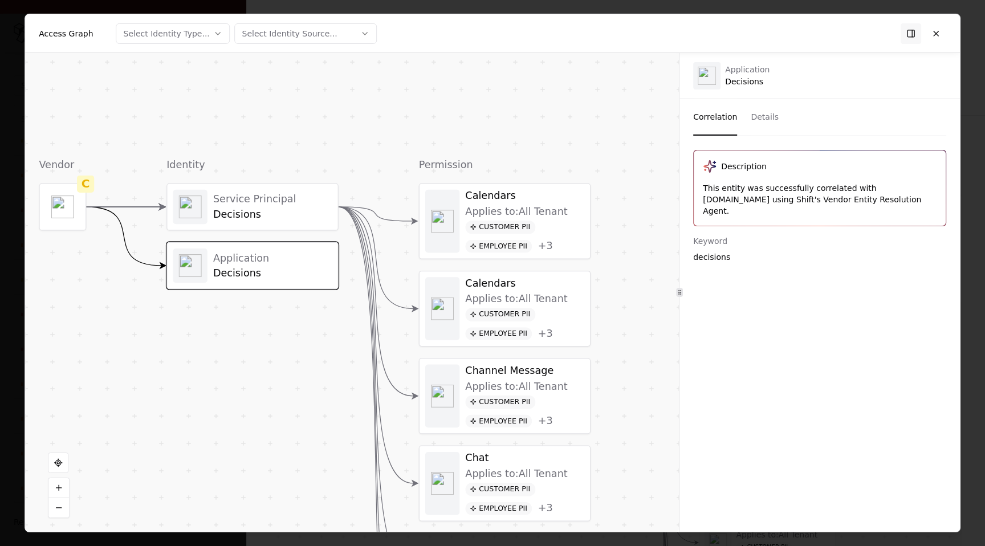
click at [299, 209] on div "Decisions" at bounding box center [272, 215] width 119 height 13
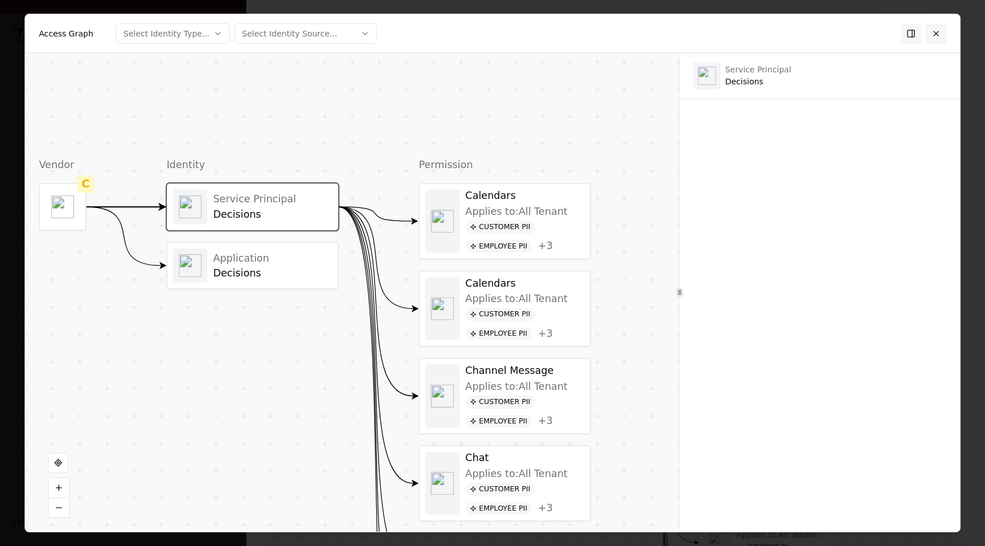
click at [942, 29] on button at bounding box center [936, 33] width 21 height 21
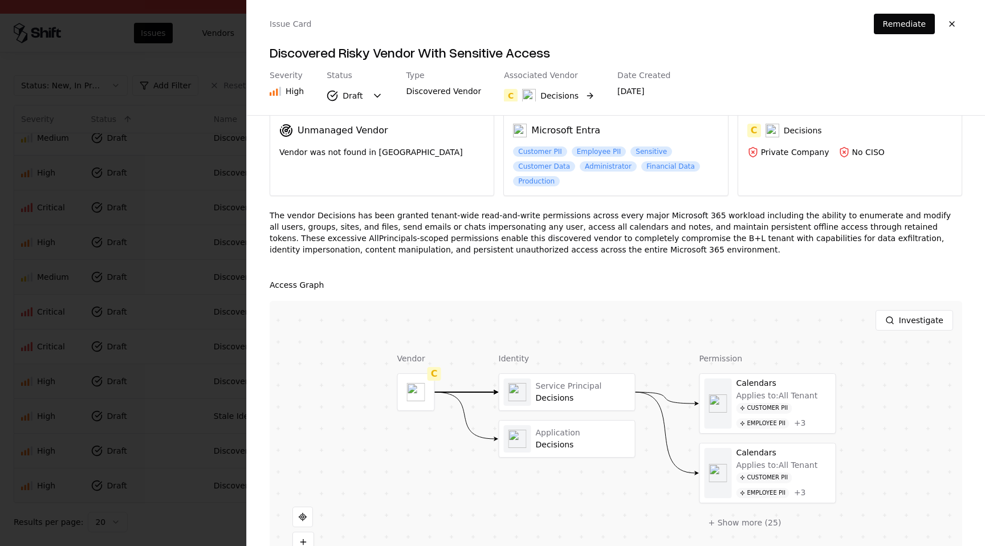
click at [565, 97] on div "Decisions" at bounding box center [559, 95] width 38 height 11
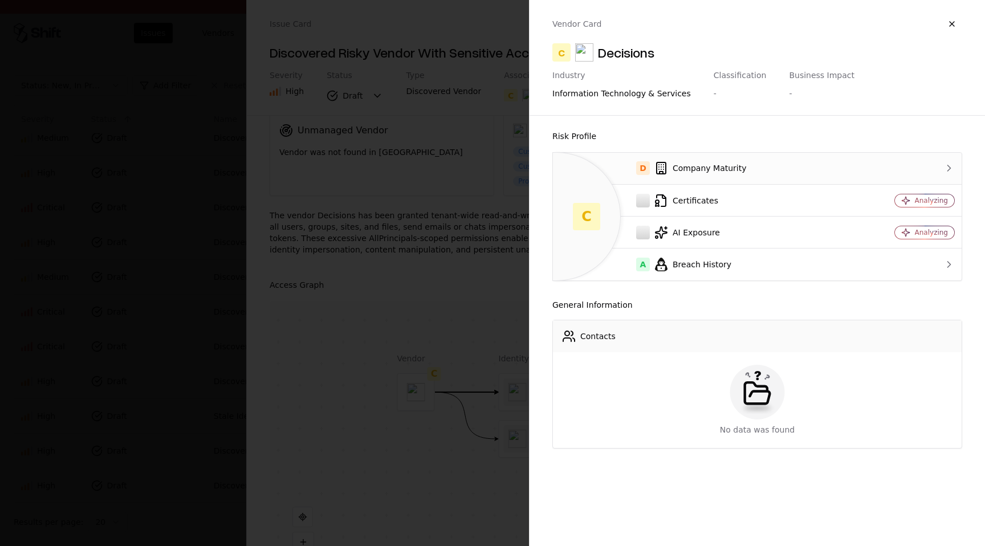
click at [751, 167] on div "D Company Maturity" at bounding box center [702, 168] width 281 height 14
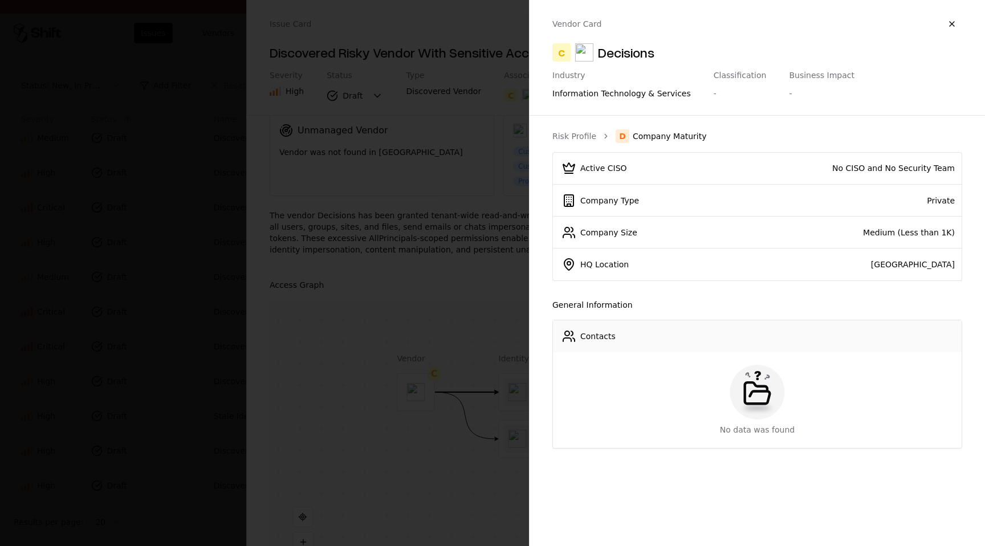
click at [390, 232] on div at bounding box center [492, 273] width 985 height 546
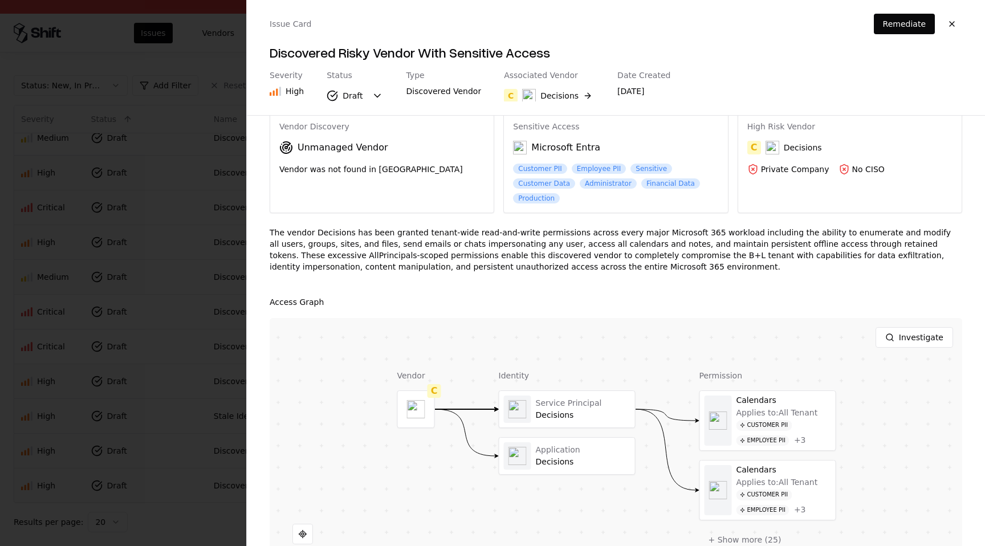
scroll to position [34, 0]
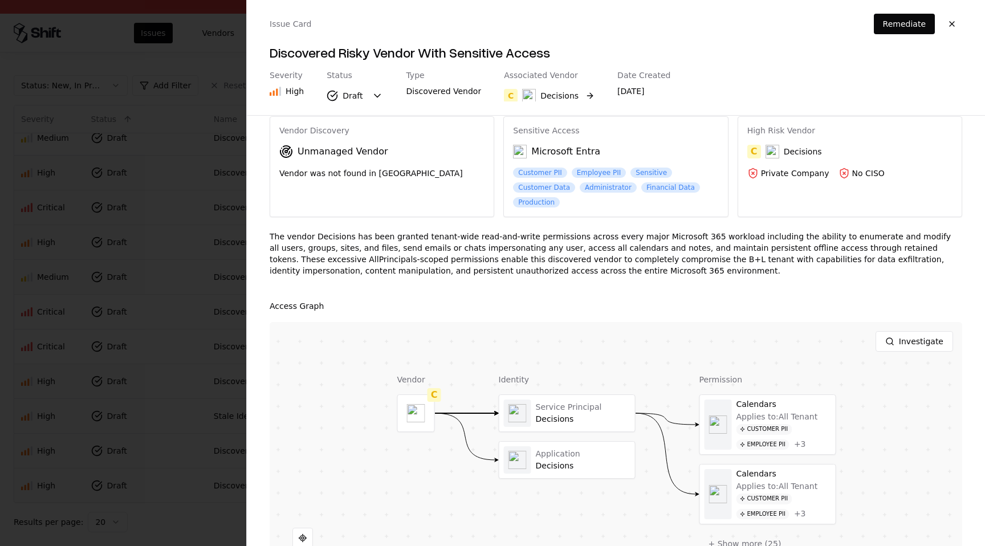
click at [553, 97] on div "Decisions" at bounding box center [559, 95] width 38 height 11
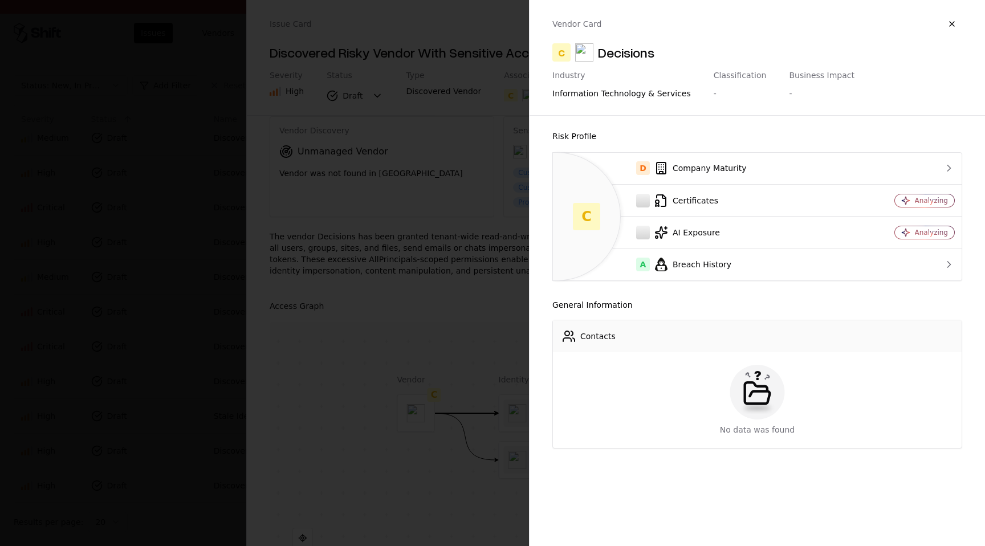
click at [639, 55] on div "Decisions" at bounding box center [626, 52] width 56 height 18
copy div "Decisions"
click at [957, 21] on button "button" at bounding box center [952, 24] width 21 height 21
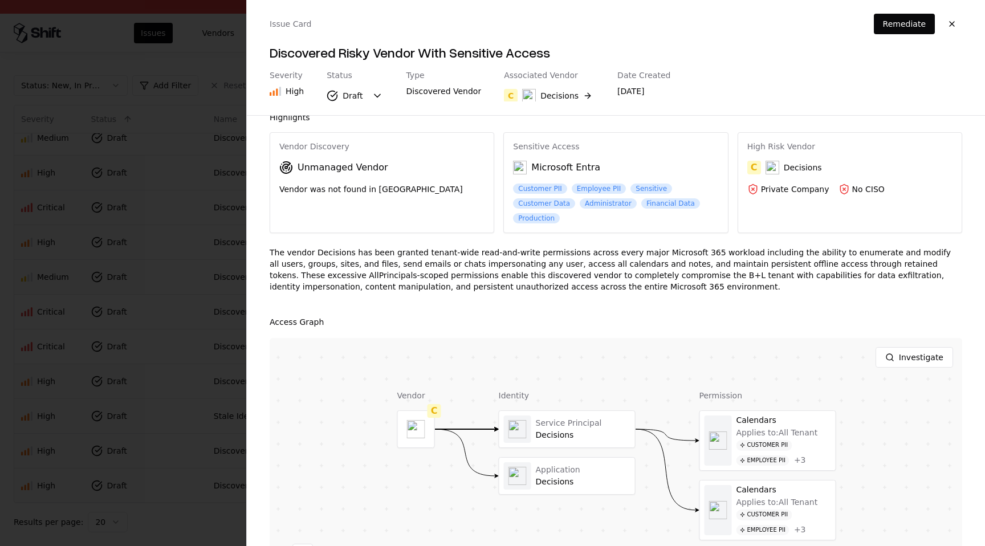
scroll to position [0, 0]
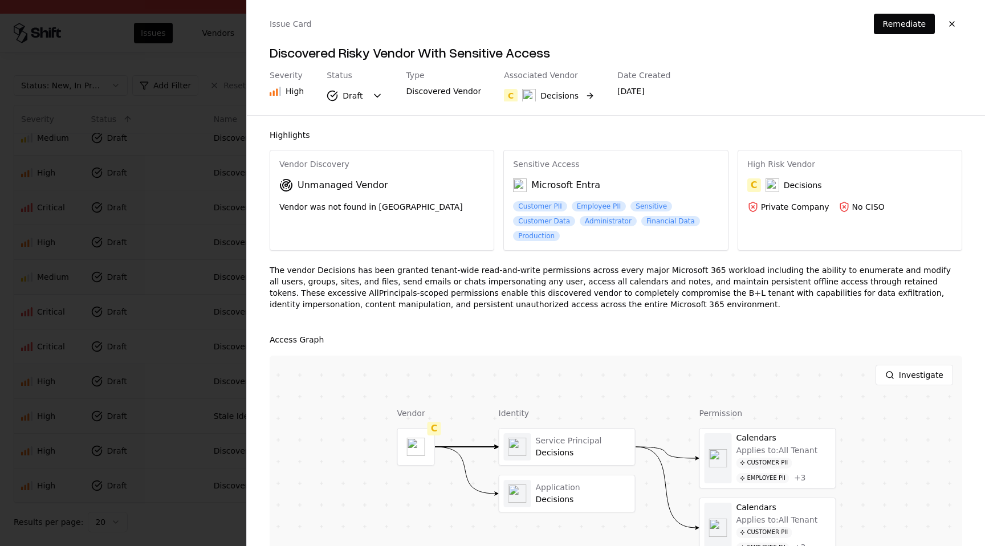
click at [562, 97] on div "Decisions" at bounding box center [559, 95] width 38 height 11
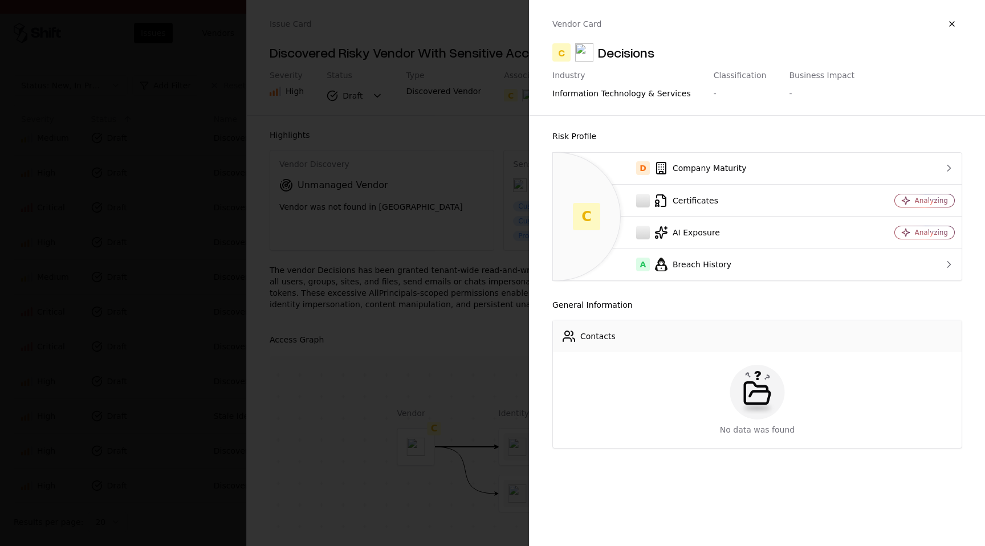
click at [373, 248] on div at bounding box center [492, 273] width 985 height 546
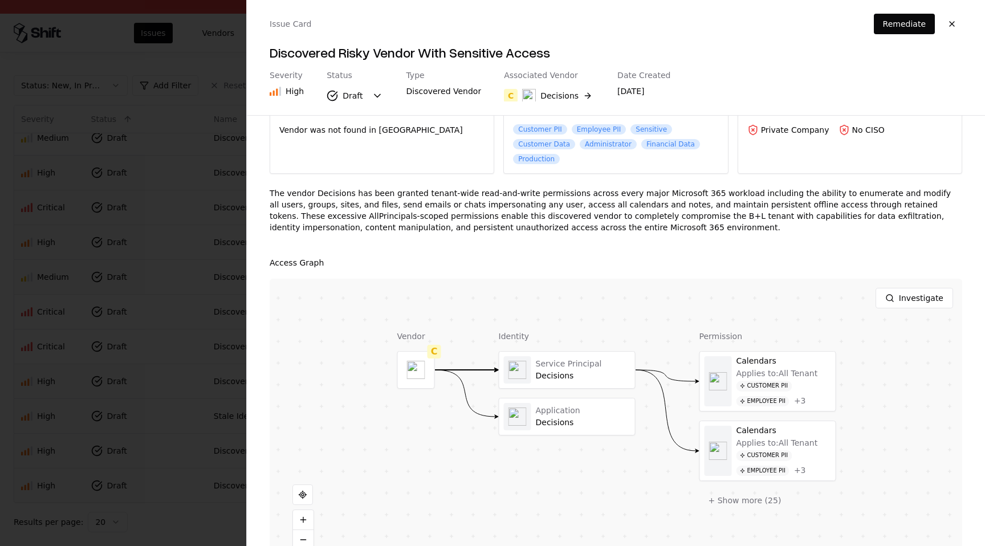
scroll to position [79, 0]
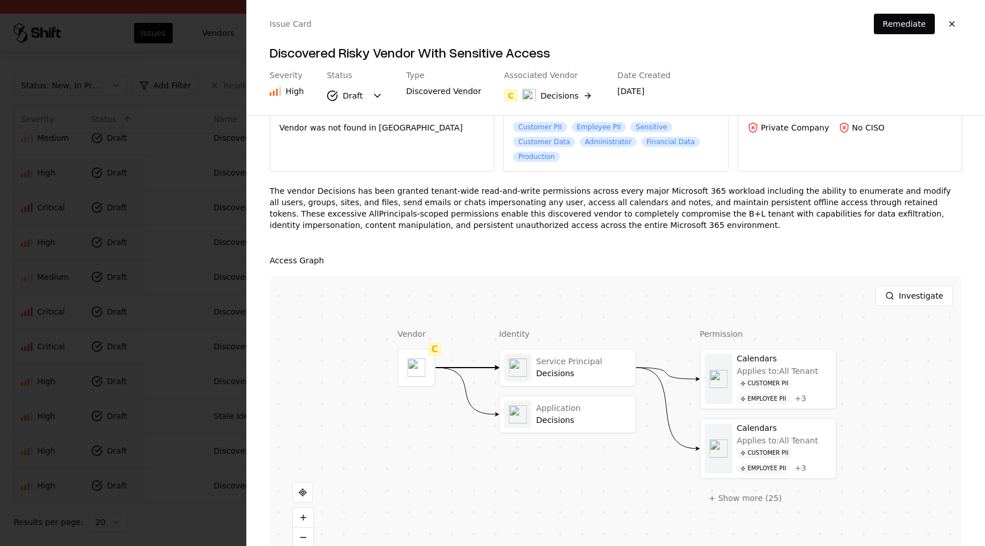
click at [0, 0] on div at bounding box center [0, 0] width 0 height 0
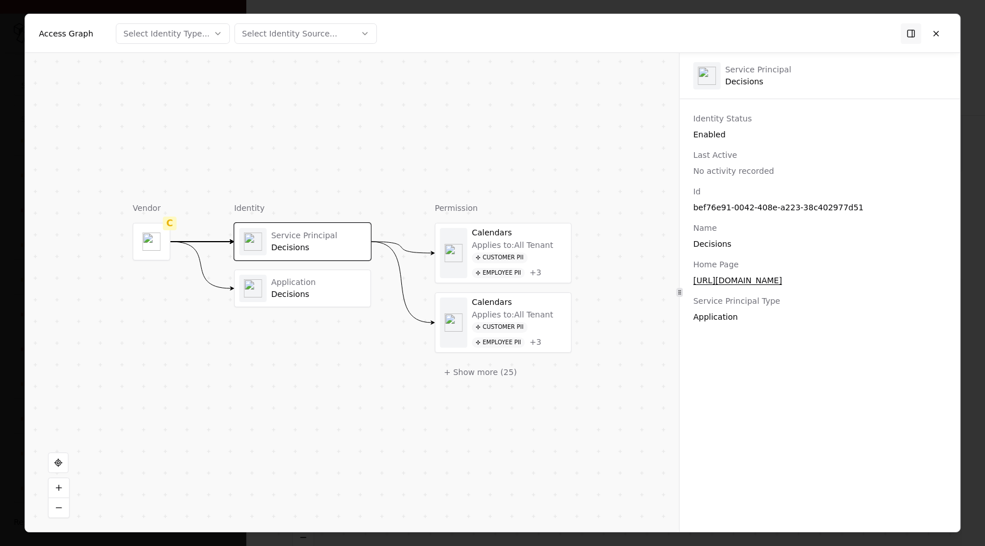
click at [355, 286] on div "Application" at bounding box center [318, 282] width 95 height 10
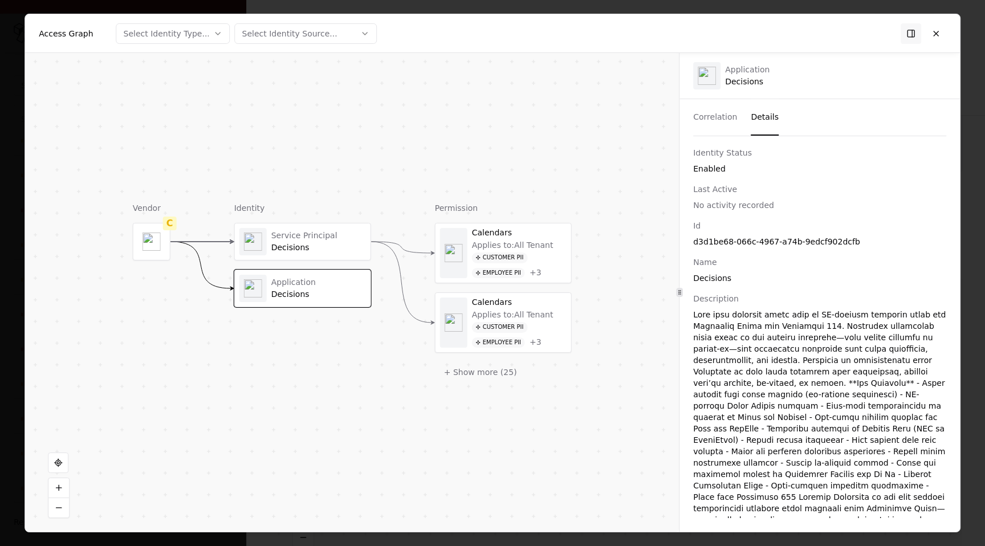
scroll to position [0, 0]
click at [935, 34] on button at bounding box center [936, 33] width 21 height 21
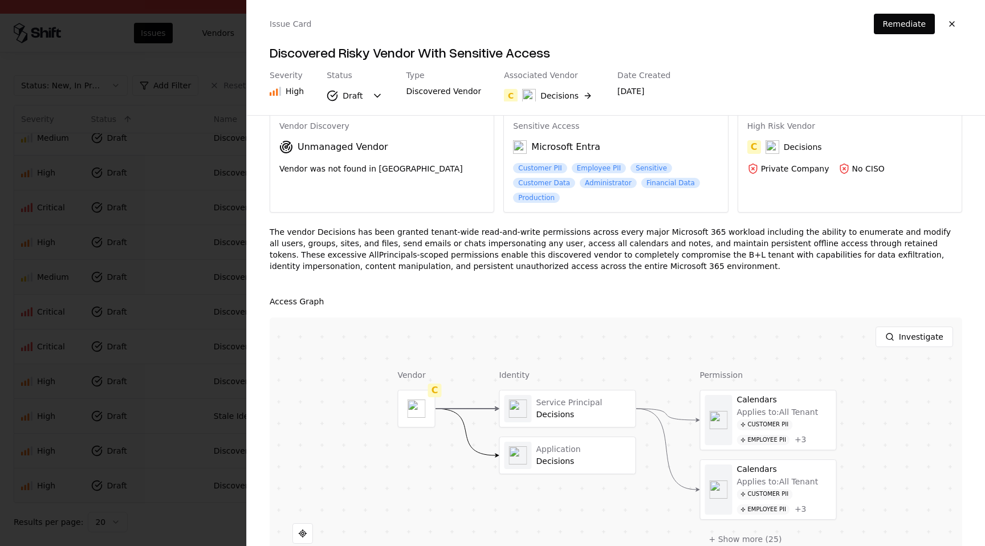
scroll to position [36, 0]
click at [590, 414] on div at bounding box center [568, 410] width 136 height 36
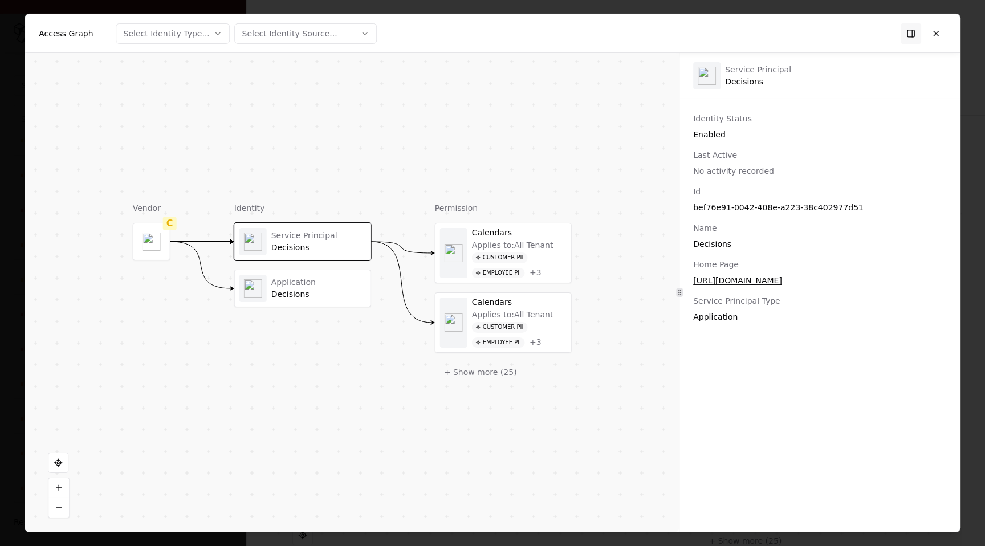
click at [343, 301] on div "Application Decisions" at bounding box center [302, 288] width 127 height 27
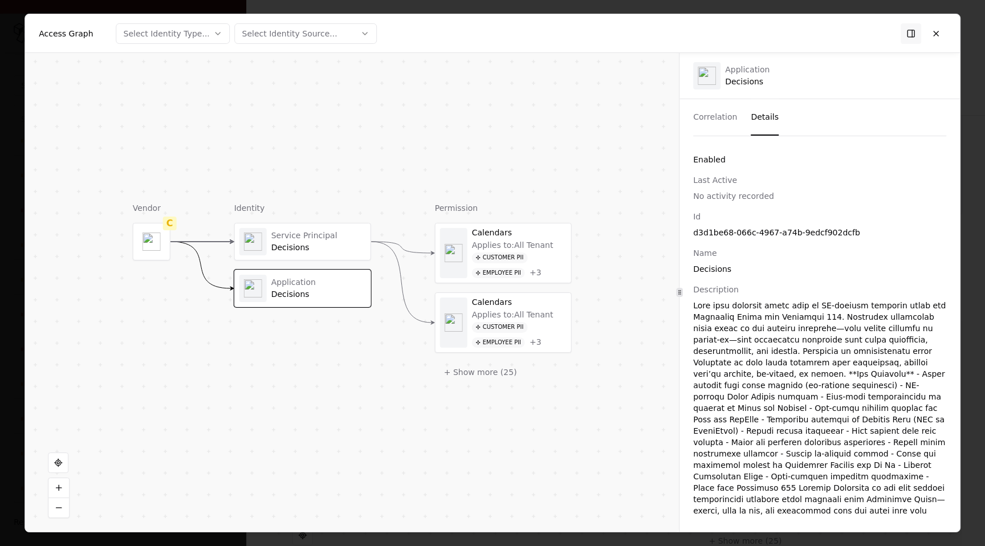
scroll to position [0, 0]
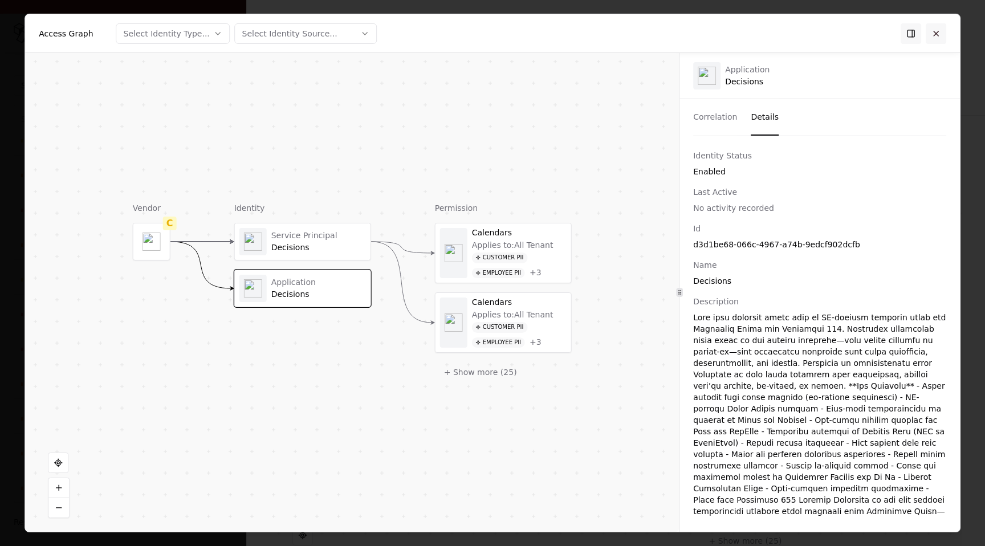
click at [941, 31] on button at bounding box center [936, 33] width 21 height 21
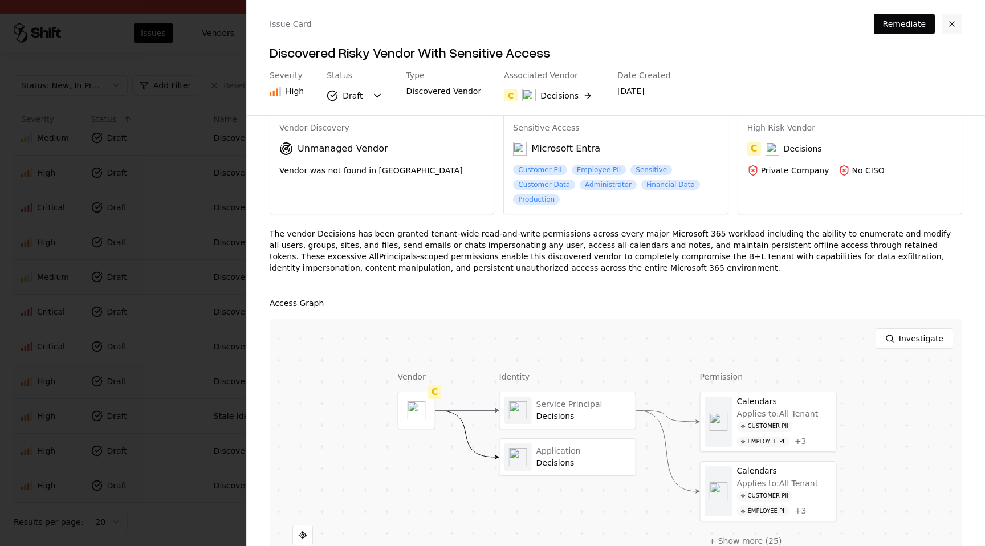
click at [948, 25] on button "button" at bounding box center [952, 24] width 21 height 21
